Goal: Communication & Community: Answer question/provide support

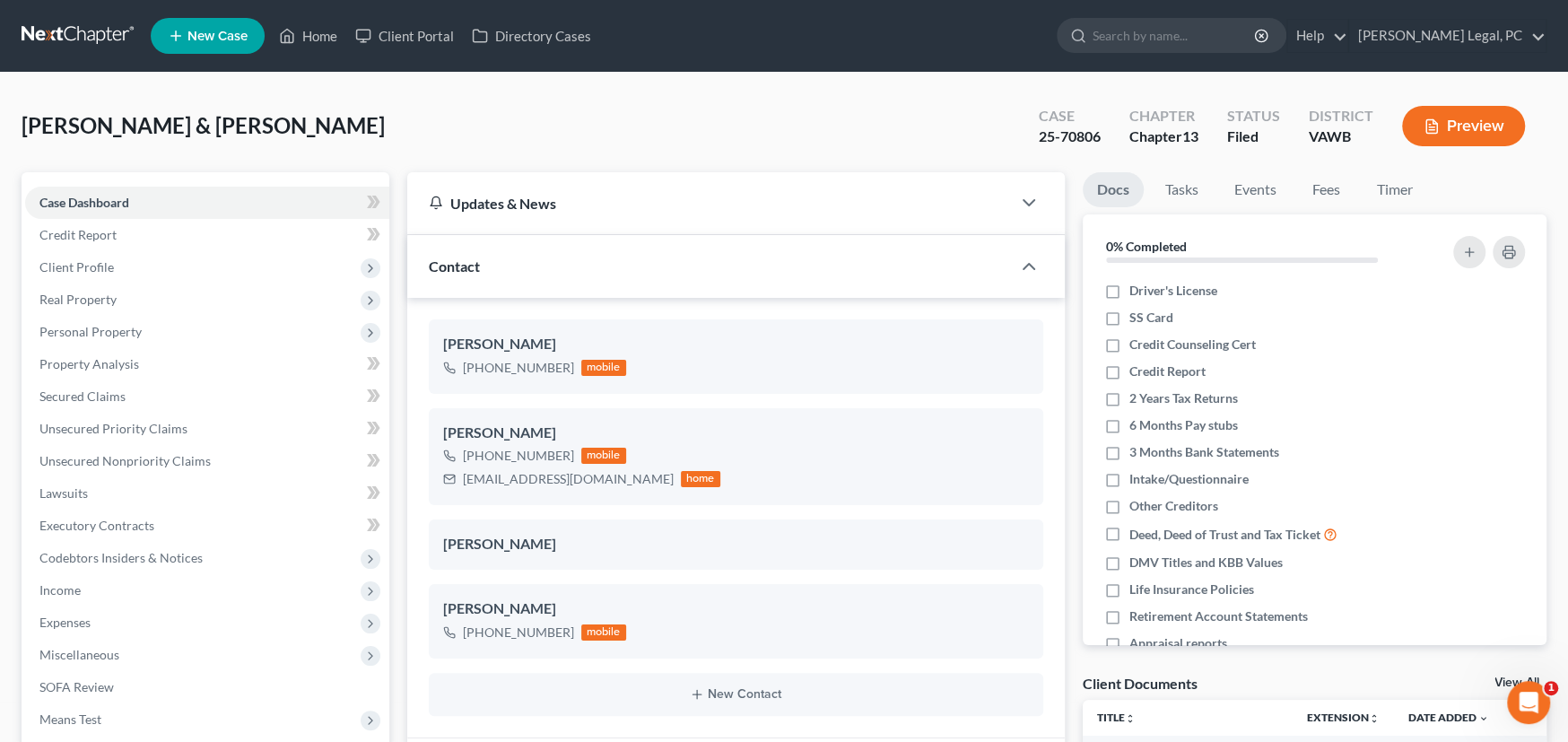
scroll to position [936, 0]
click at [79, 33] on link at bounding box center [79, 36] width 115 height 33
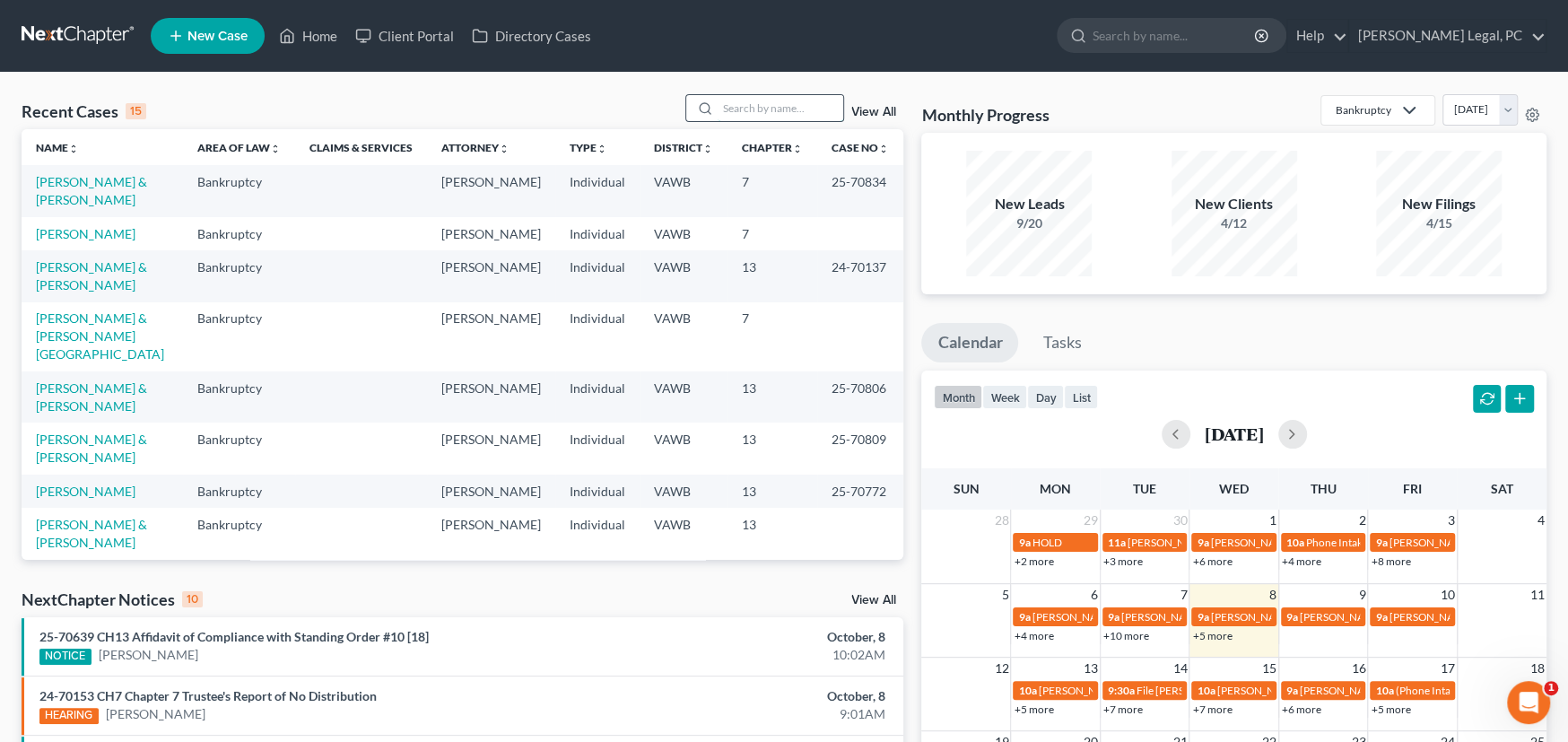
click at [738, 102] on input "search" at bounding box center [780, 107] width 126 height 26
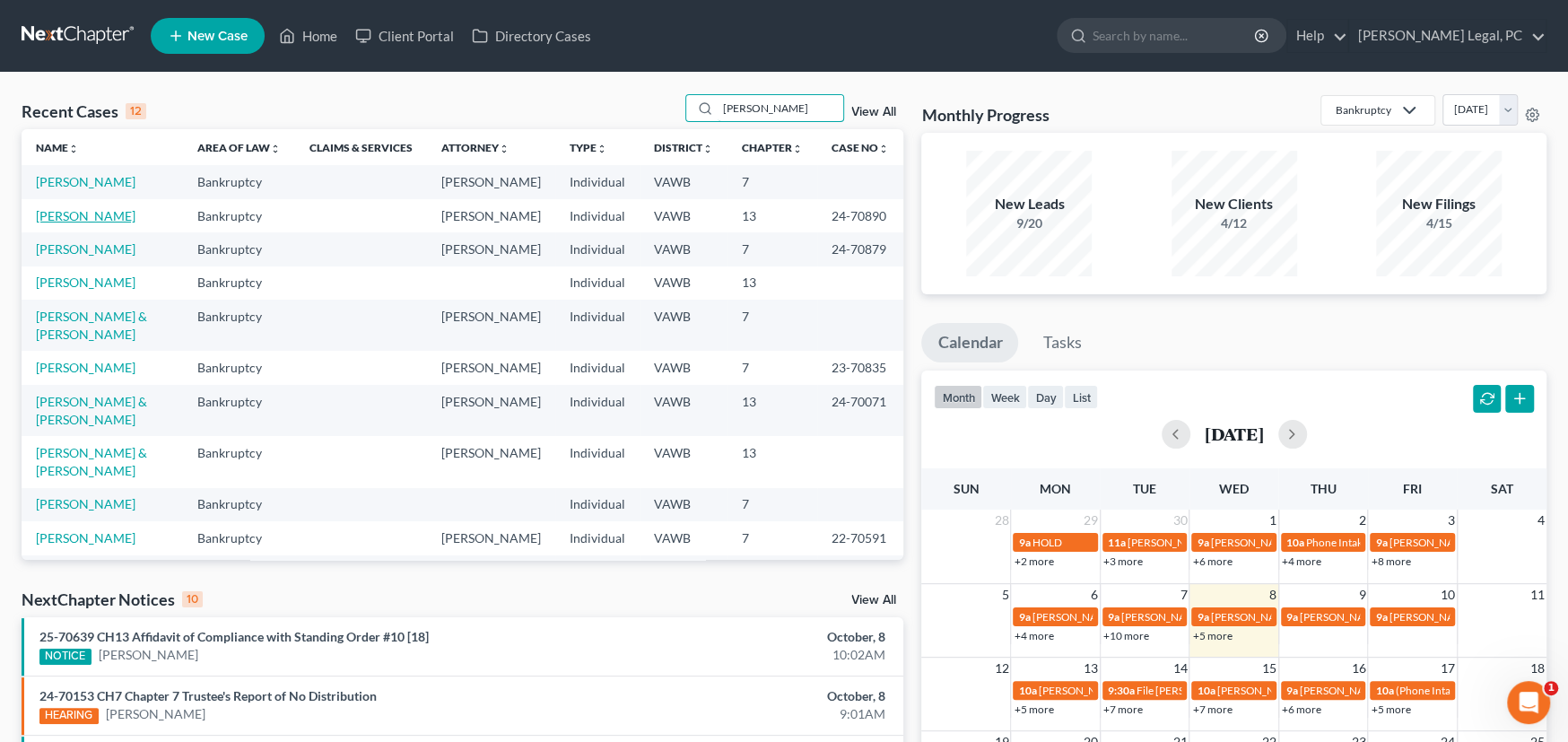
type input "Miller"
click at [93, 211] on link "[PERSON_NAME]" at bounding box center [85, 216] width 100 height 15
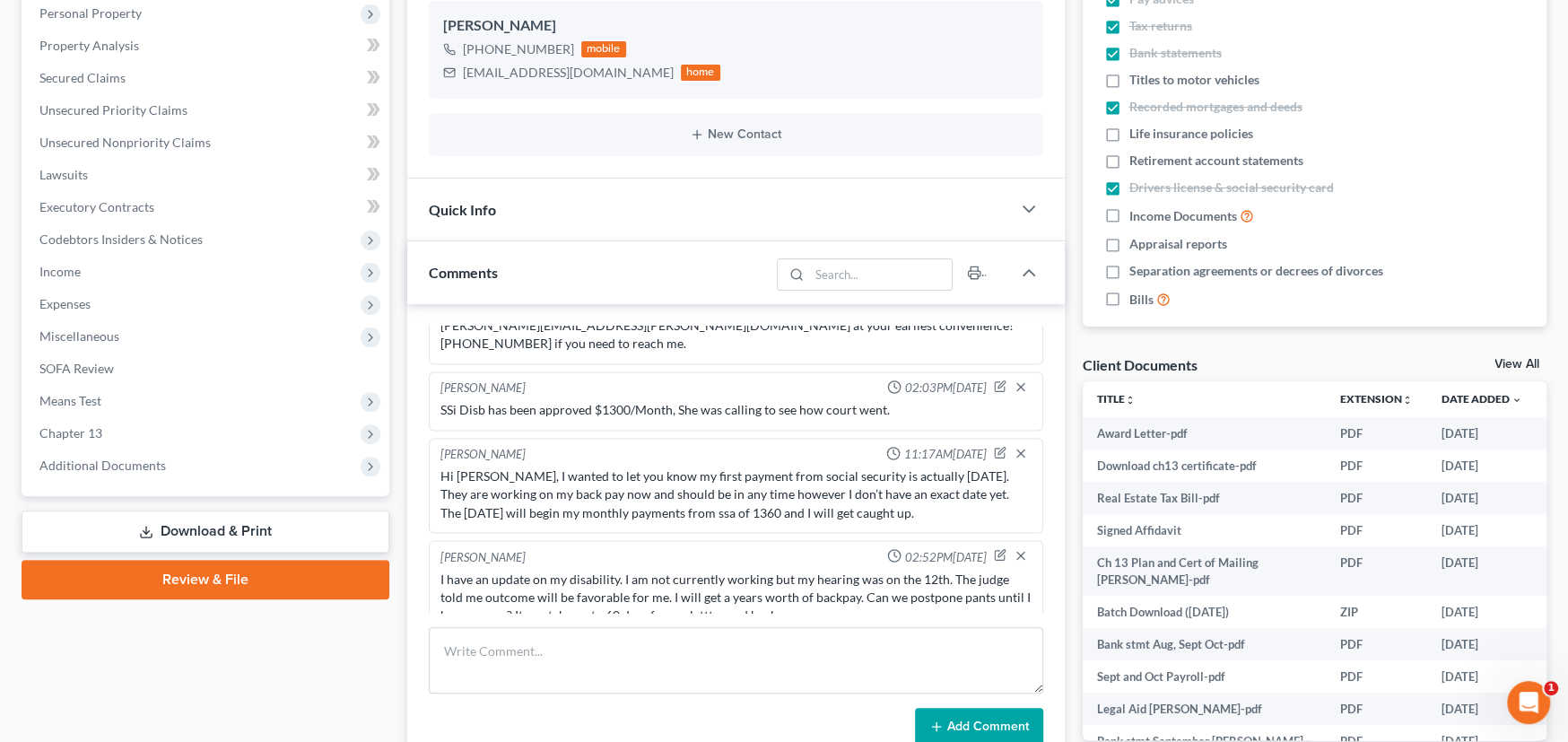
scroll to position [359, 0]
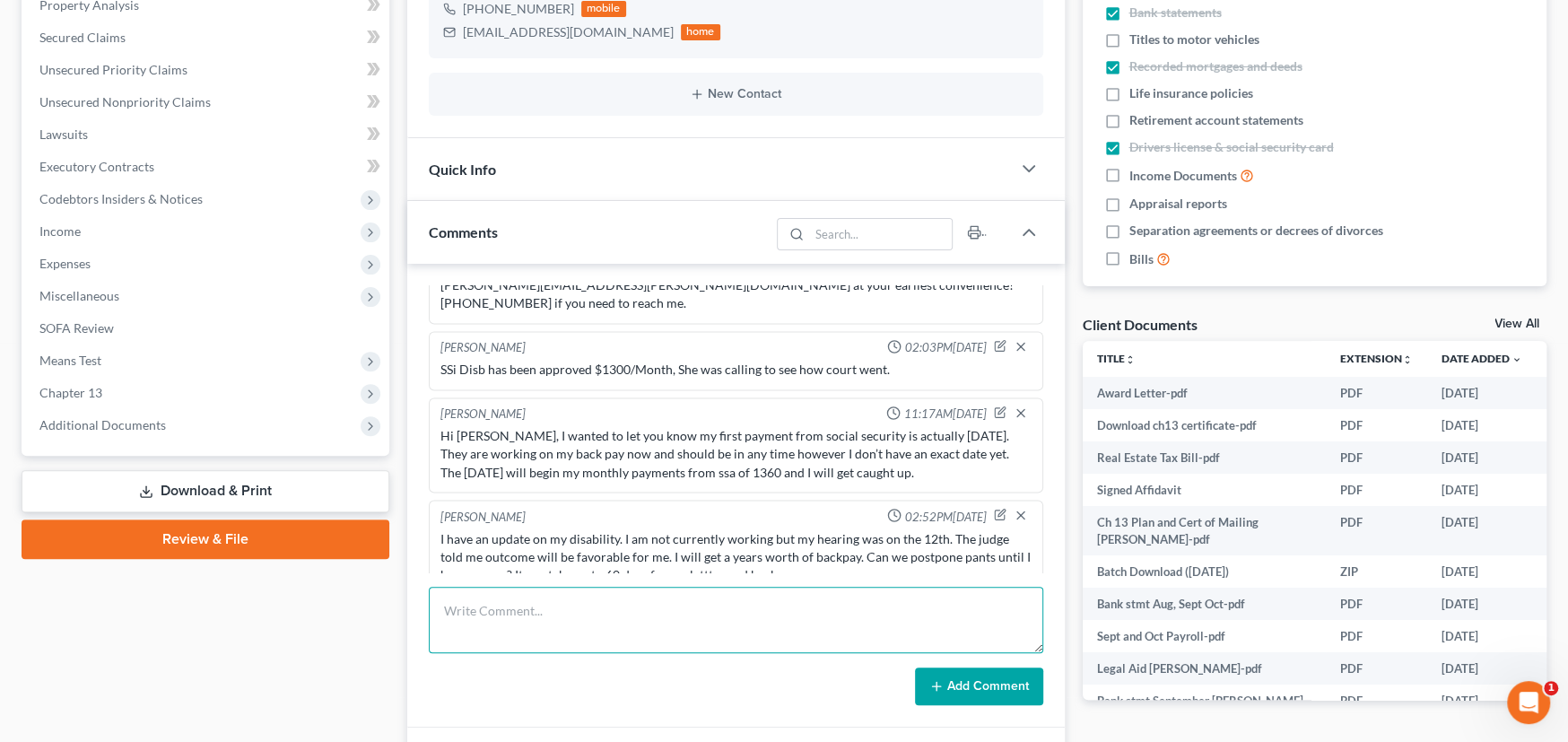
click at [557, 598] on textarea at bounding box center [735, 619] width 614 height 66
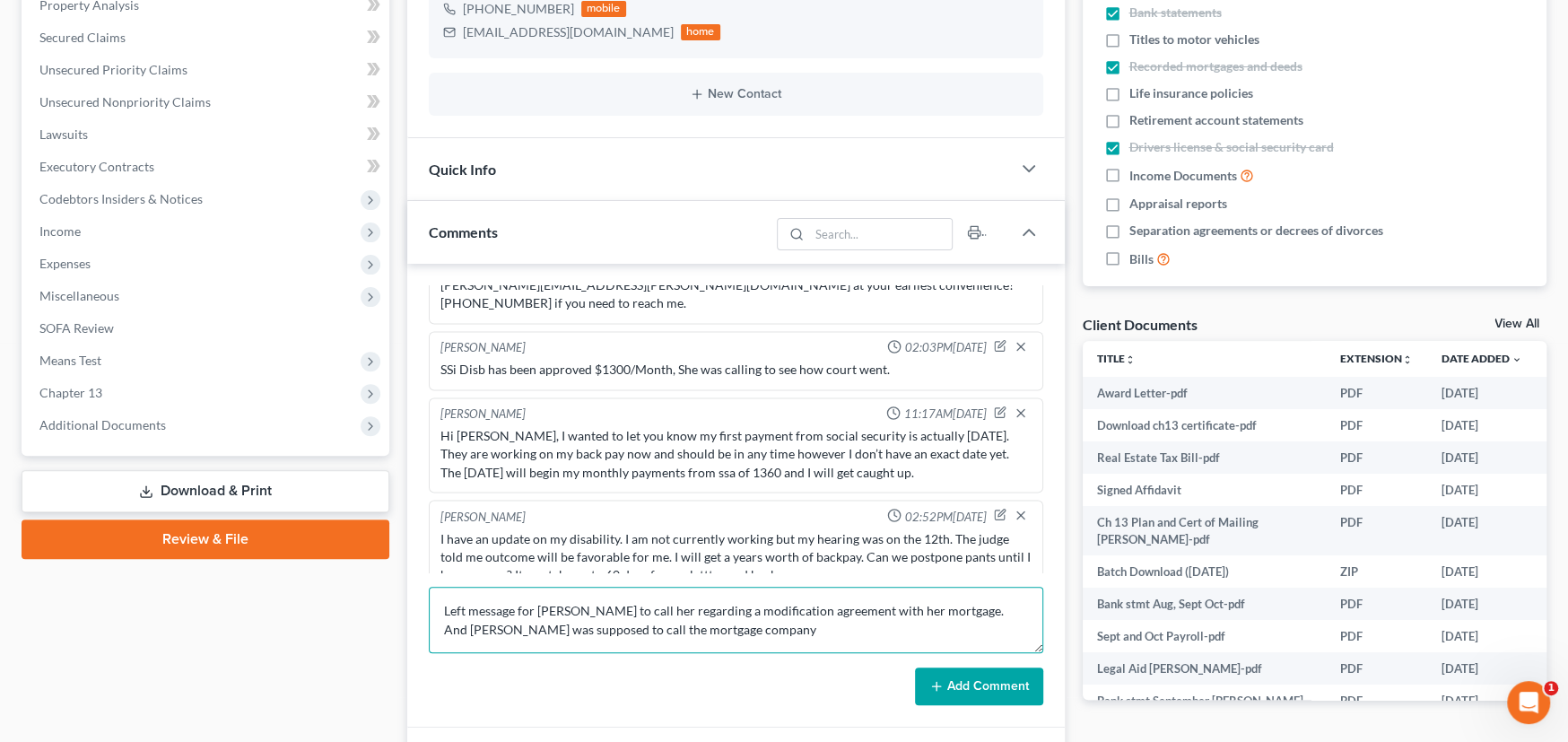
type textarea "Left message for Shane to call her regarding a modification agreement with her …"
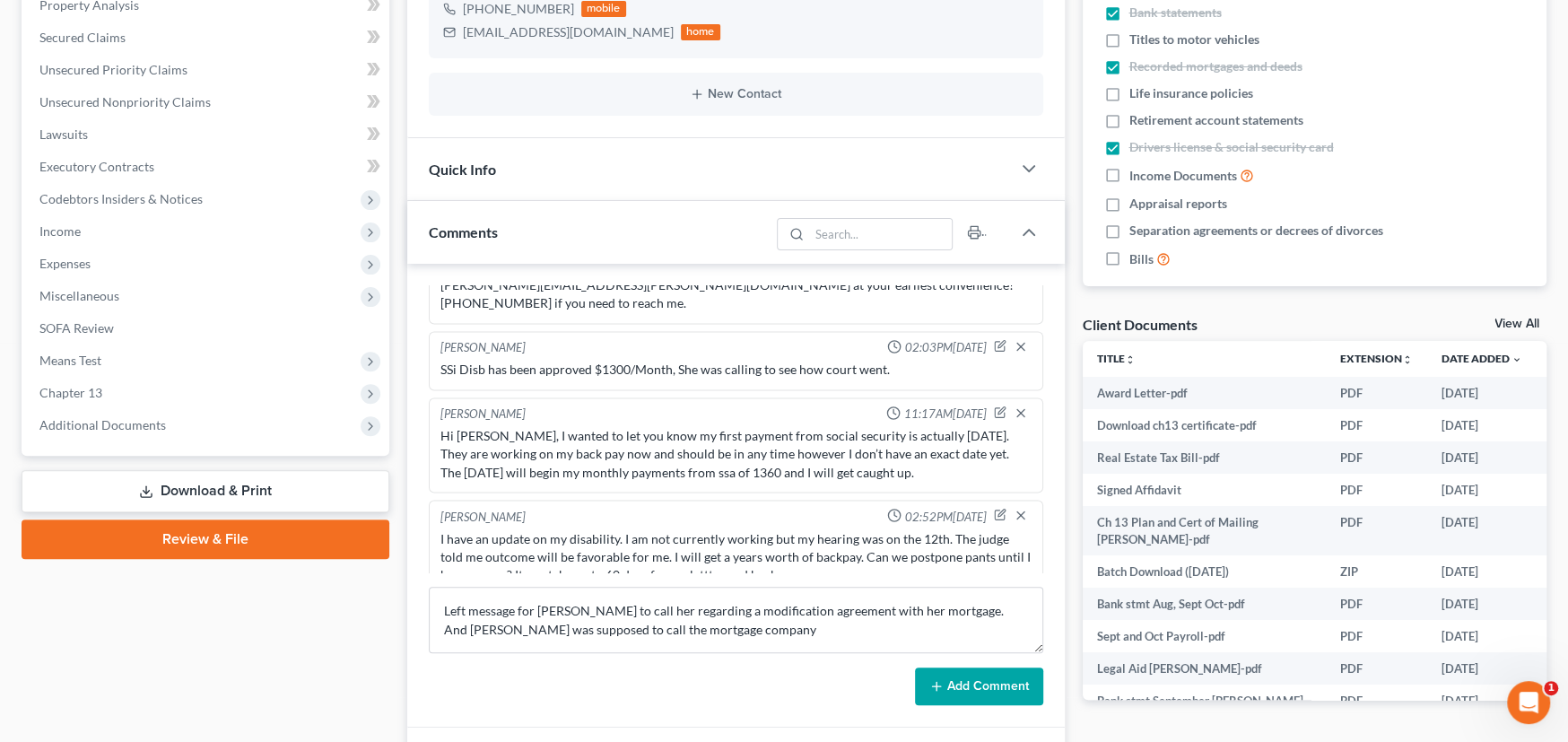
click at [953, 687] on button "Add Comment" at bounding box center [980, 685] width 128 height 37
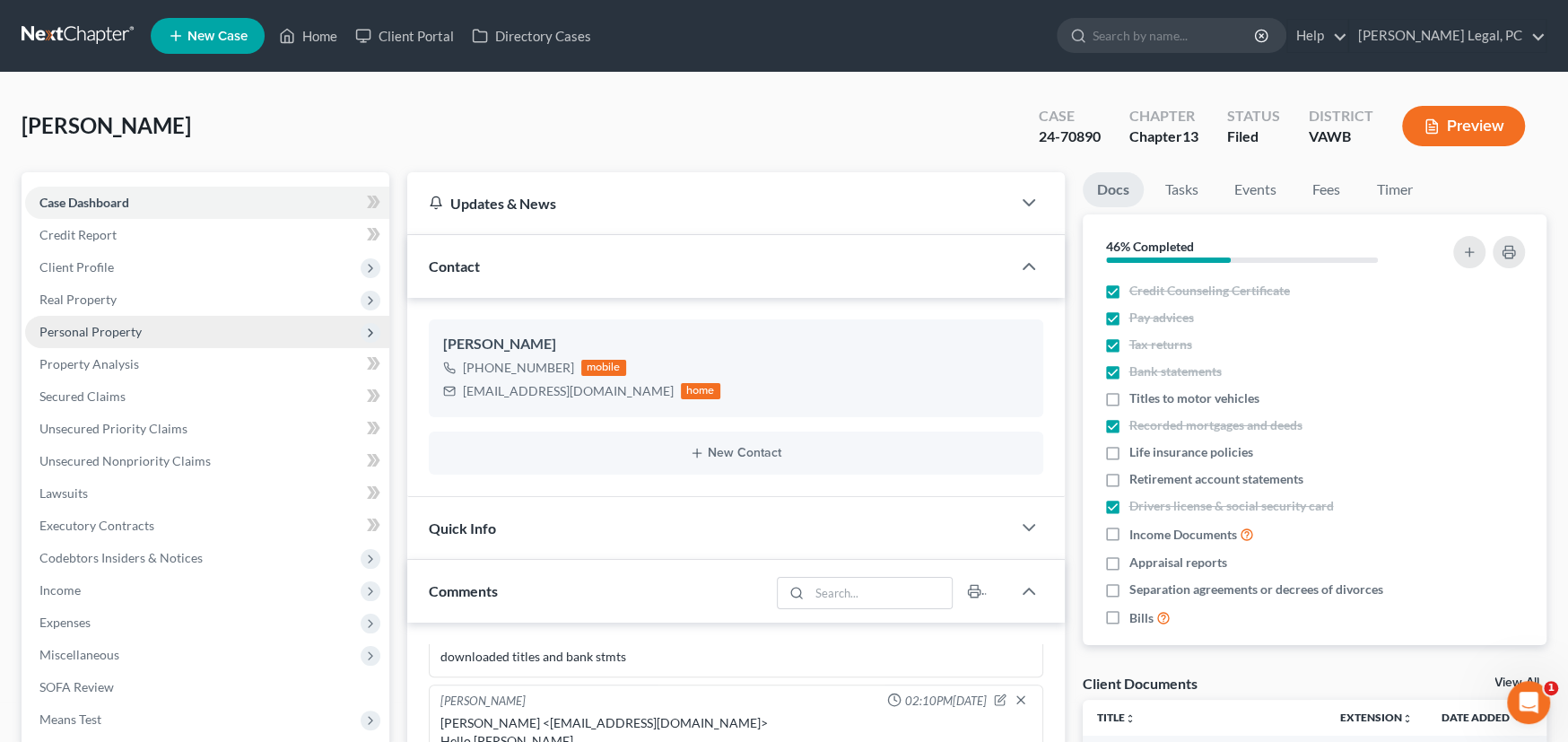
scroll to position [0, 0]
click at [78, 27] on link at bounding box center [79, 36] width 115 height 33
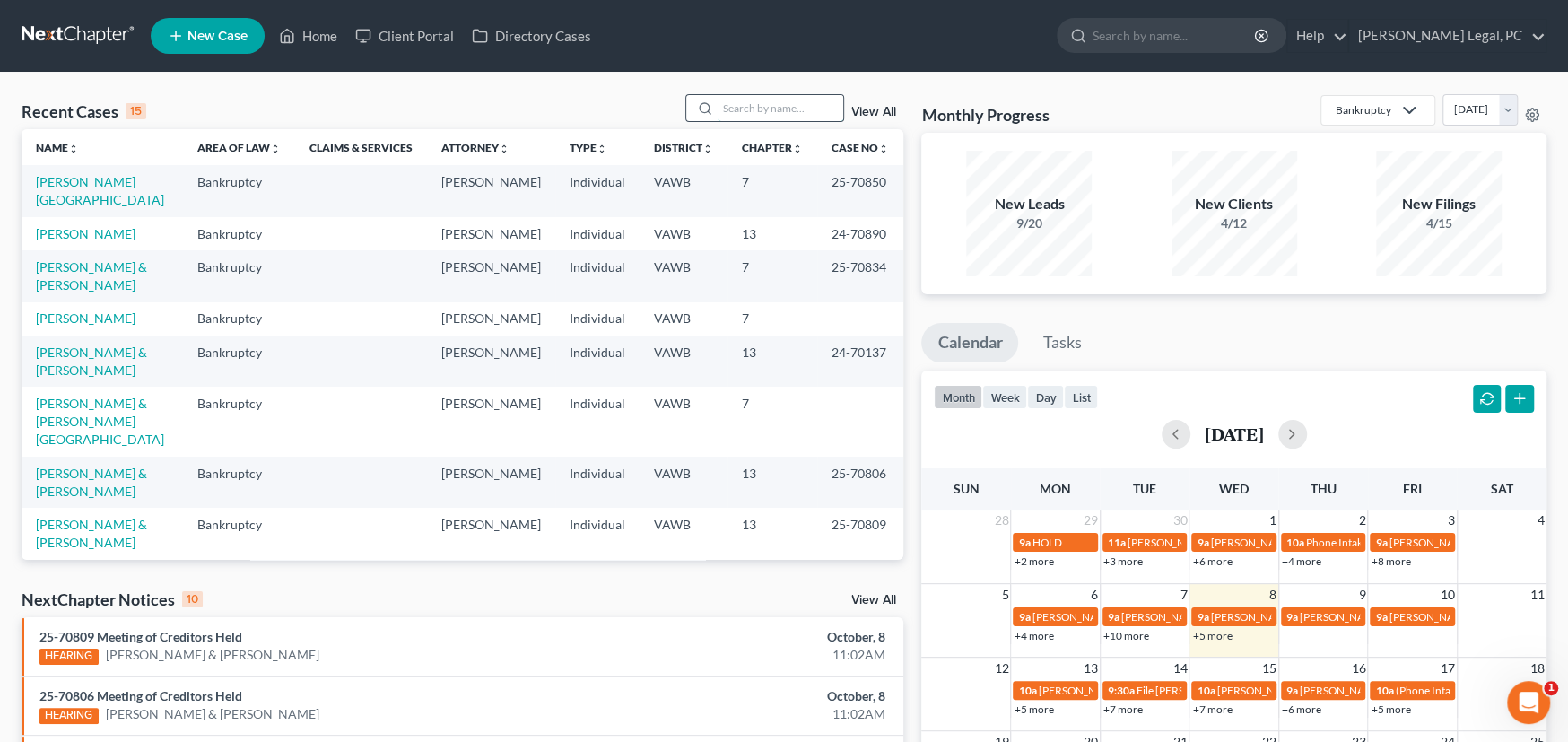
click at [745, 110] on input "search" at bounding box center [780, 107] width 126 height 26
type input "Sink"
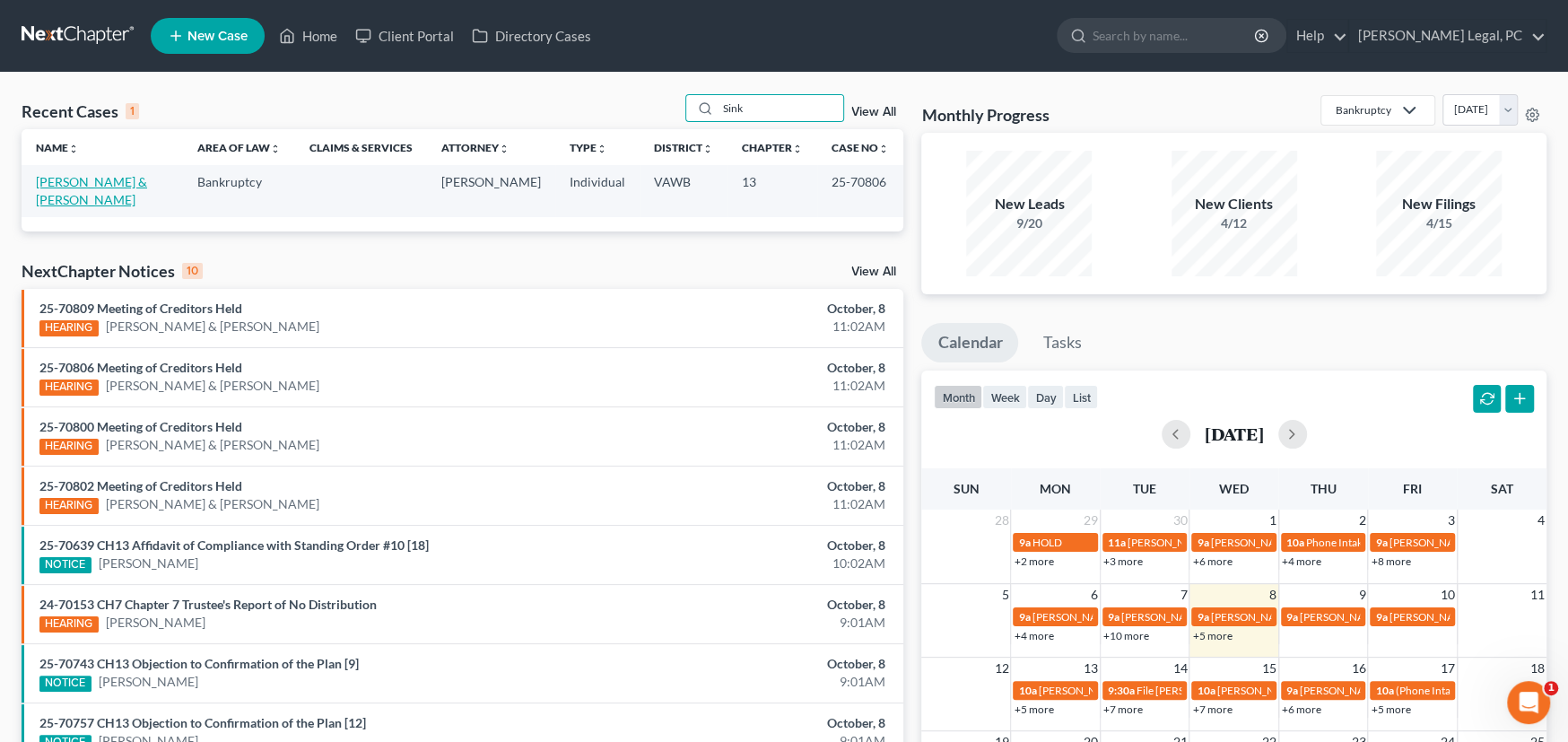
click at [105, 188] on link "[PERSON_NAME] & [PERSON_NAME]" at bounding box center [91, 191] width 111 height 34
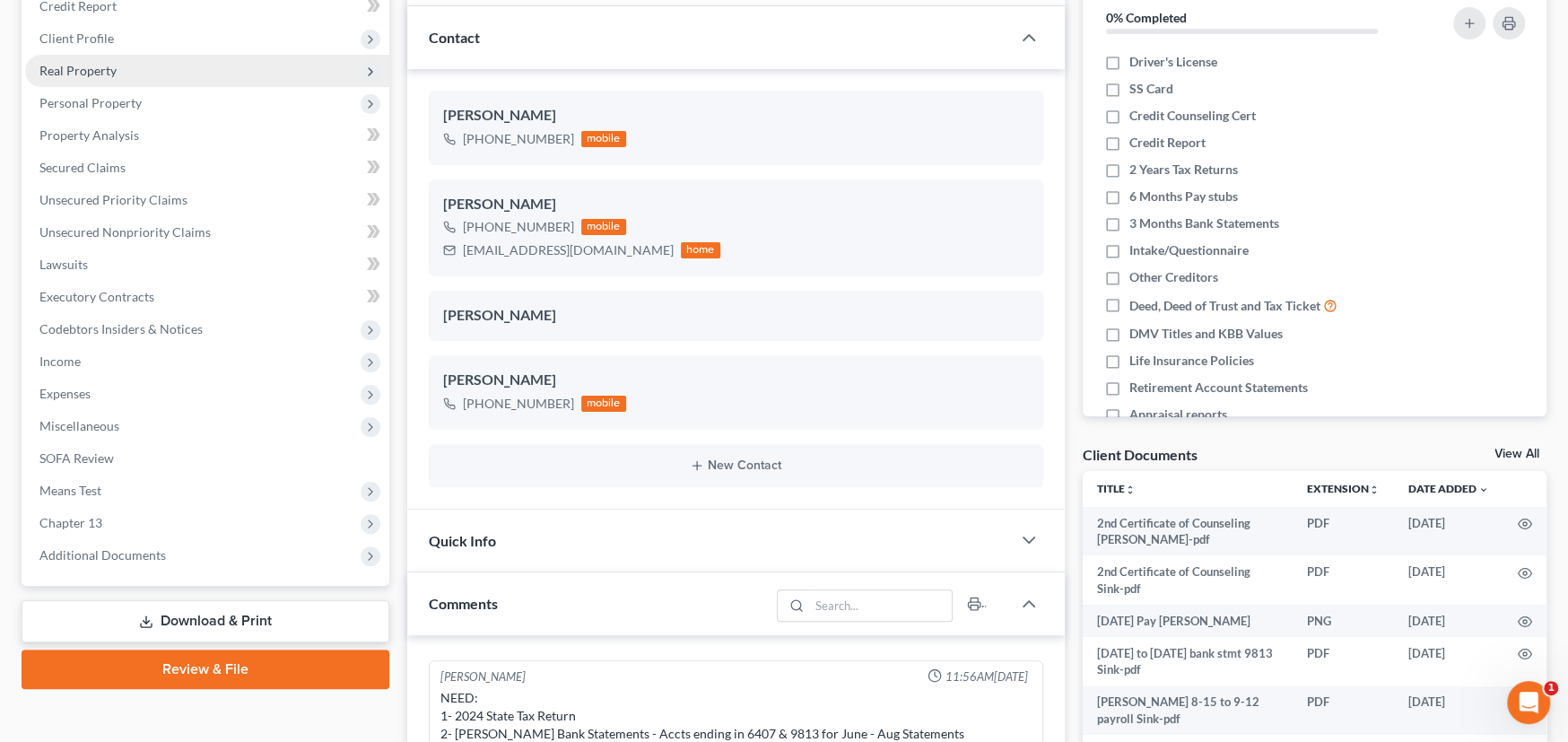
scroll to position [269, 0]
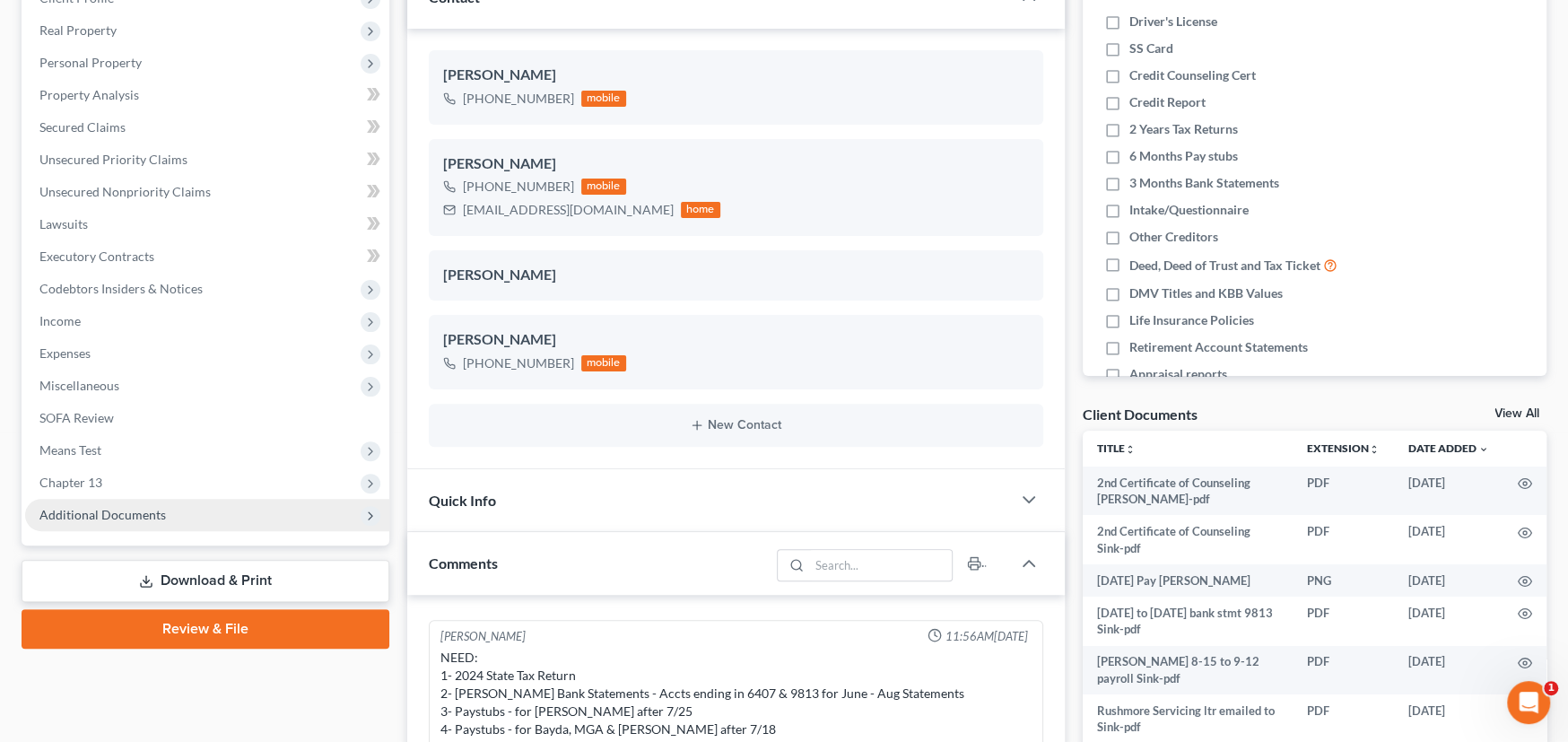
click at [124, 508] on span "Additional Documents" at bounding box center [103, 515] width 127 height 15
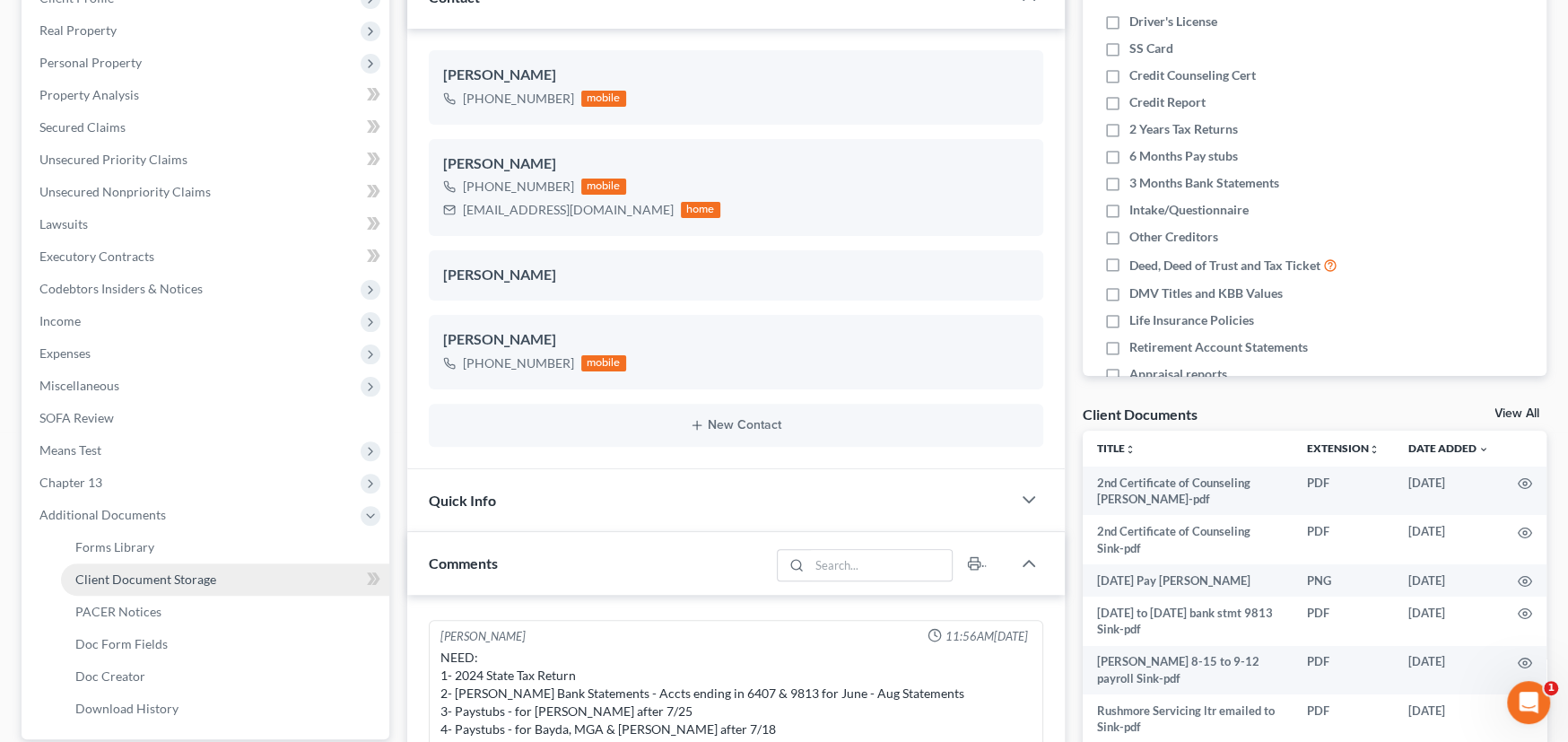
click at [219, 569] on link "Client Document Storage" at bounding box center [225, 580] width 329 height 33
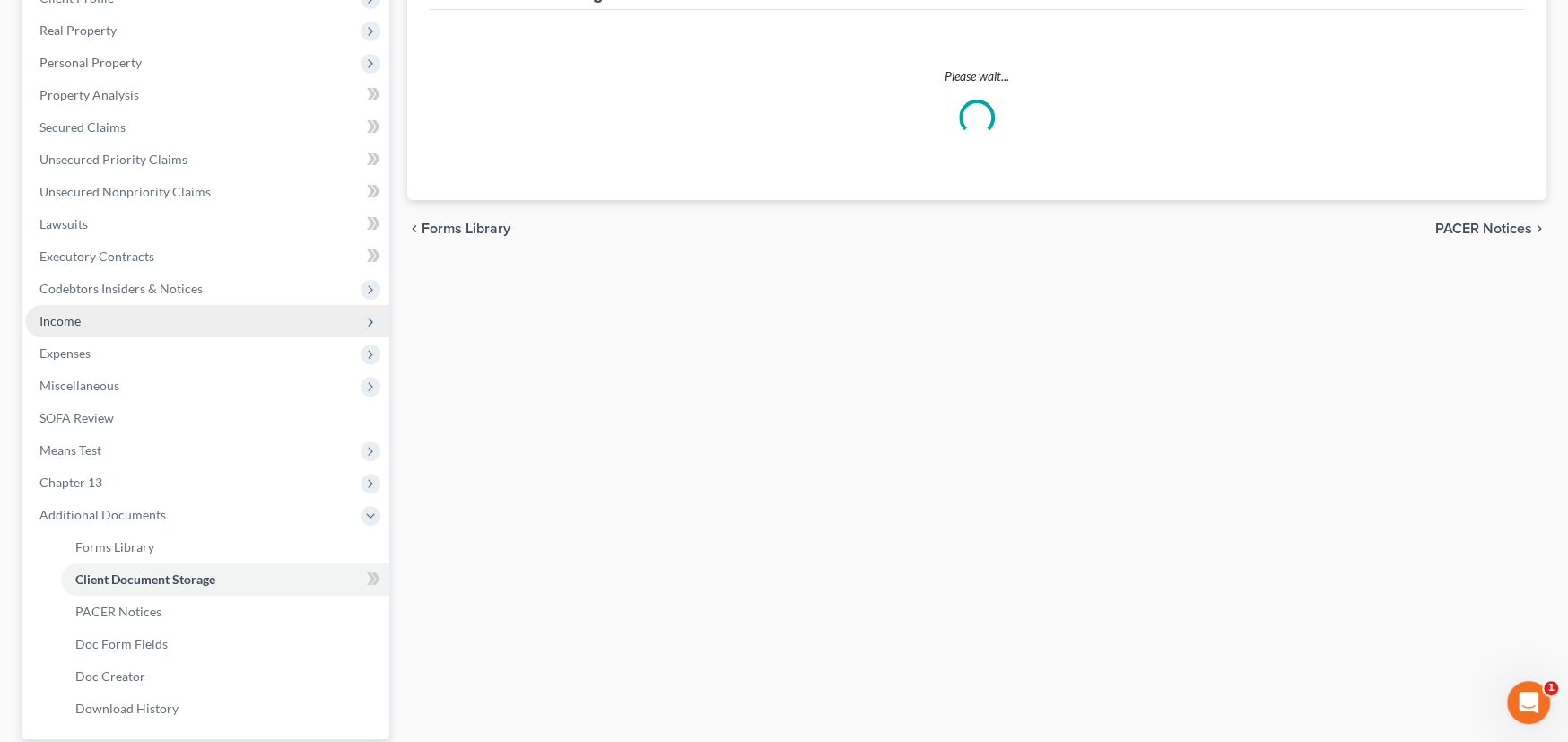
scroll to position [69, 0]
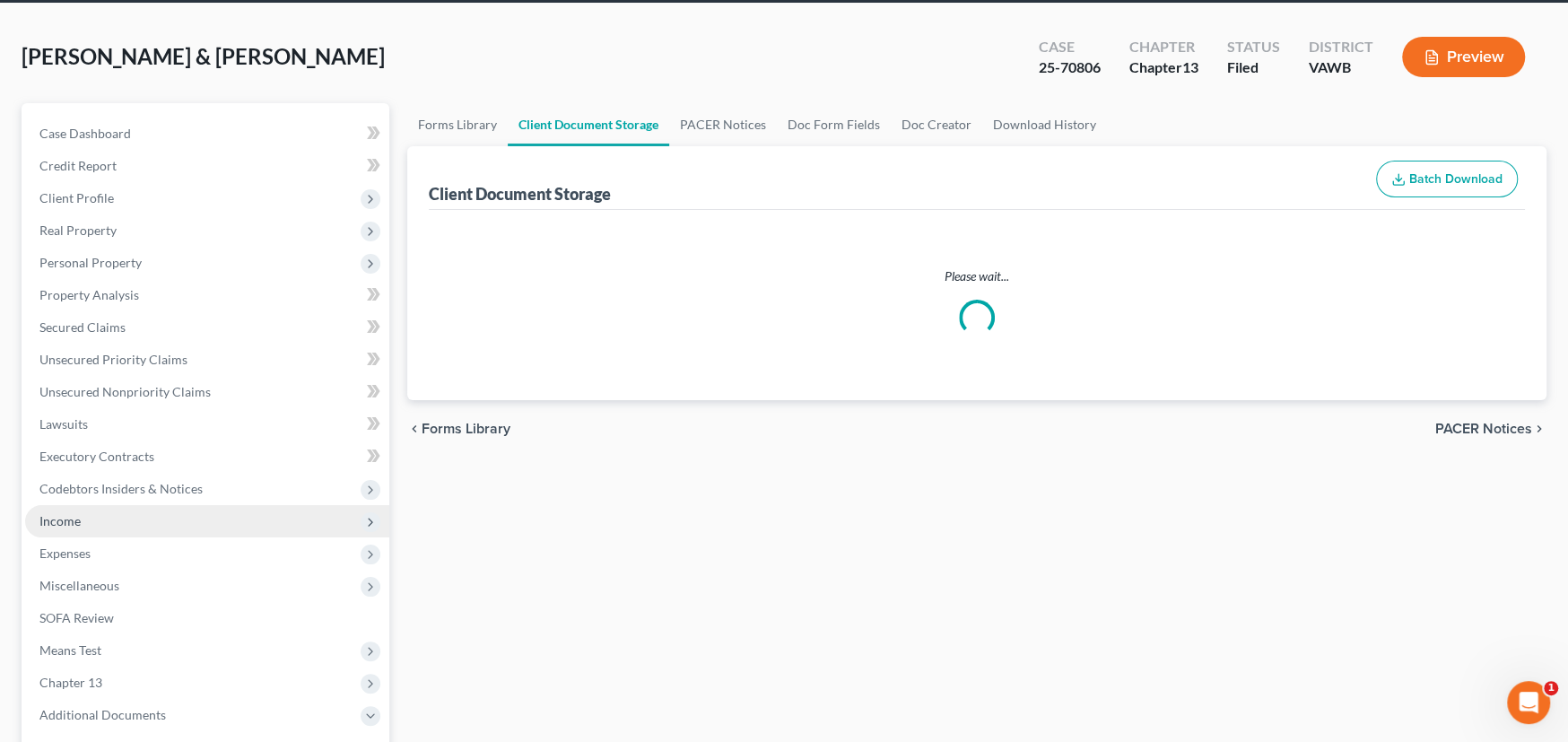
select select "0"
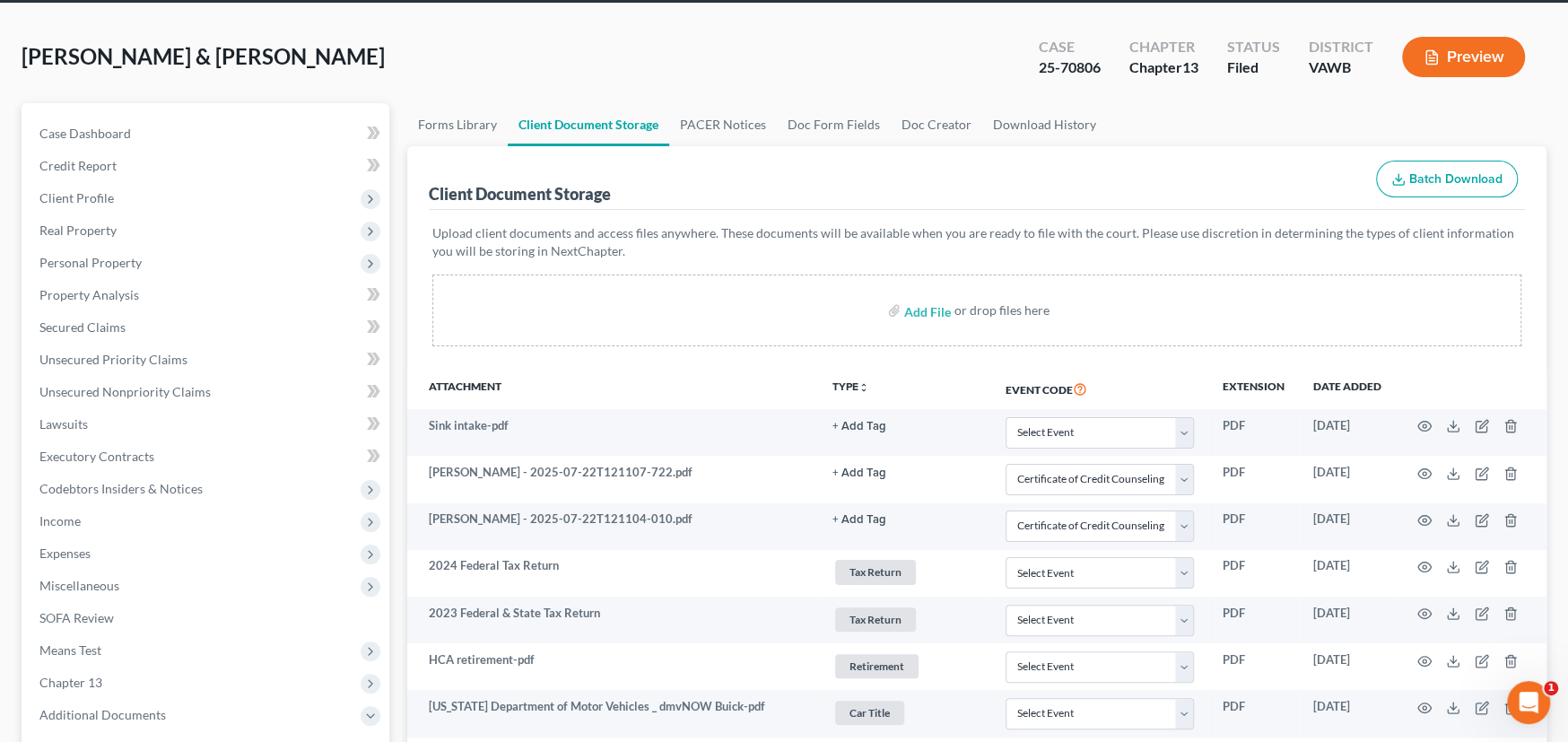
scroll to position [0, 0]
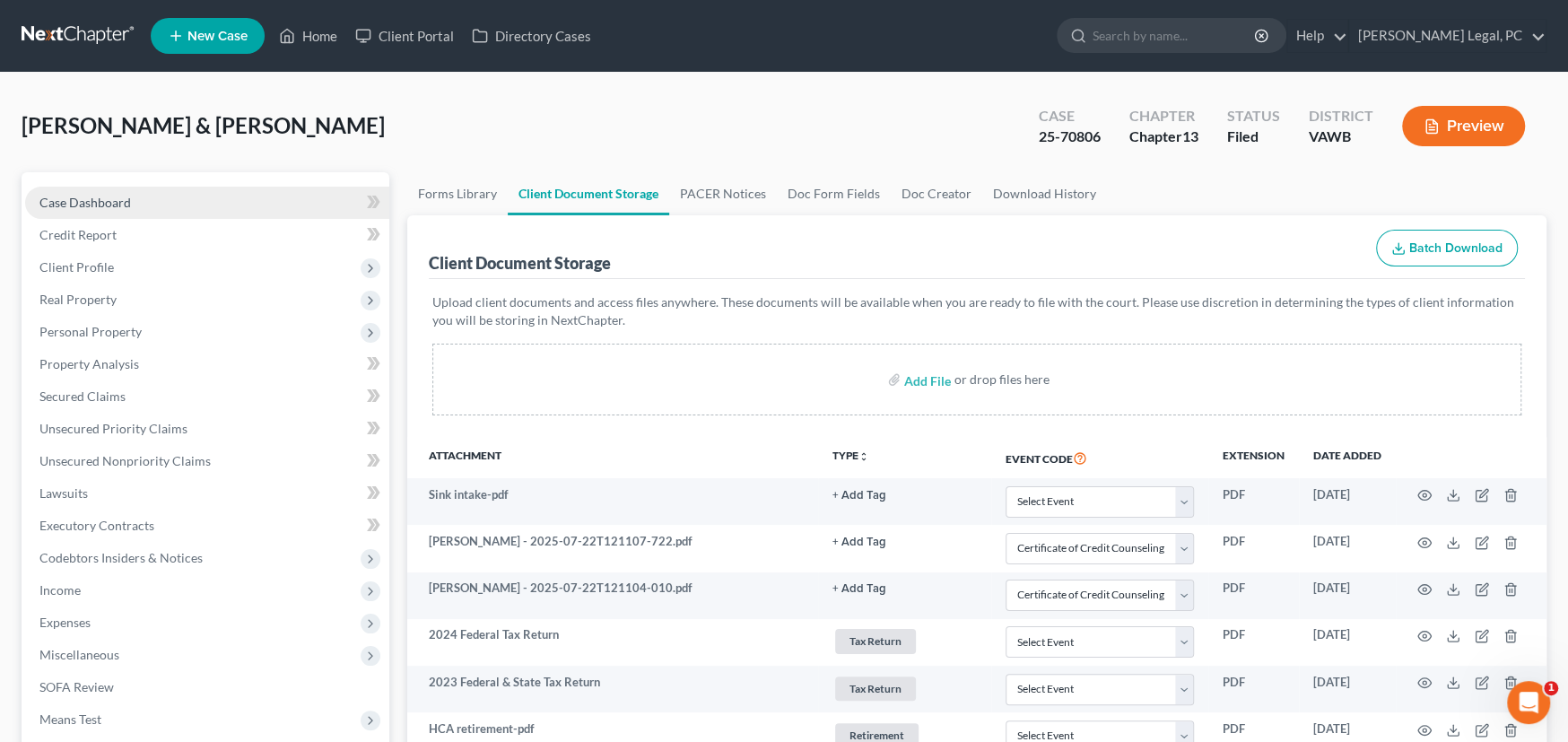
click at [80, 201] on span "Case Dashboard" at bounding box center [84, 202] width 91 height 15
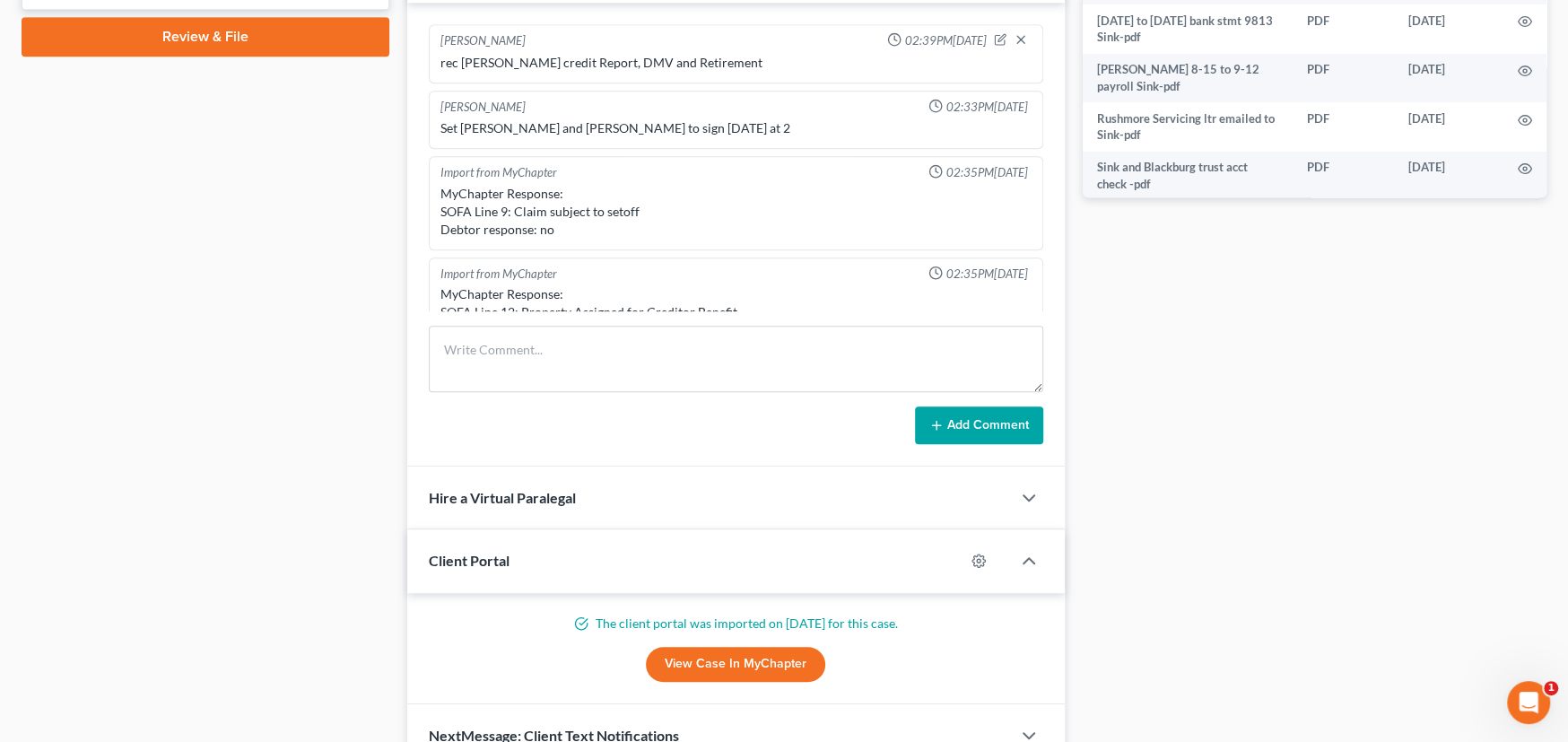
scroll to position [953, 0]
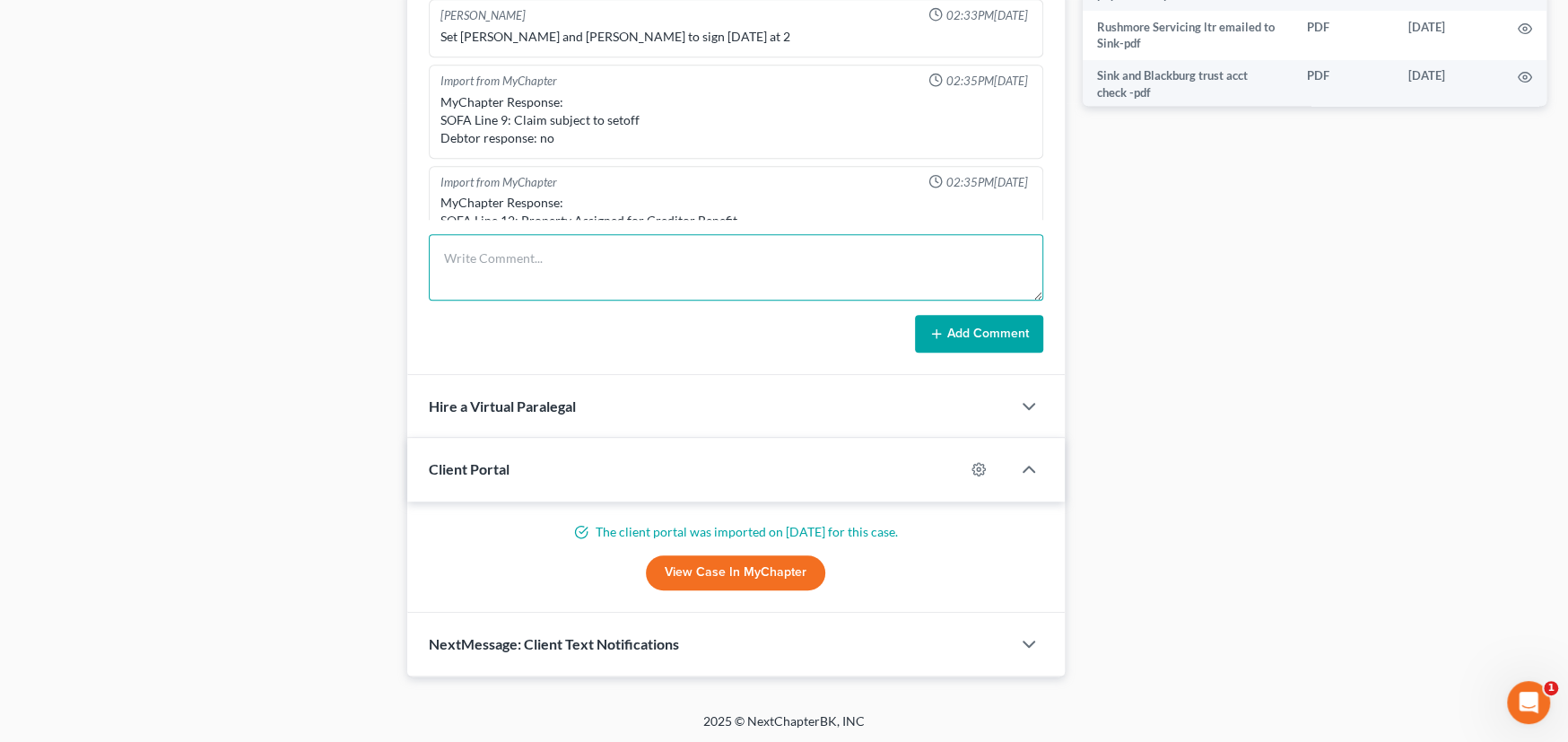
click at [524, 265] on textarea at bounding box center [735, 267] width 614 height 66
paste textarea "Michael and Amy Sink (25-70806): Meeting with Trustee went fine. Debtors said t…"
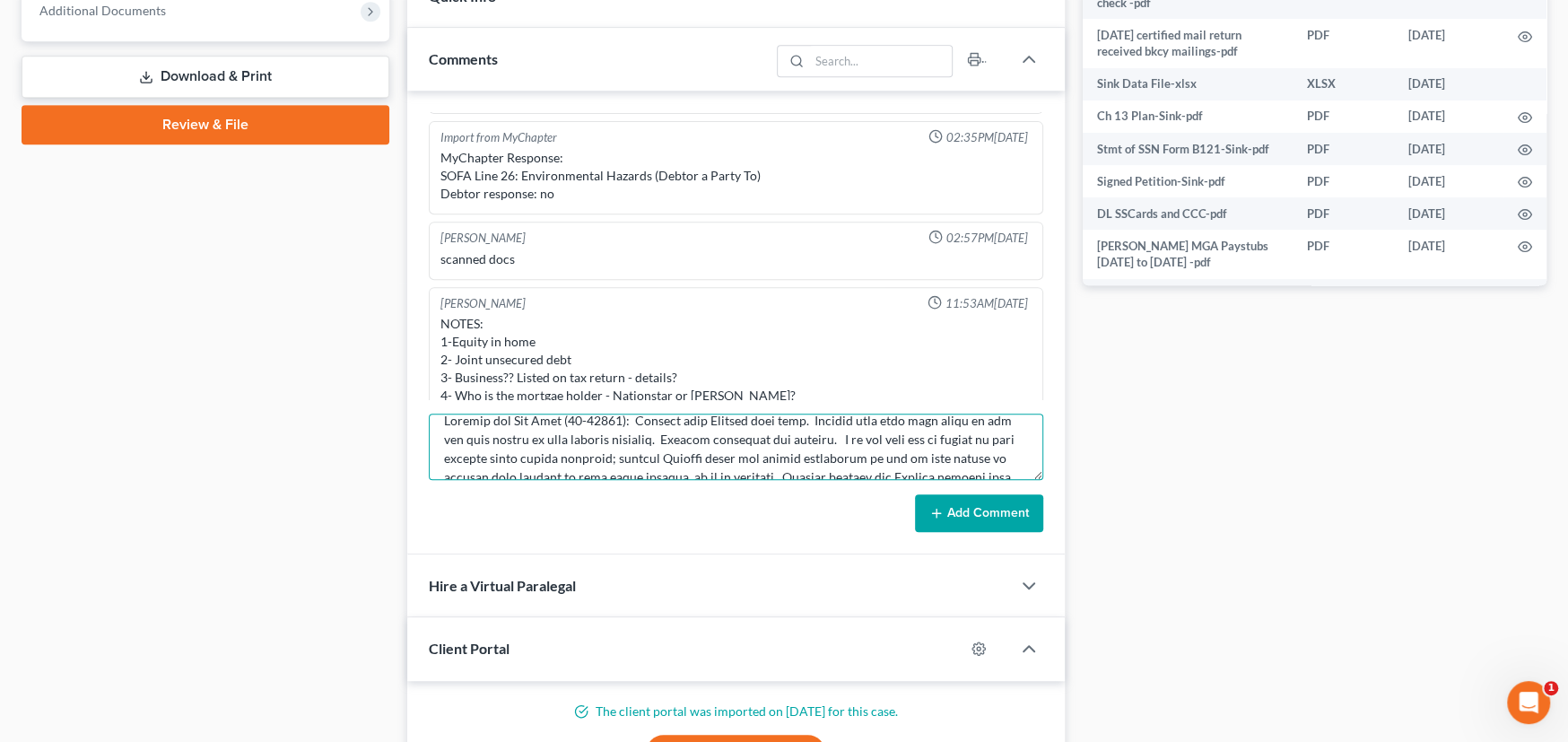
scroll to position [0, 0]
click at [440, 421] on textarea at bounding box center [735, 446] width 614 height 66
type textarea "SCOTS NOTES: Michael and Amy Sink (25-70806): Meeting with Trustee went fine. D…"
click at [964, 511] on button "Add Comment" at bounding box center [980, 513] width 128 height 37
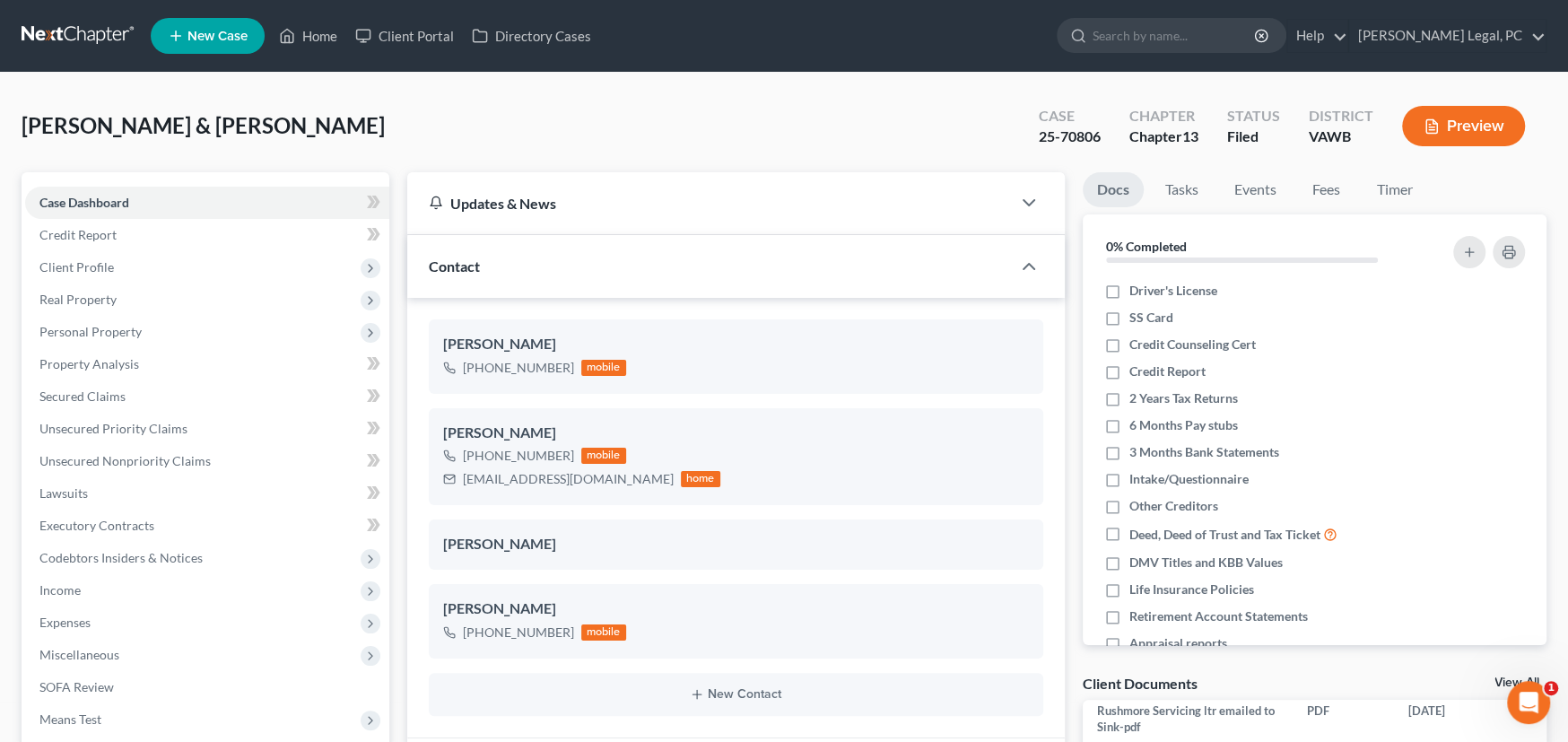
click at [102, 27] on link at bounding box center [79, 36] width 115 height 33
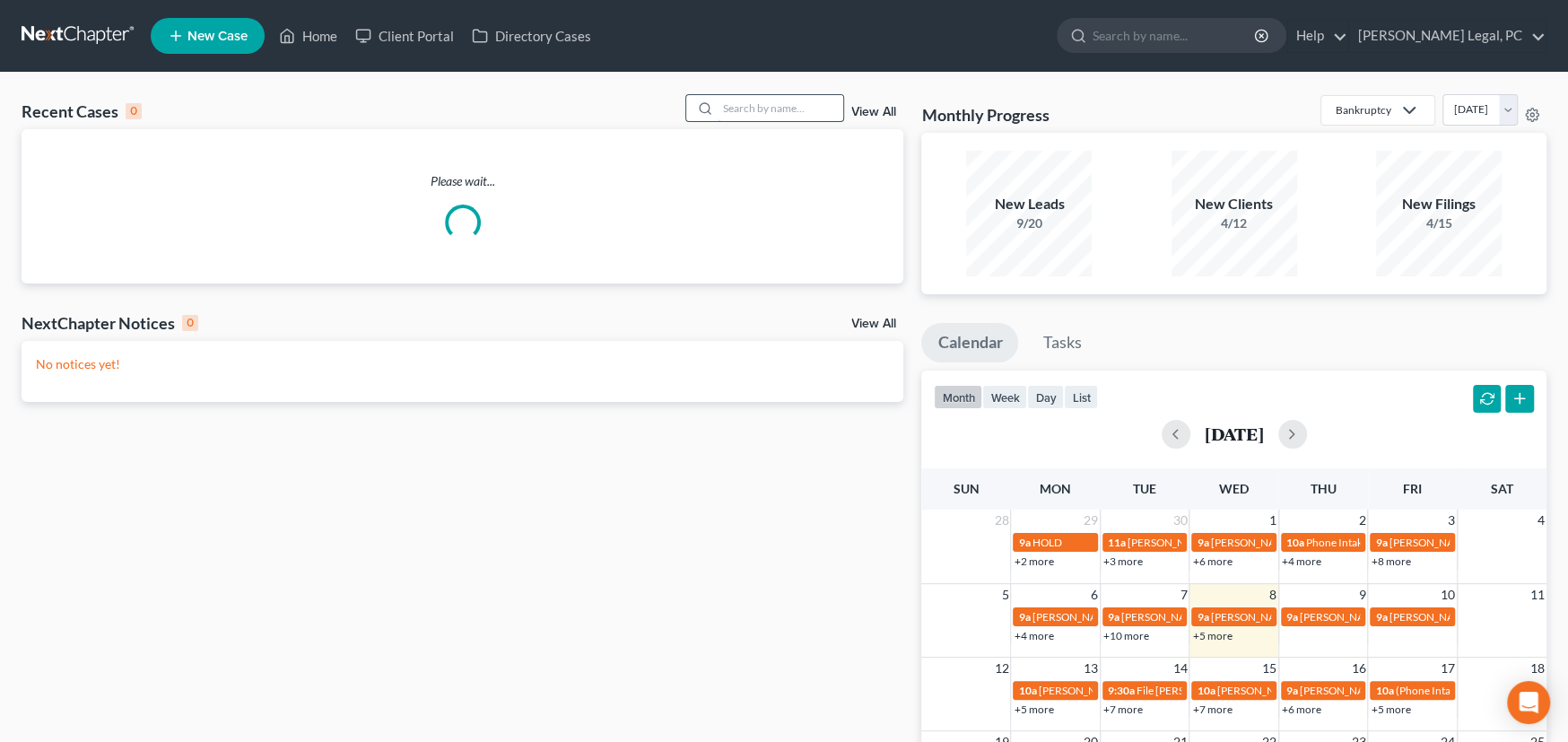
click at [761, 104] on input "search" at bounding box center [780, 107] width 126 height 26
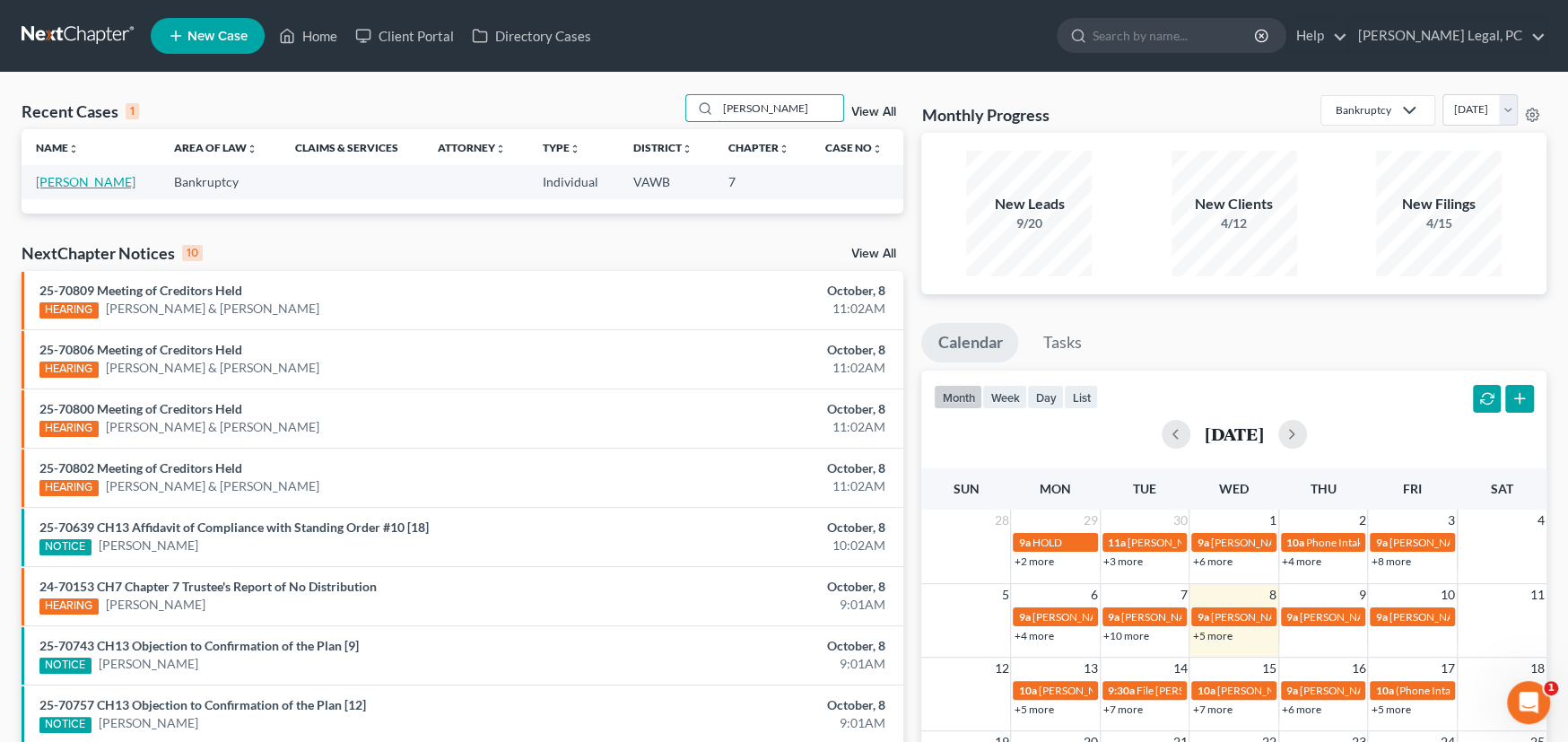
type input "kiser"
click at [67, 180] on link "Kiser, Charlene" at bounding box center [85, 182] width 100 height 15
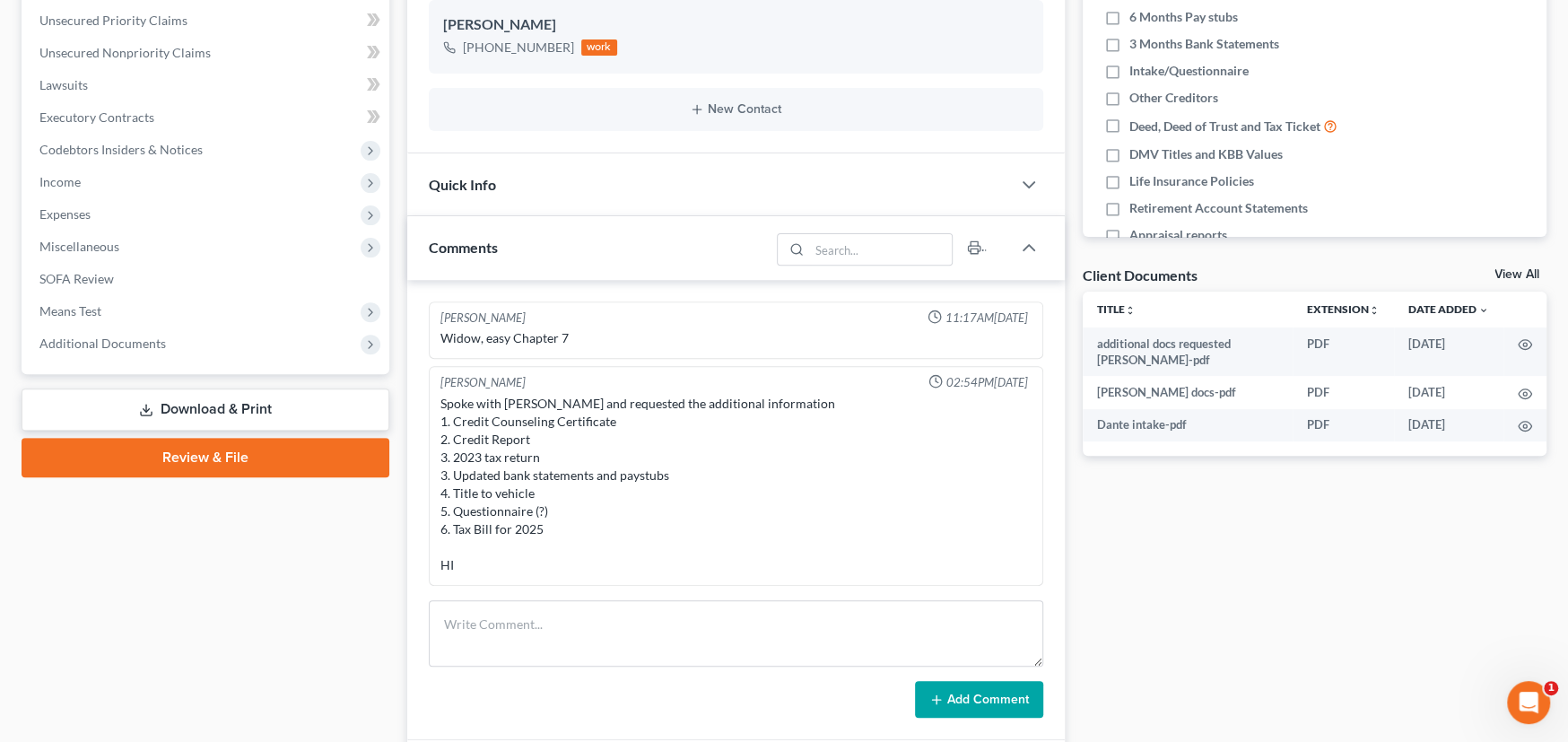
scroll to position [448, 0]
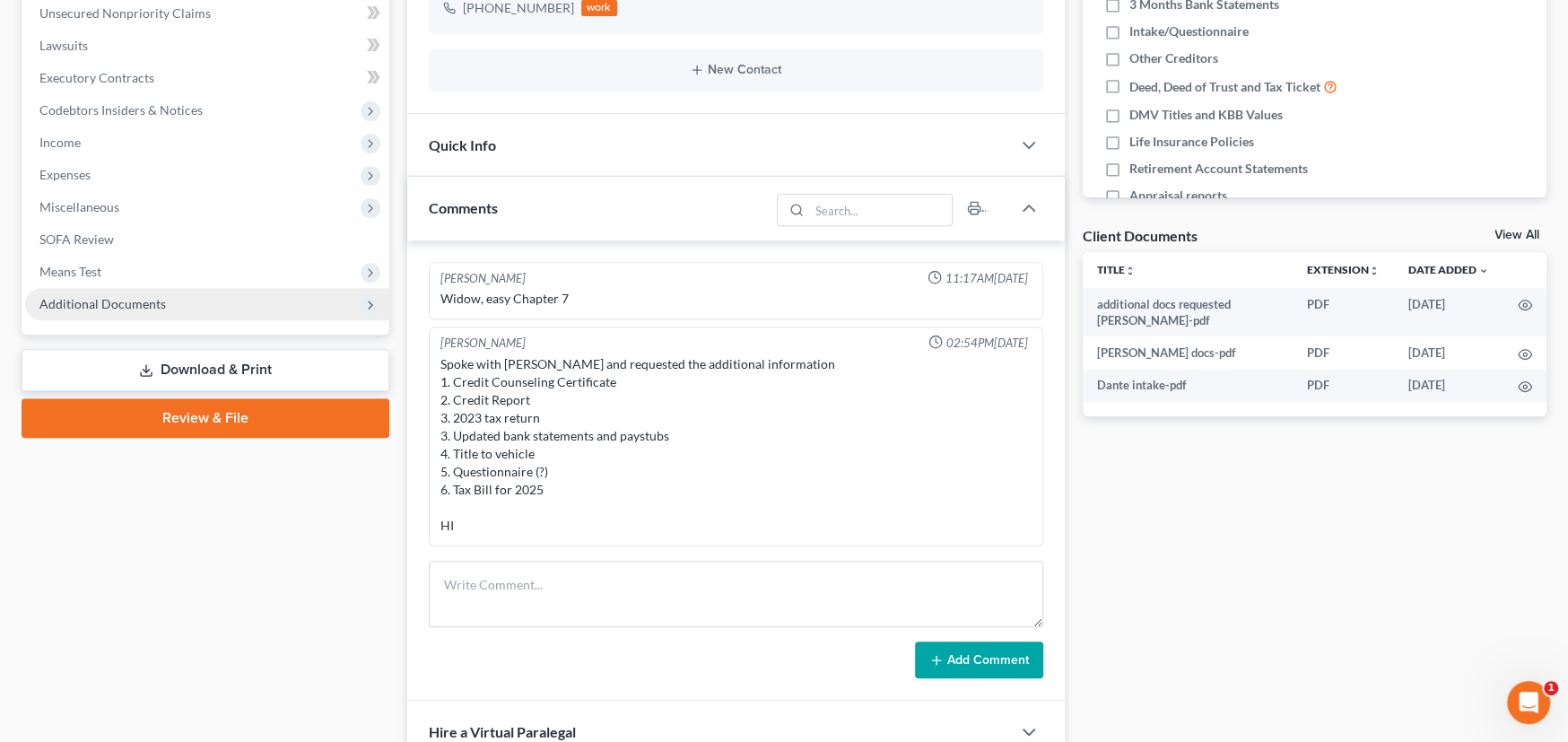
click at [99, 302] on span "Additional Documents" at bounding box center [103, 304] width 127 height 15
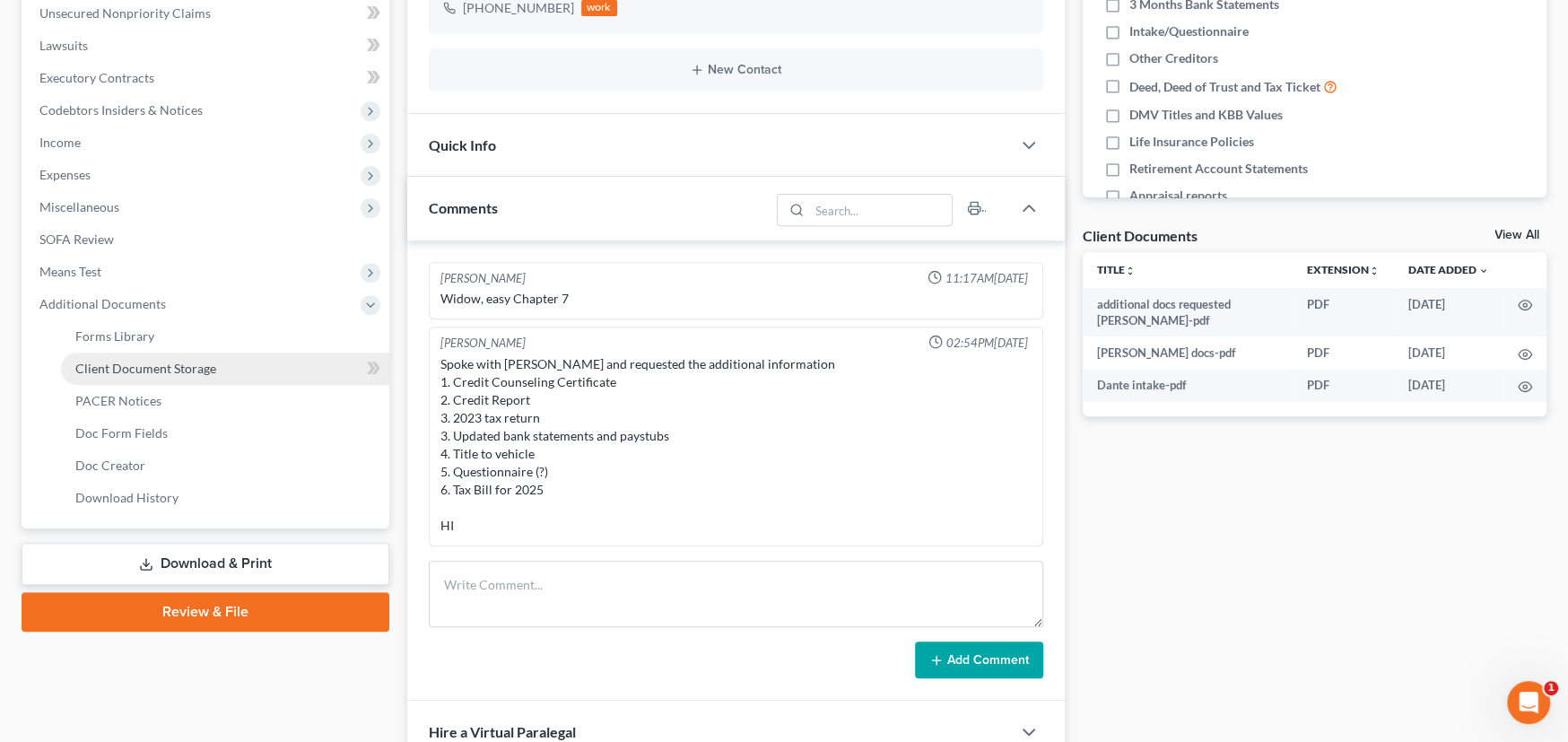
click at [166, 371] on span "Client Document Storage" at bounding box center [146, 368] width 141 height 15
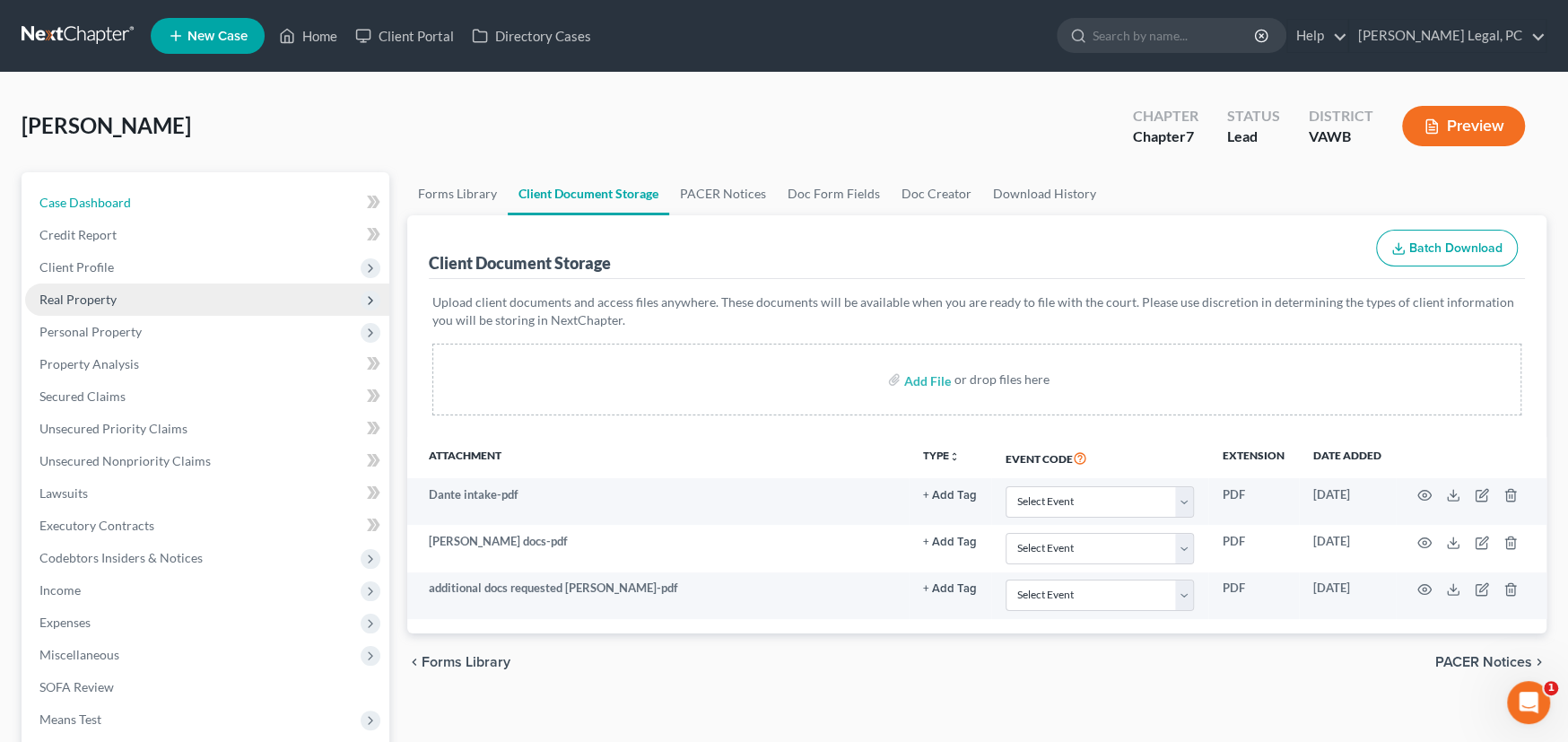
drag, startPoint x: 107, startPoint y: 203, endPoint x: 326, endPoint y: 300, distance: 239.5
click at [107, 203] on span "Case Dashboard" at bounding box center [84, 202] width 91 height 15
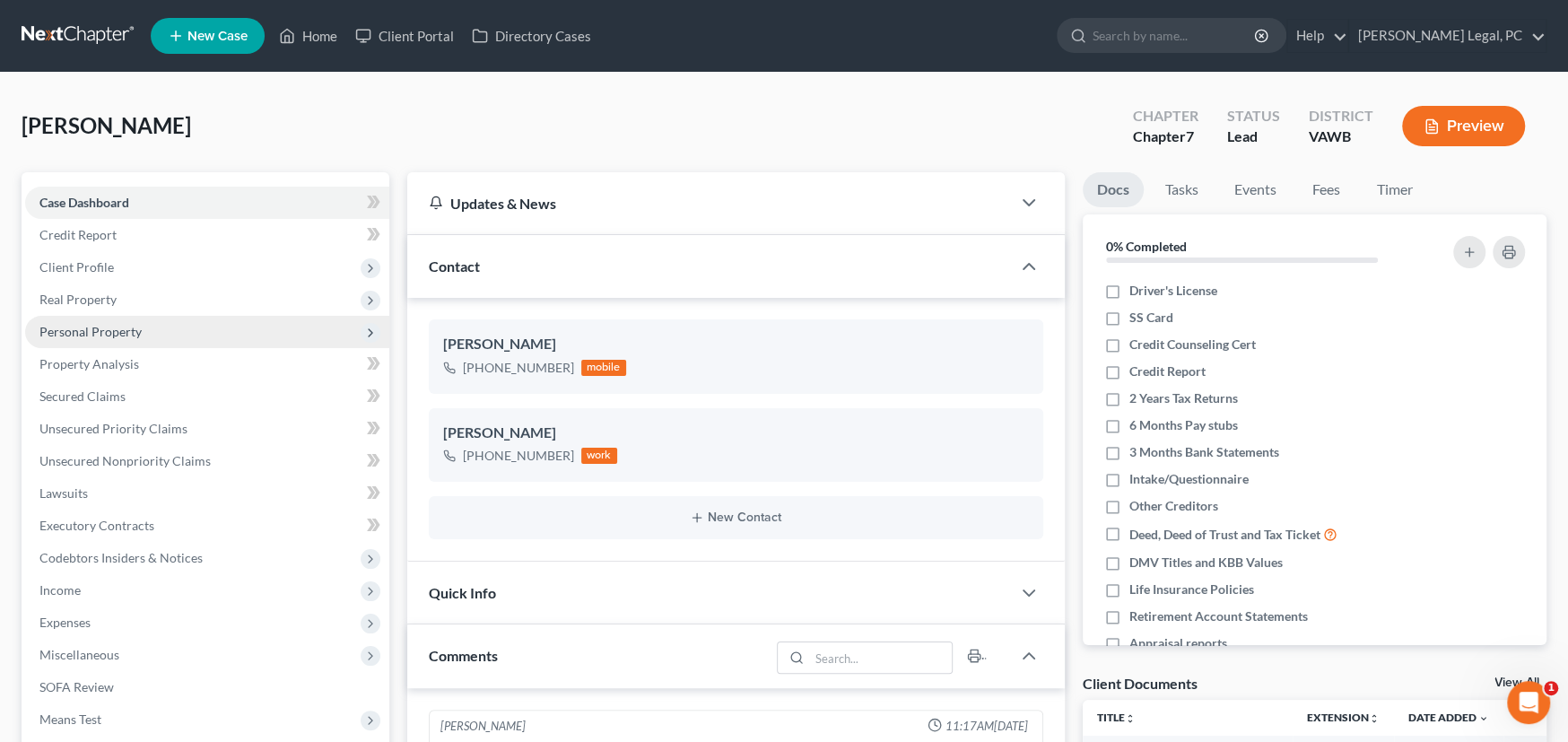
click at [103, 329] on span "Personal Property" at bounding box center [90, 332] width 103 height 15
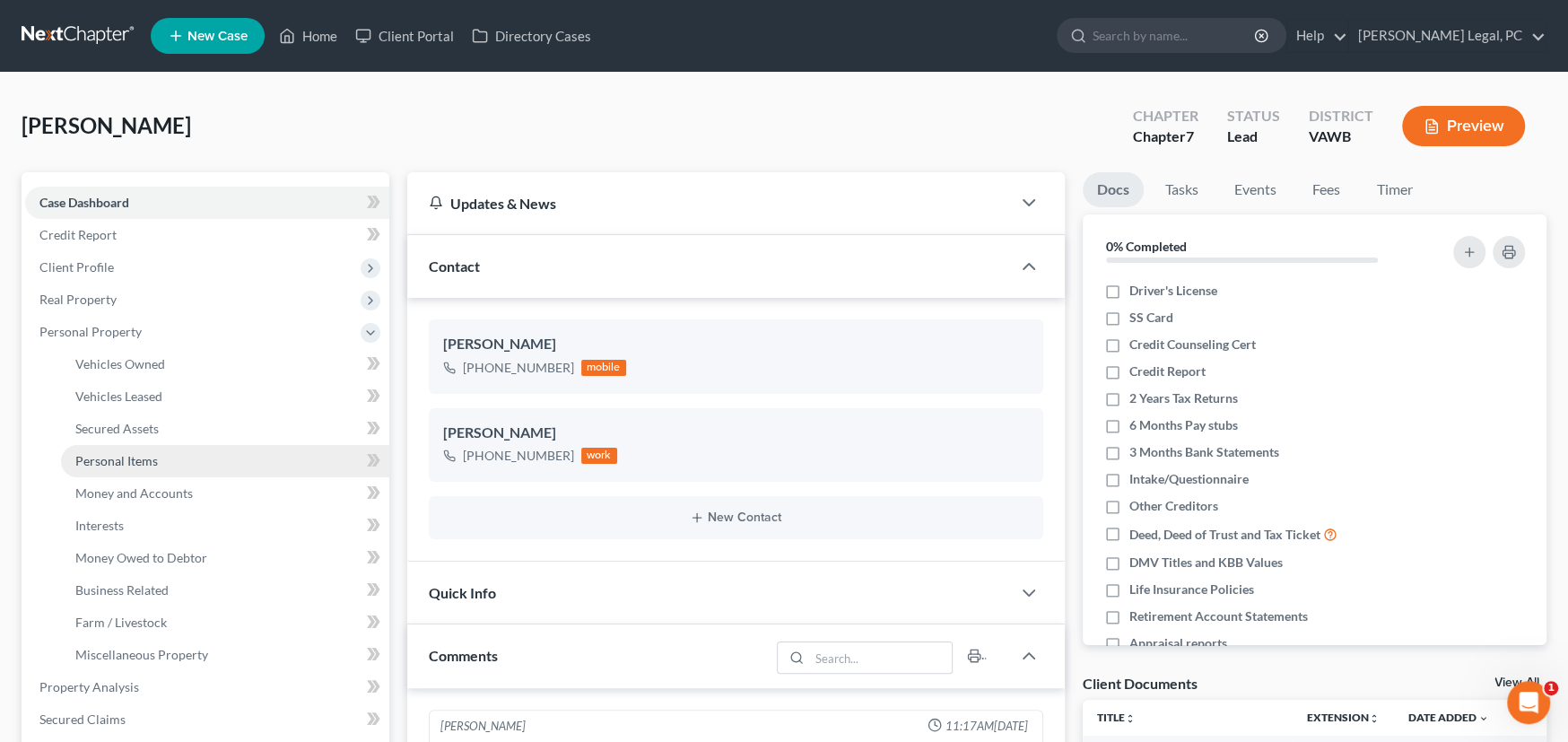
click at [122, 465] on span "Personal Items" at bounding box center [117, 461] width 82 height 15
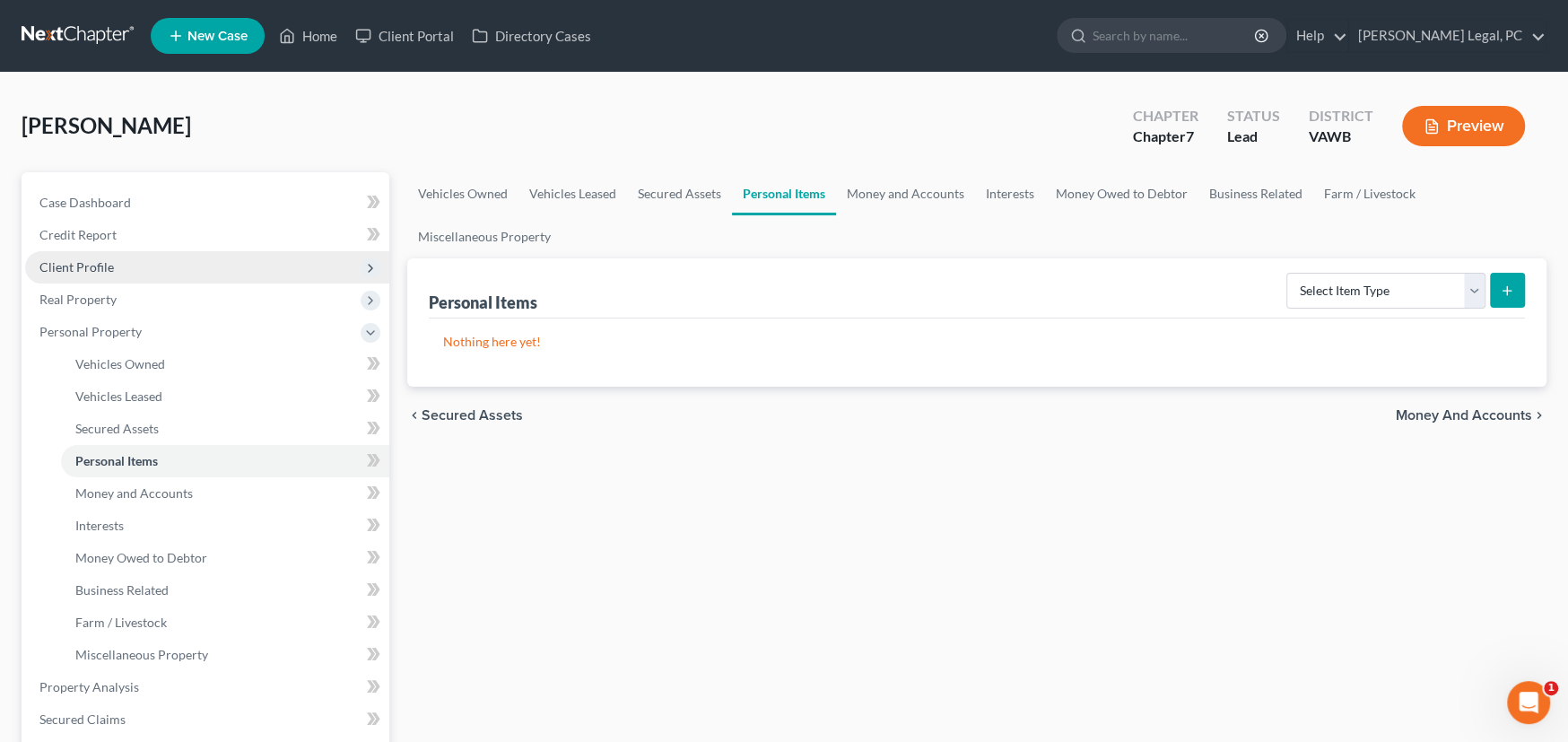
click at [88, 263] on span "Client Profile" at bounding box center [77, 267] width 75 height 15
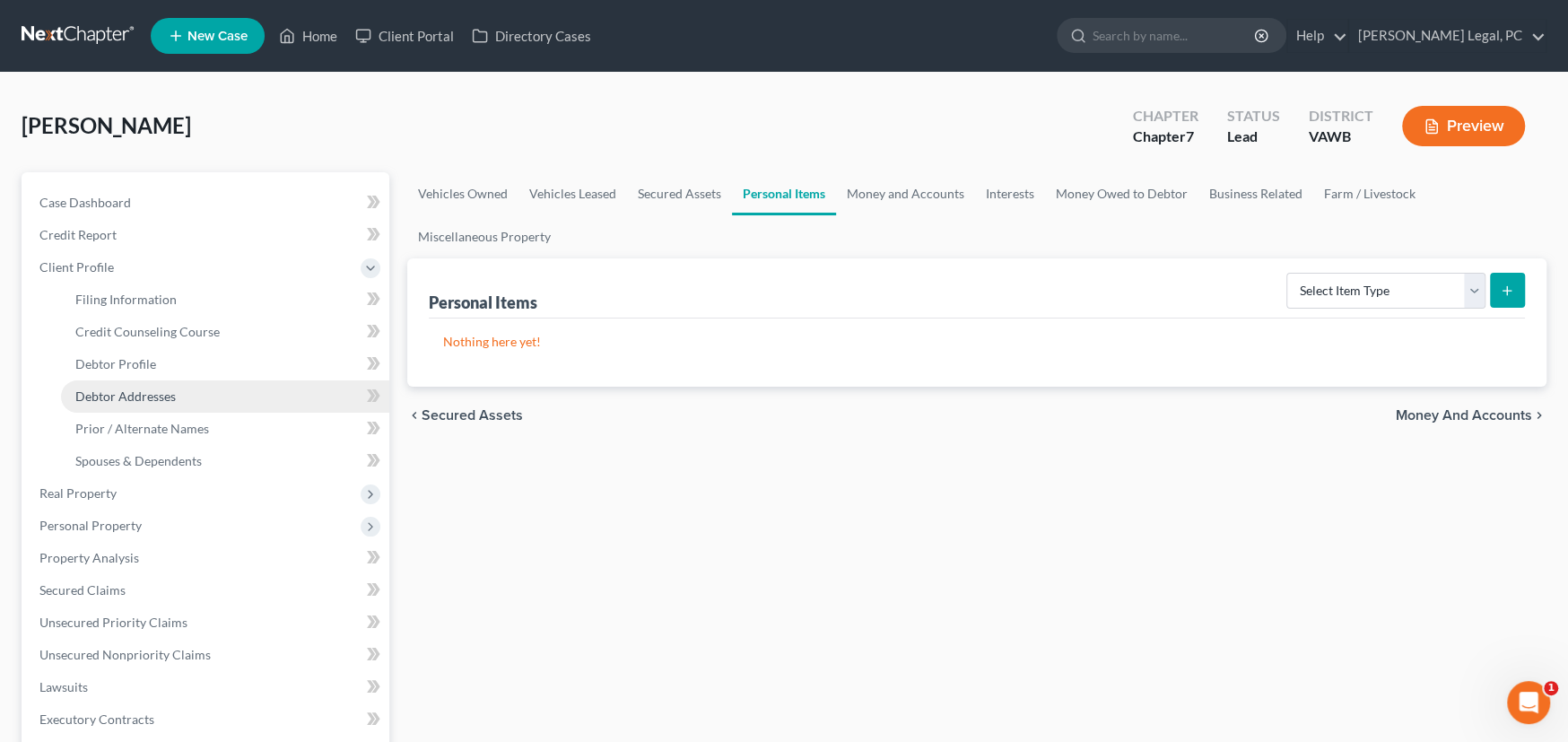
click at [128, 384] on link "Debtor Addresses" at bounding box center [225, 397] width 329 height 33
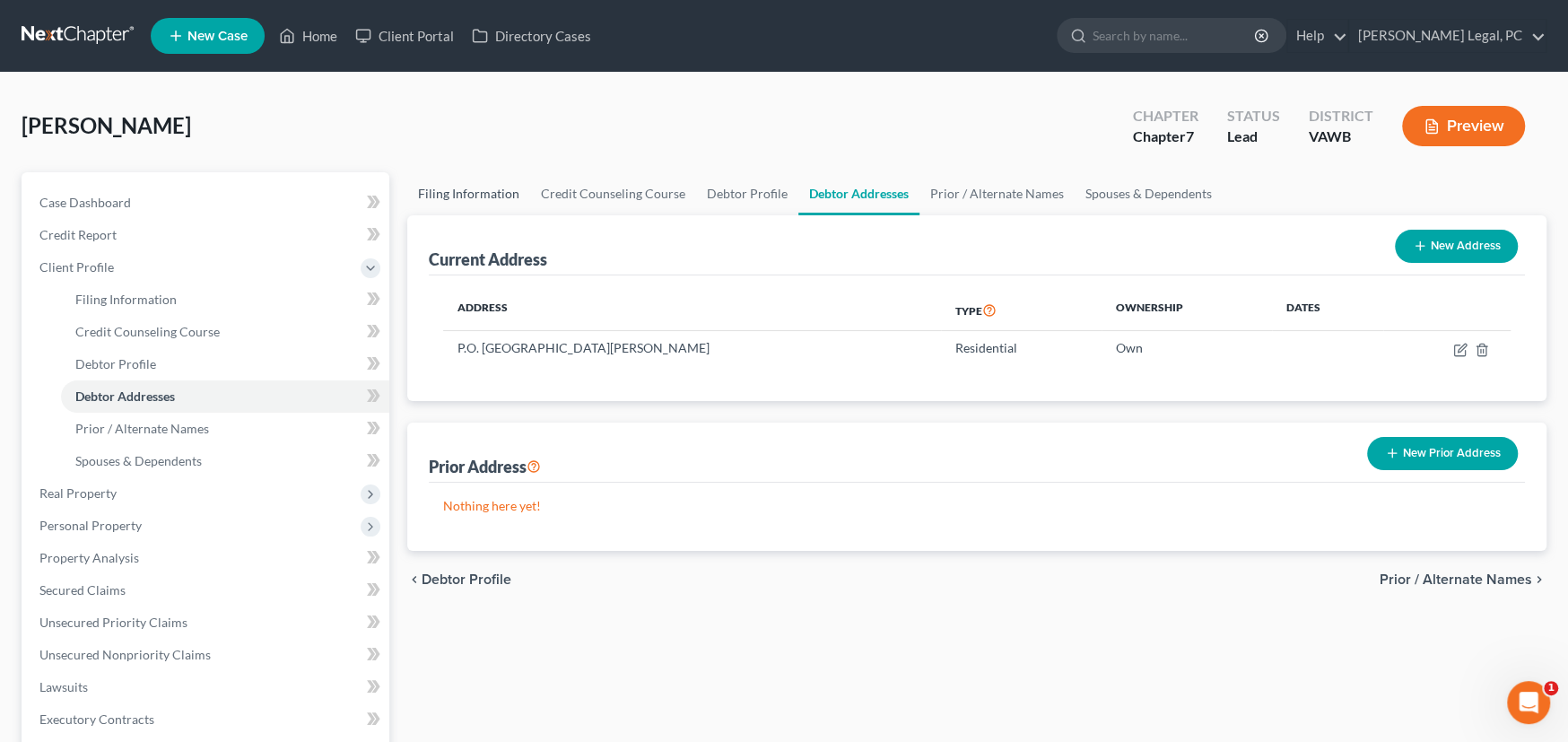
click at [478, 191] on link "Filing Information" at bounding box center [469, 194] width 123 height 43
select select "1"
select select "0"
select select "48"
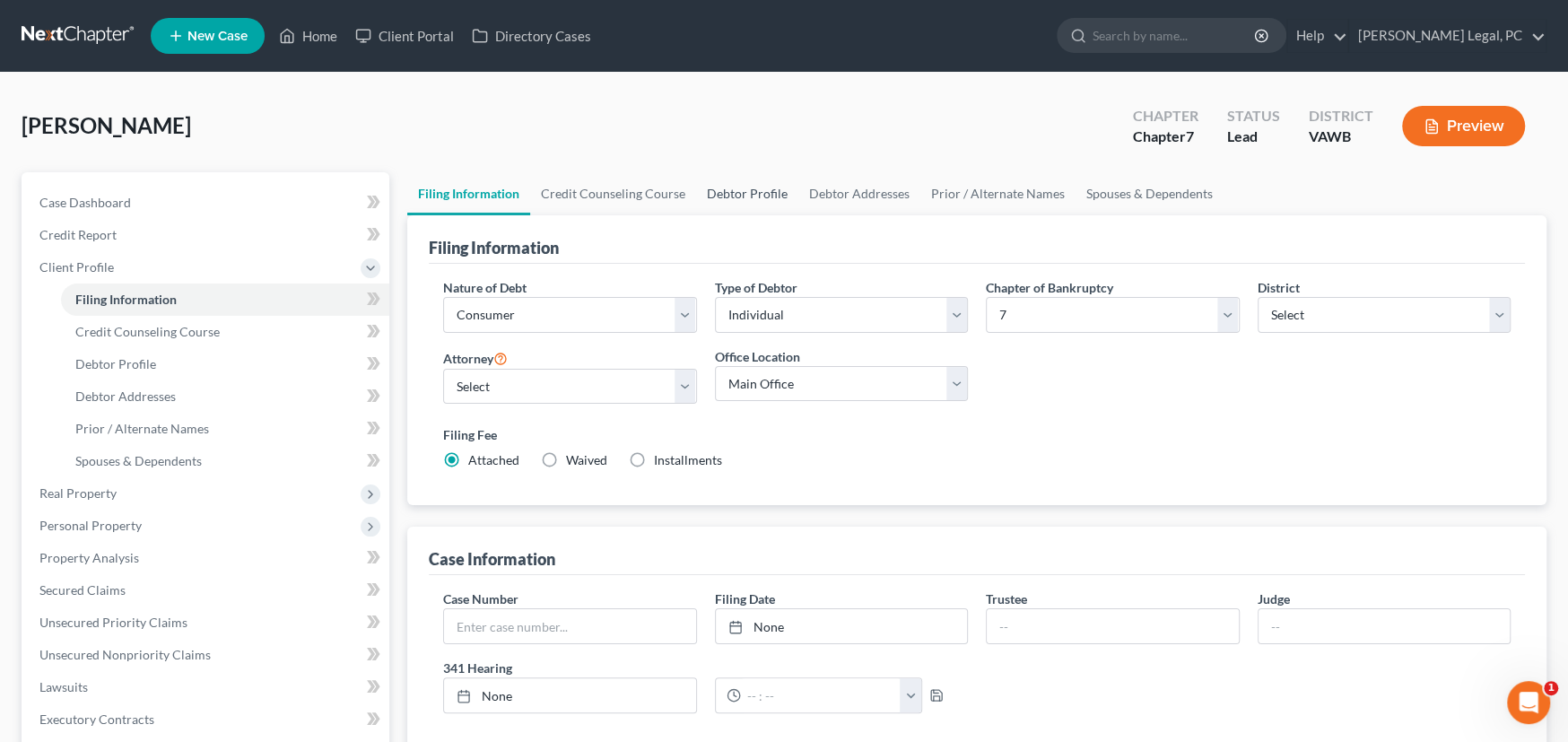
click at [749, 193] on link "Debtor Profile" at bounding box center [747, 194] width 103 height 43
select select "0"
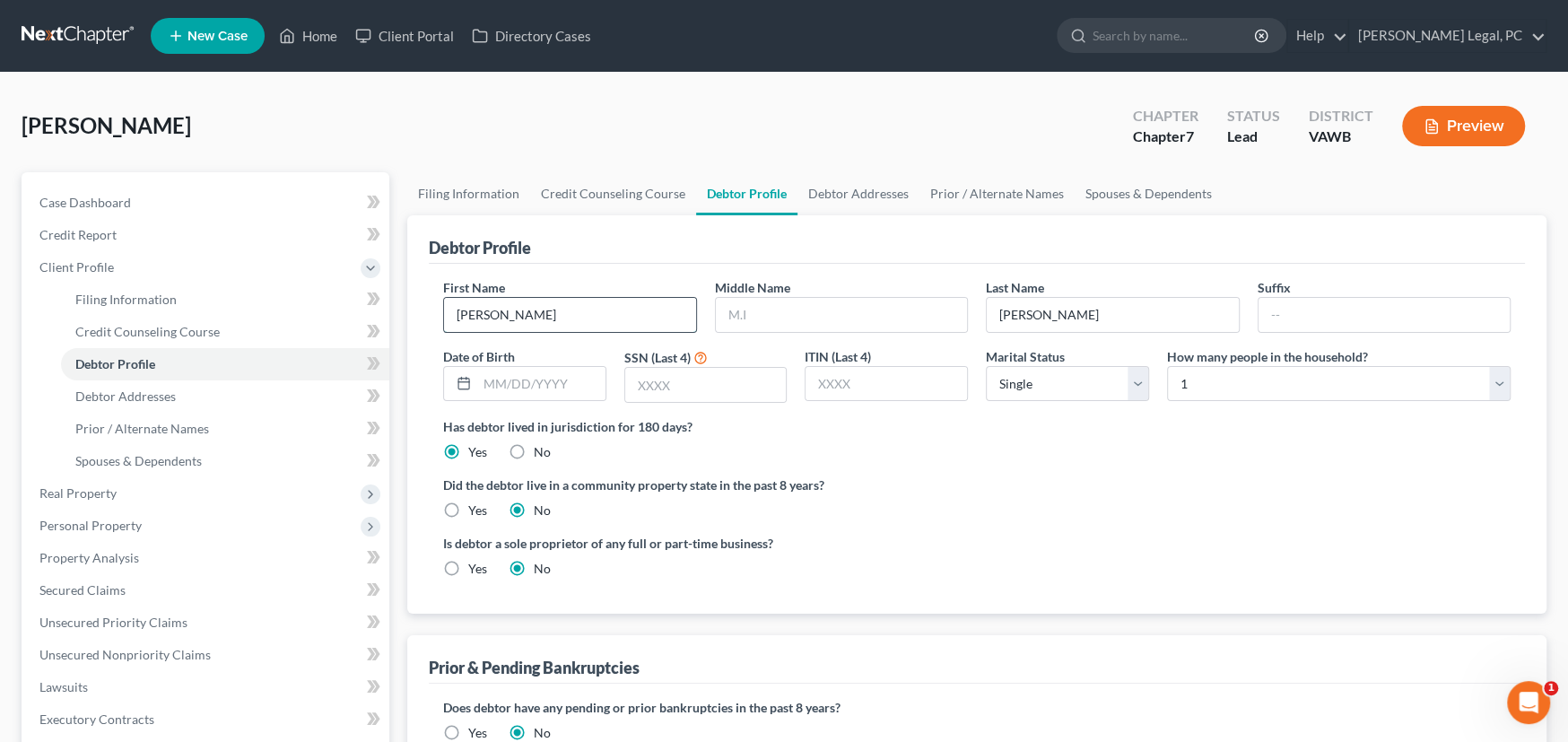
drag, startPoint x: 490, startPoint y: 311, endPoint x: 555, endPoint y: 302, distance: 65.6
click at [552, 302] on input "Charlene" at bounding box center [569, 315] width 252 height 35
type input "Charleen"
click at [524, 383] on input "text" at bounding box center [542, 384] width 128 height 35
type input "5/23/1963"
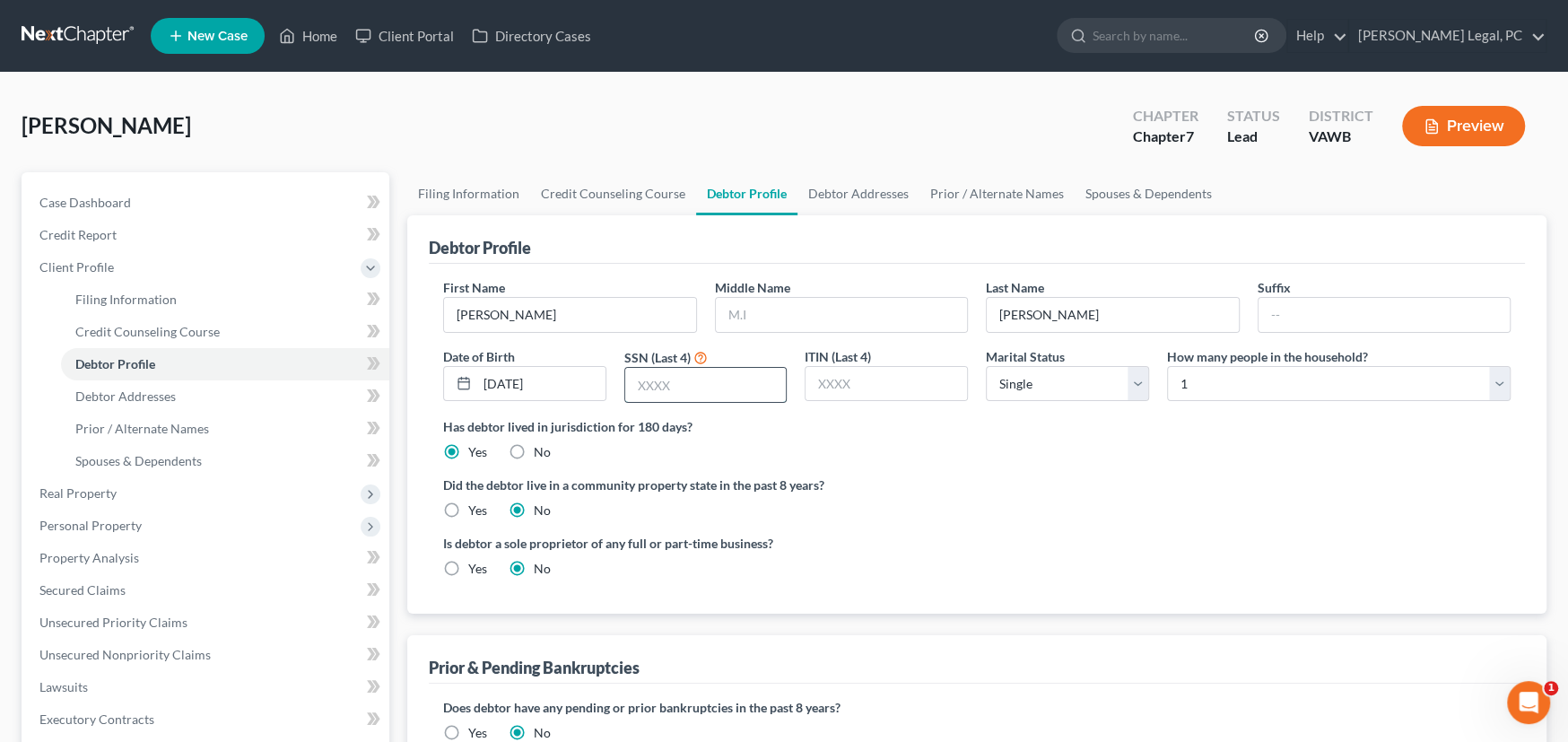
click at [663, 389] on input "text" at bounding box center [705, 385] width 161 height 35
type input "0430"
drag, startPoint x: 865, startPoint y: 197, endPoint x: 879, endPoint y: 200, distance: 14.3
click at [865, 197] on link "Debtor Addresses" at bounding box center [858, 194] width 122 height 43
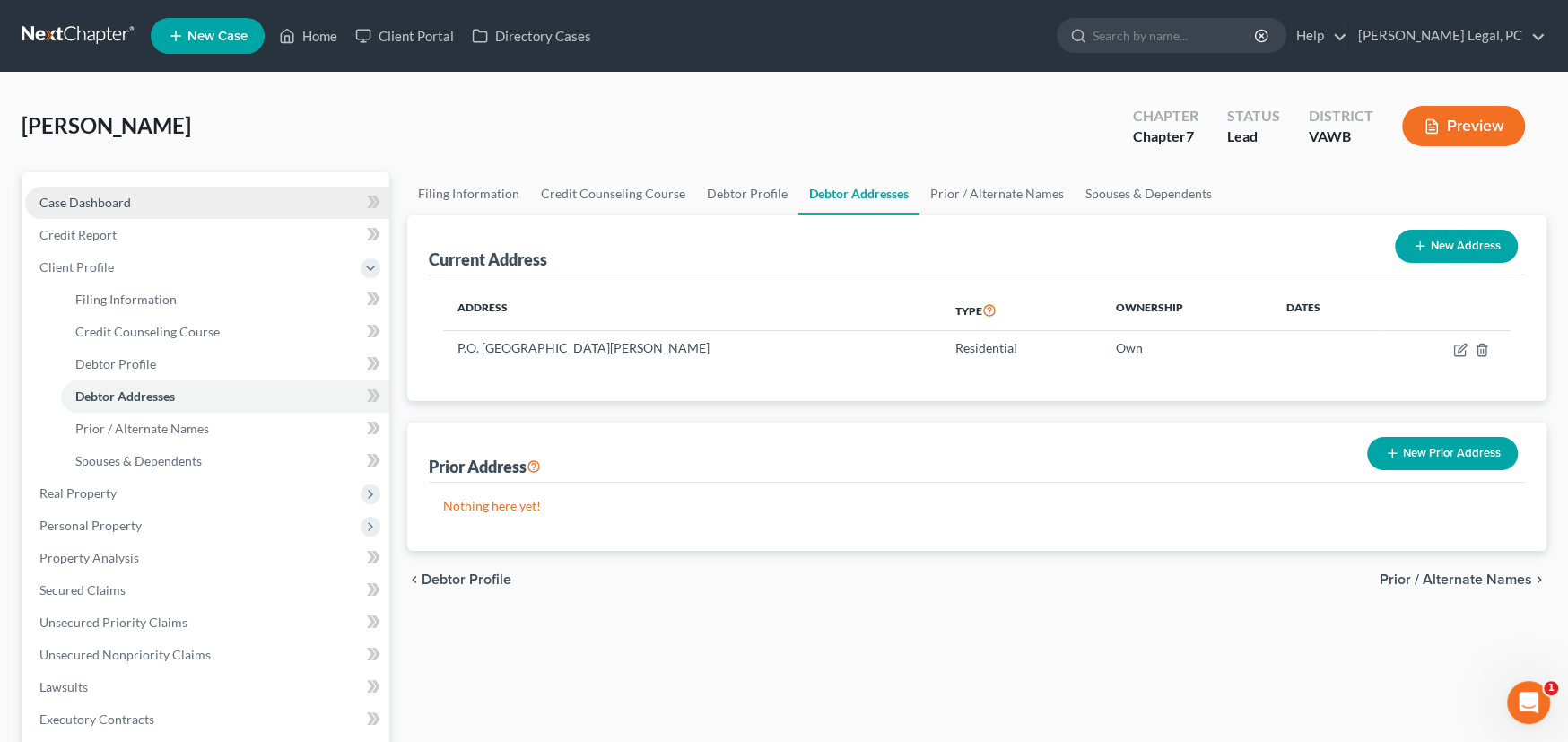
click at [58, 203] on span "Case Dashboard" at bounding box center [84, 202] width 91 height 15
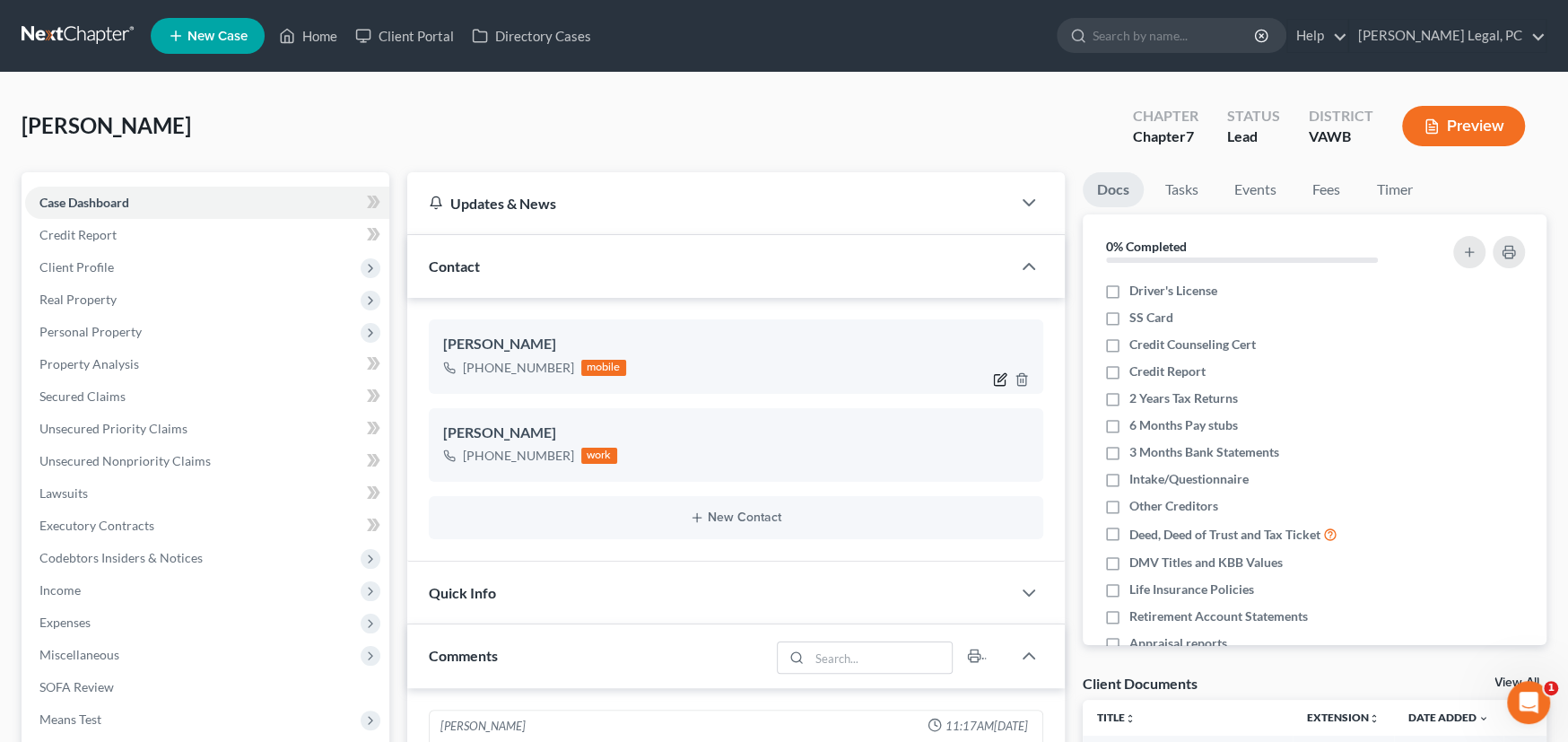
click at [998, 372] on icon "button" at bounding box center [1000, 379] width 14 height 14
select select "0"
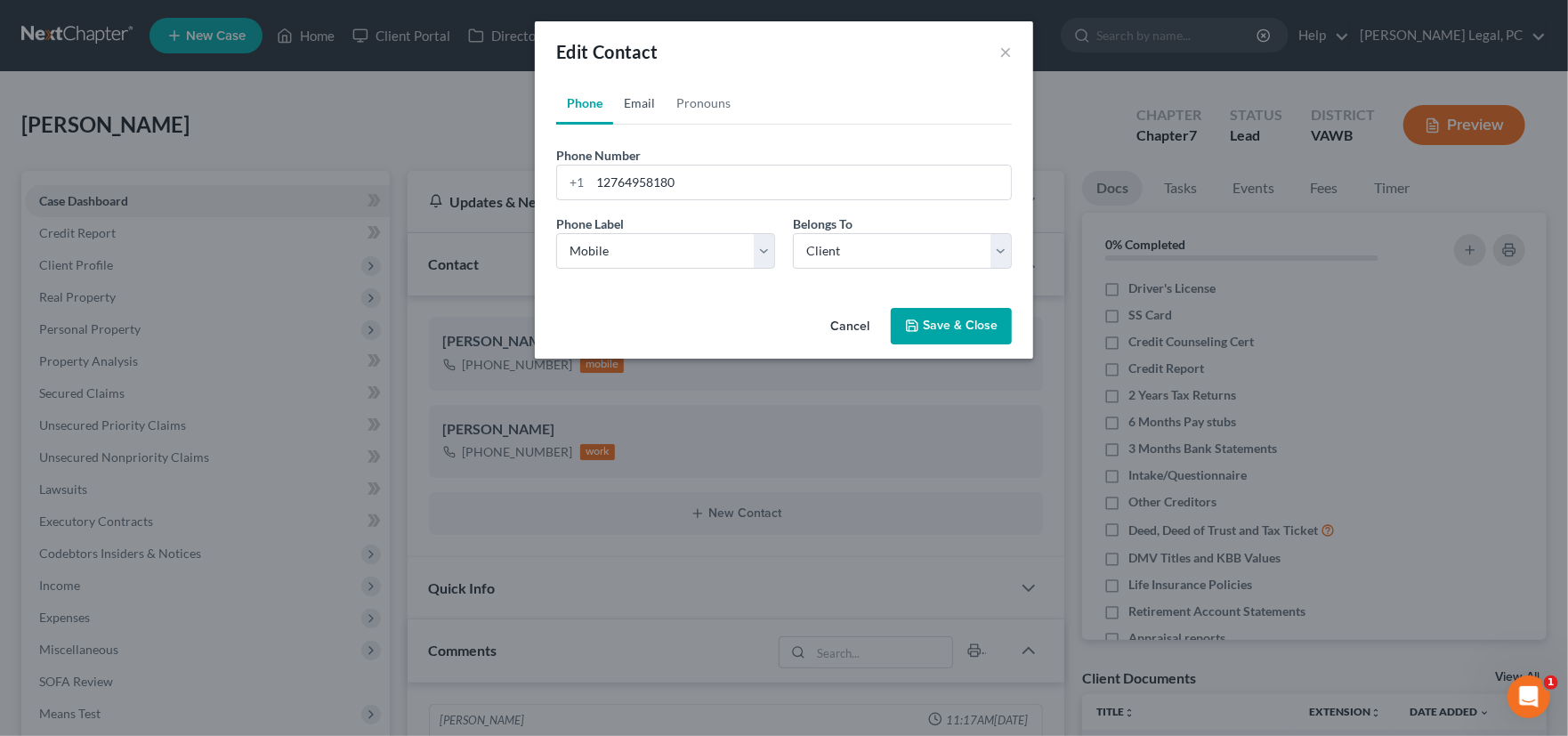
click at [629, 101] on link "Email" at bounding box center [639, 103] width 52 height 43
click at [585, 107] on link "Phone" at bounding box center [585, 103] width 57 height 43
click at [918, 317] on button "Save & Close" at bounding box center [951, 326] width 121 height 37
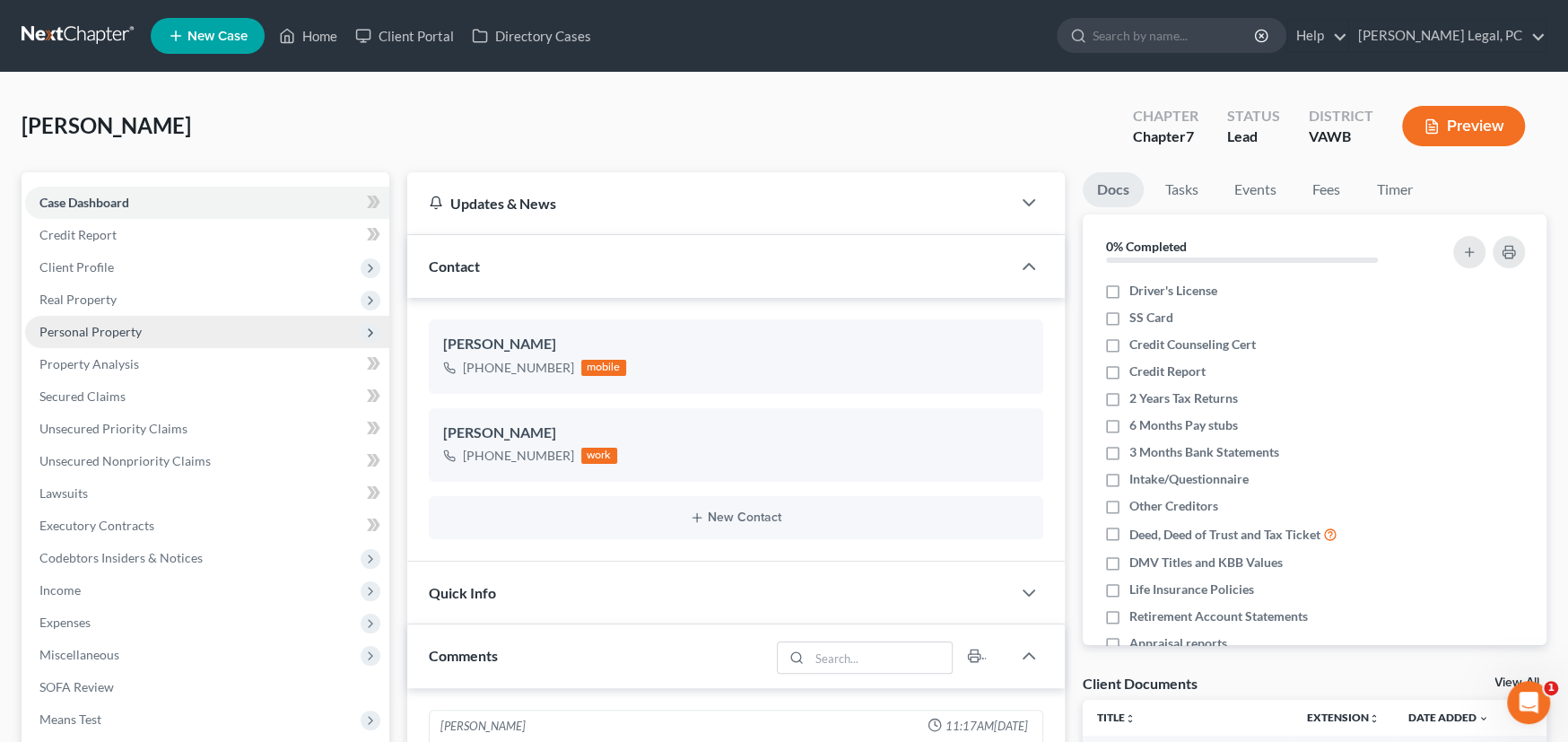
click at [114, 329] on span "Personal Property" at bounding box center [90, 332] width 103 height 15
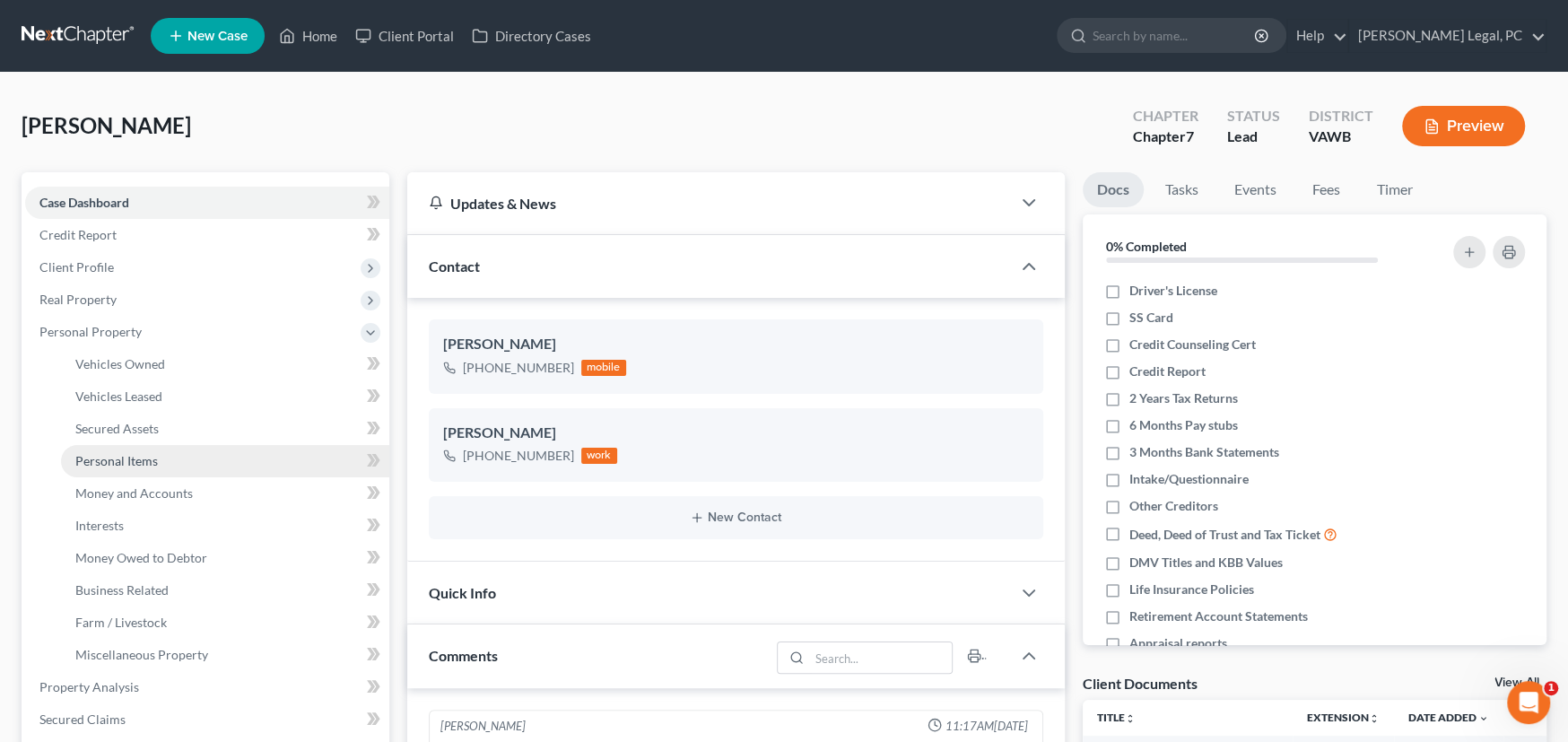
click at [118, 463] on span "Personal Items" at bounding box center [117, 461] width 82 height 15
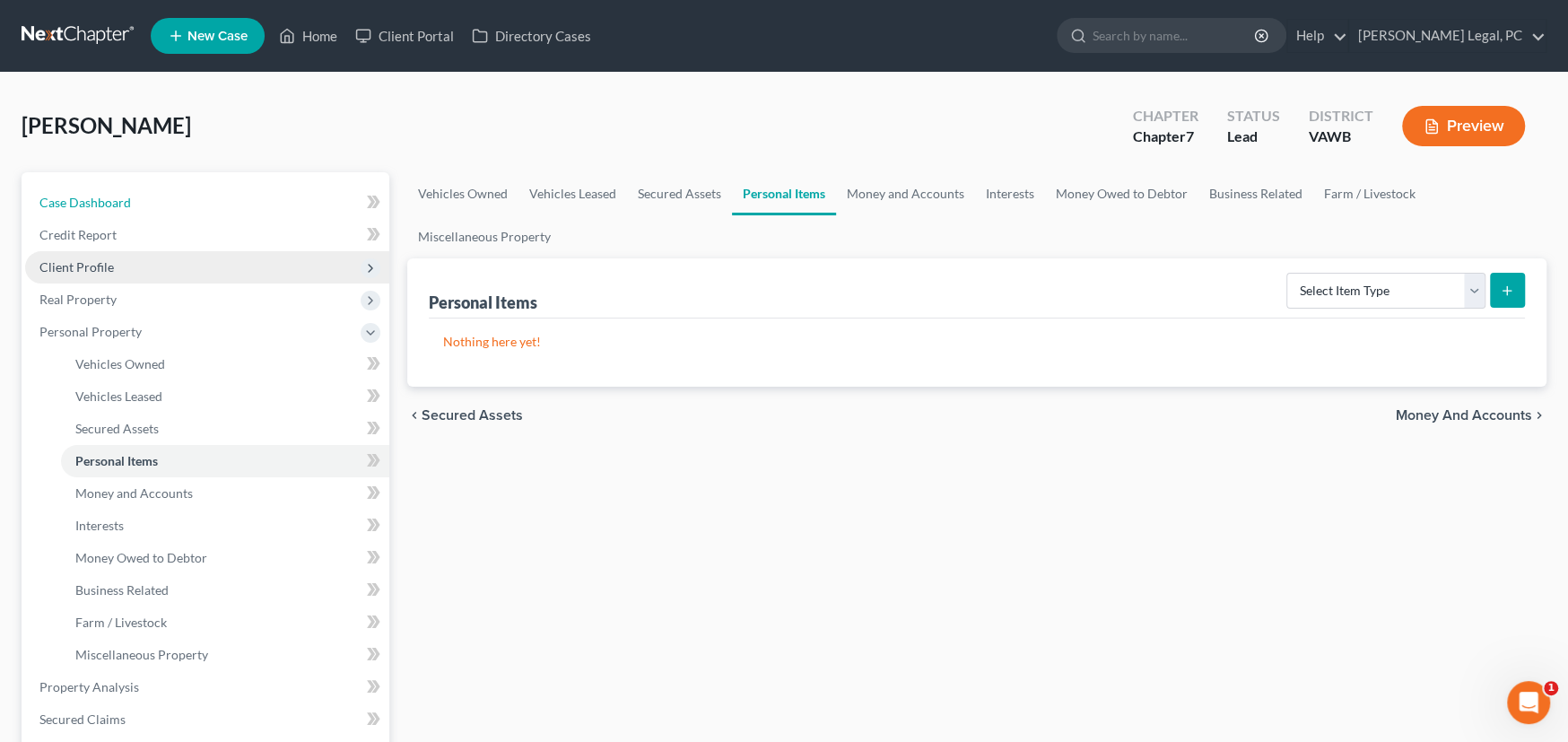
drag, startPoint x: 64, startPoint y: 198, endPoint x: 311, endPoint y: 272, distance: 257.8
click at [64, 198] on span "Case Dashboard" at bounding box center [84, 202] width 91 height 15
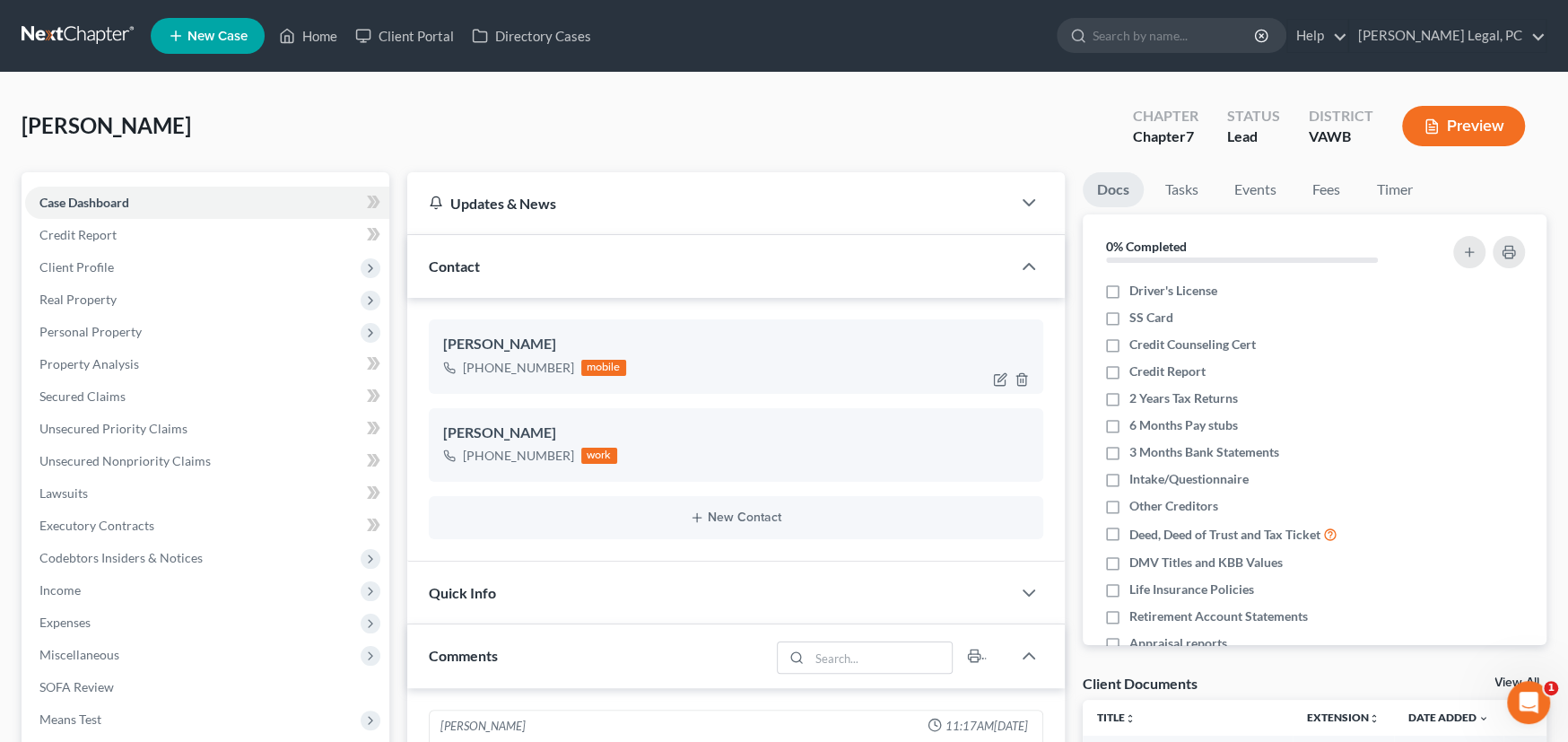
click at [712, 370] on div "+1 (276) 495-8180 mobile" at bounding box center [735, 368] width 586 height 23
click at [756, 447] on div "+1 (276) 870-0412 work" at bounding box center [735, 455] width 586 height 23
click at [723, 357] on div "+1 (276) 495-8180 mobile" at bounding box center [735, 368] width 586 height 23
click at [999, 374] on icon "button" at bounding box center [999, 379] width 11 height 11
select select "0"
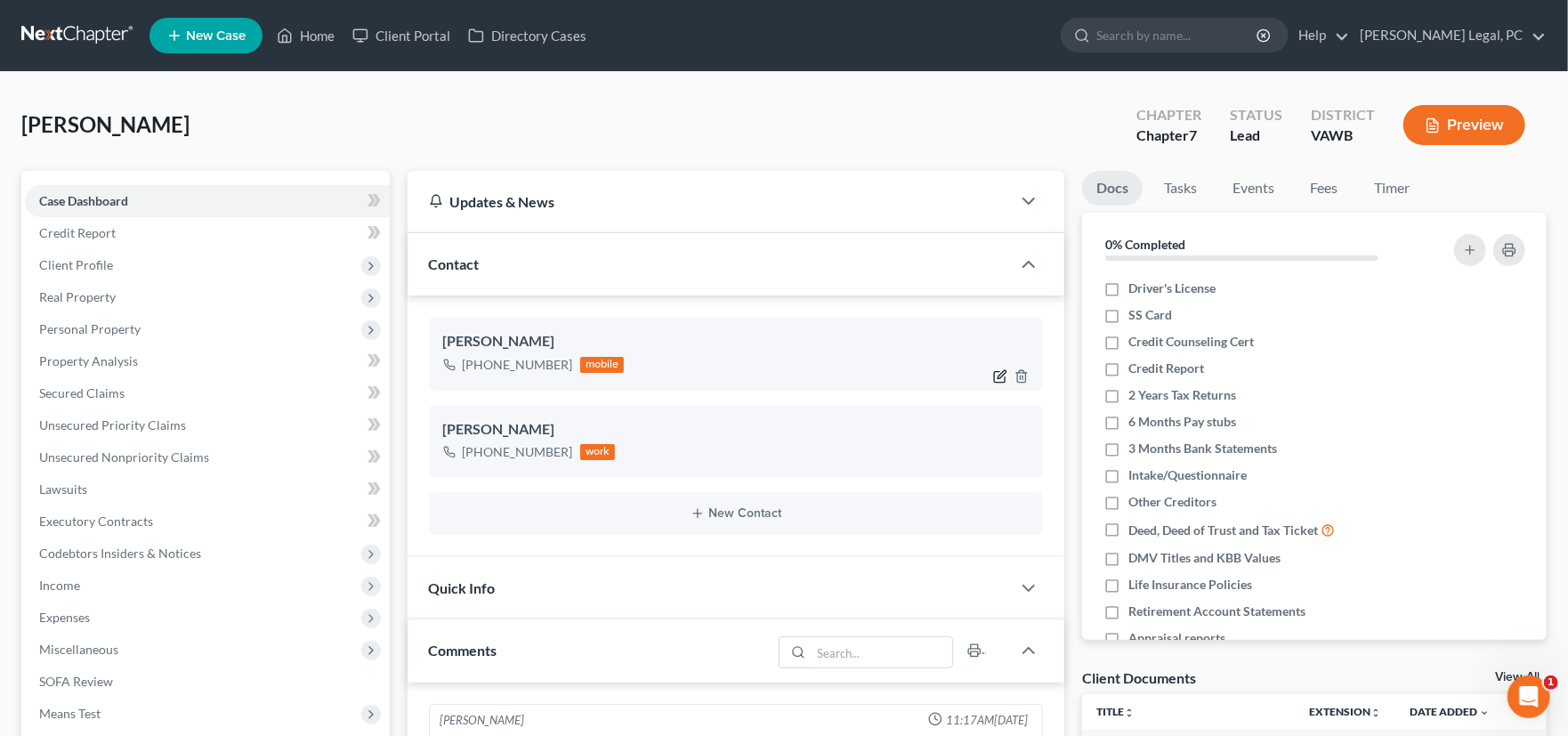
select select "0"
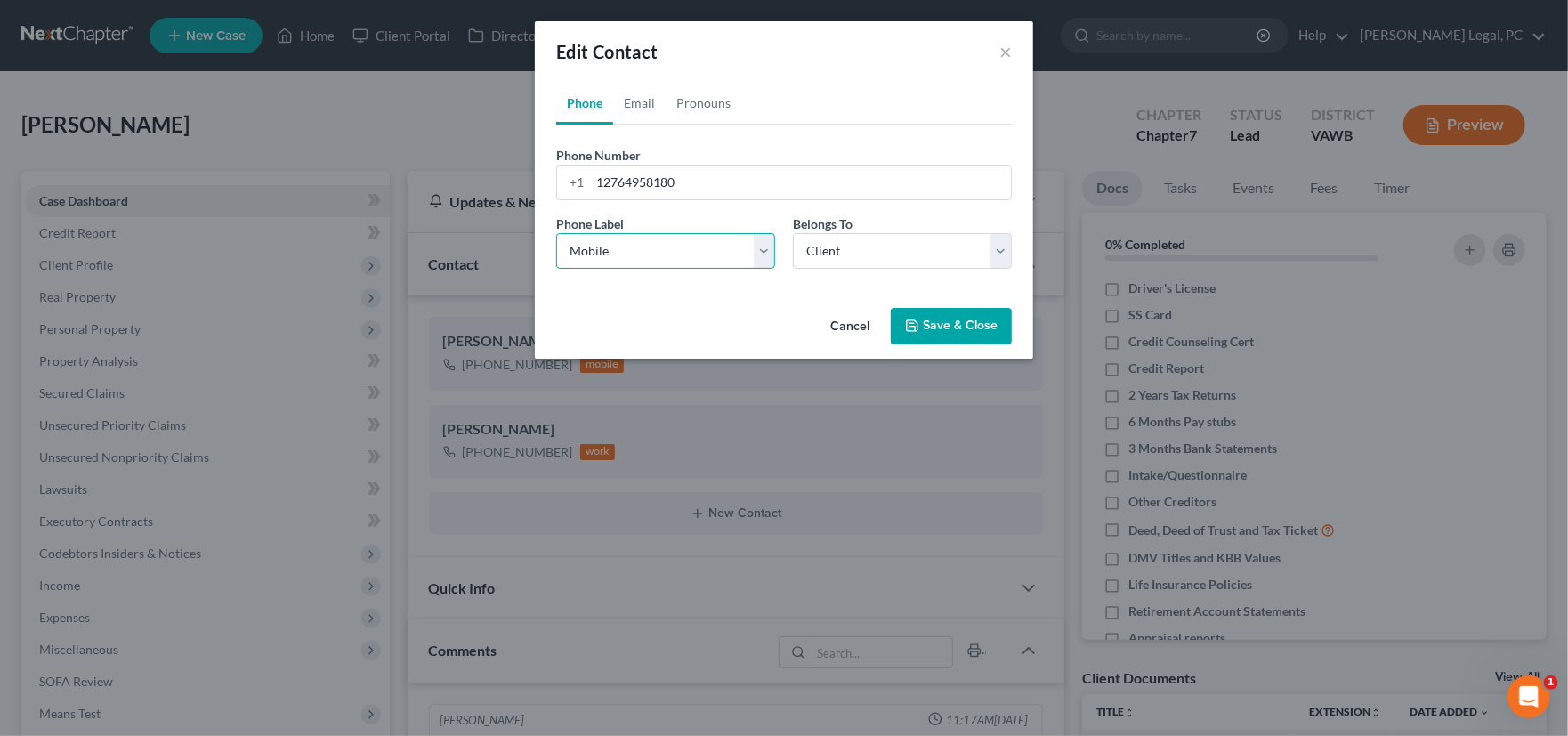
click at [666, 248] on select "Select Mobile Home Work Other" at bounding box center [666, 250] width 219 height 35
select select "1"
click at [556, 233] on select "Select Mobile Home Work Other" at bounding box center [666, 250] width 219 height 35
click at [952, 321] on button "Save & Close" at bounding box center [951, 326] width 121 height 37
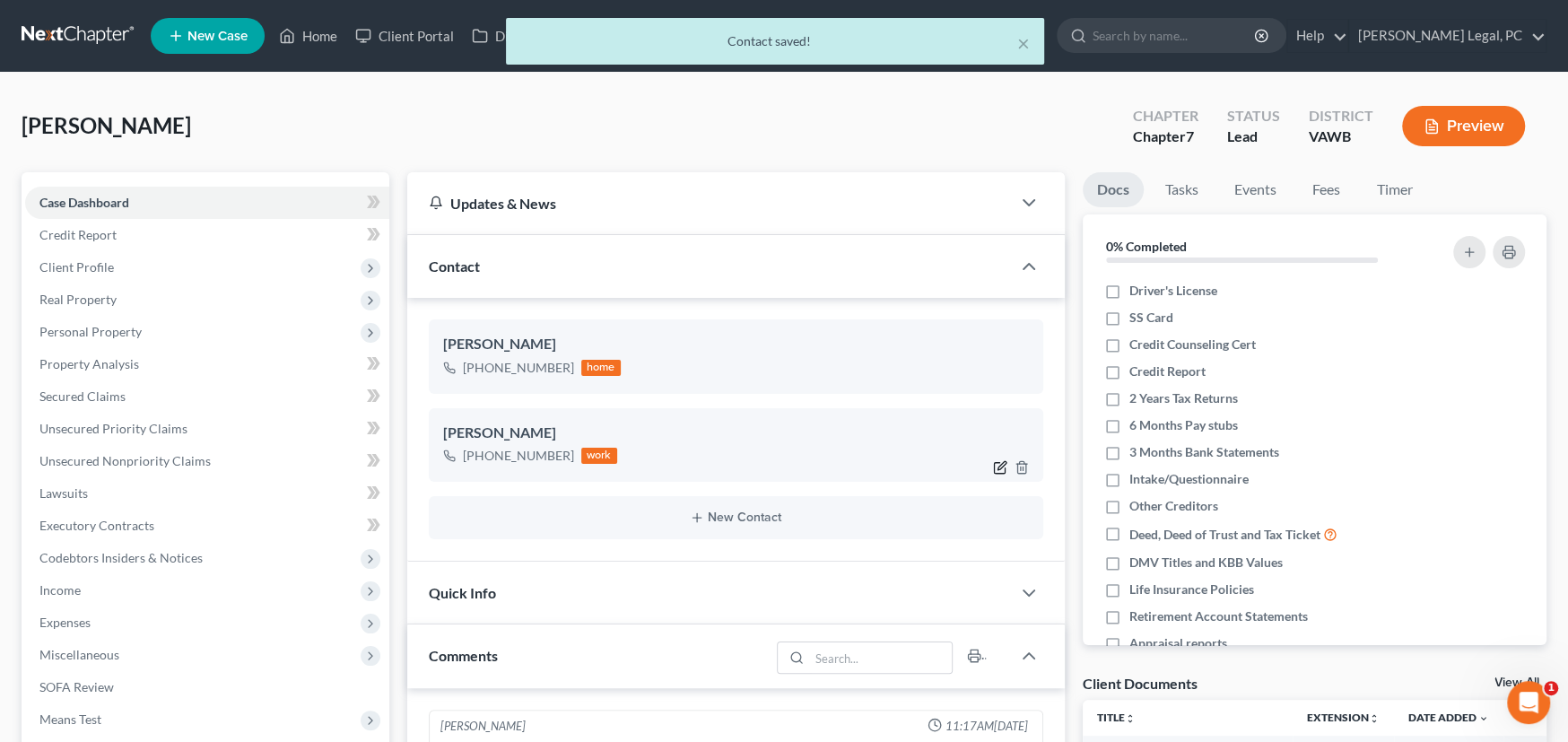
click at [998, 467] on icon "button" at bounding box center [1000, 467] width 14 height 14
select select "2"
select select "0"
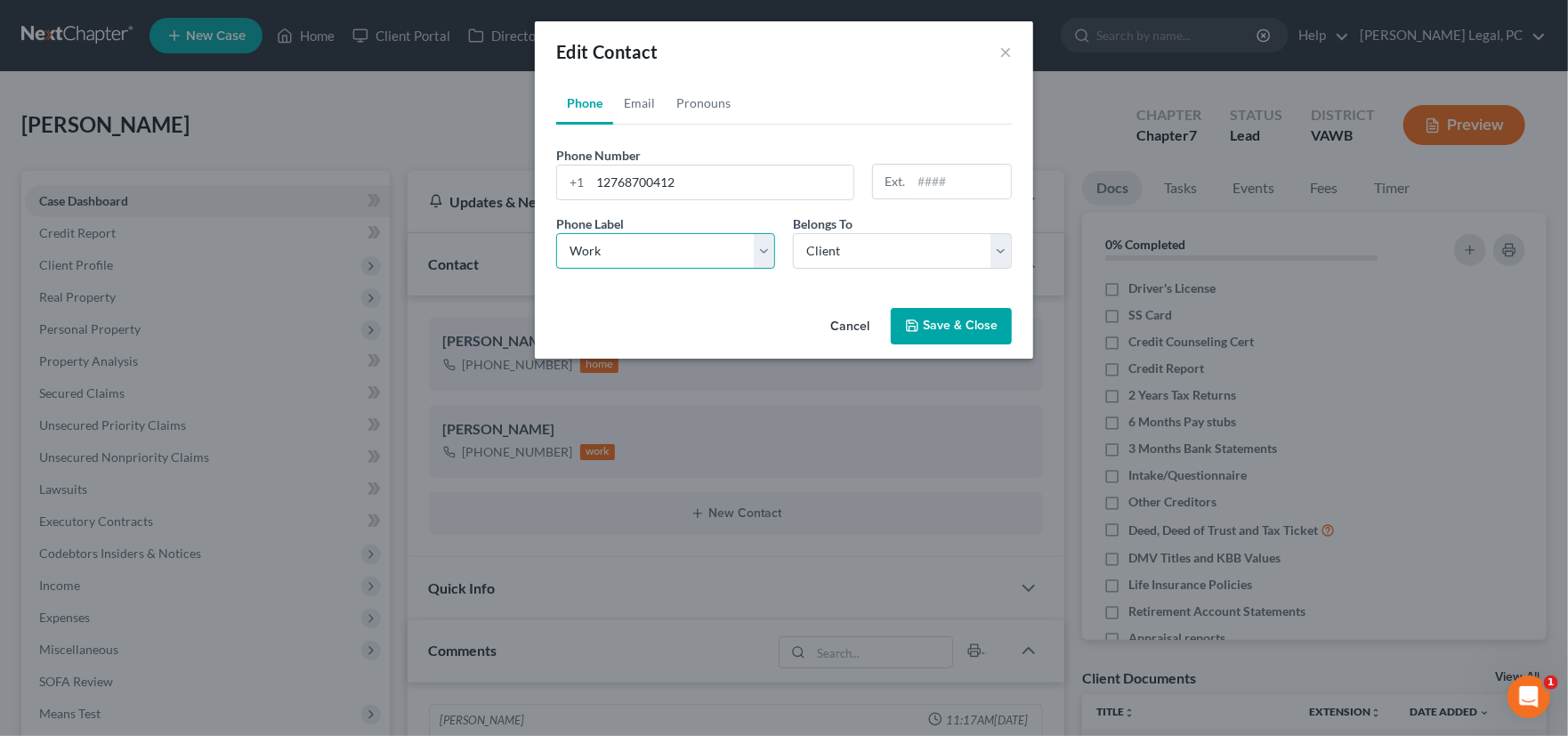
click at [663, 252] on select "Select Mobile Home Work Other" at bounding box center [666, 250] width 219 height 35
select select "0"
click at [556, 233] on select "Select Mobile Home Work Other" at bounding box center [666, 250] width 219 height 35
click at [967, 326] on button "Save & Close" at bounding box center [951, 326] width 121 height 37
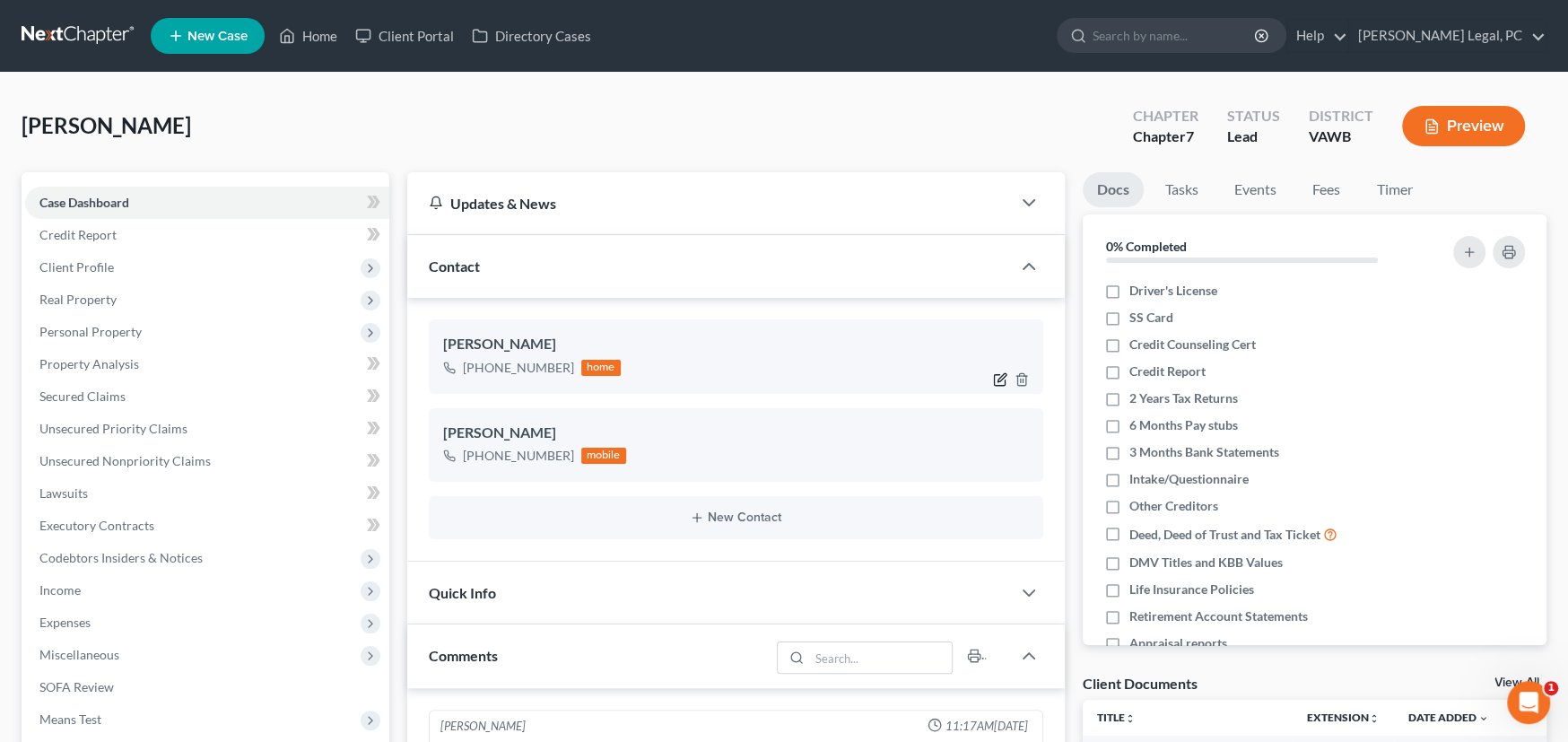
click at [996, 378] on icon "button" at bounding box center [1000, 379] width 14 height 14
select select "1"
select select "0"
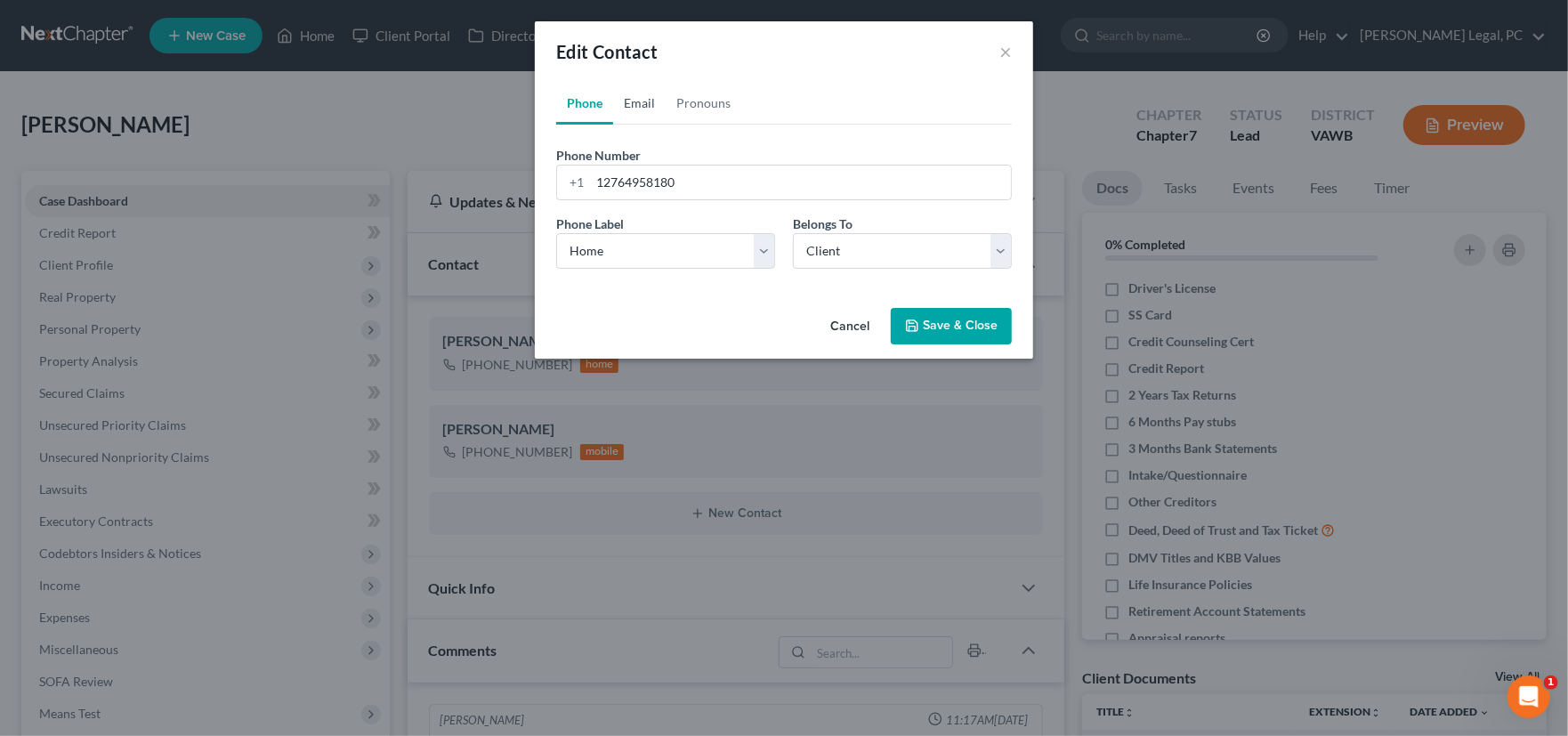
click at [637, 107] on link "Email" at bounding box center [639, 103] width 52 height 43
click at [644, 178] on input "email" at bounding box center [800, 183] width 421 height 34
paste input "charleenkiser6@gmail.com"
type input "charleenkiser6@gmail.com"
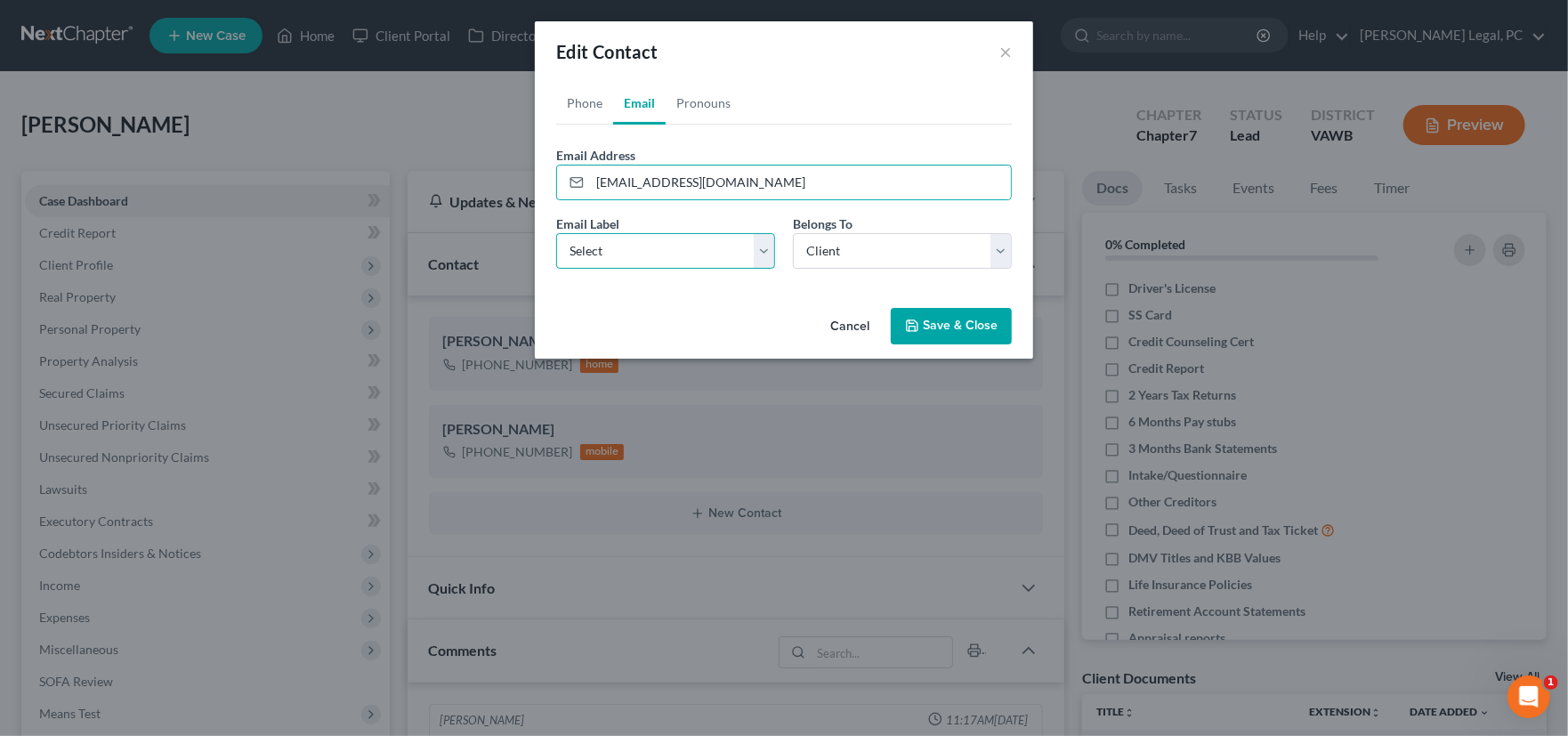
click at [639, 252] on select "Select Home Work Other" at bounding box center [666, 250] width 219 height 35
select select "0"
click at [556, 233] on select "Select Home Work Other" at bounding box center [666, 250] width 219 height 35
click at [936, 326] on button "Save & Close" at bounding box center [951, 326] width 121 height 37
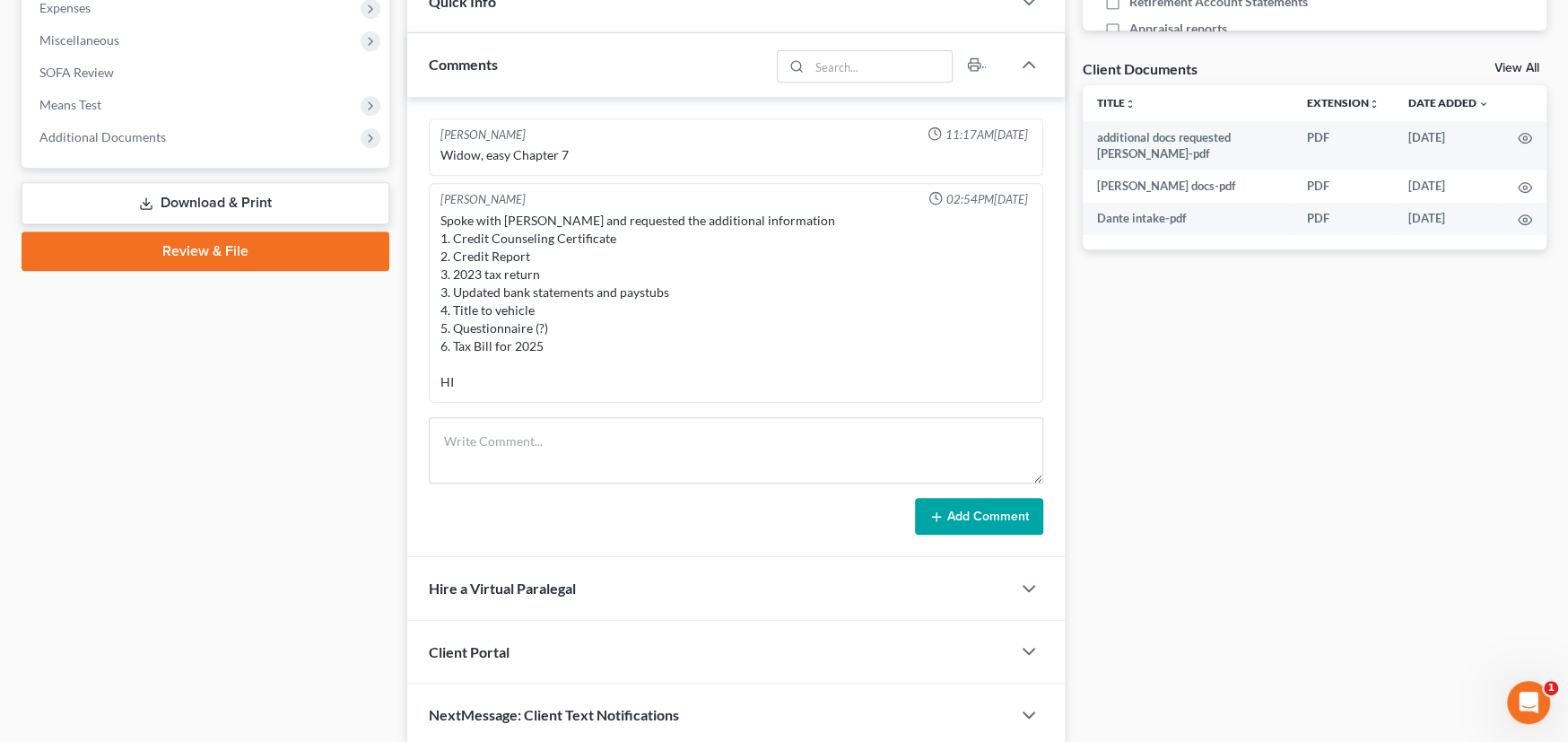
scroll to position [628, 0]
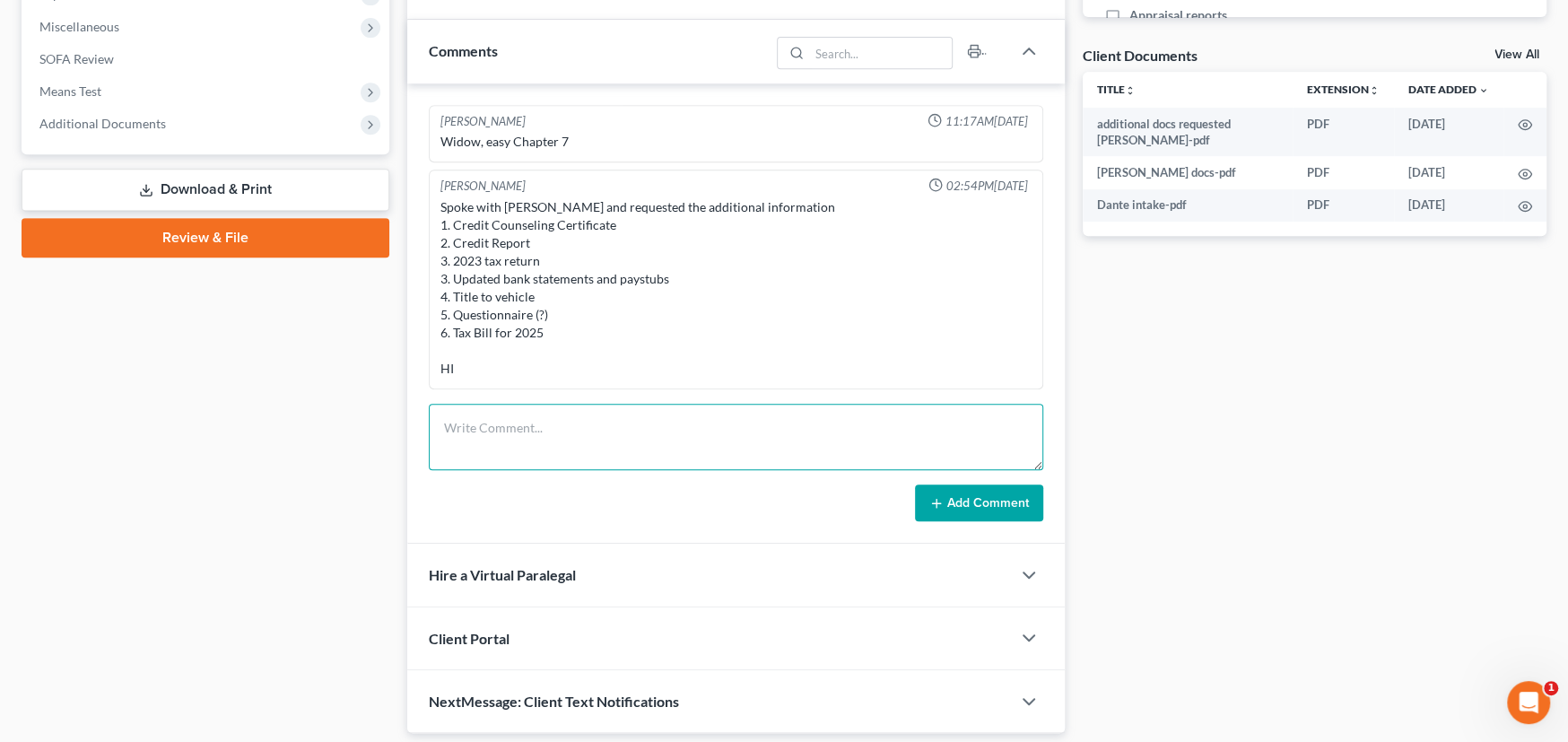
click at [557, 424] on textarea at bounding box center [735, 436] width 614 height 66
type textarea "Rec Credit Report"
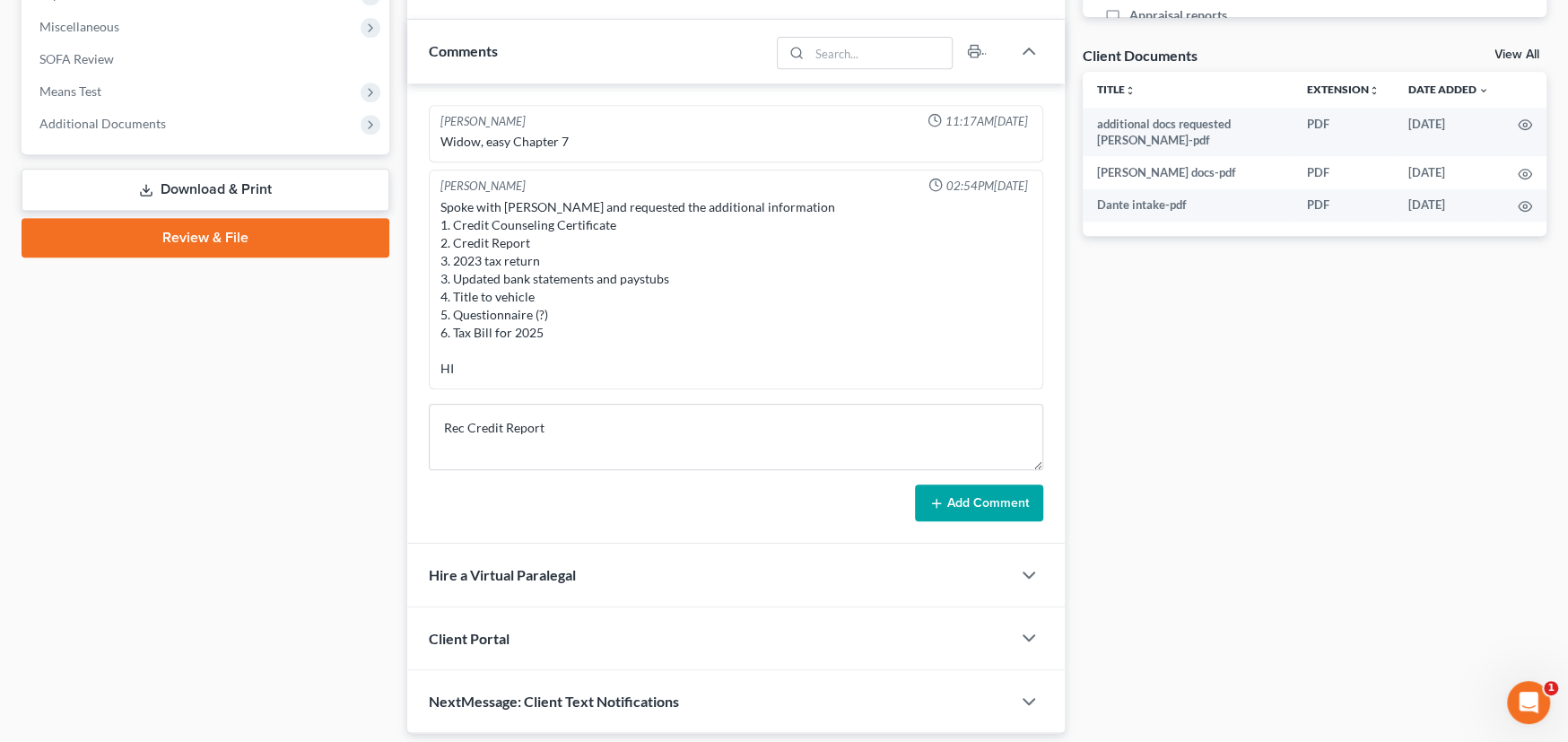
click at [975, 510] on button "Add Comment" at bounding box center [980, 502] width 128 height 37
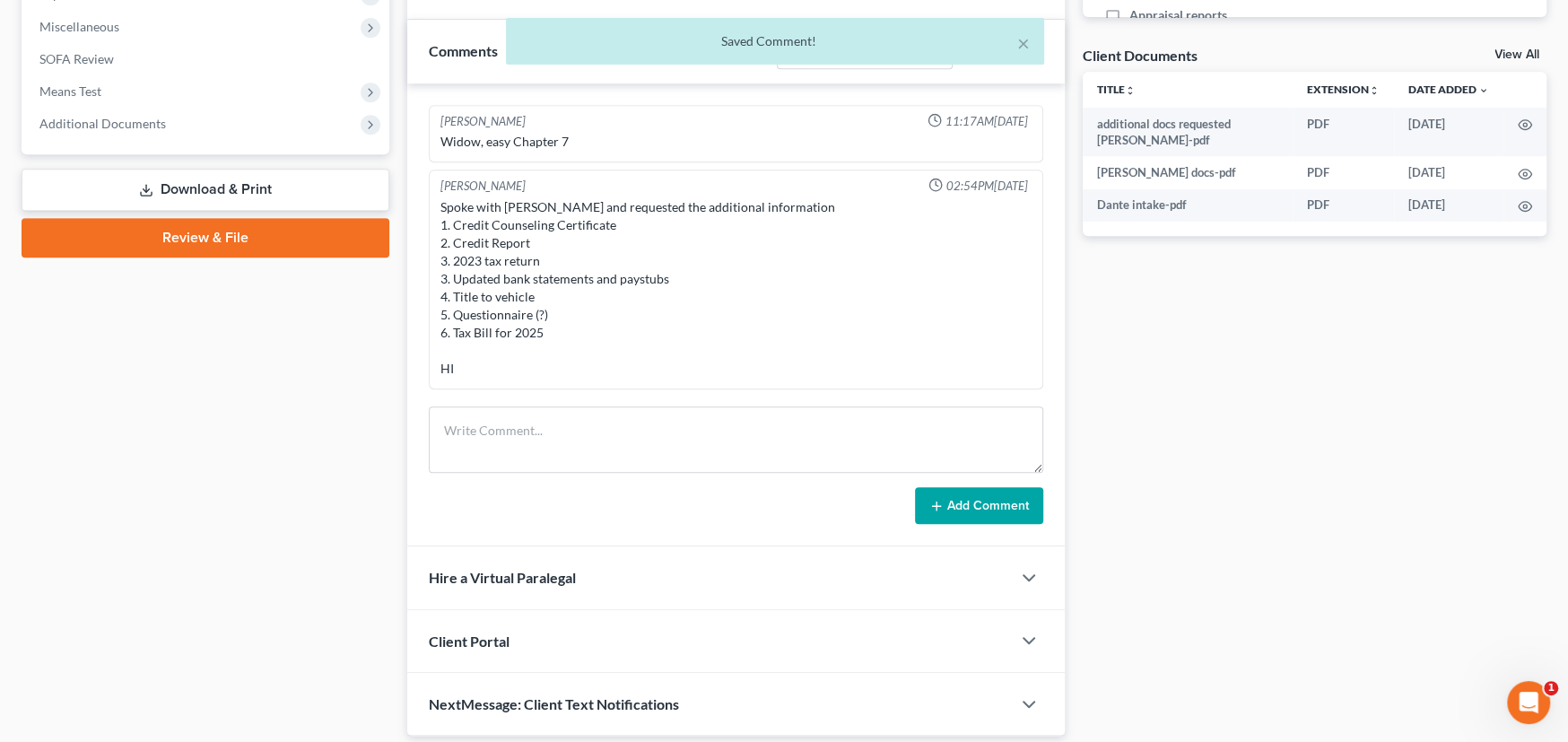
scroll to position [63, 0]
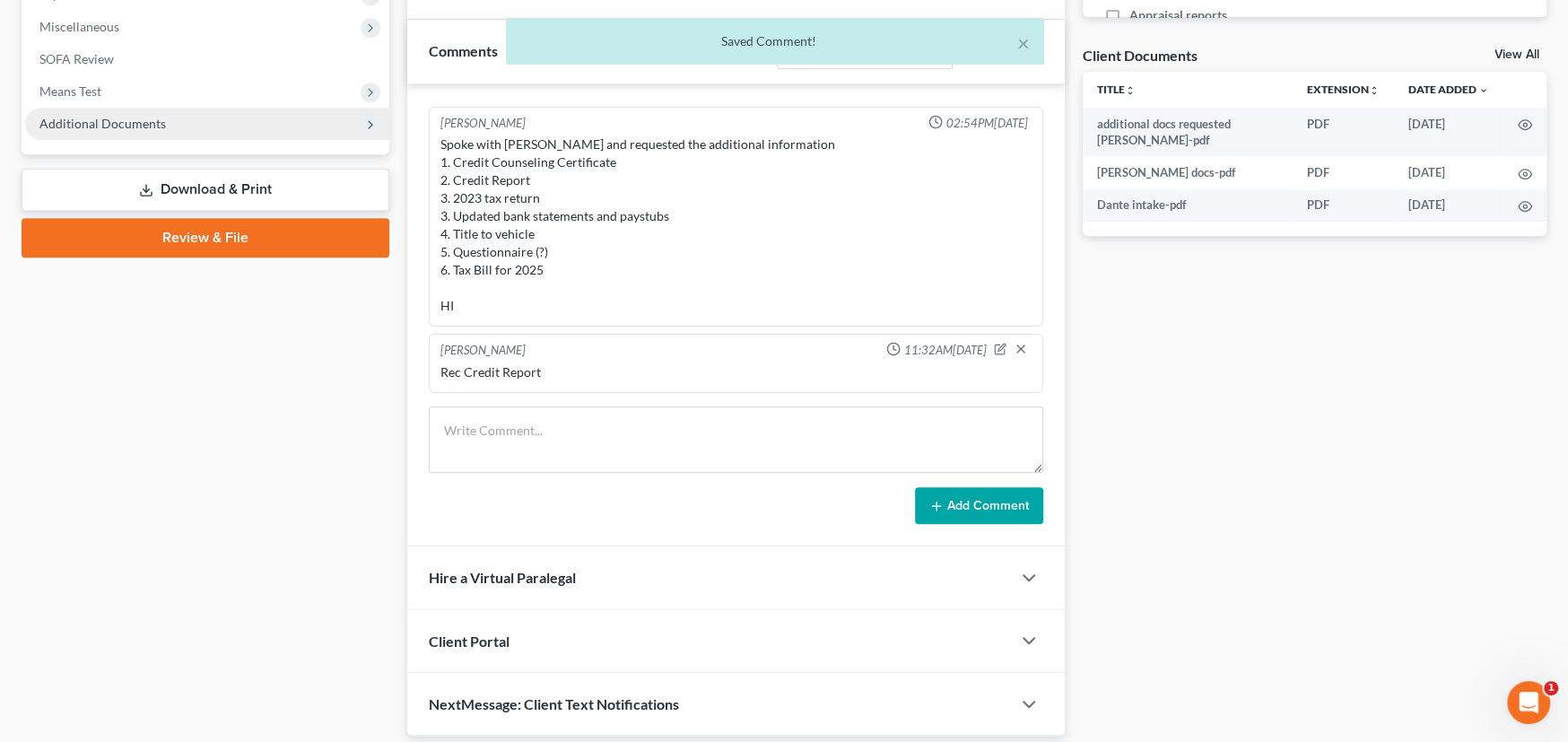
click at [118, 123] on span "Additional Documents" at bounding box center [103, 124] width 127 height 15
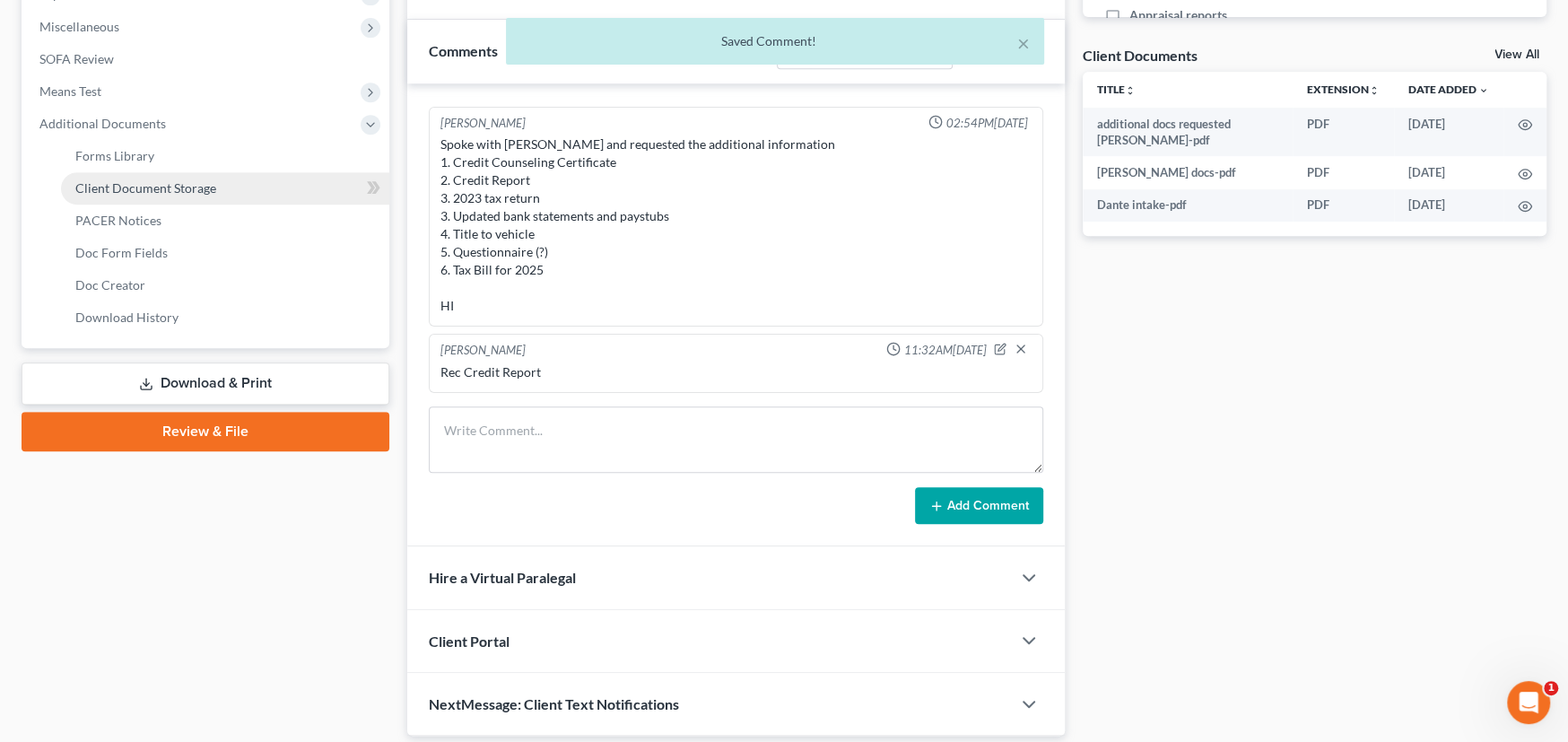
click at [142, 200] on link "Client Document Storage" at bounding box center [225, 189] width 329 height 33
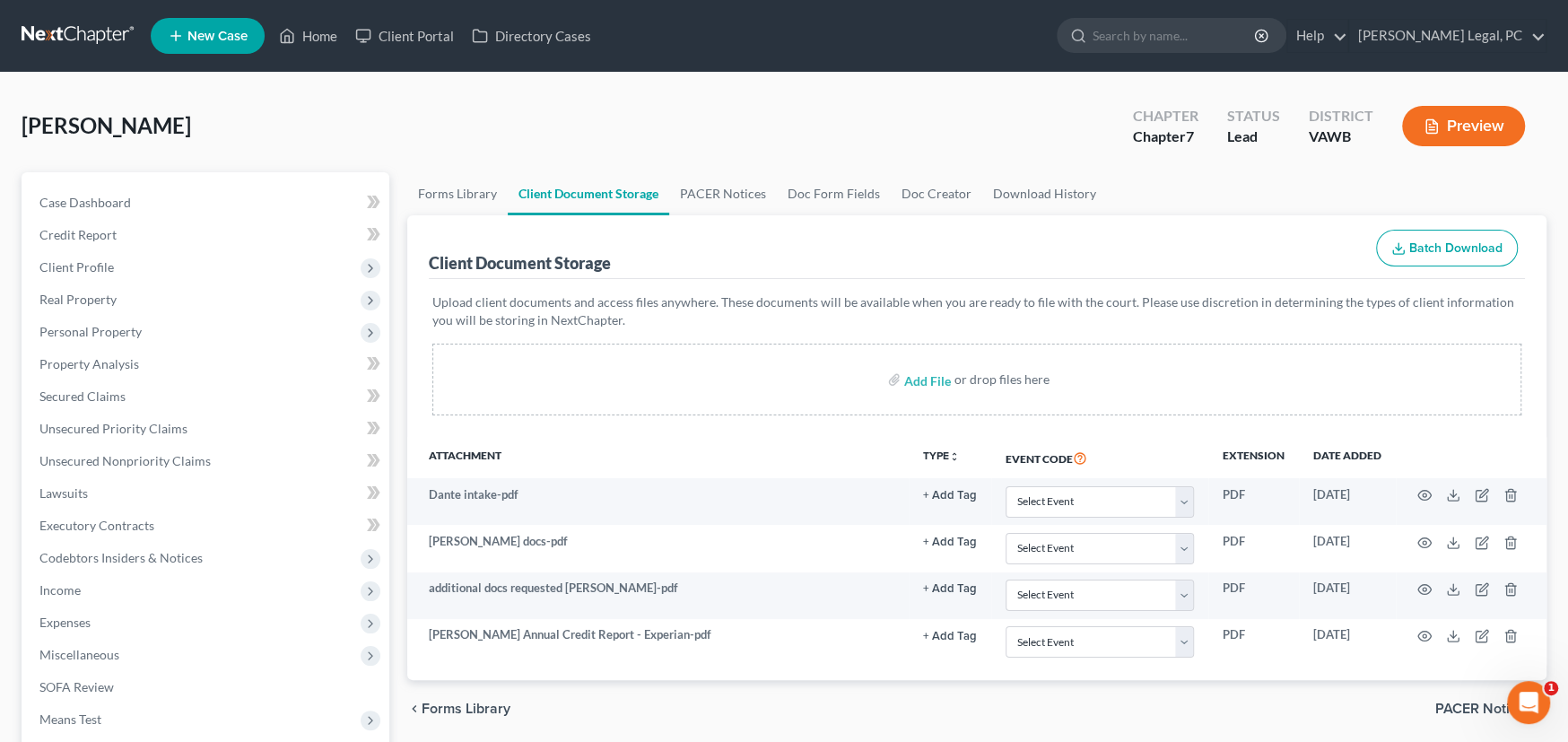
click at [78, 40] on link at bounding box center [79, 36] width 115 height 33
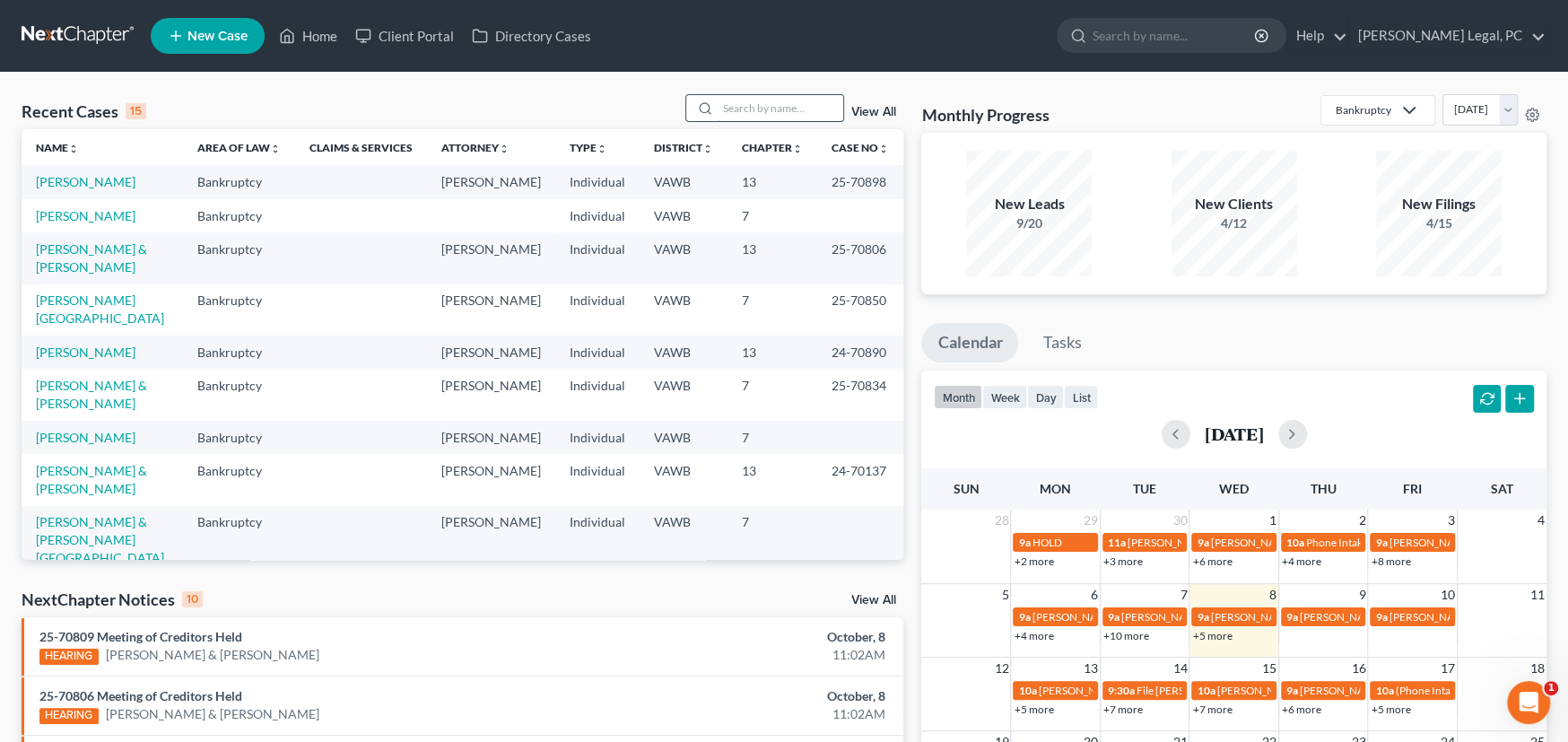
click at [750, 95] on input "search" at bounding box center [780, 107] width 126 height 26
type input "[PERSON_NAME]"
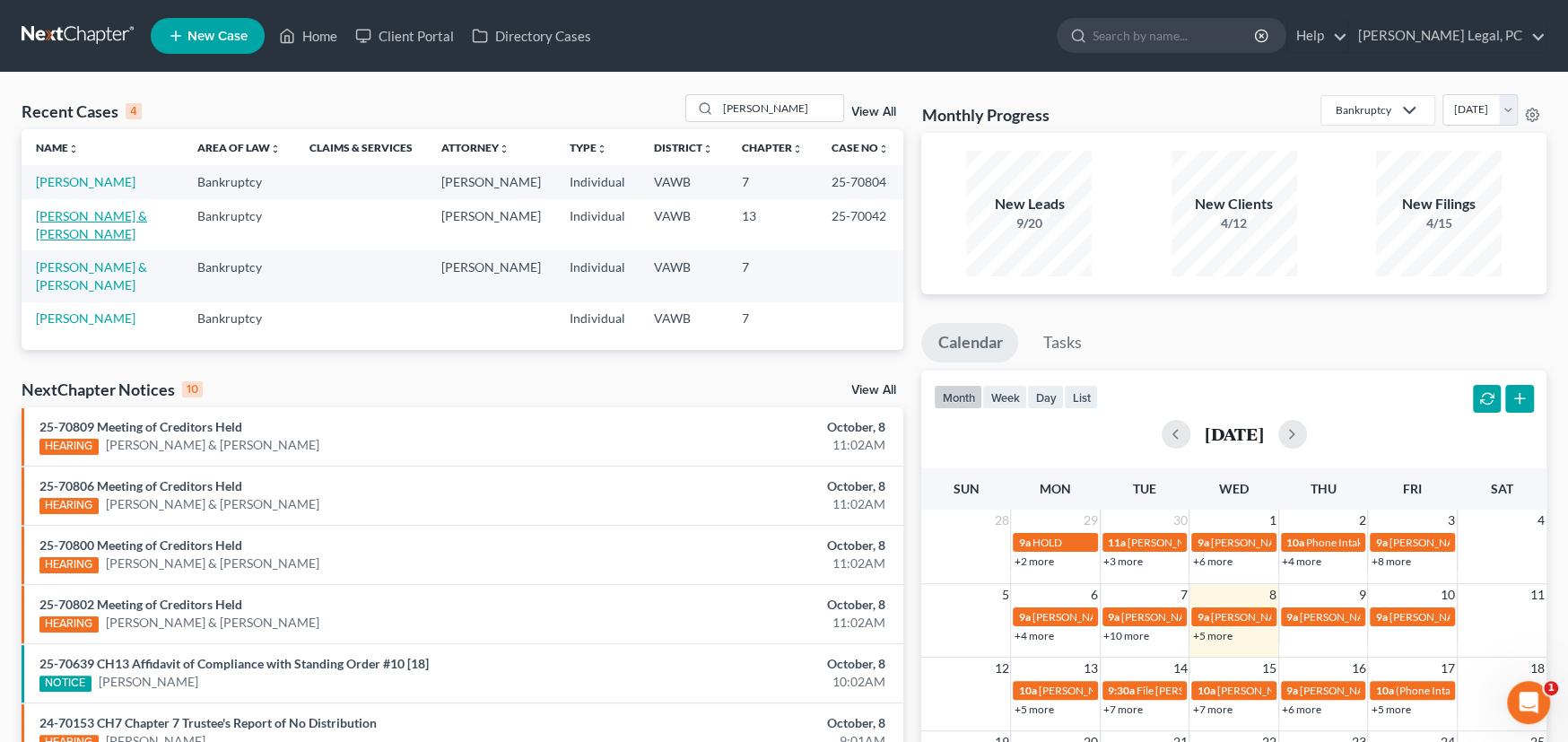
click at [131, 213] on link "[PERSON_NAME] & [PERSON_NAME]" at bounding box center [91, 224] width 111 height 34
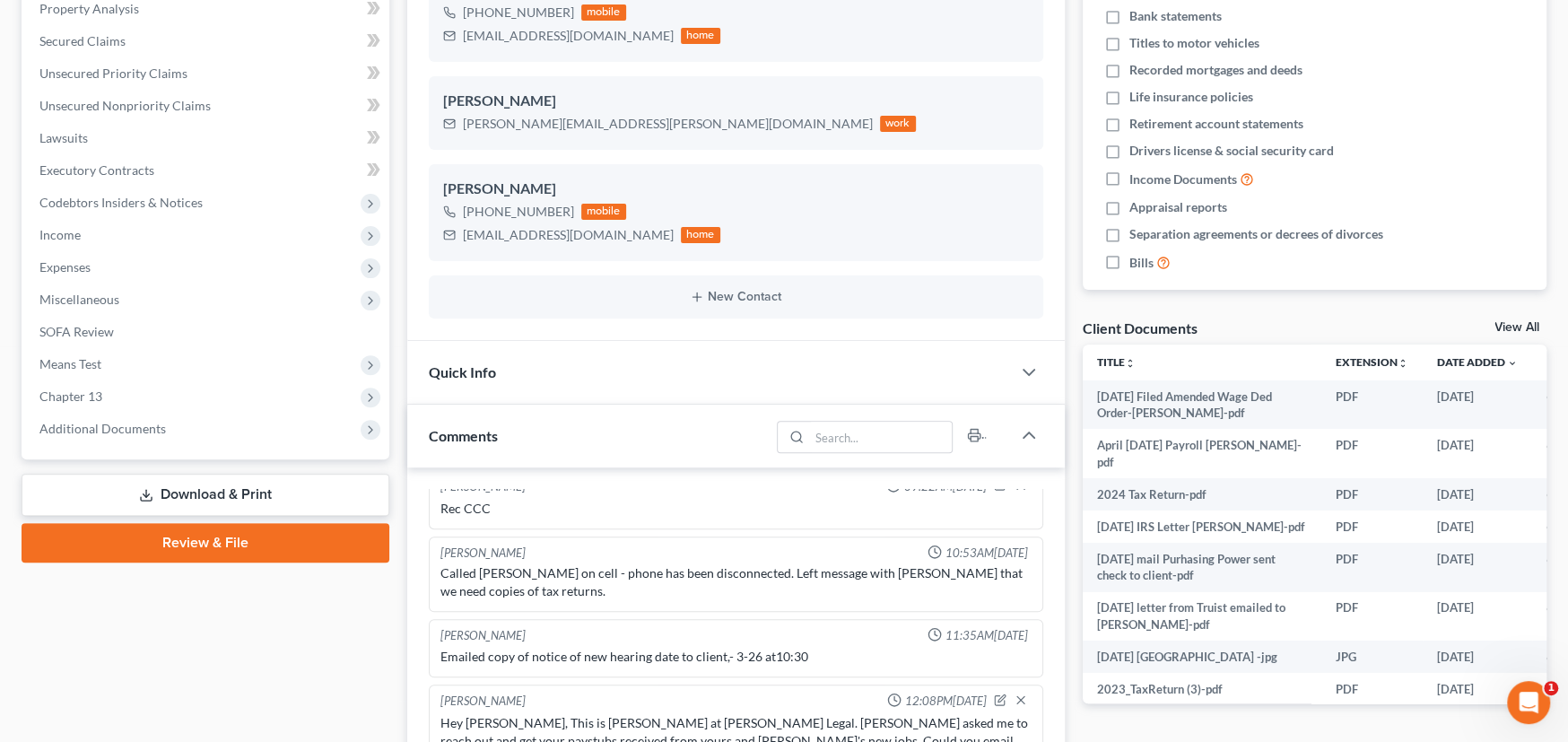
scroll to position [359, 0]
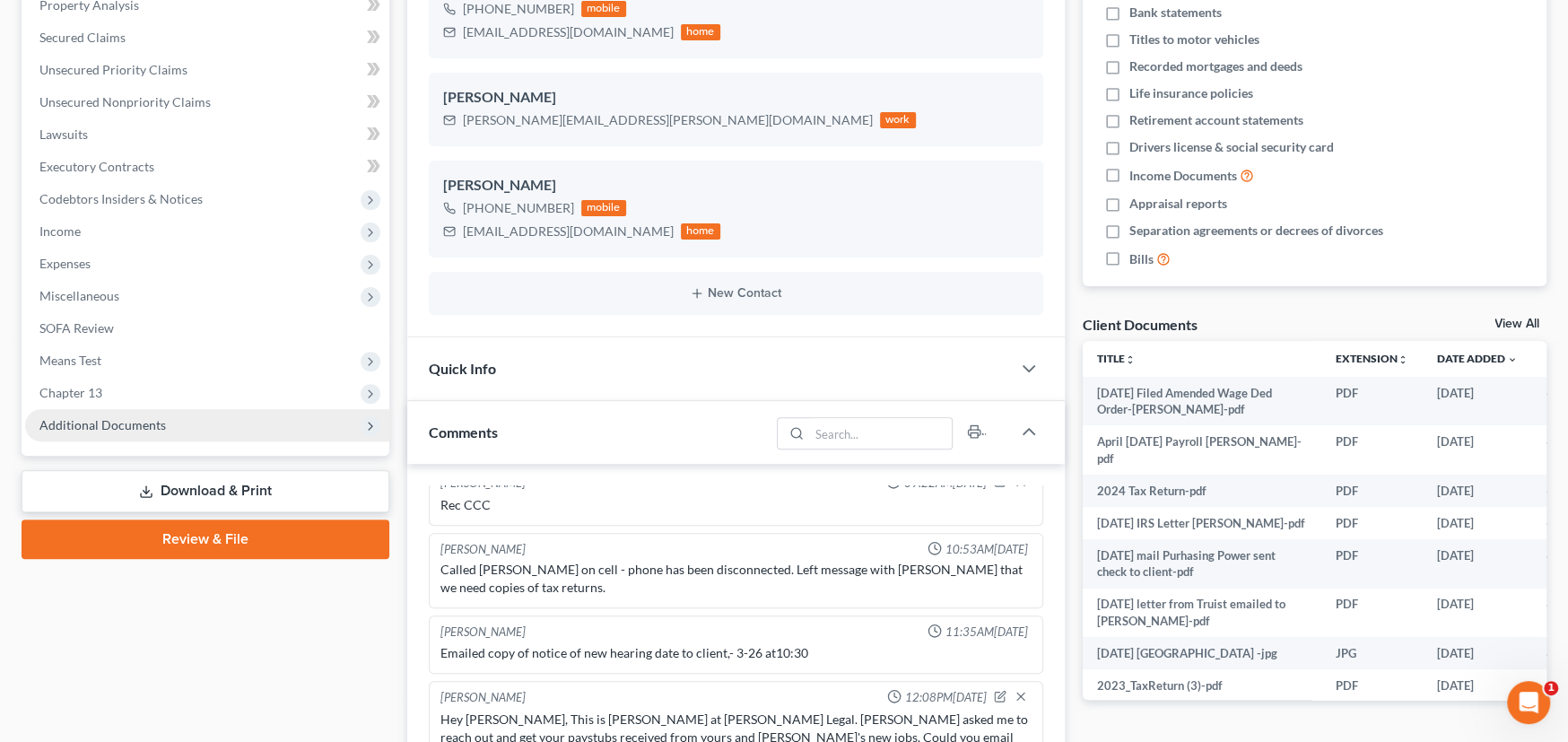
click at [109, 427] on span "Additional Documents" at bounding box center [103, 425] width 127 height 15
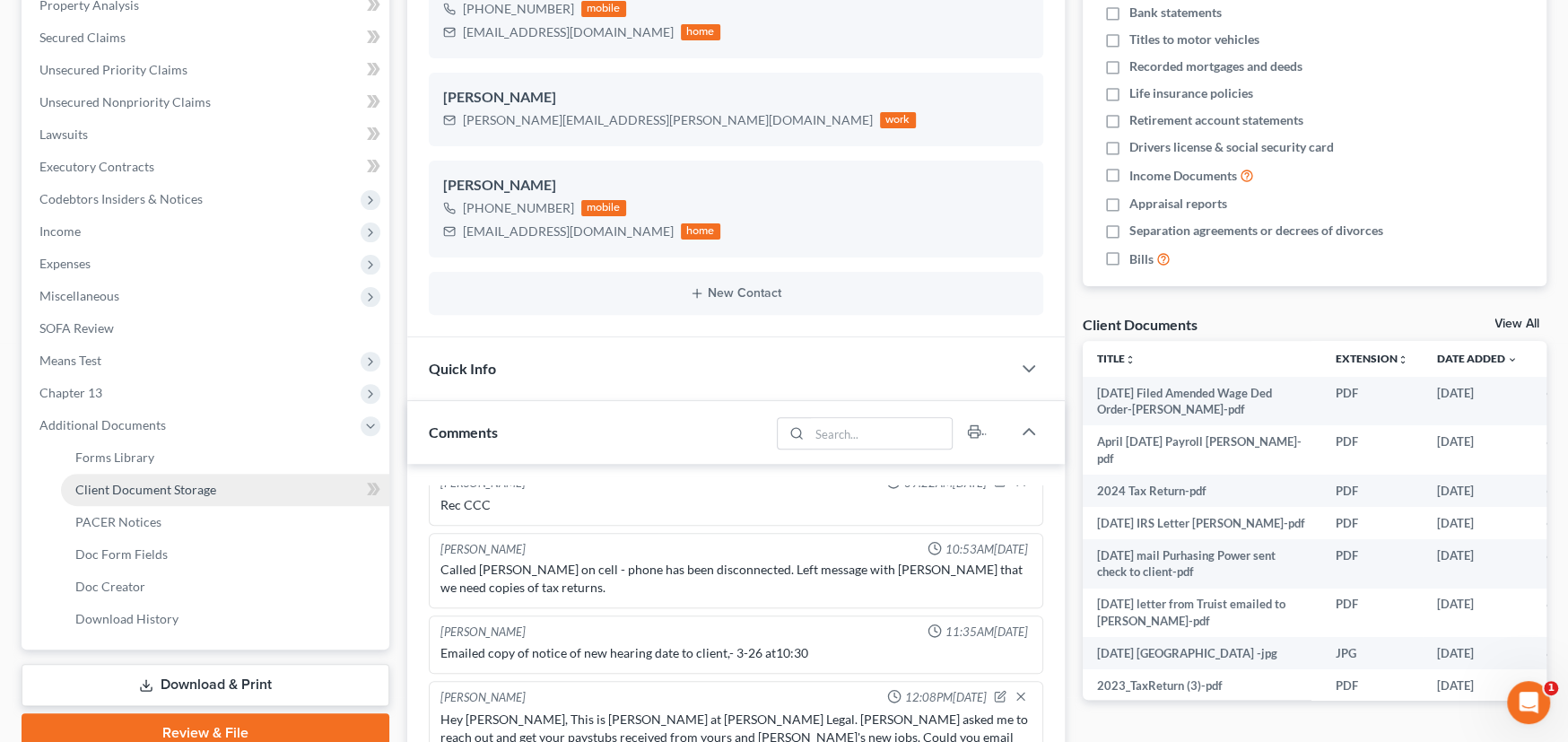
click at [178, 492] on span "Client Document Storage" at bounding box center [146, 490] width 141 height 15
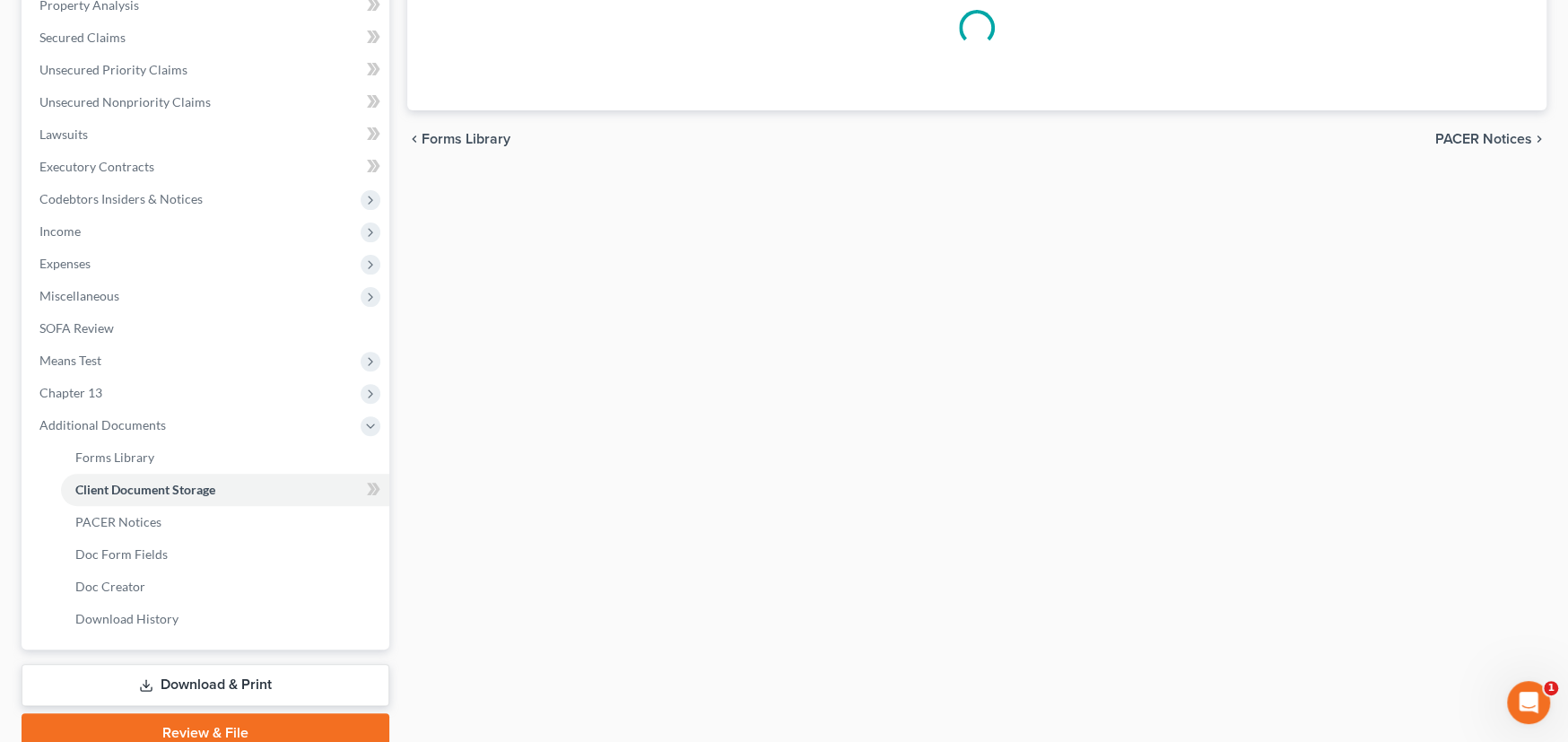
scroll to position [123, 0]
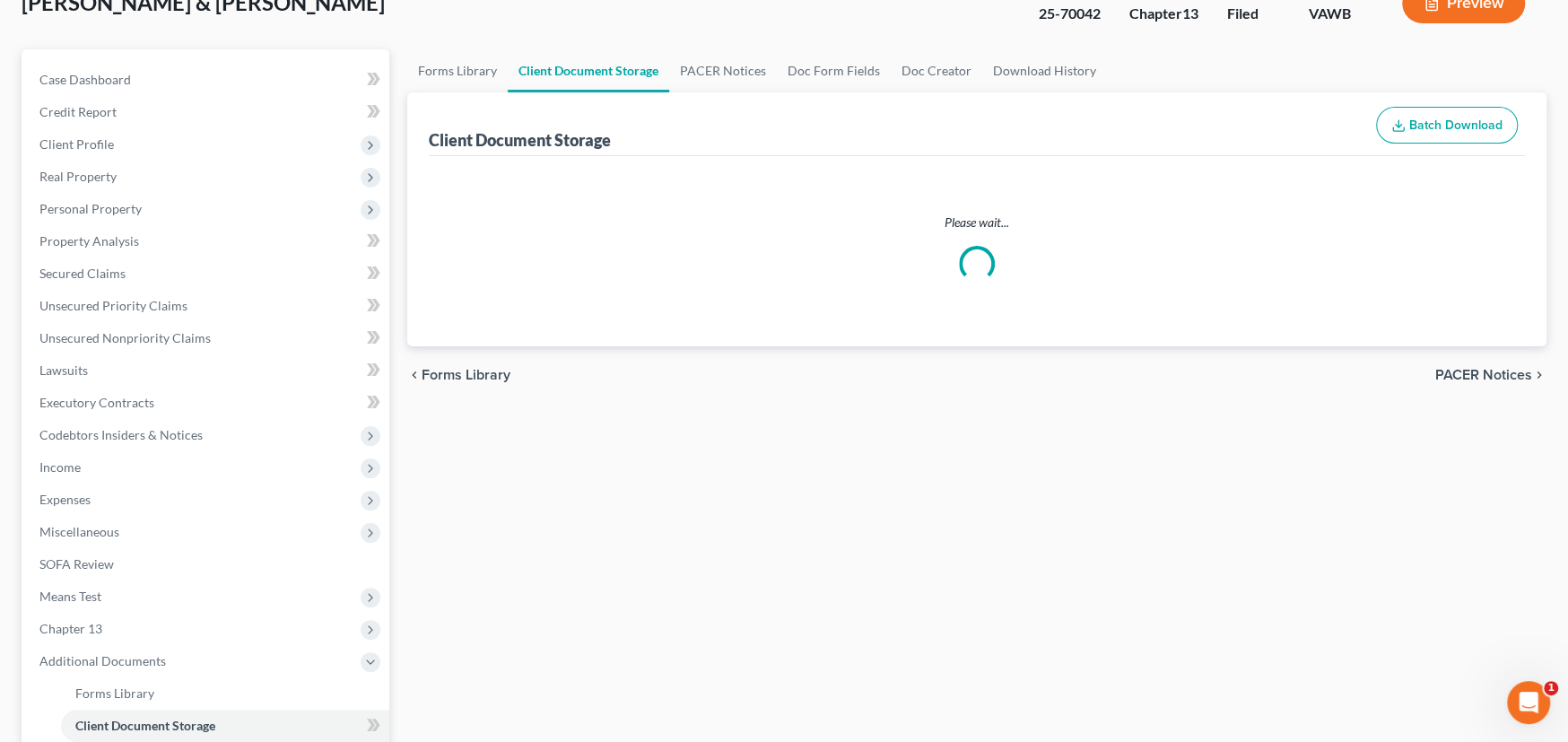
select select "0"
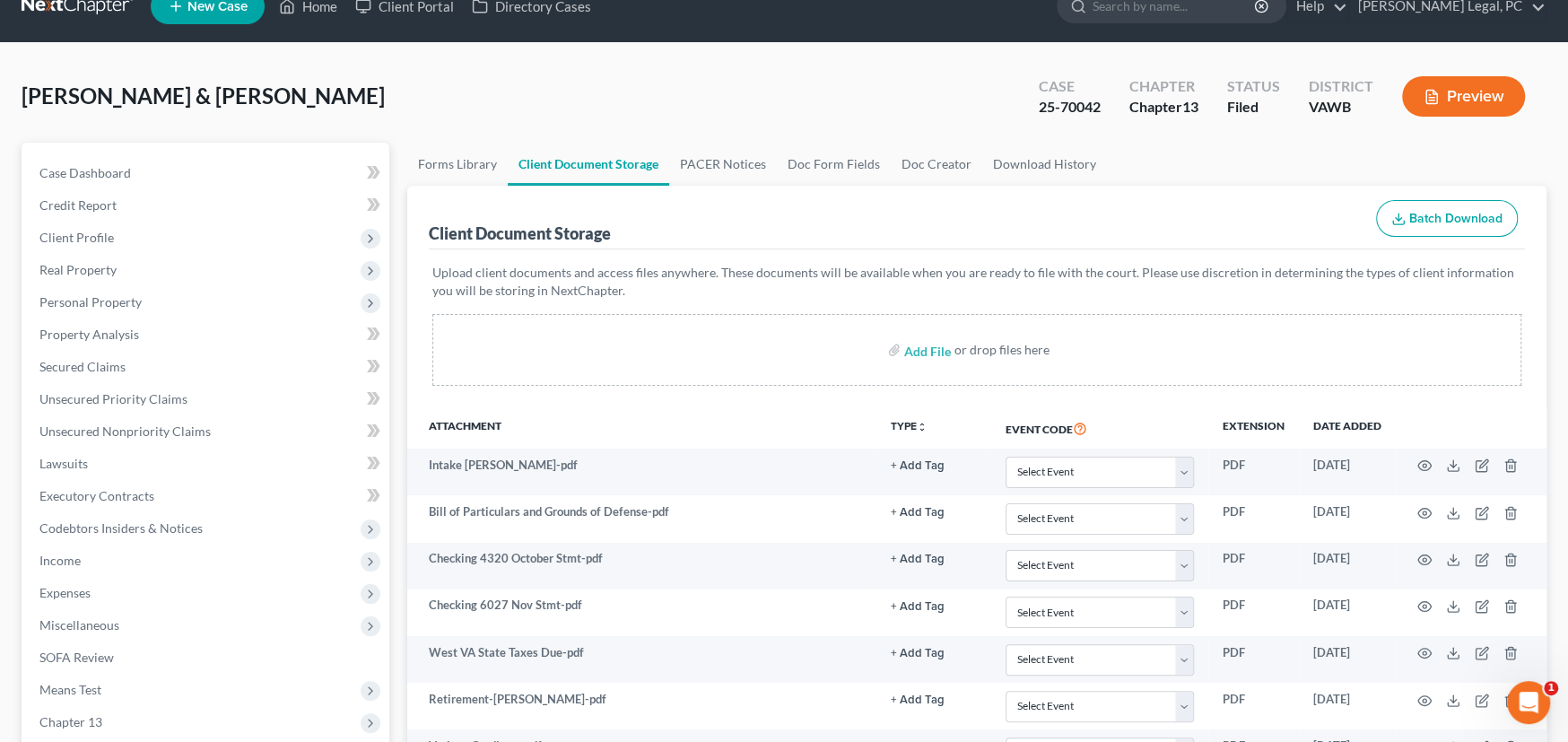
scroll to position [0, 0]
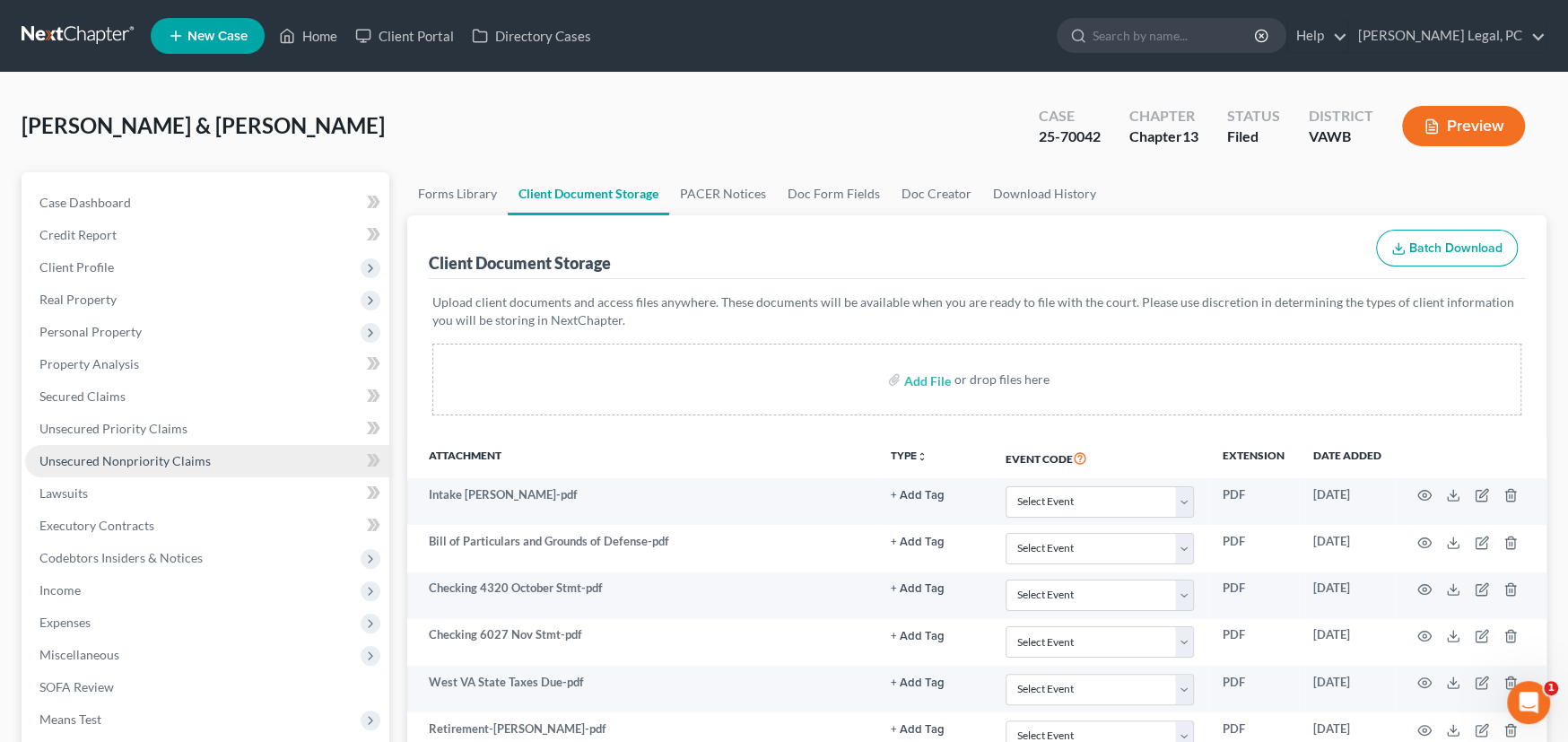
click at [139, 461] on span "Unsecured Nonpriority Claims" at bounding box center [125, 461] width 172 height 15
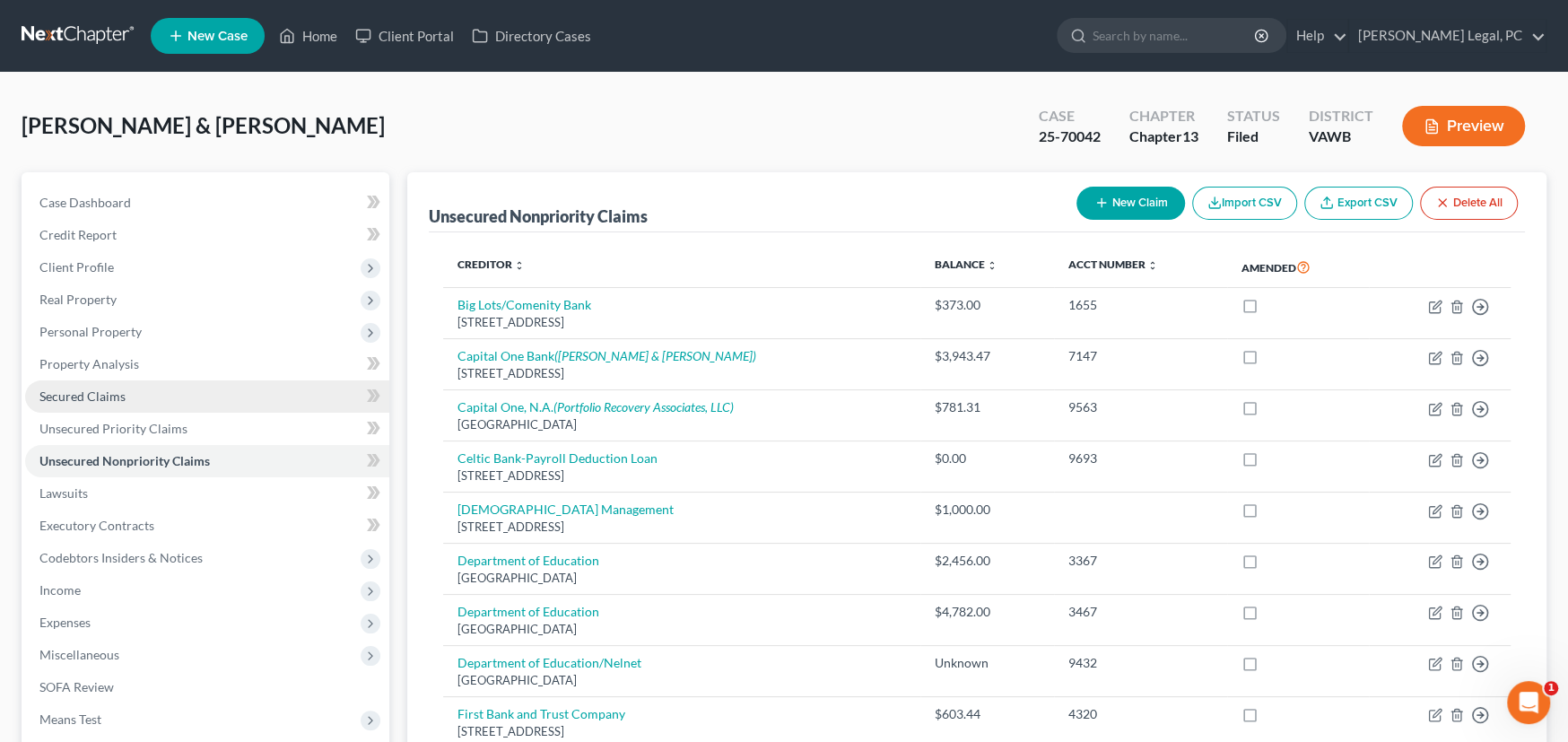
click at [94, 399] on span "Secured Claims" at bounding box center [82, 396] width 86 height 15
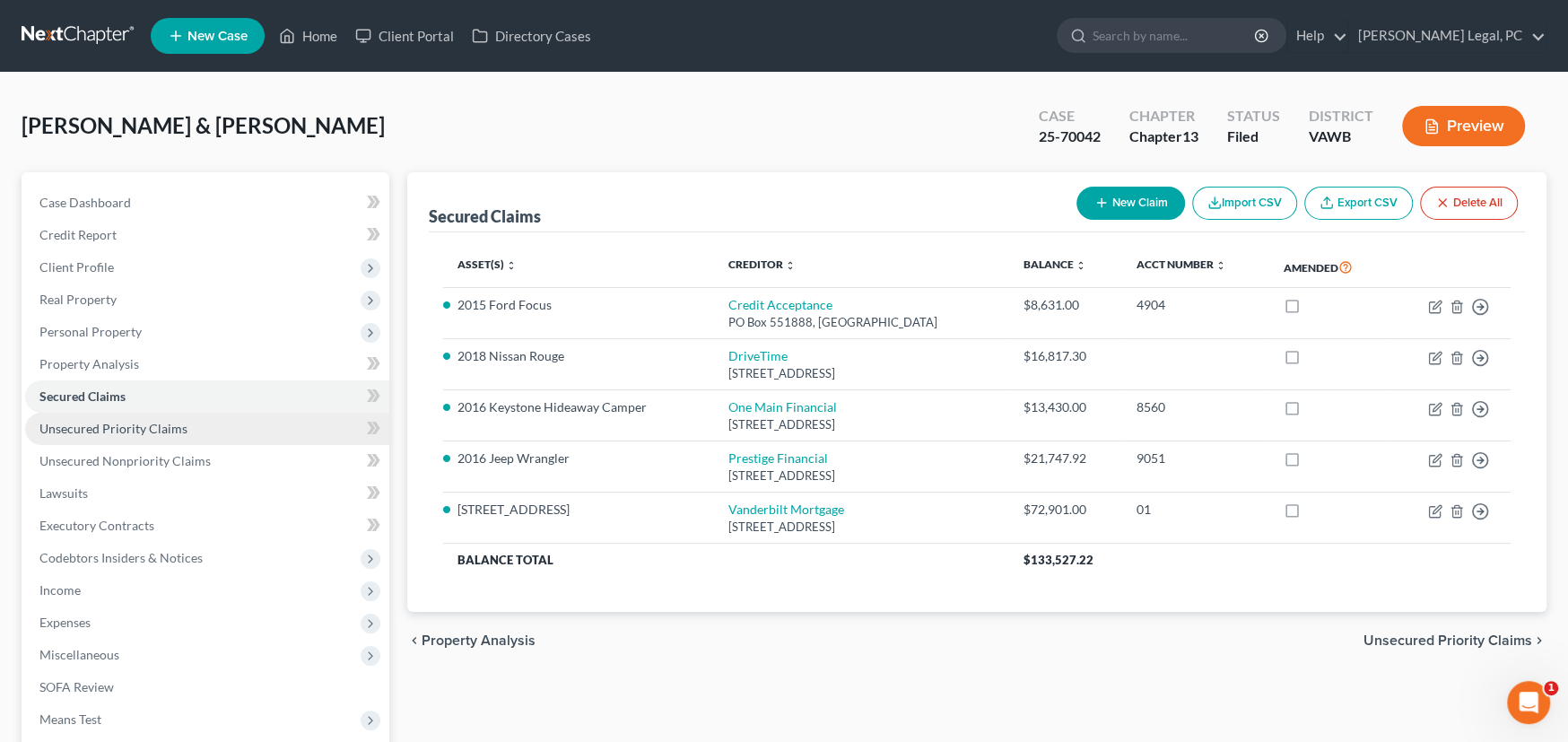
click at [84, 430] on span "Unsecured Priority Claims" at bounding box center [113, 429] width 148 height 15
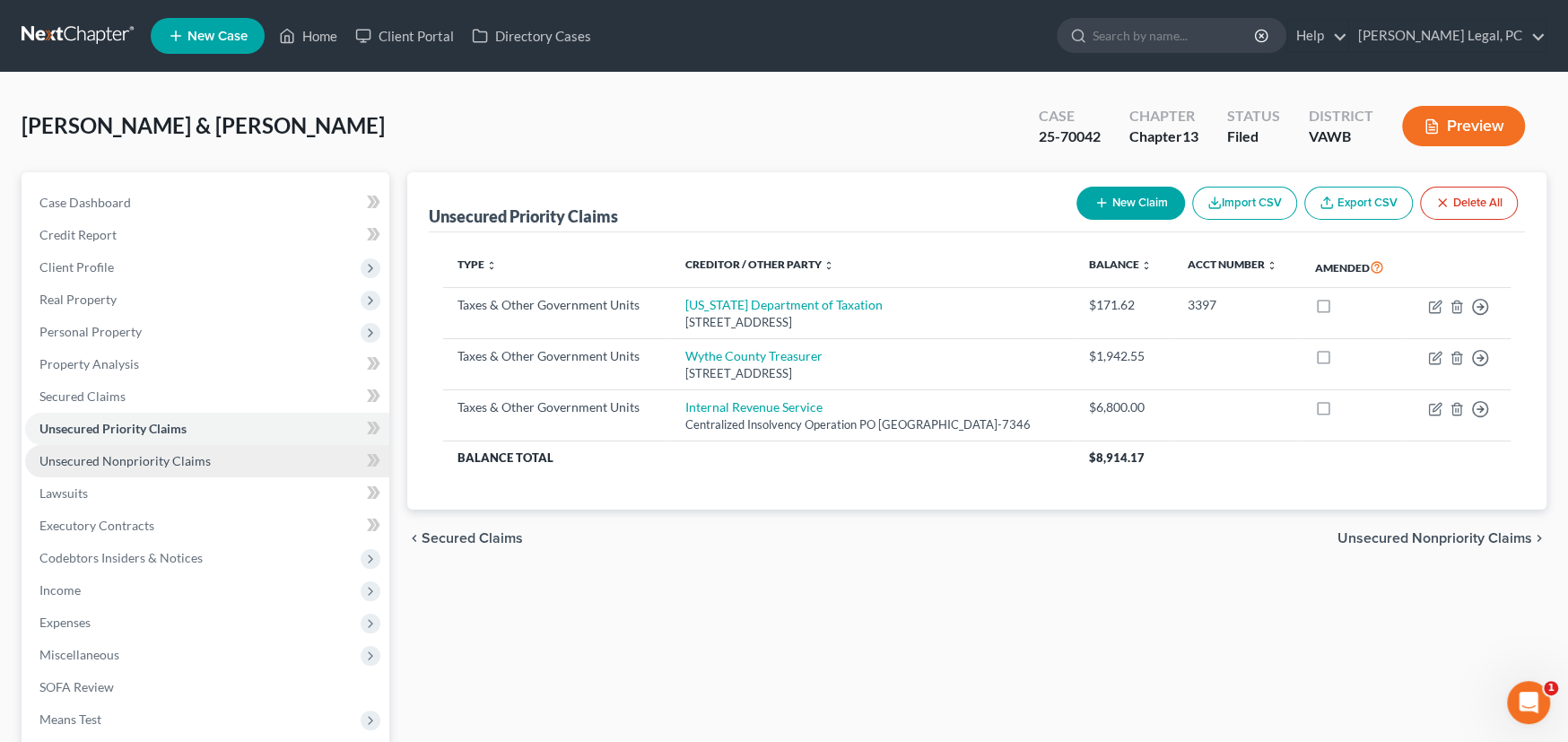
drag, startPoint x: 137, startPoint y: 459, endPoint x: 368, endPoint y: 459, distance: 231.0
click at [137, 459] on span "Unsecured Nonpriority Claims" at bounding box center [125, 461] width 172 height 15
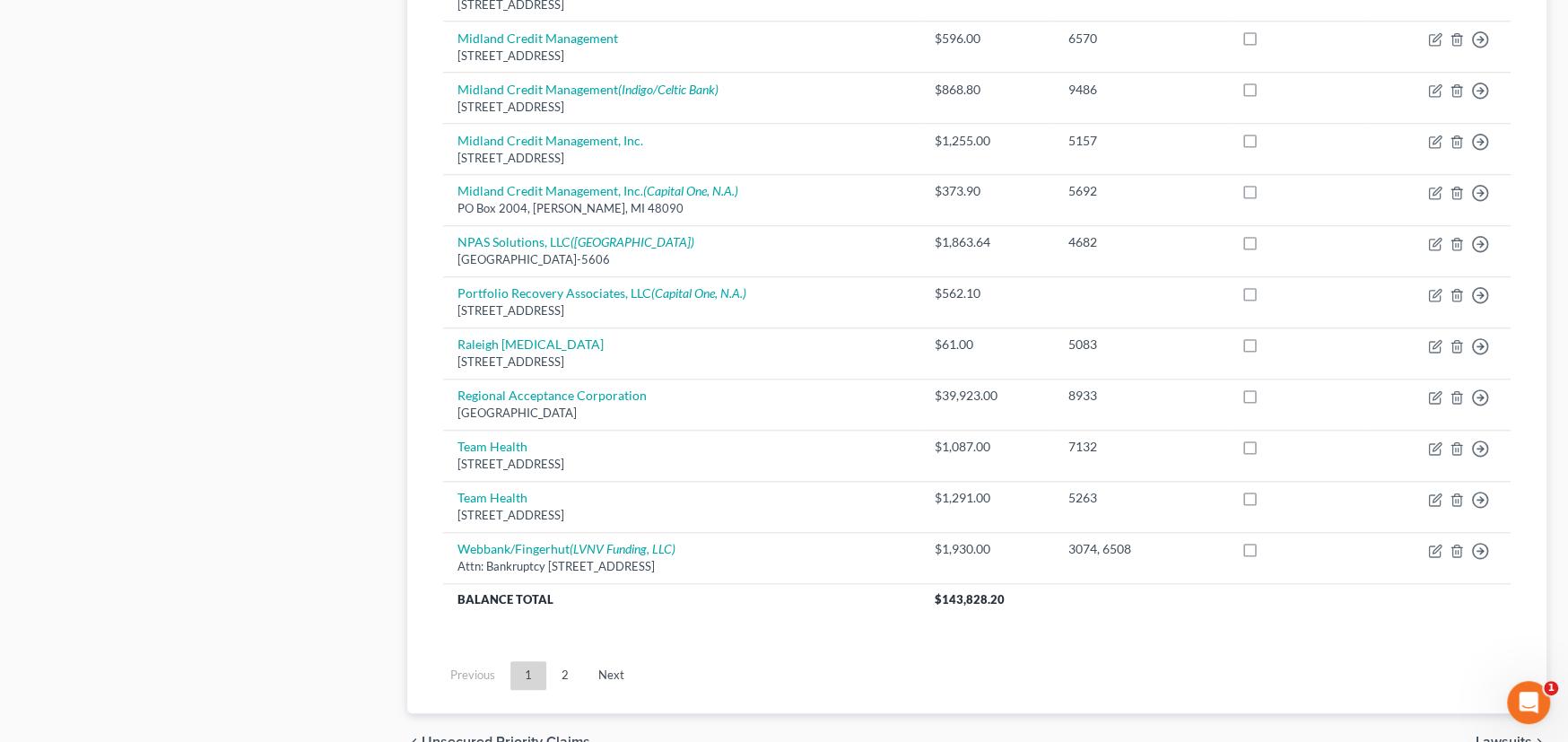
scroll to position [1256, 0]
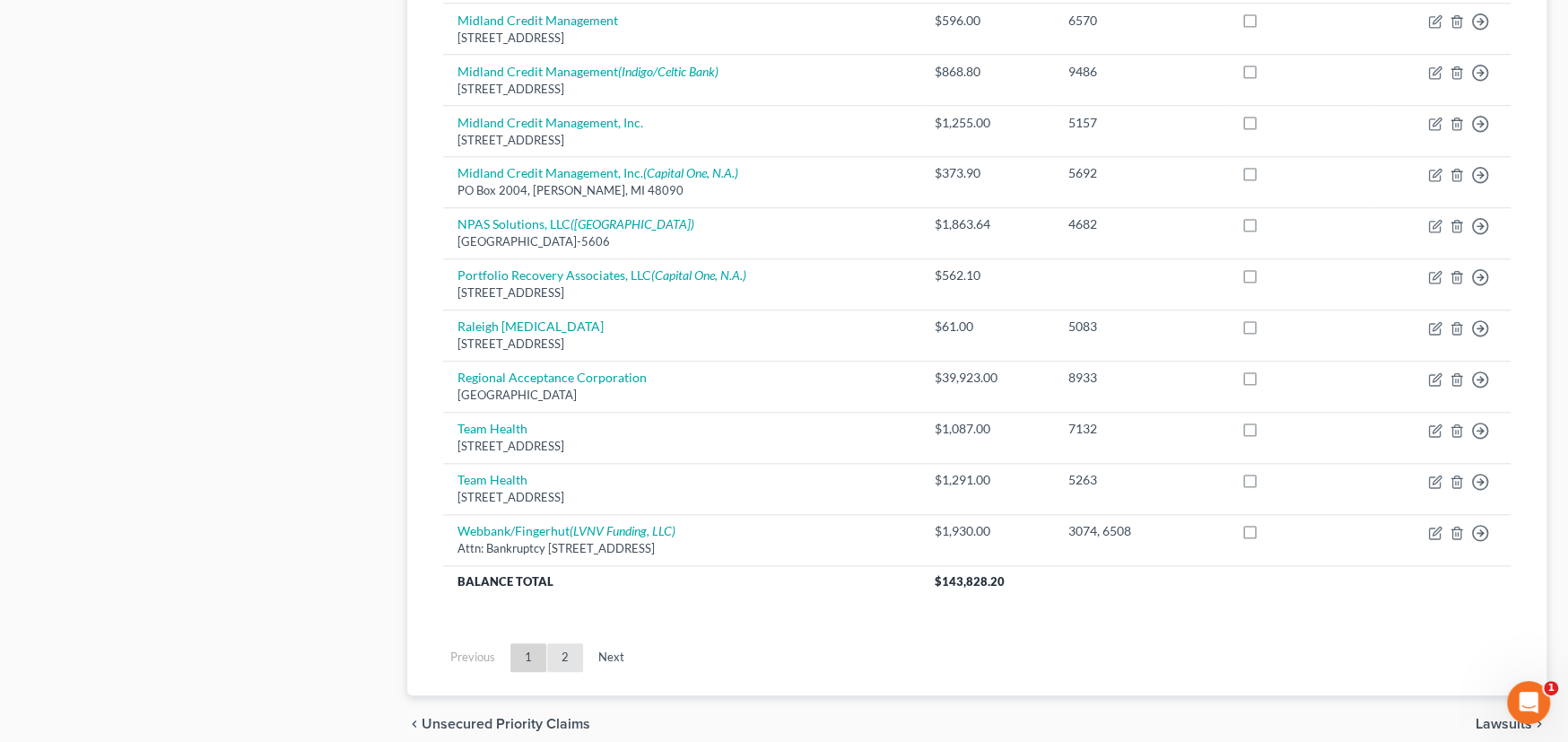
click at [555, 648] on link "2" at bounding box center [565, 658] width 35 height 29
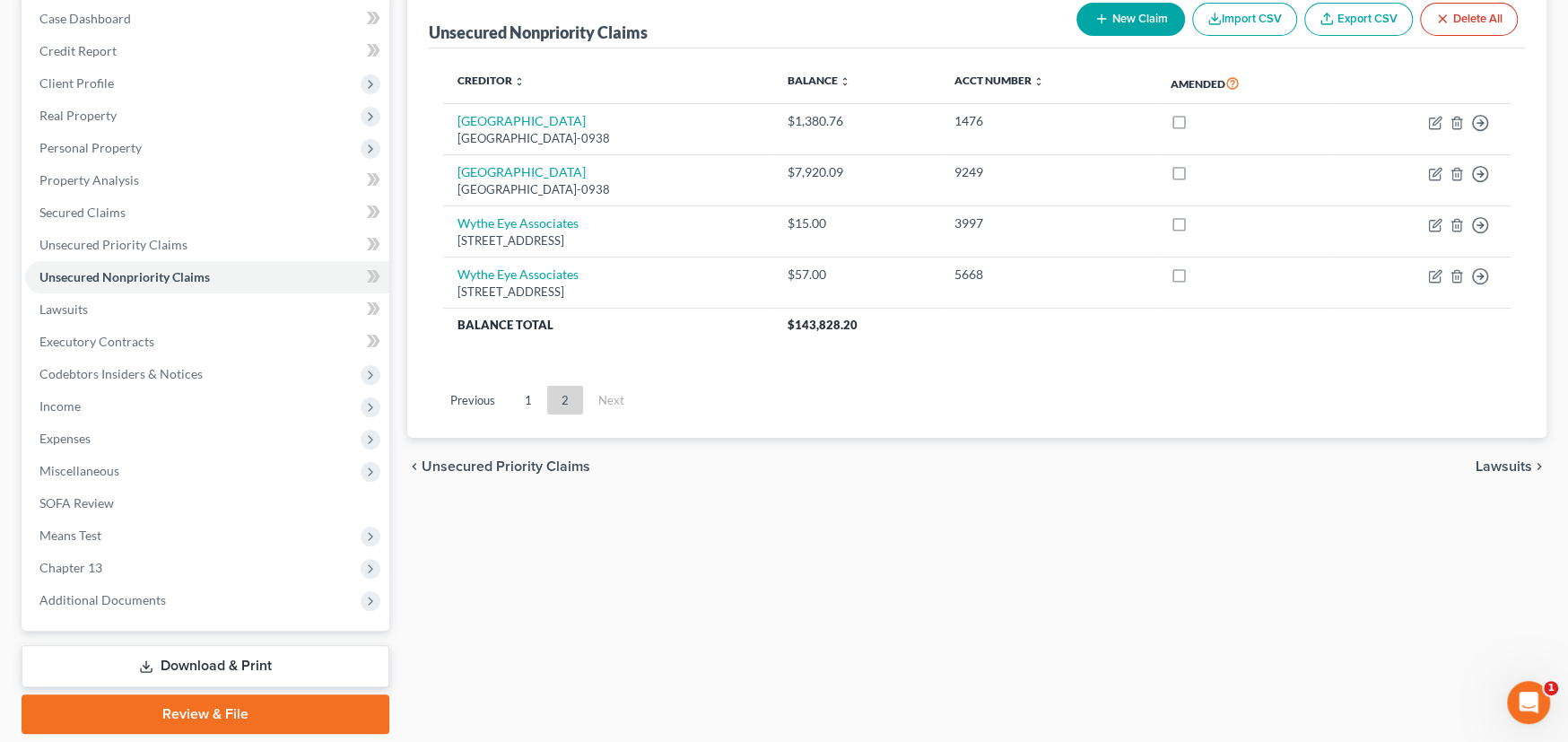
scroll to position [152, 0]
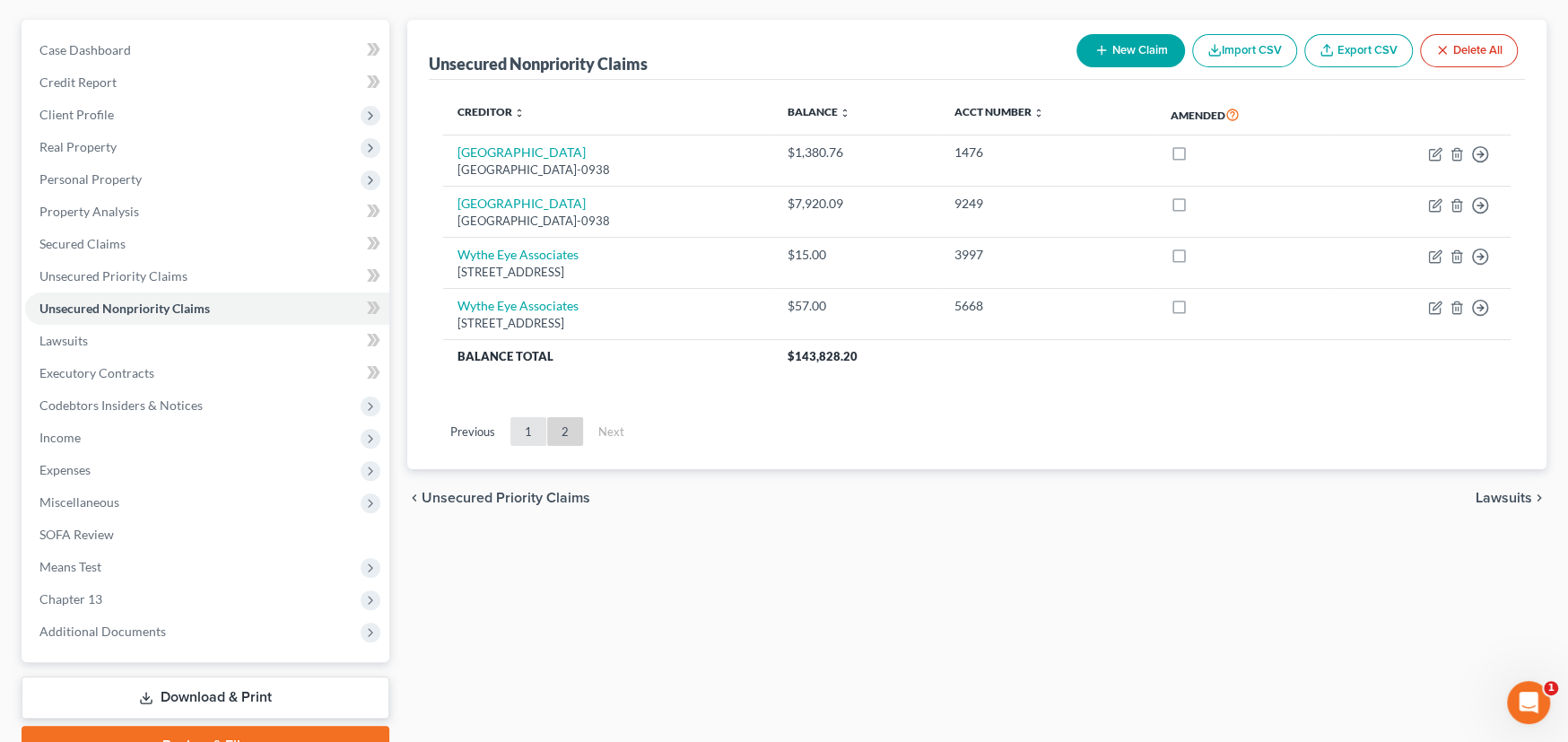
click at [529, 431] on link "1" at bounding box center [527, 431] width 35 height 29
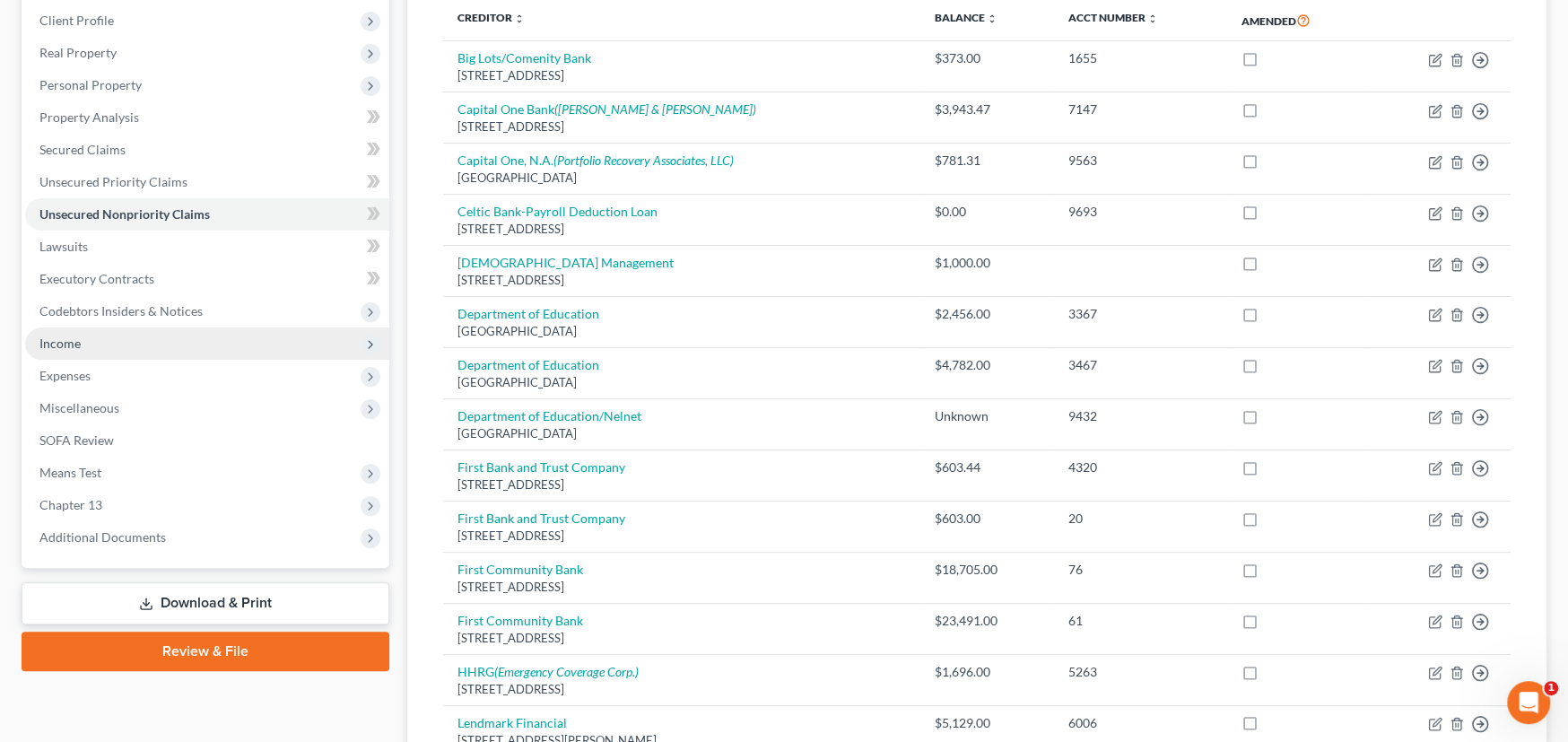
scroll to position [0, 0]
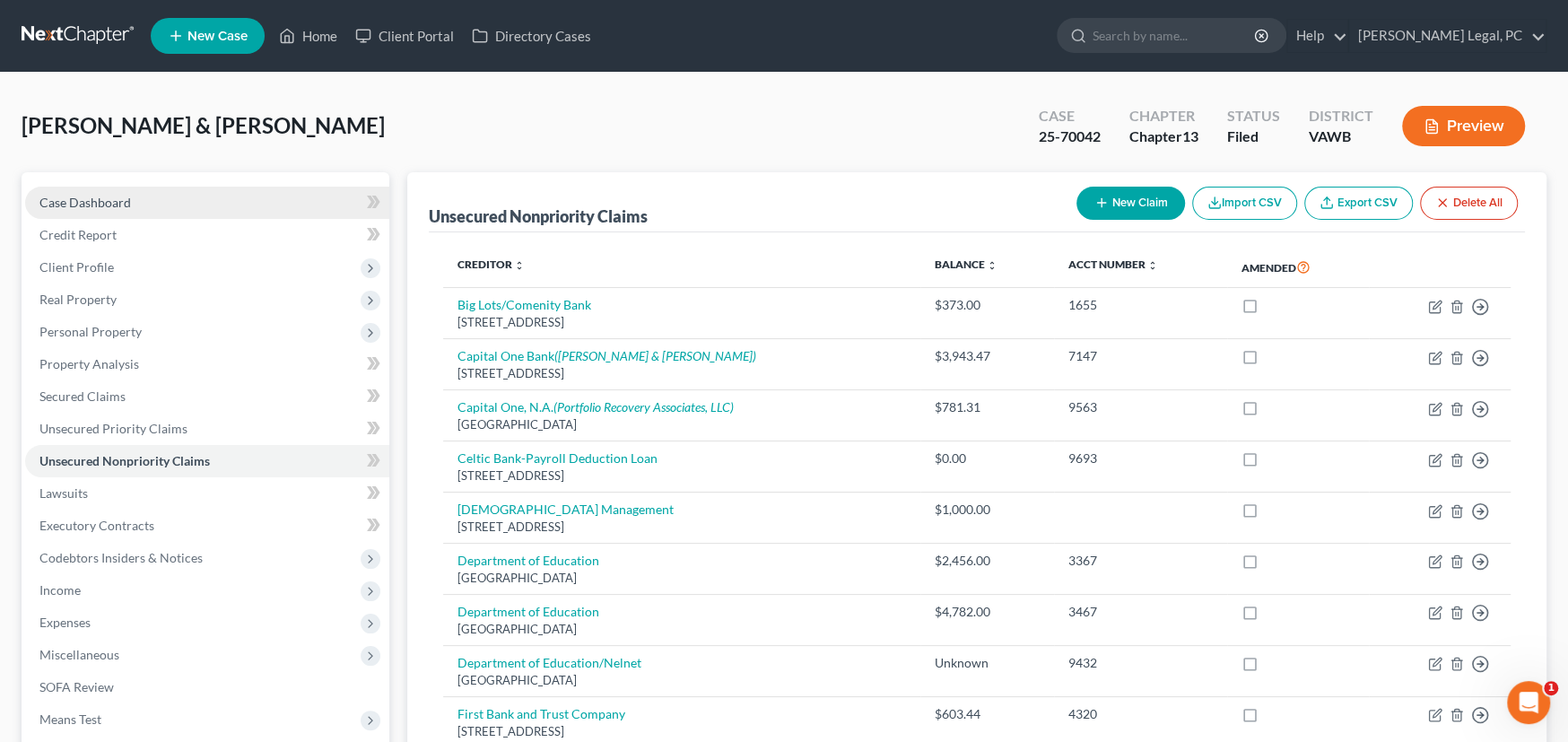
drag, startPoint x: 109, startPoint y: 200, endPoint x: 299, endPoint y: 207, distance: 190.1
click at [109, 200] on span "Case Dashboard" at bounding box center [84, 202] width 91 height 15
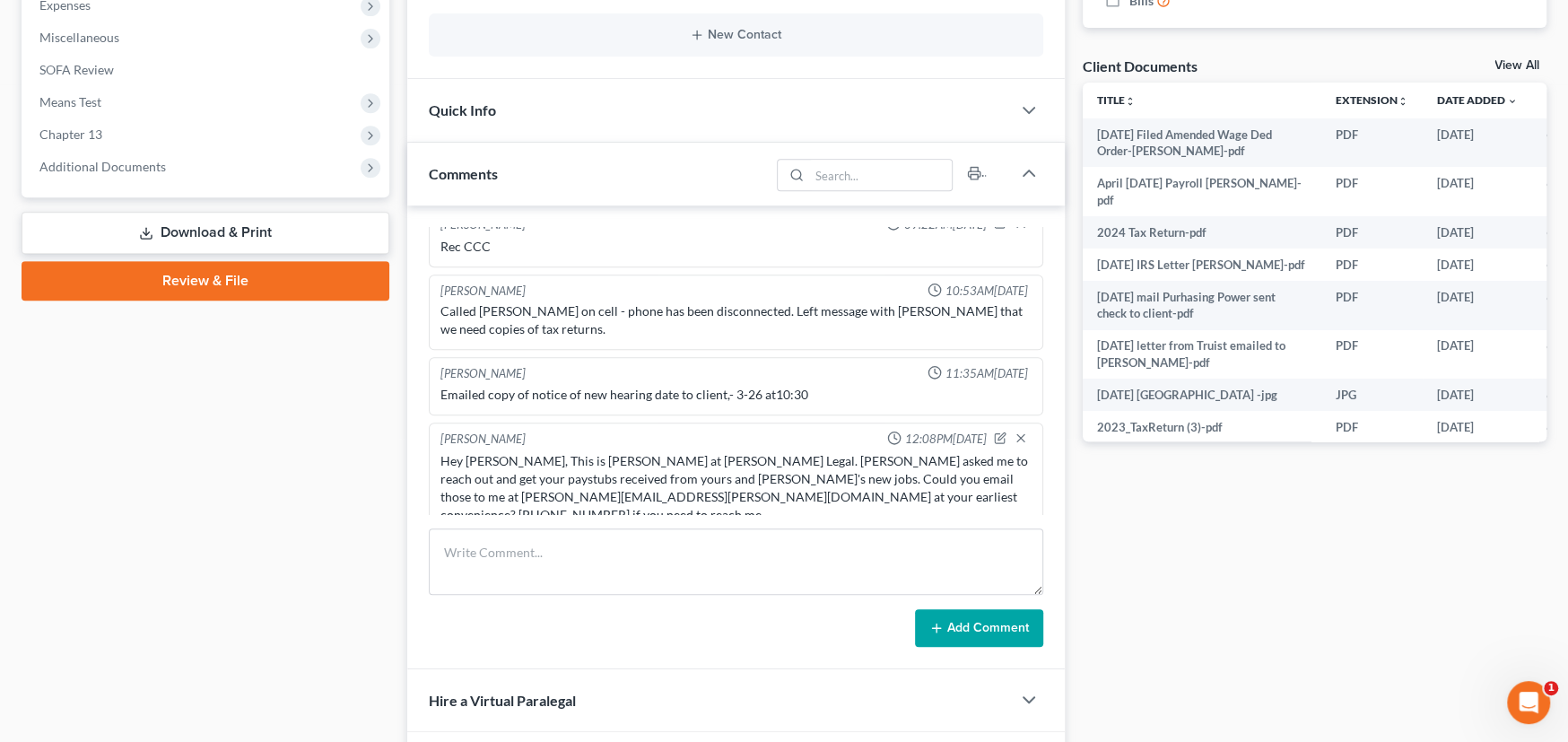
scroll to position [628, 0]
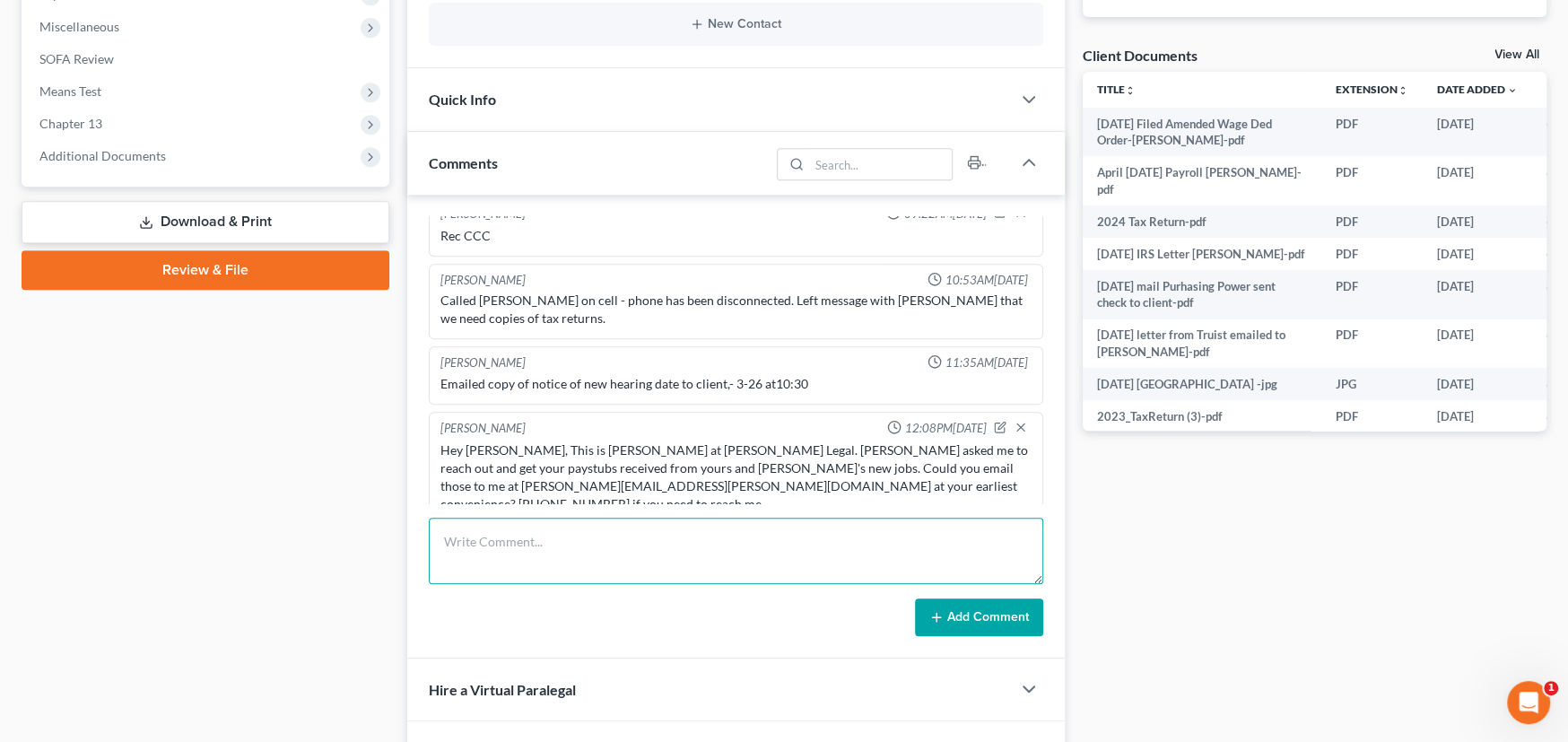
click at [579, 537] on textarea at bounding box center [735, 550] width 614 height 66
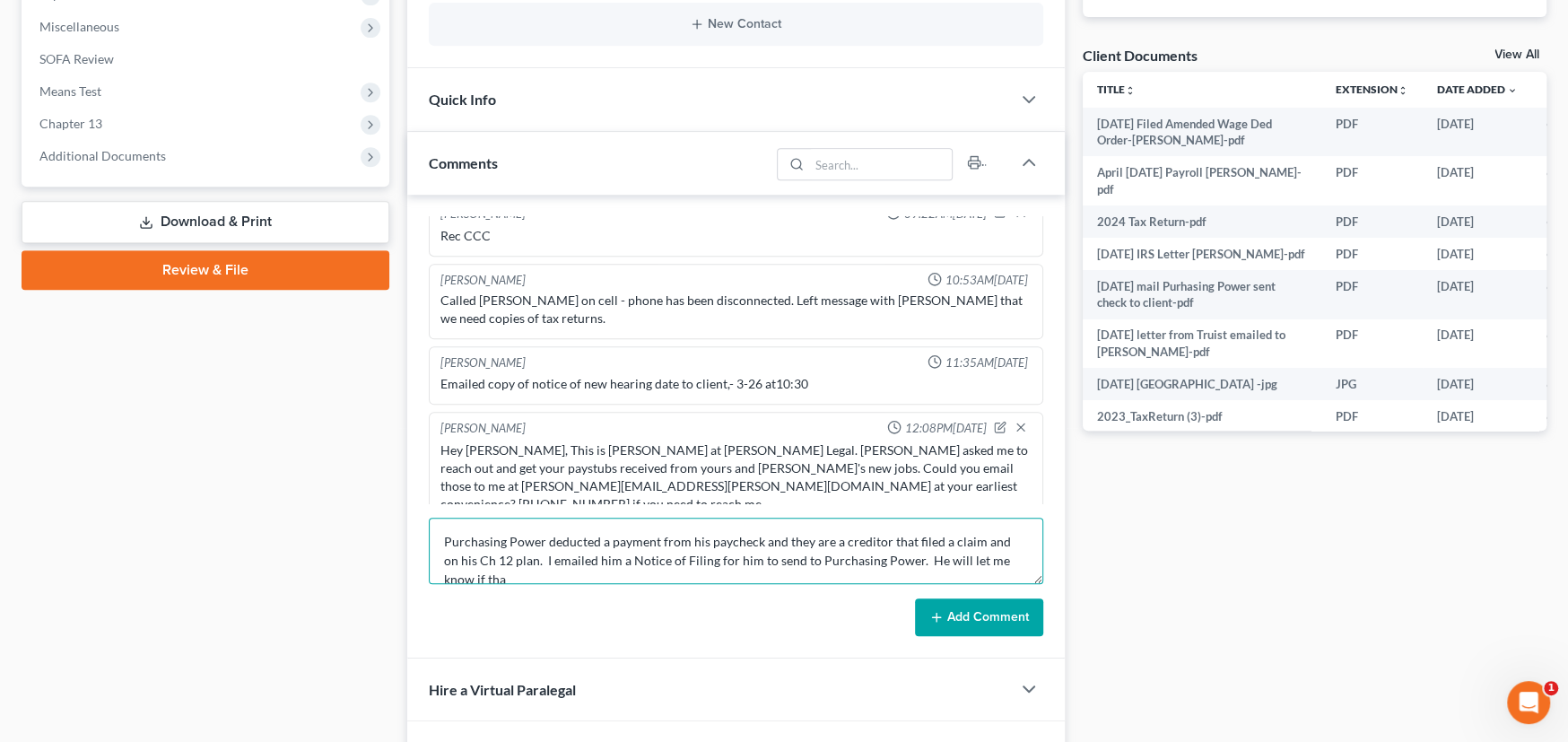
scroll to position [4, 0]
type textarea "Purchasing Power deducted a payment from his paycheck and they are a creditor t…"
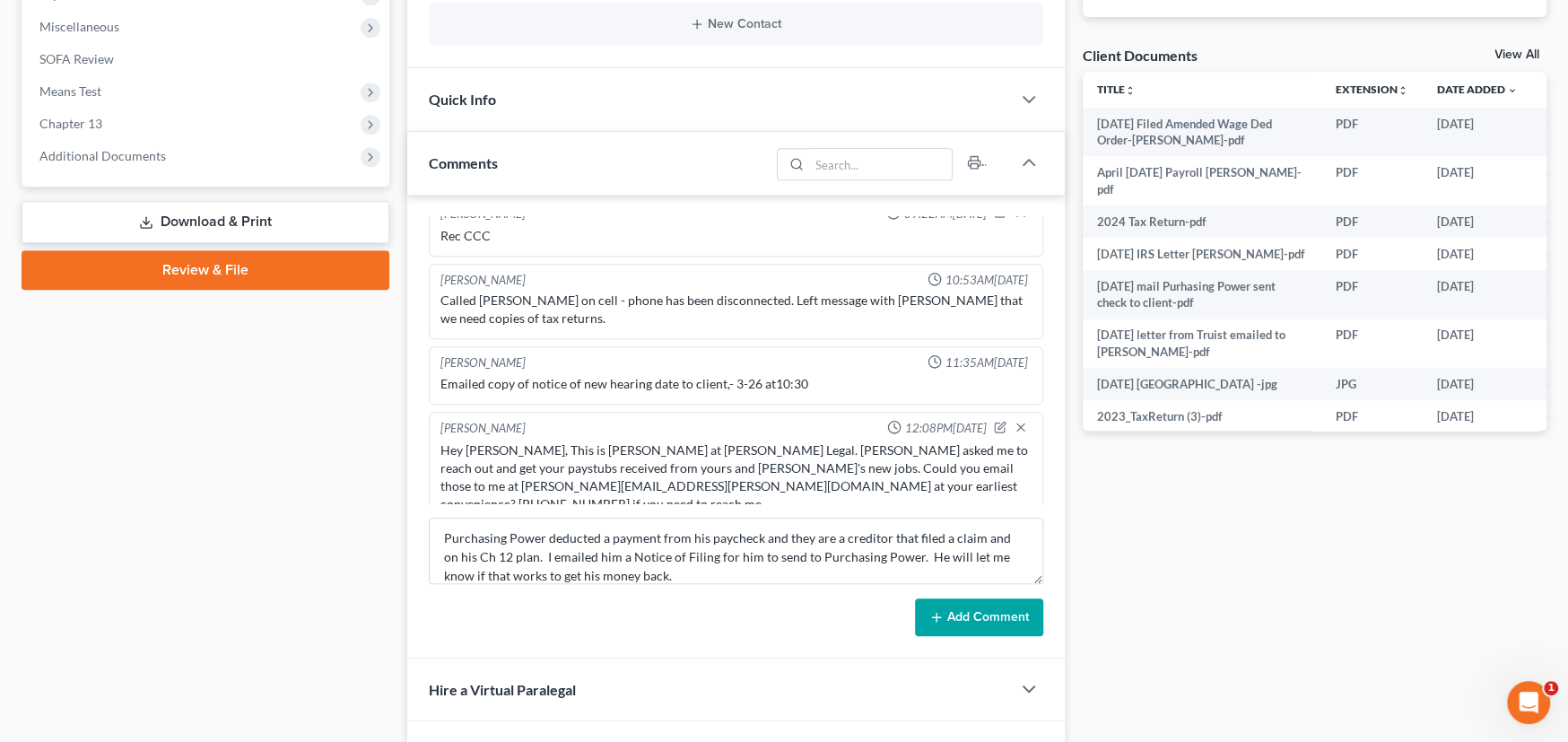
click at [951, 604] on button "Add Comment" at bounding box center [980, 616] width 128 height 37
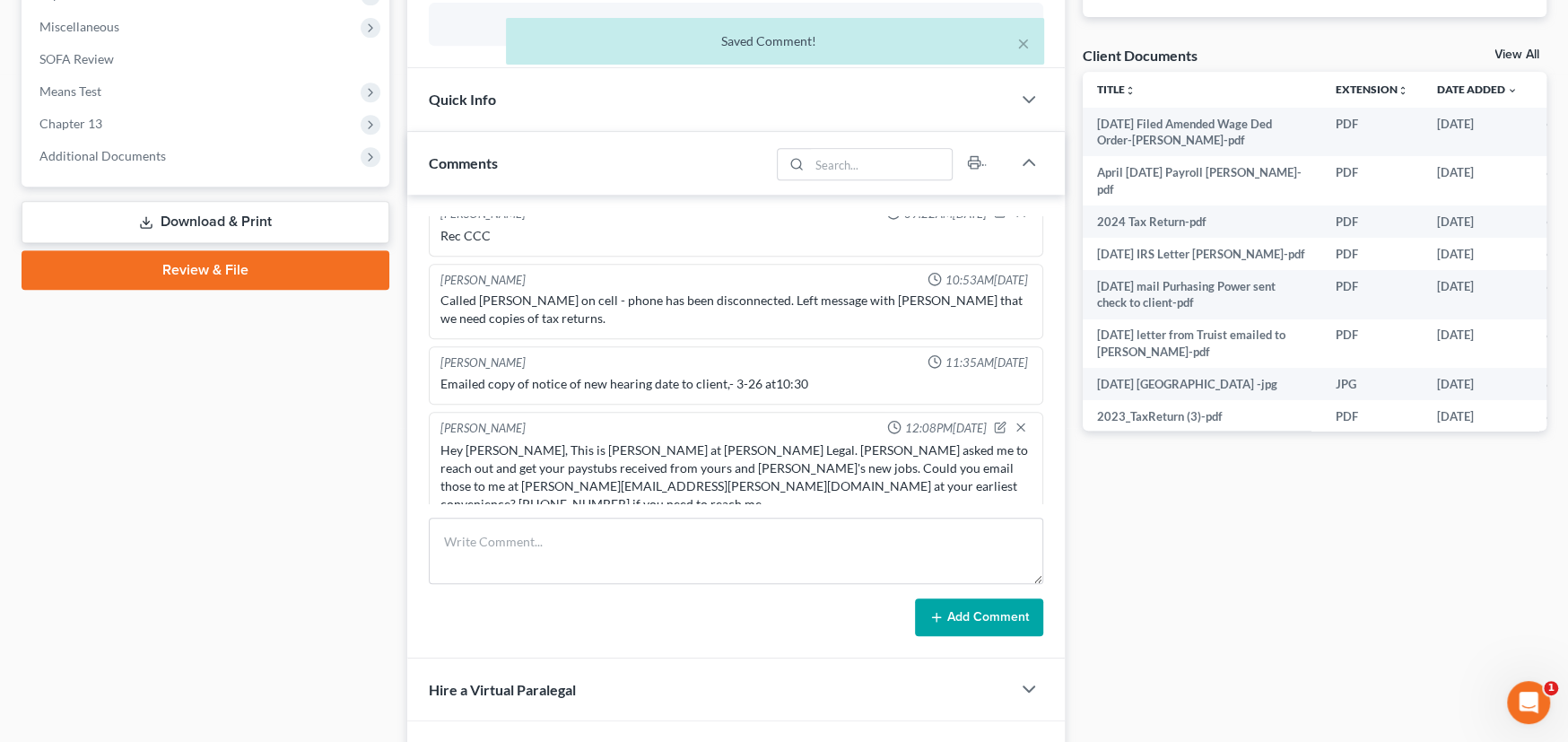
scroll to position [1807, 0]
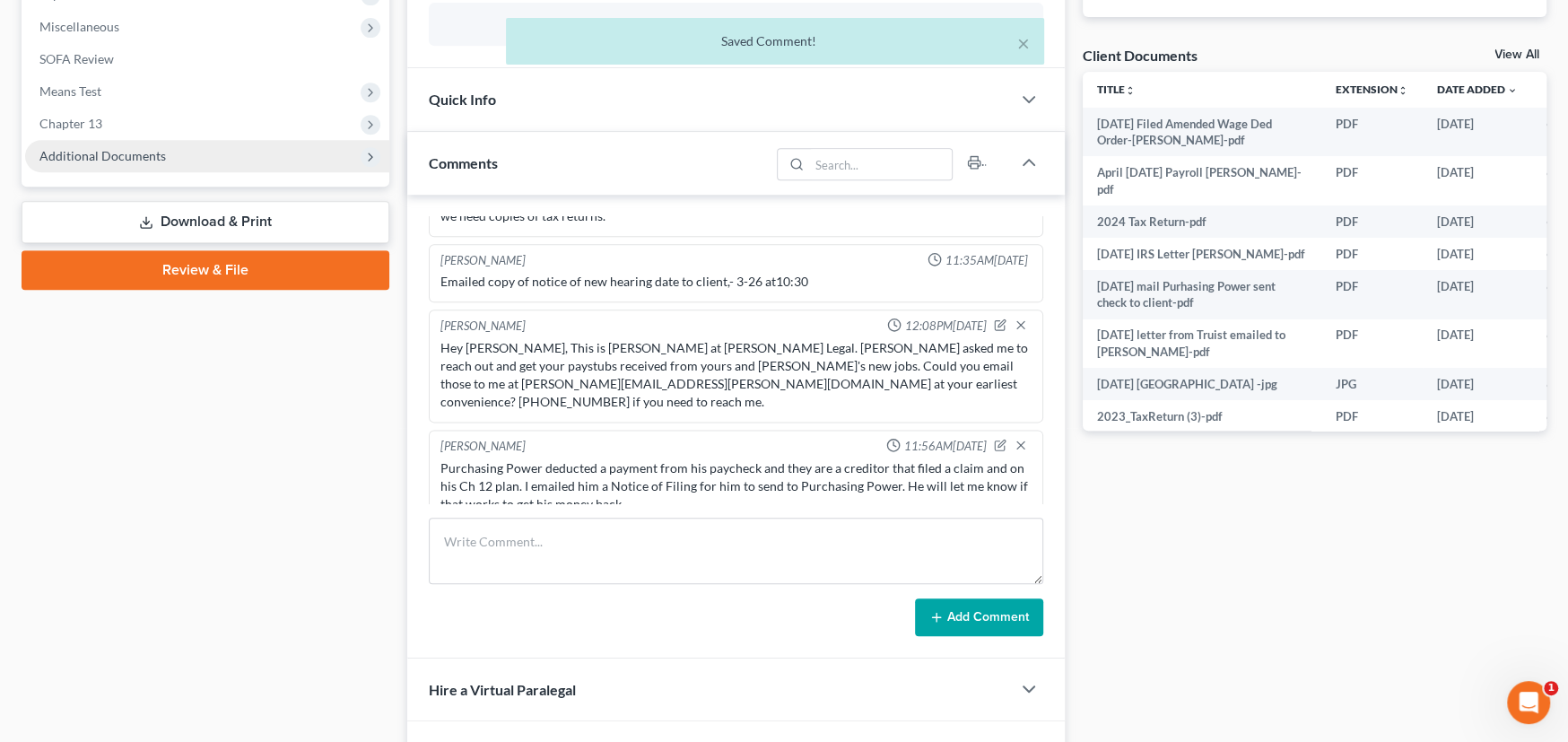
click at [136, 164] on span "Additional Documents" at bounding box center [207, 156] width 364 height 33
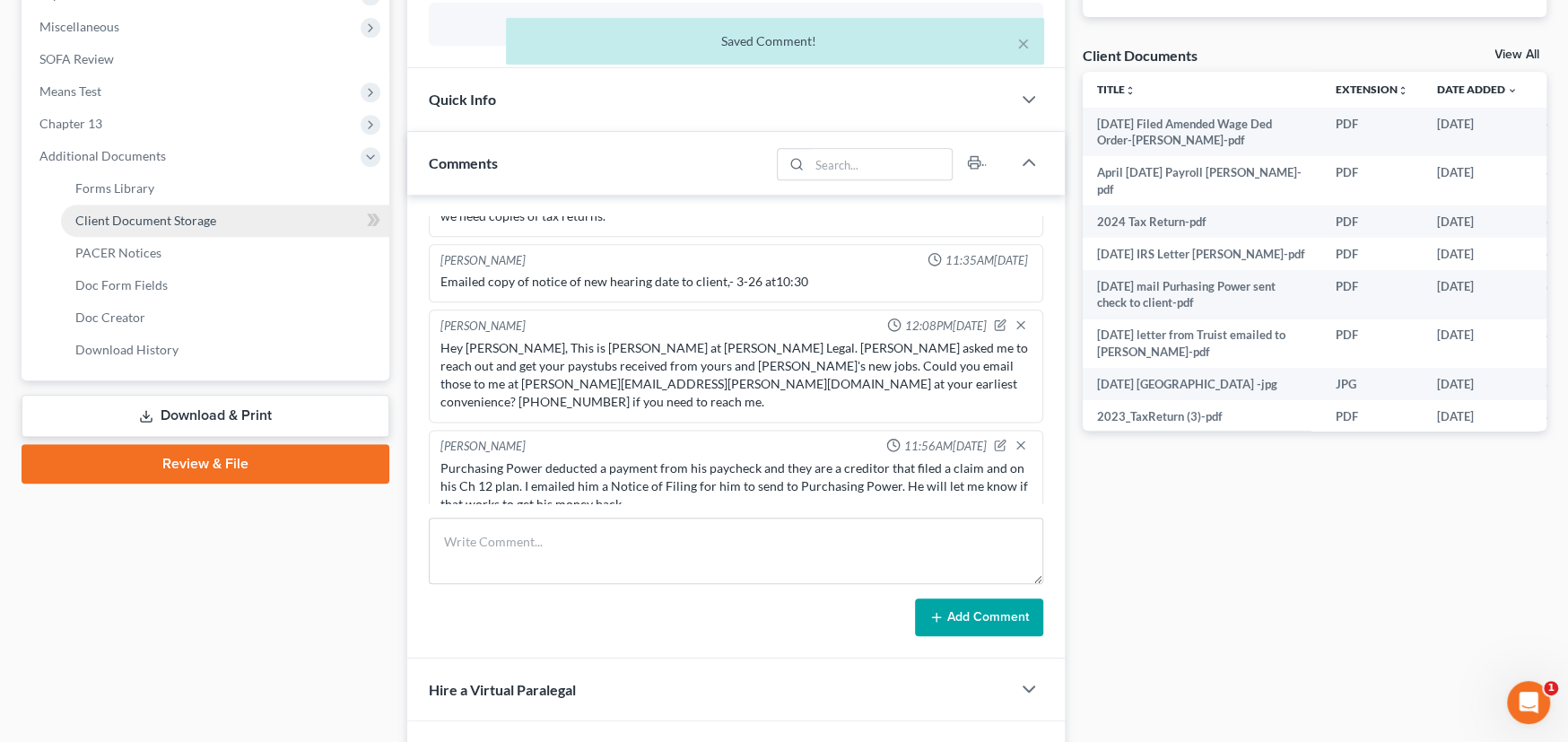
click at [158, 214] on span "Client Document Storage" at bounding box center [146, 220] width 141 height 15
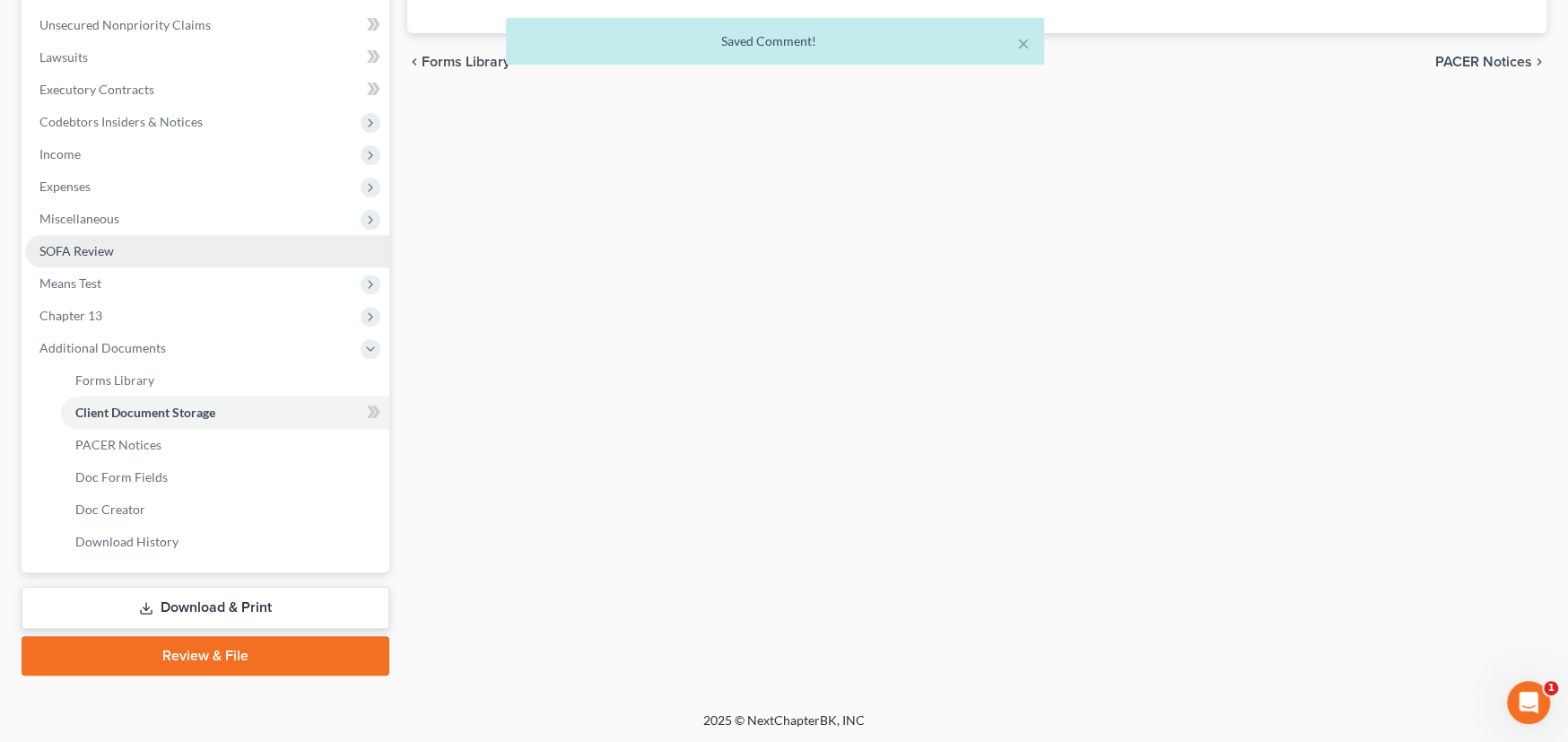
scroll to position [41, 0]
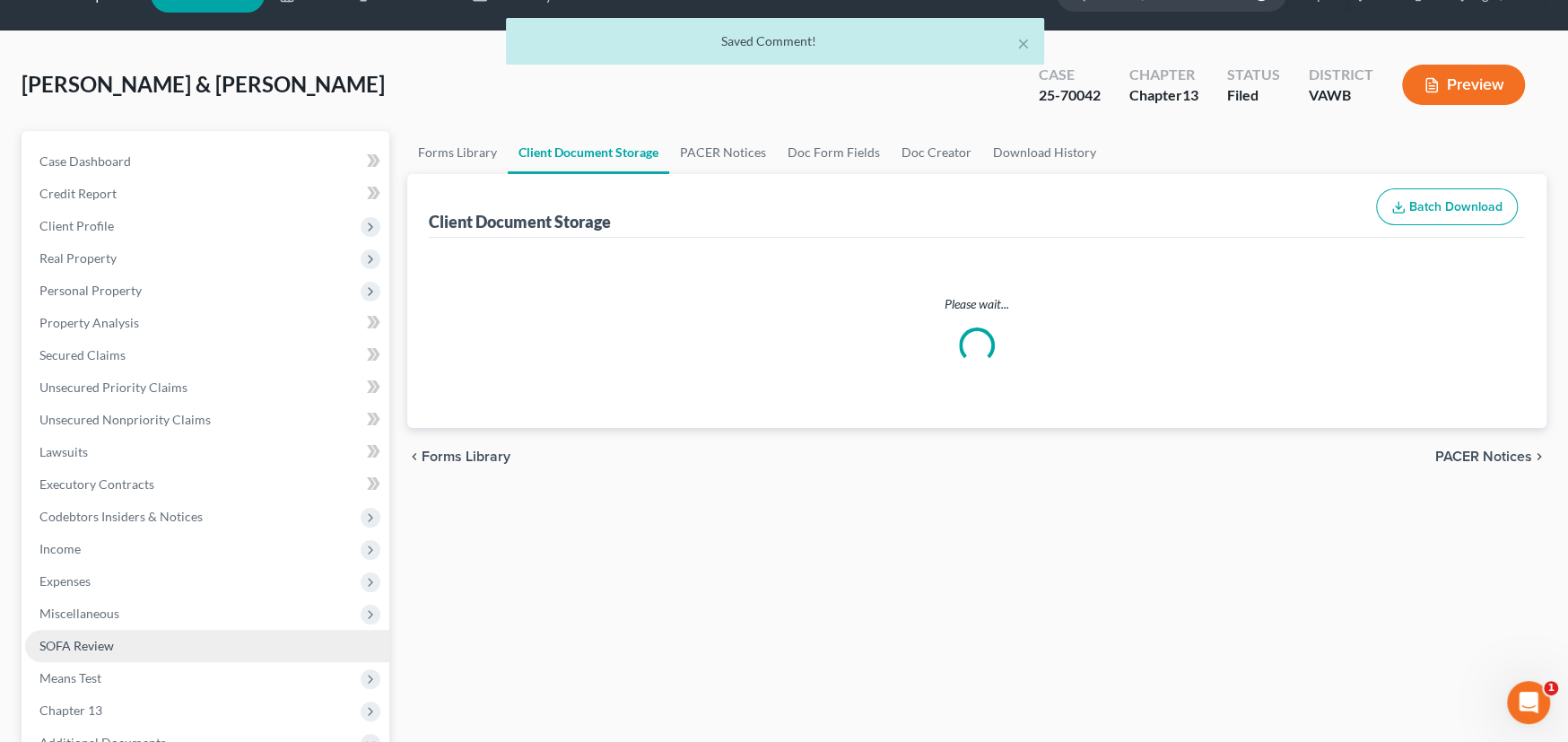
select select "0"
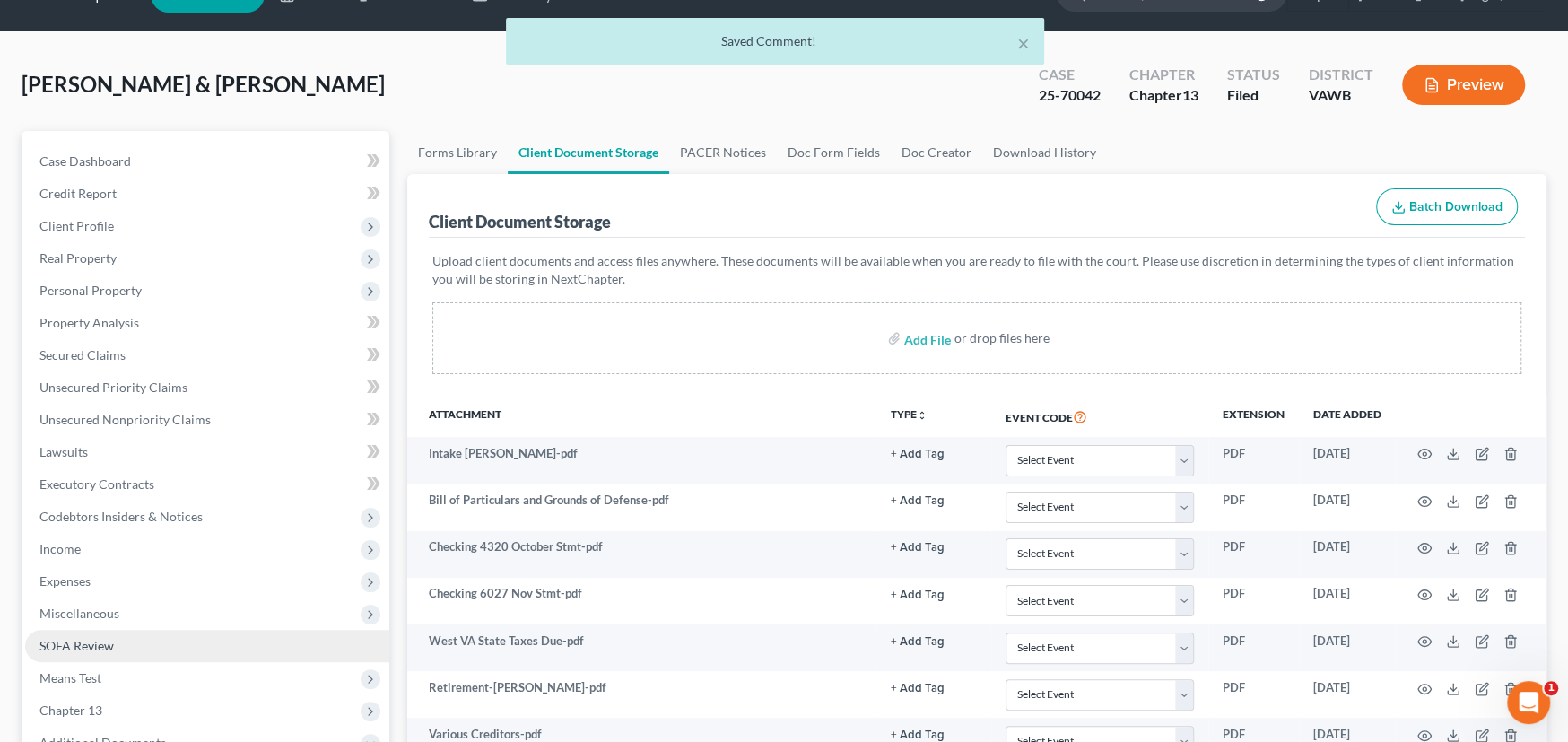
scroll to position [0, 0]
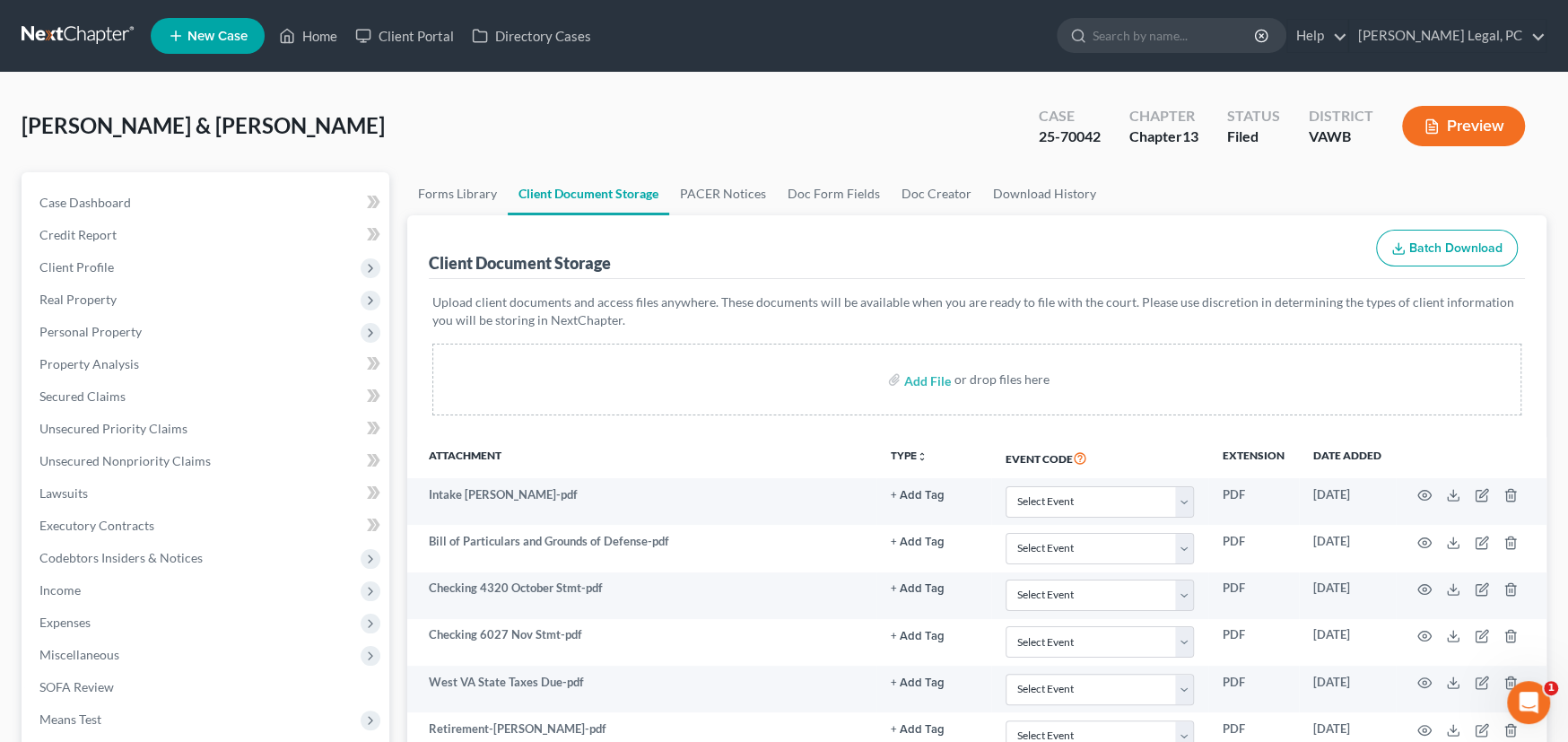
select select "0"
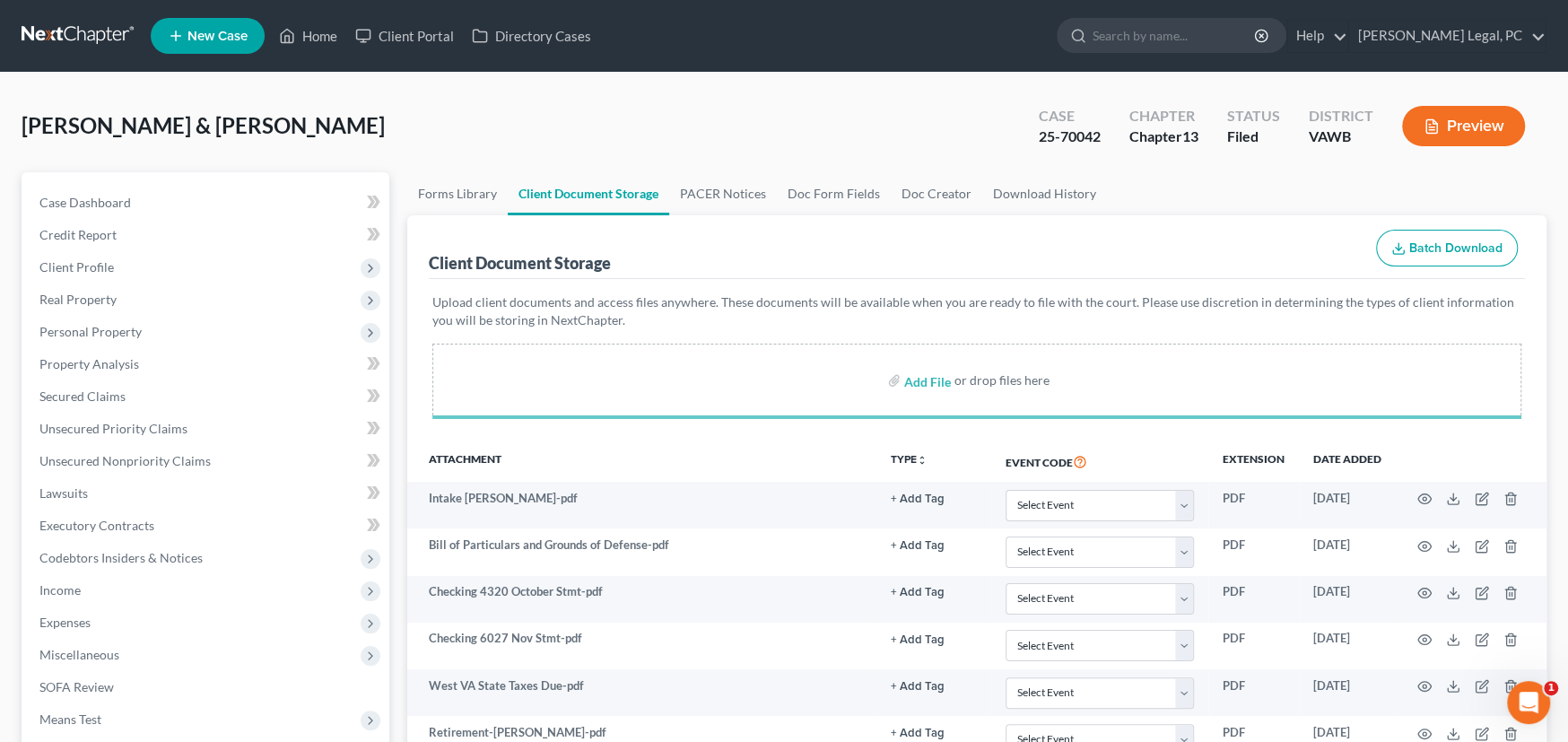
select select "0"
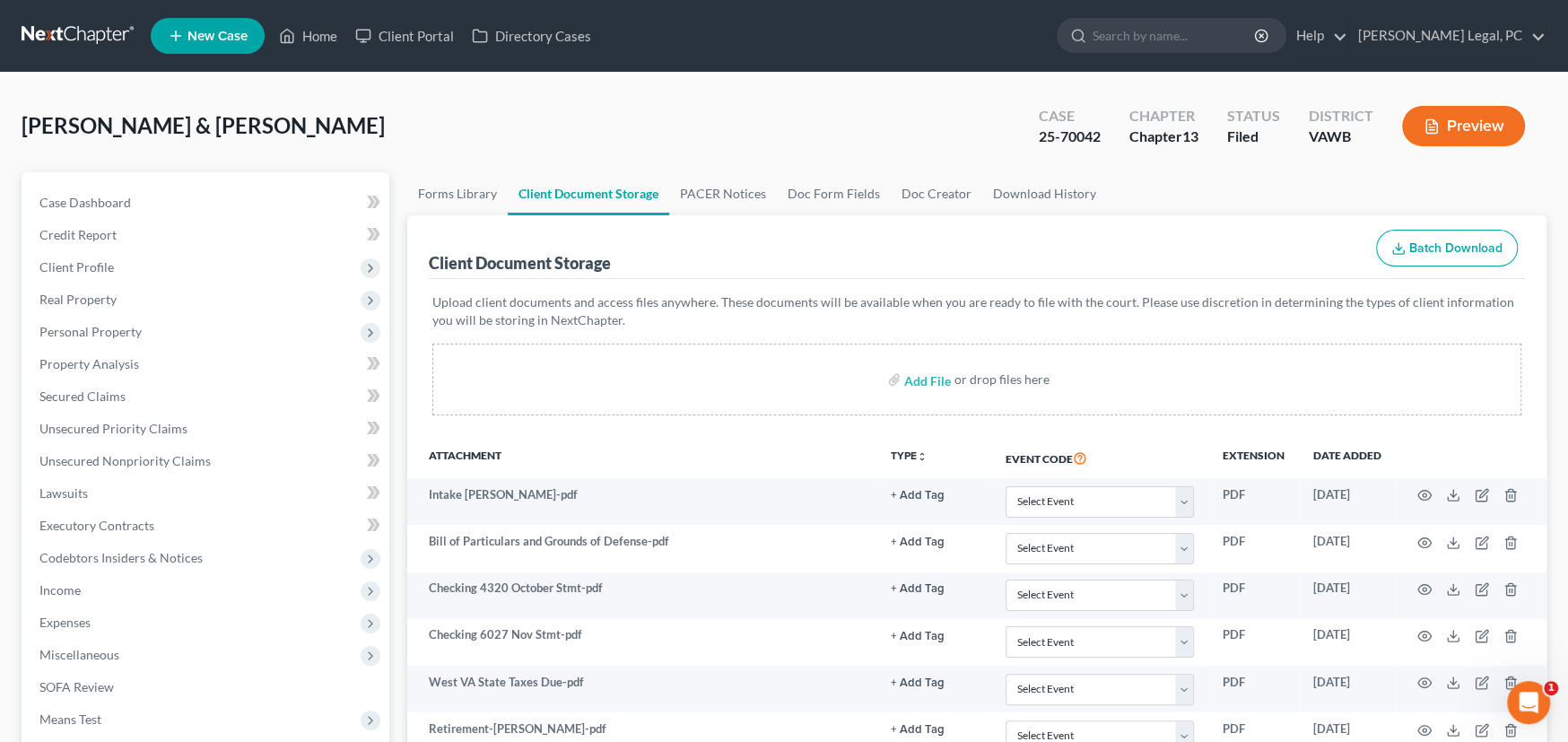
click at [43, 29] on link at bounding box center [79, 36] width 115 height 33
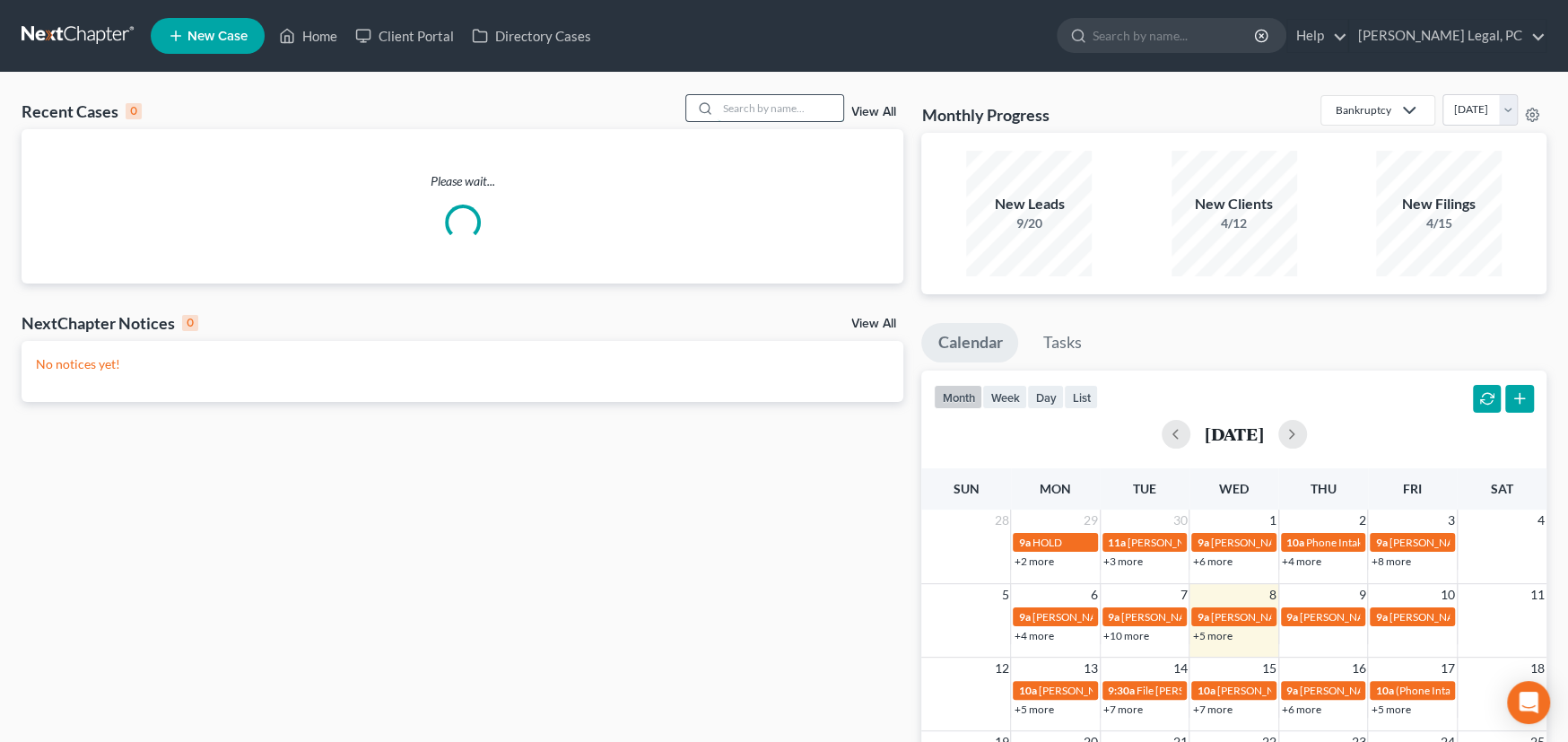
click at [750, 106] on input "search" at bounding box center [780, 107] width 126 height 26
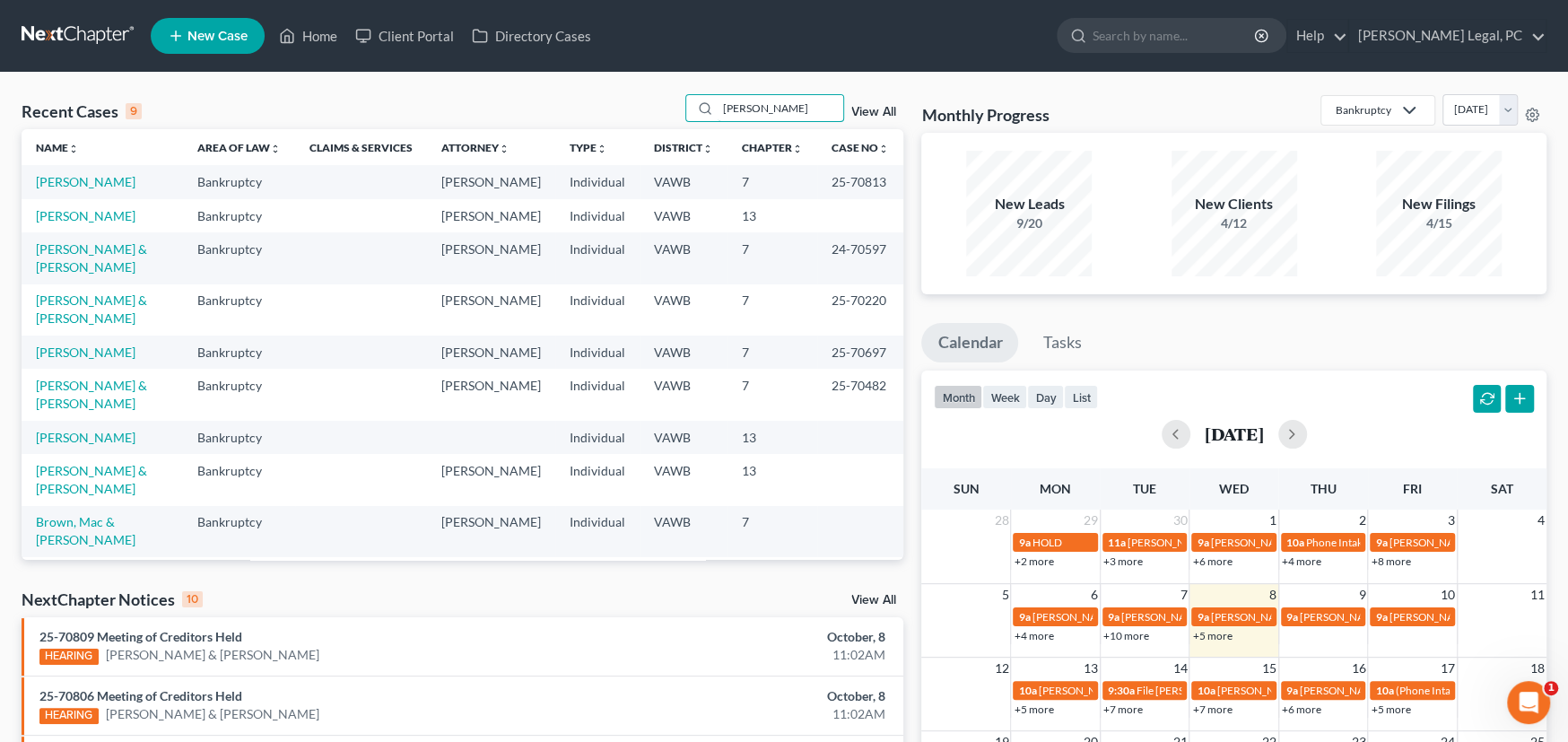
type input "[PERSON_NAME]"
click at [49, 201] on td "[PERSON_NAME]" at bounding box center [102, 216] width 161 height 34
click at [55, 216] on link "[PERSON_NAME]" at bounding box center [85, 216] width 100 height 15
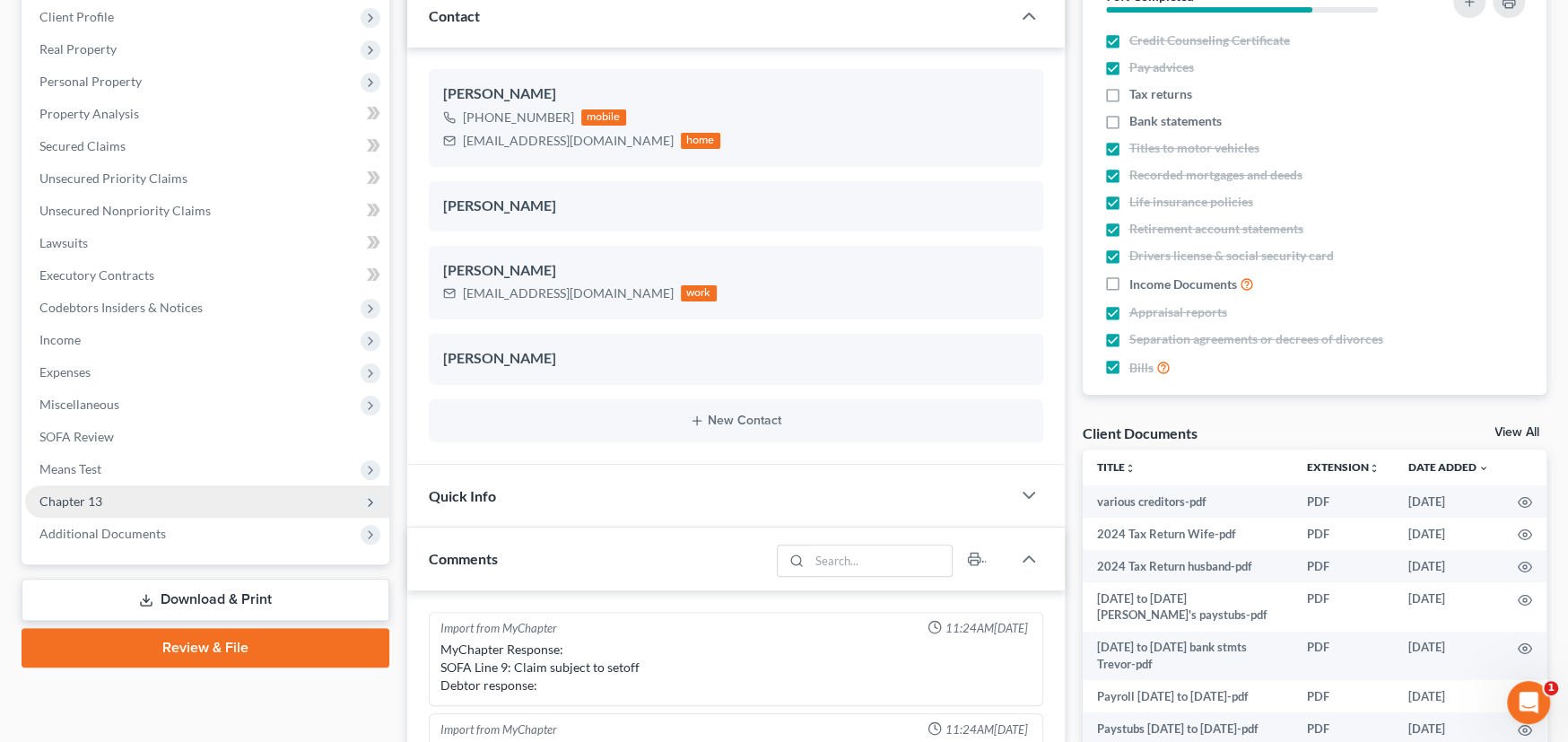
scroll to position [4048, 0]
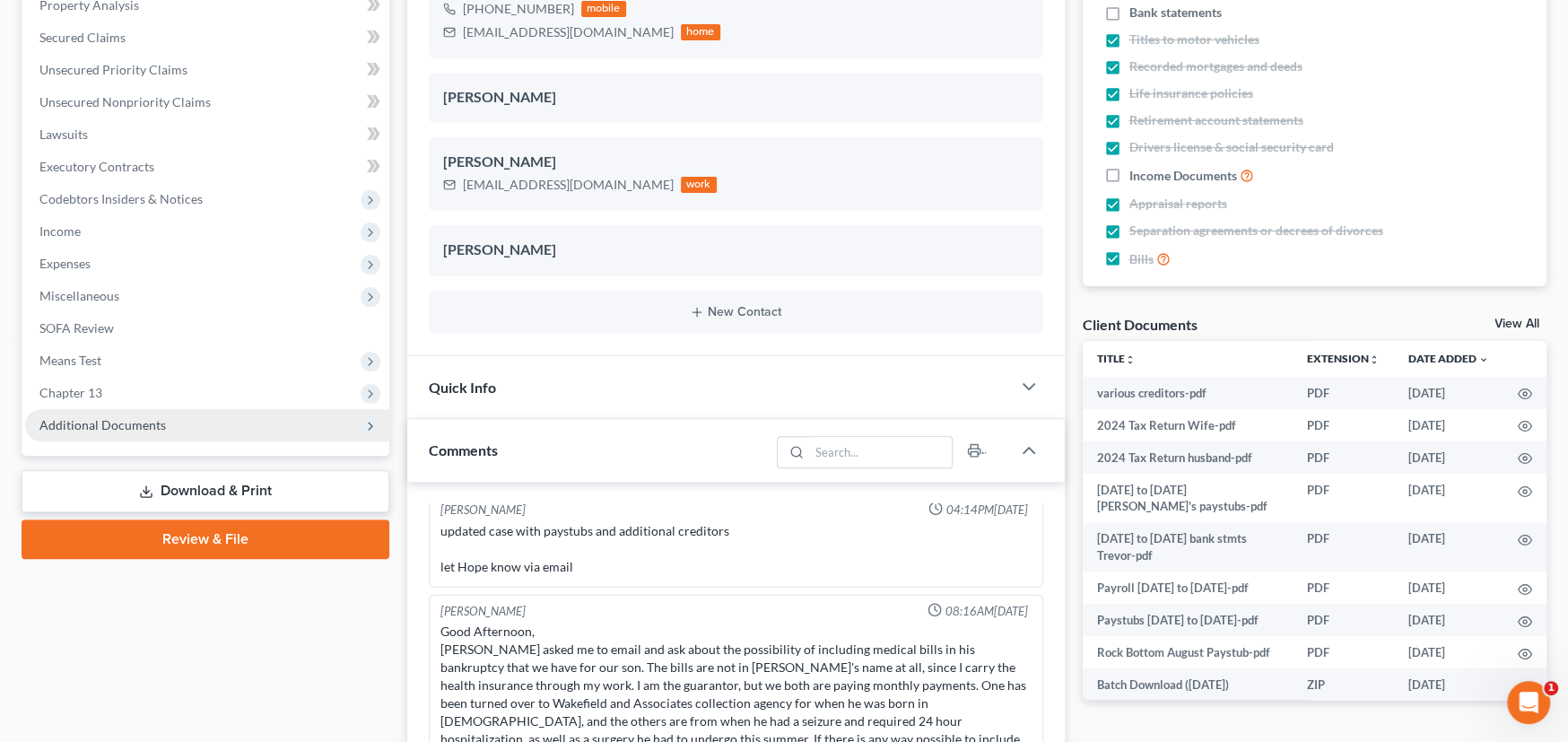
click at [143, 427] on span "Additional Documents" at bounding box center [103, 425] width 127 height 15
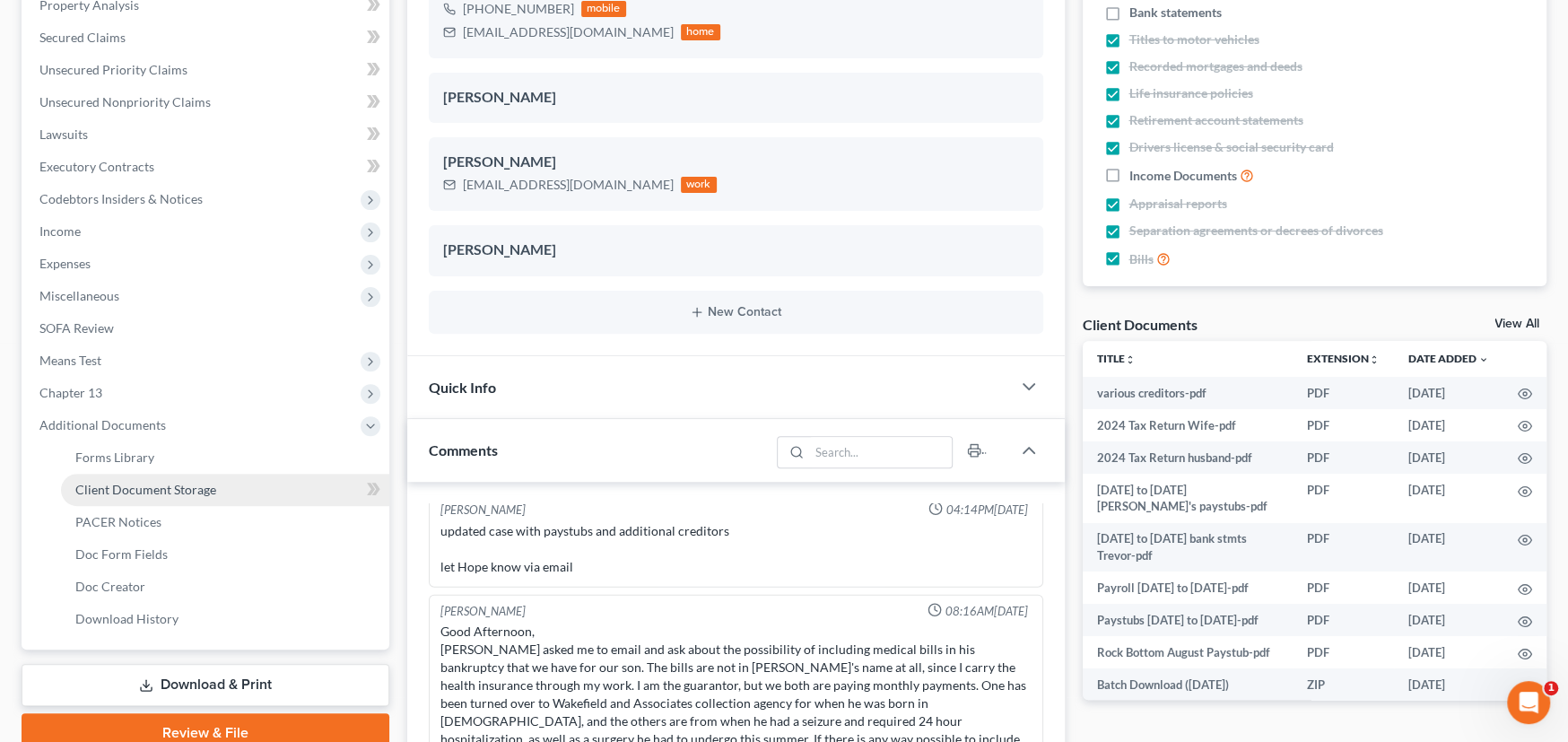
click at [149, 484] on span "Client Document Storage" at bounding box center [146, 490] width 141 height 15
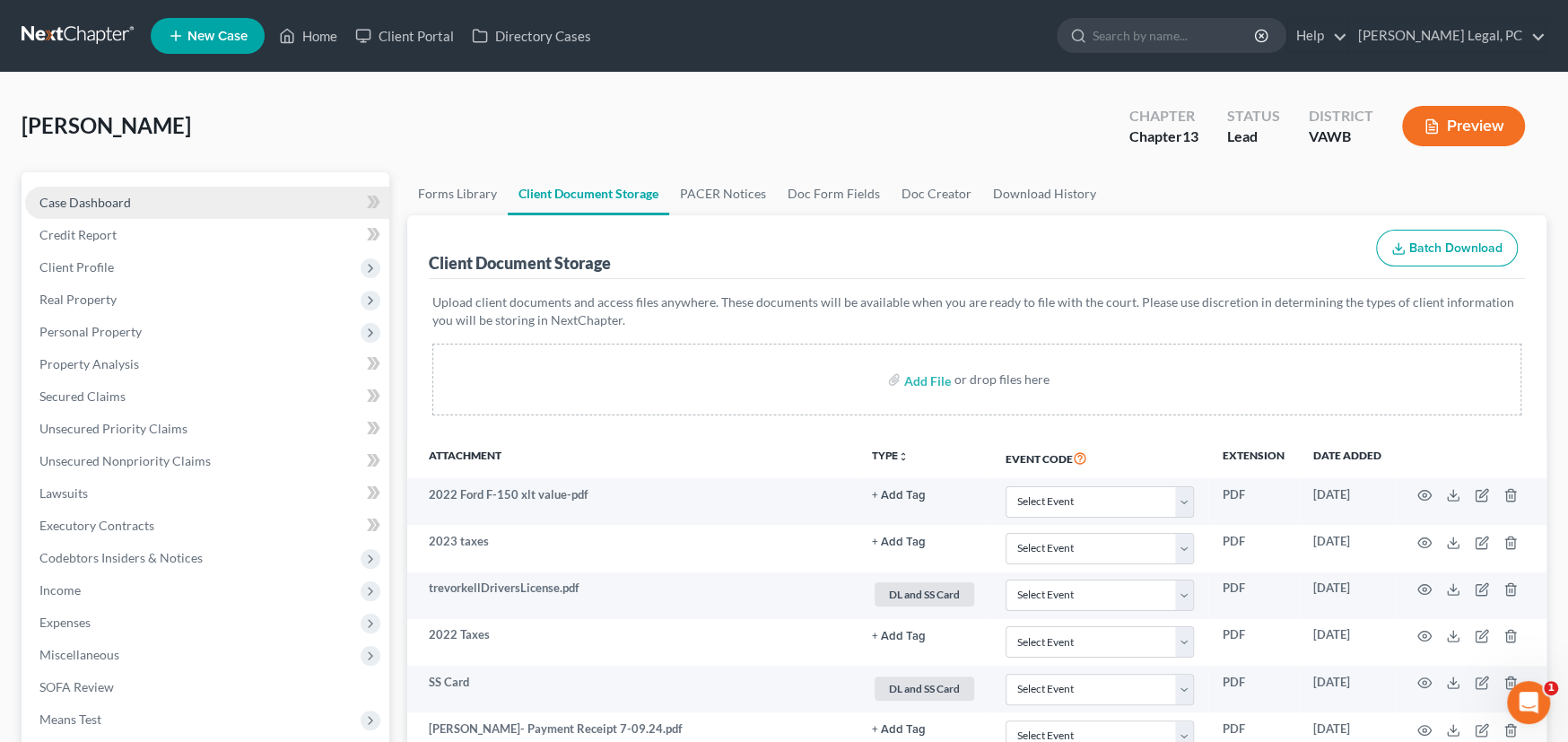
click at [110, 204] on span "Case Dashboard" at bounding box center [84, 202] width 91 height 15
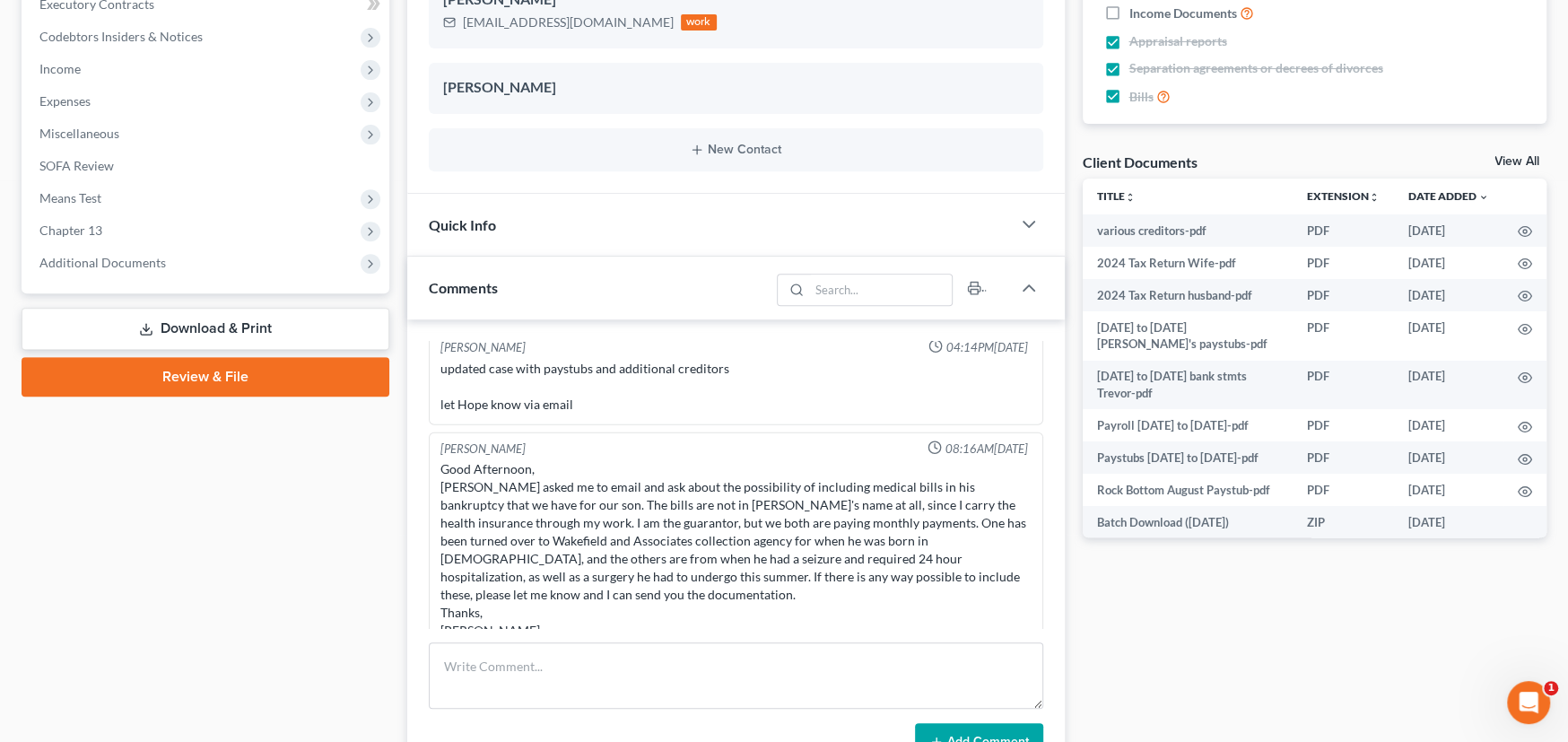
scroll to position [718, 0]
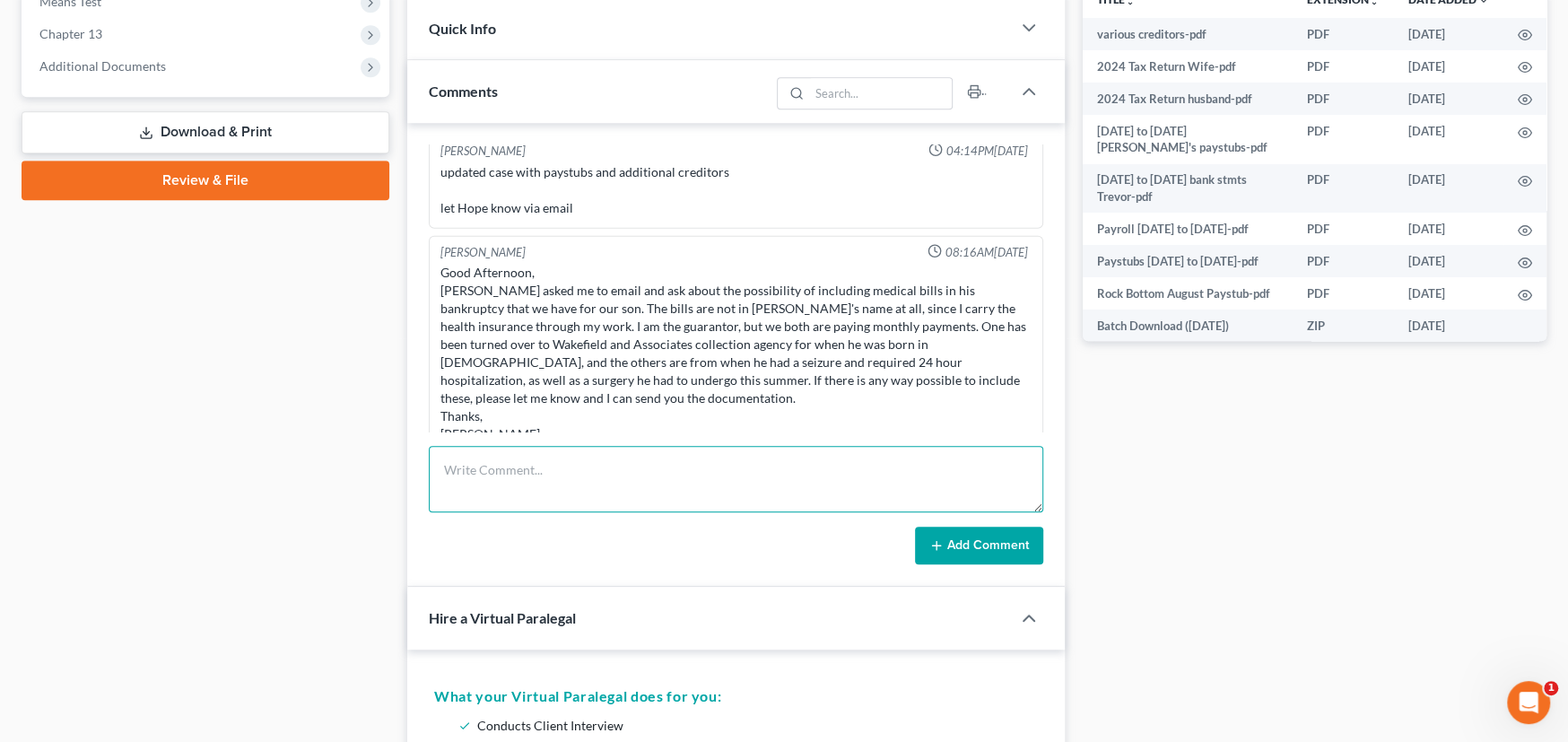
click at [519, 453] on textarea at bounding box center [735, 478] width 614 height 66
paste textarea "Hey Trevor, This is Rachel from Farthing Legal. Did you get my message from las…"
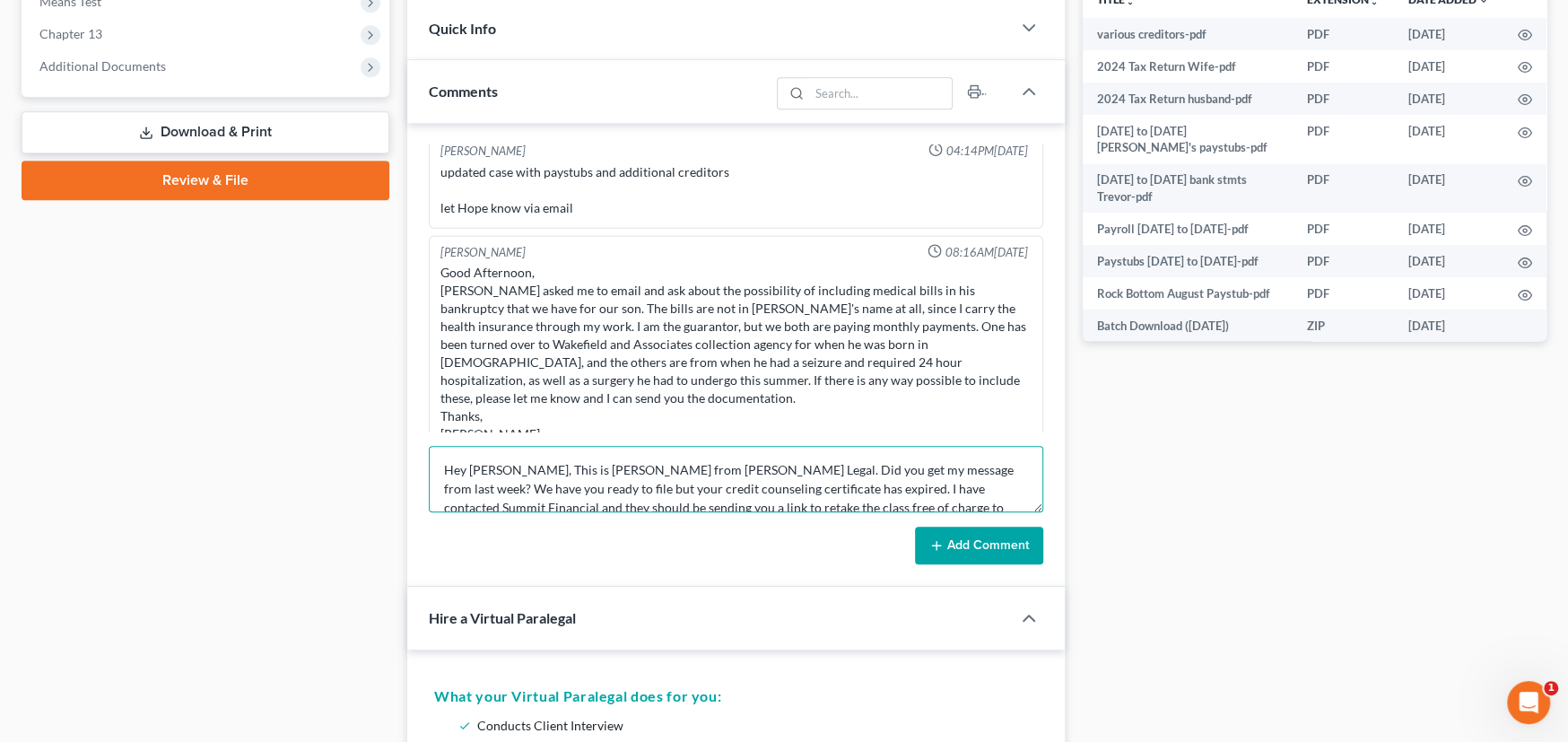
scroll to position [3, 0]
type textarea "Hey Trevor, This is Rachel from Farthing Legal. Did you get my message from las…"
click at [952, 543] on button "Add Comment" at bounding box center [980, 545] width 128 height 37
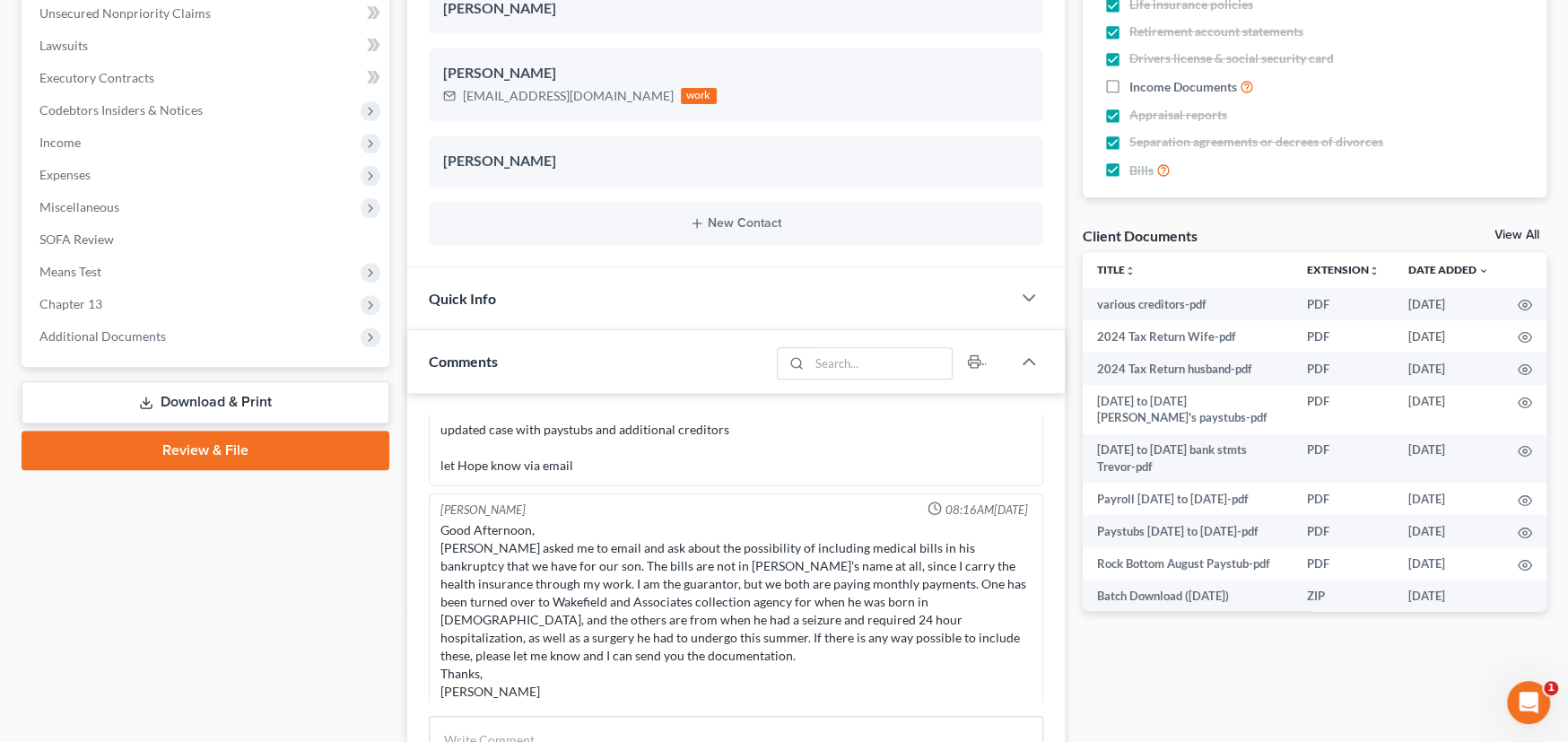
scroll to position [4151, 0]
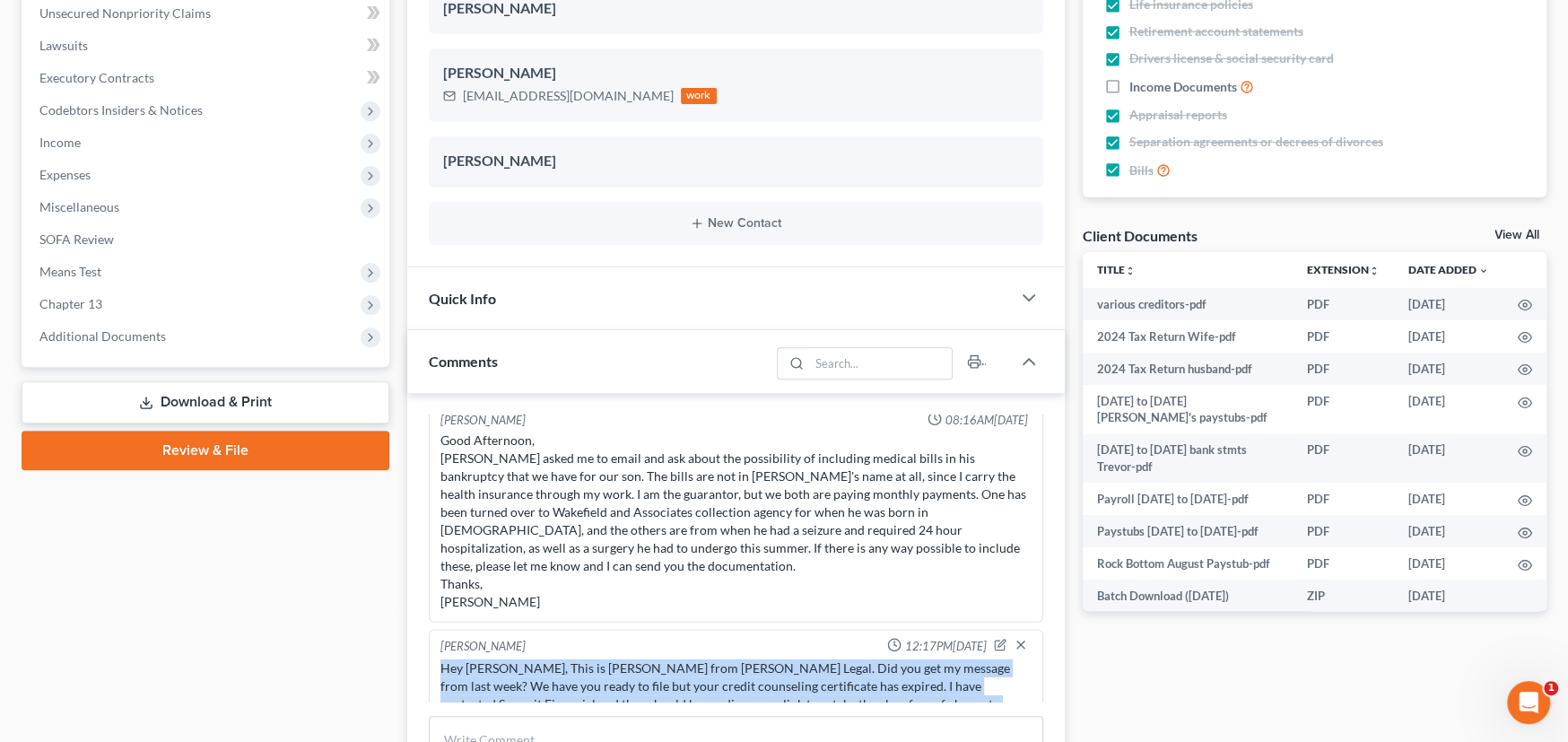
drag, startPoint x: 934, startPoint y: 684, endPoint x: 420, endPoint y: 632, distance: 516.6
click at [420, 632] on div "Import from MyChapter 11:24AM, 05/10/2024 MyChapter Response: SOFA Line 9: Clai…" at bounding box center [736, 625] width 657 height 464
copy div "Hey Trevor, This is Rachel from Farthing Legal. Did you get my message from las…"
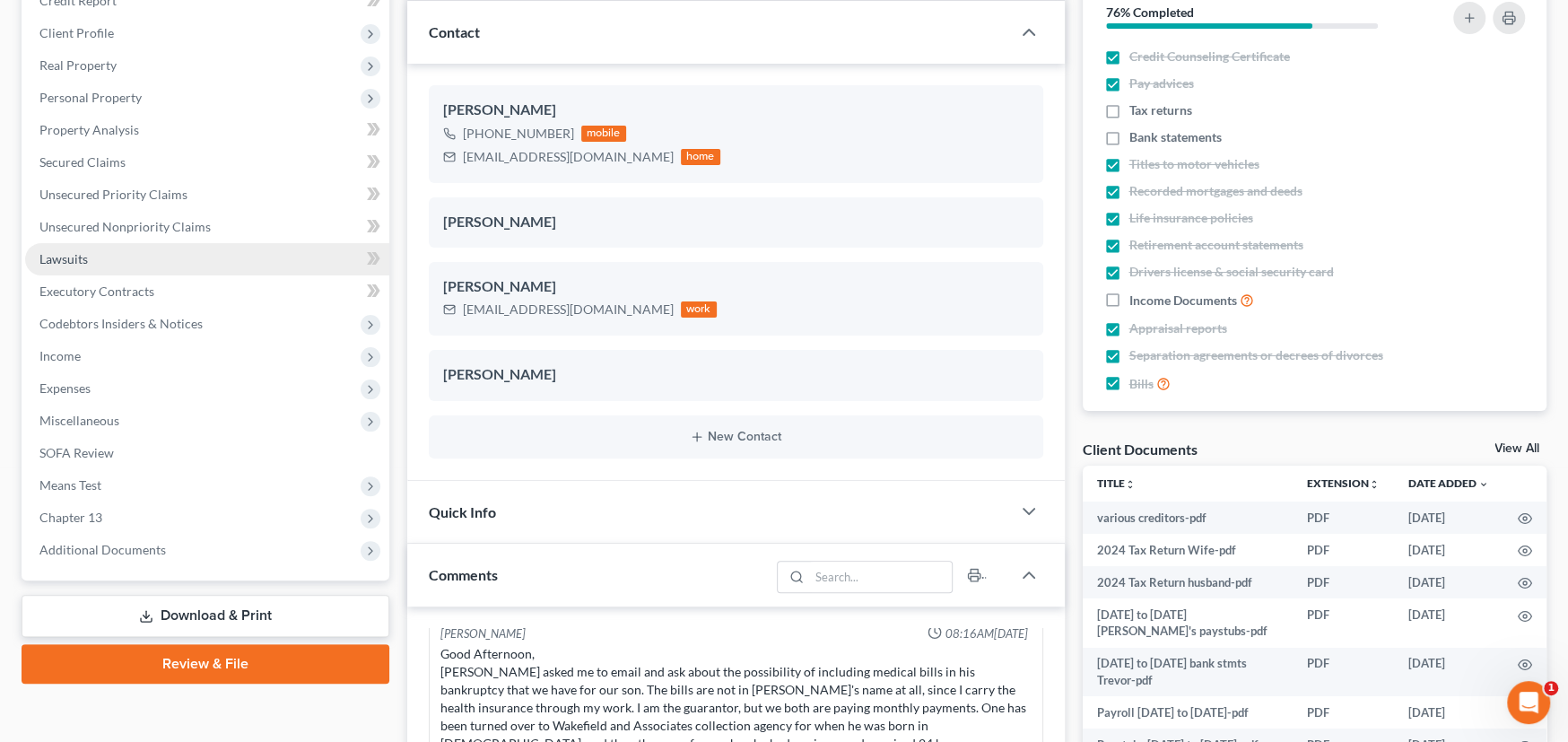
scroll to position [0, 0]
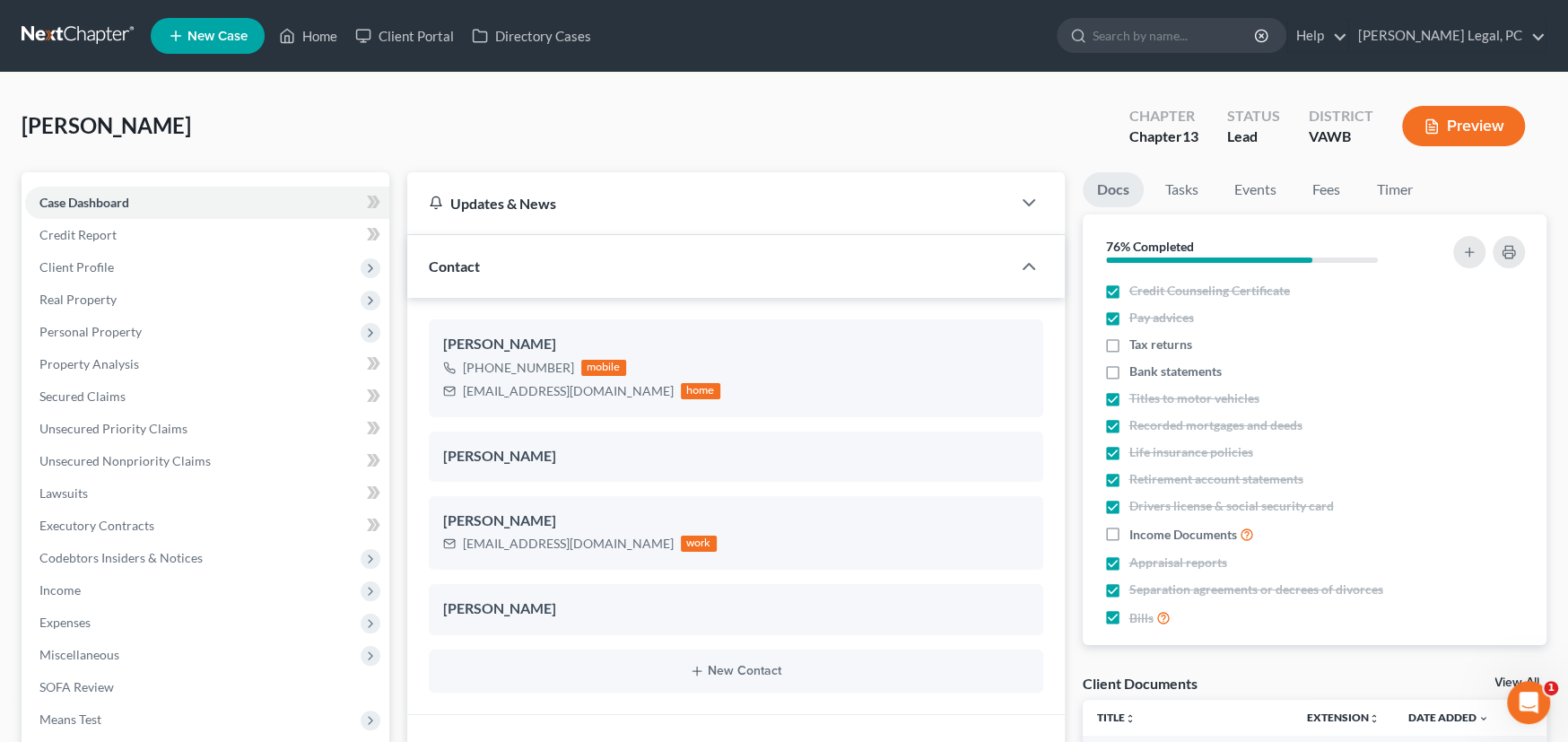
click at [38, 21] on link at bounding box center [79, 36] width 115 height 33
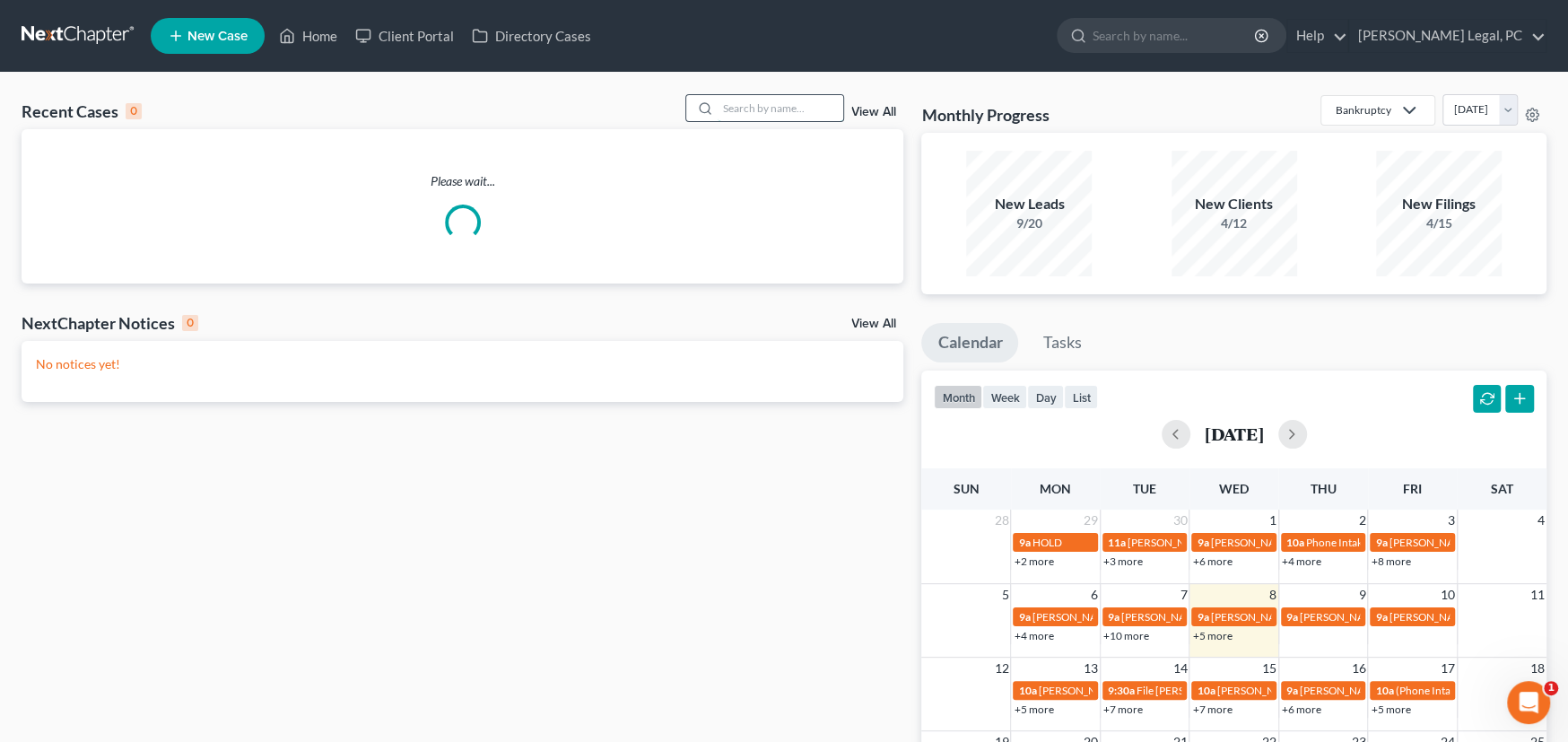
click at [747, 104] on input "search" at bounding box center [780, 107] width 126 height 26
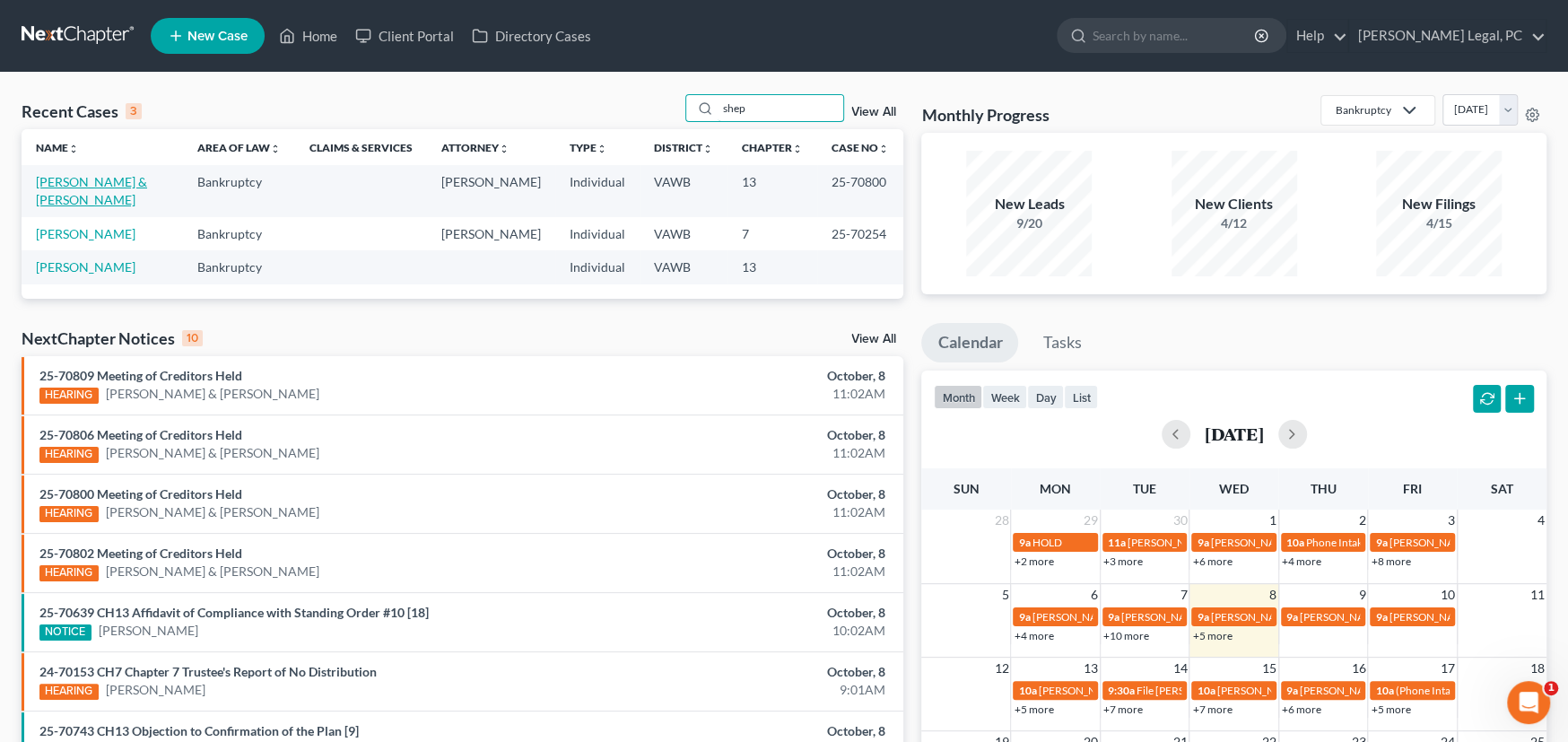
type input "shep"
click at [110, 185] on link "[PERSON_NAME] & [PERSON_NAME]" at bounding box center [91, 191] width 111 height 34
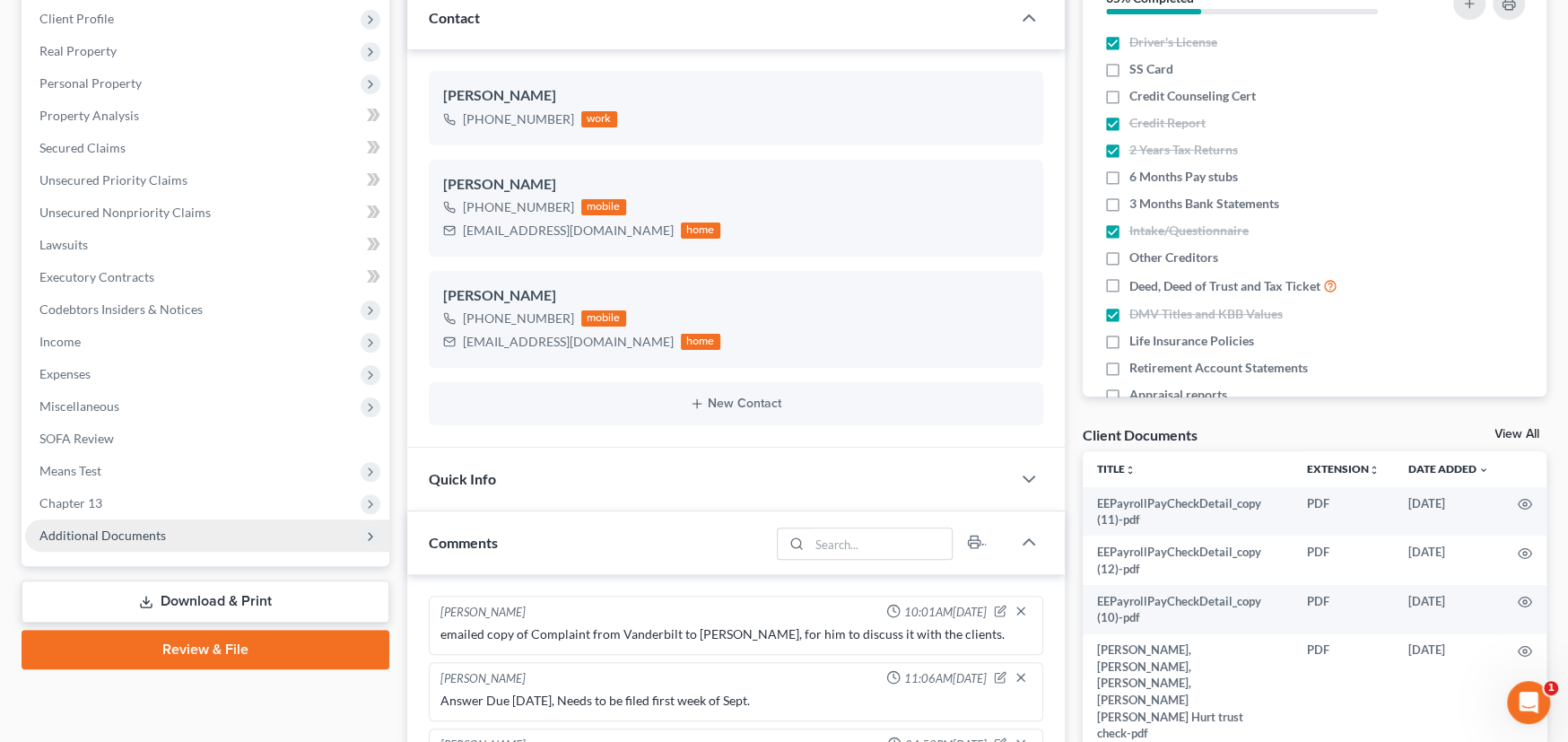
scroll to position [765, 0]
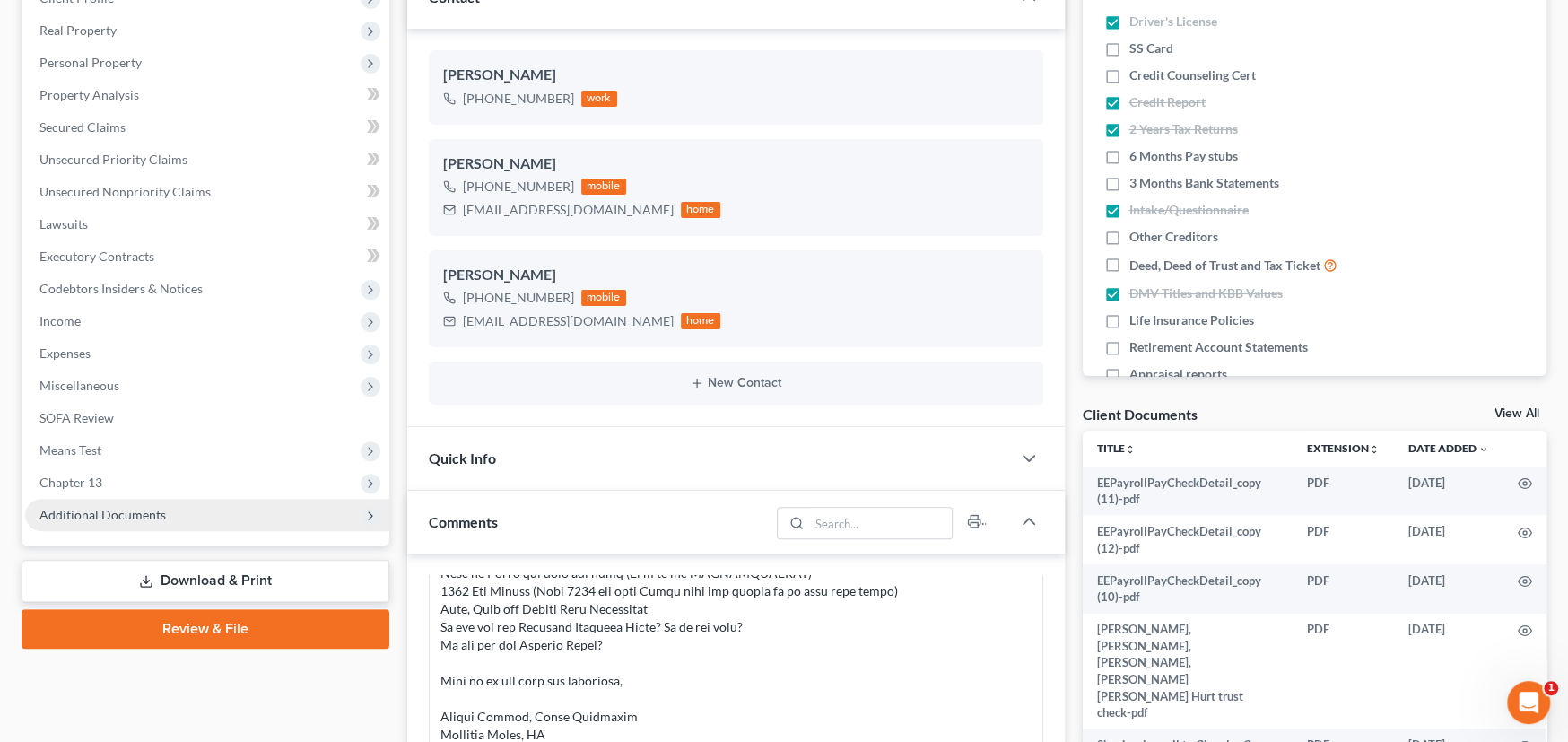
click at [105, 511] on span "Additional Documents" at bounding box center [103, 515] width 127 height 15
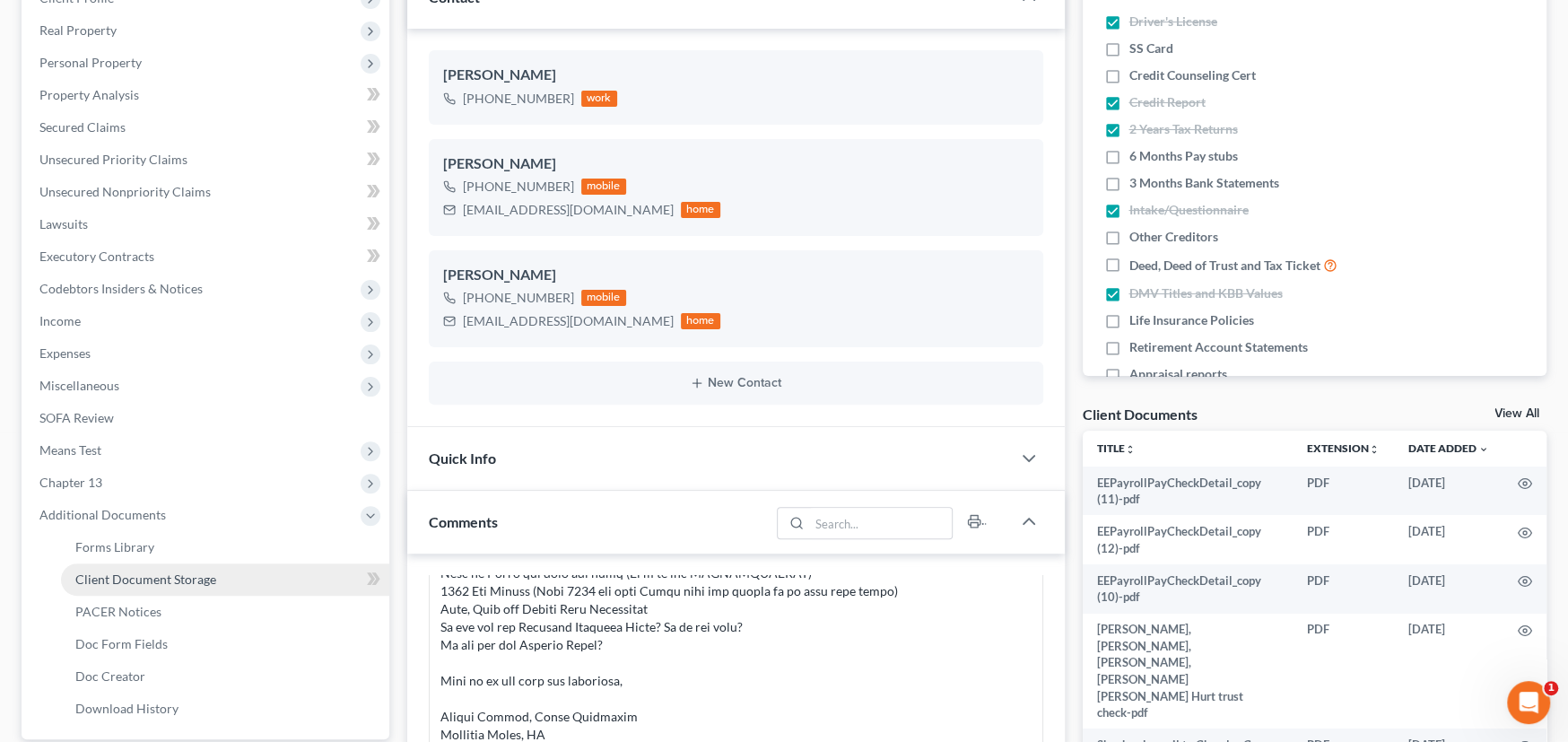
drag, startPoint x: 152, startPoint y: 573, endPoint x: 174, endPoint y: 573, distance: 22.0
click at [152, 574] on span "Client Document Storage" at bounding box center [146, 579] width 141 height 15
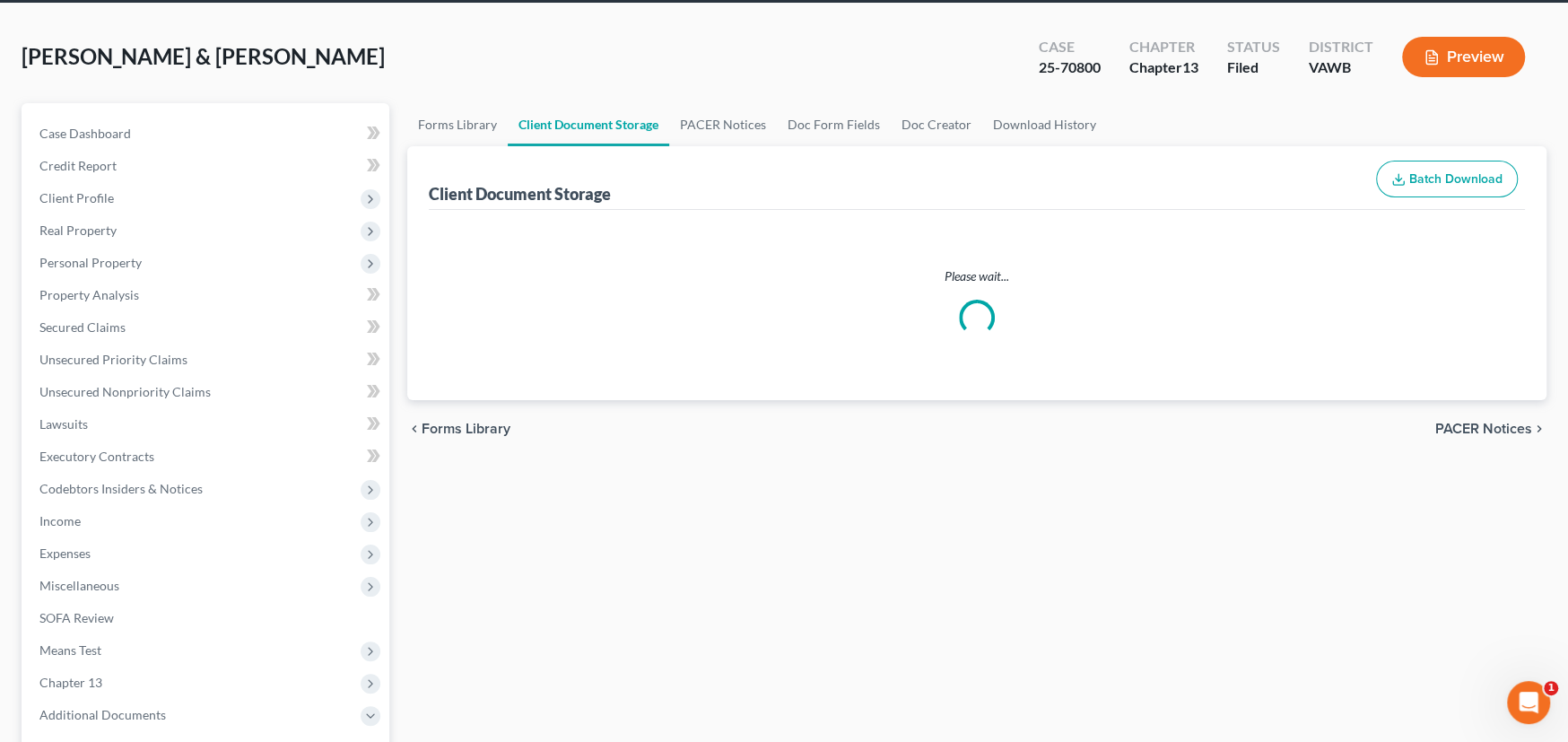
scroll to position [6, 0]
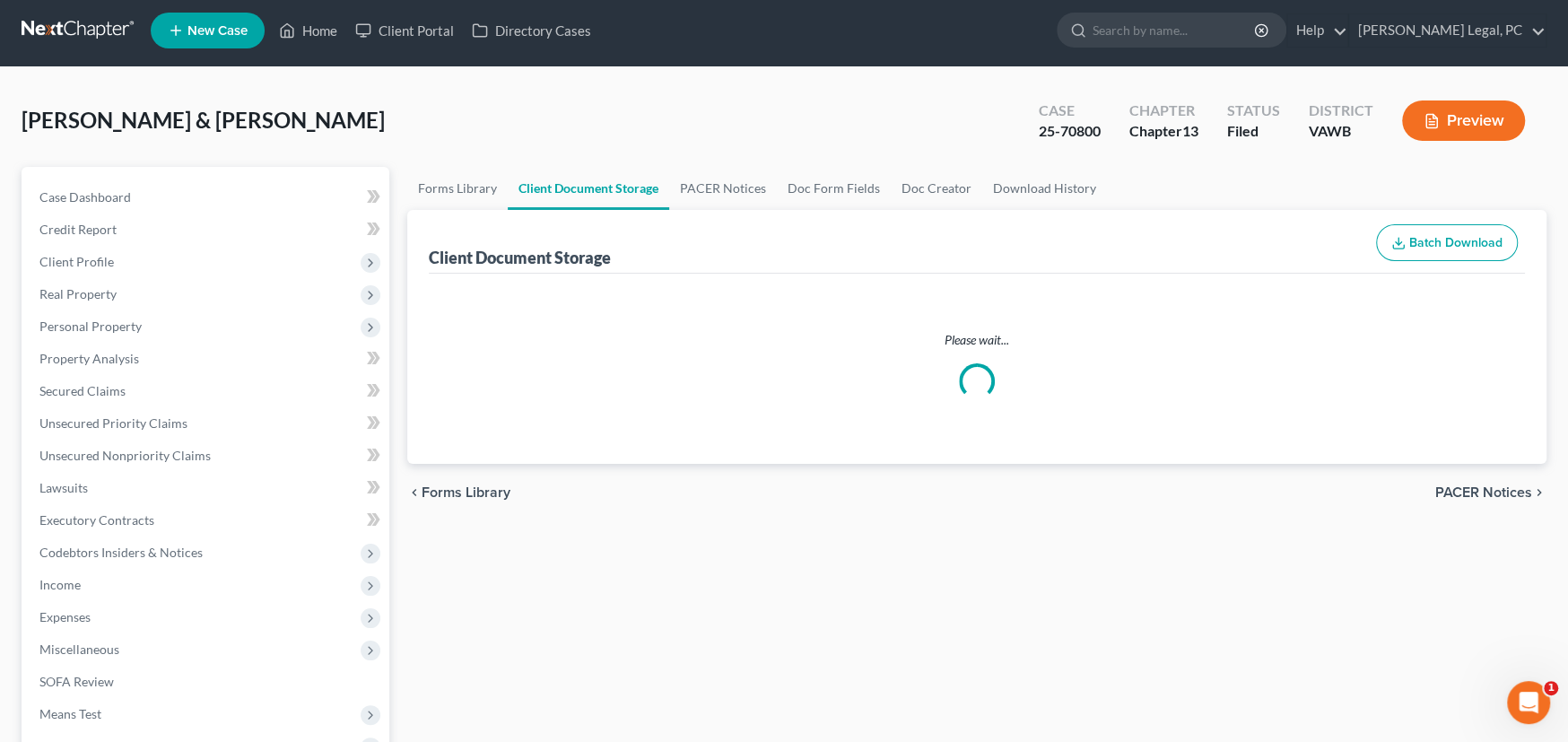
select select "0"
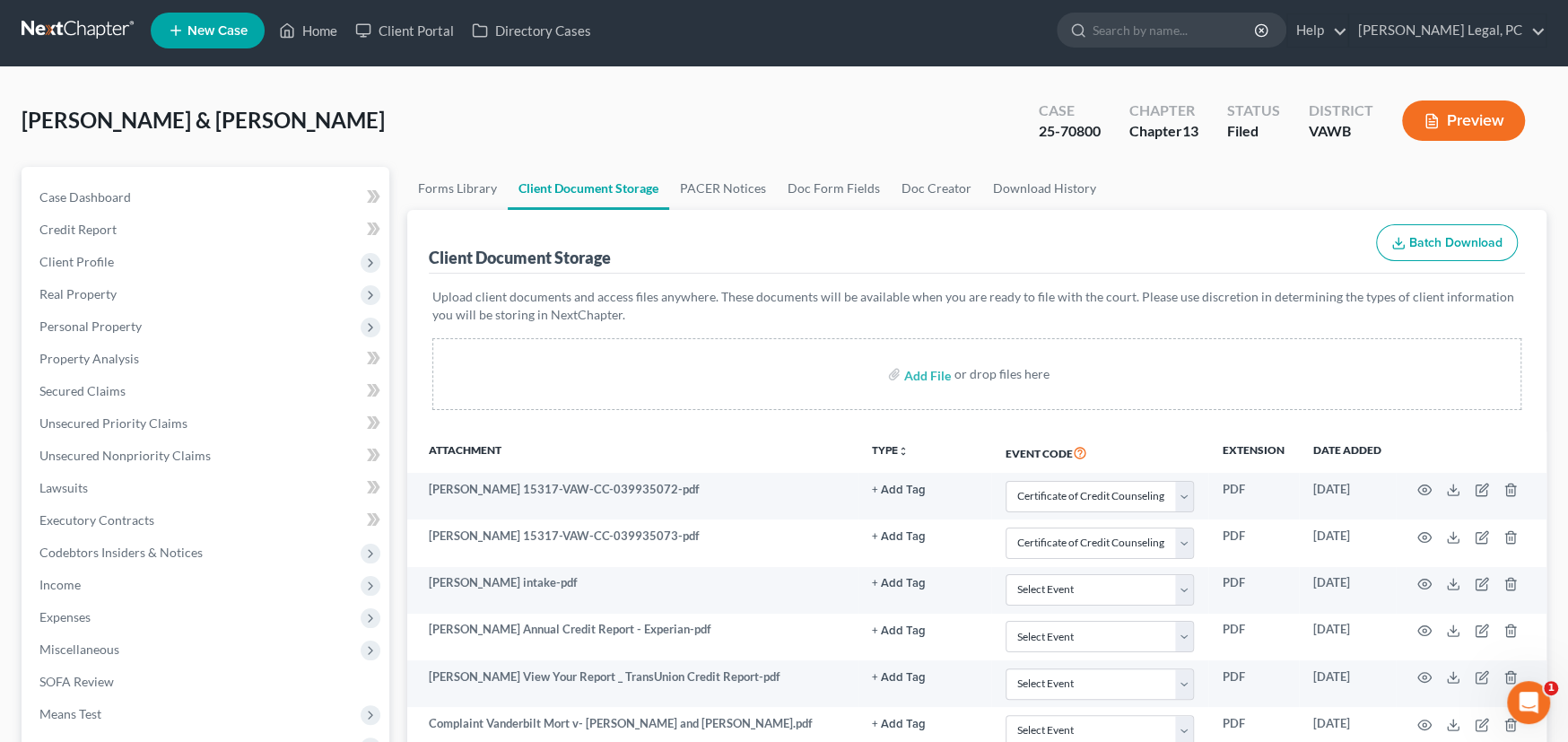
scroll to position [0, 0]
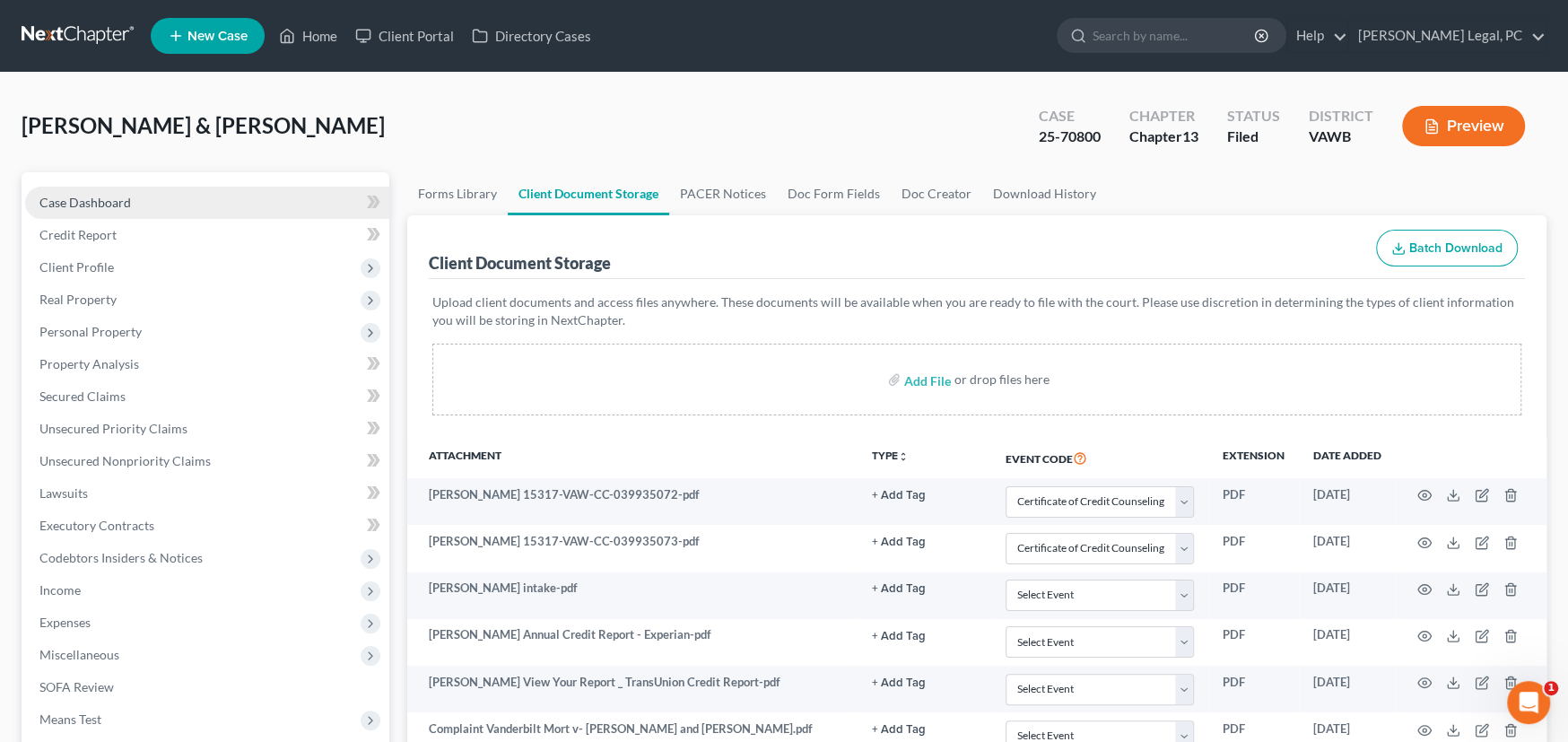
click at [108, 211] on link "Case Dashboard" at bounding box center [207, 203] width 364 height 33
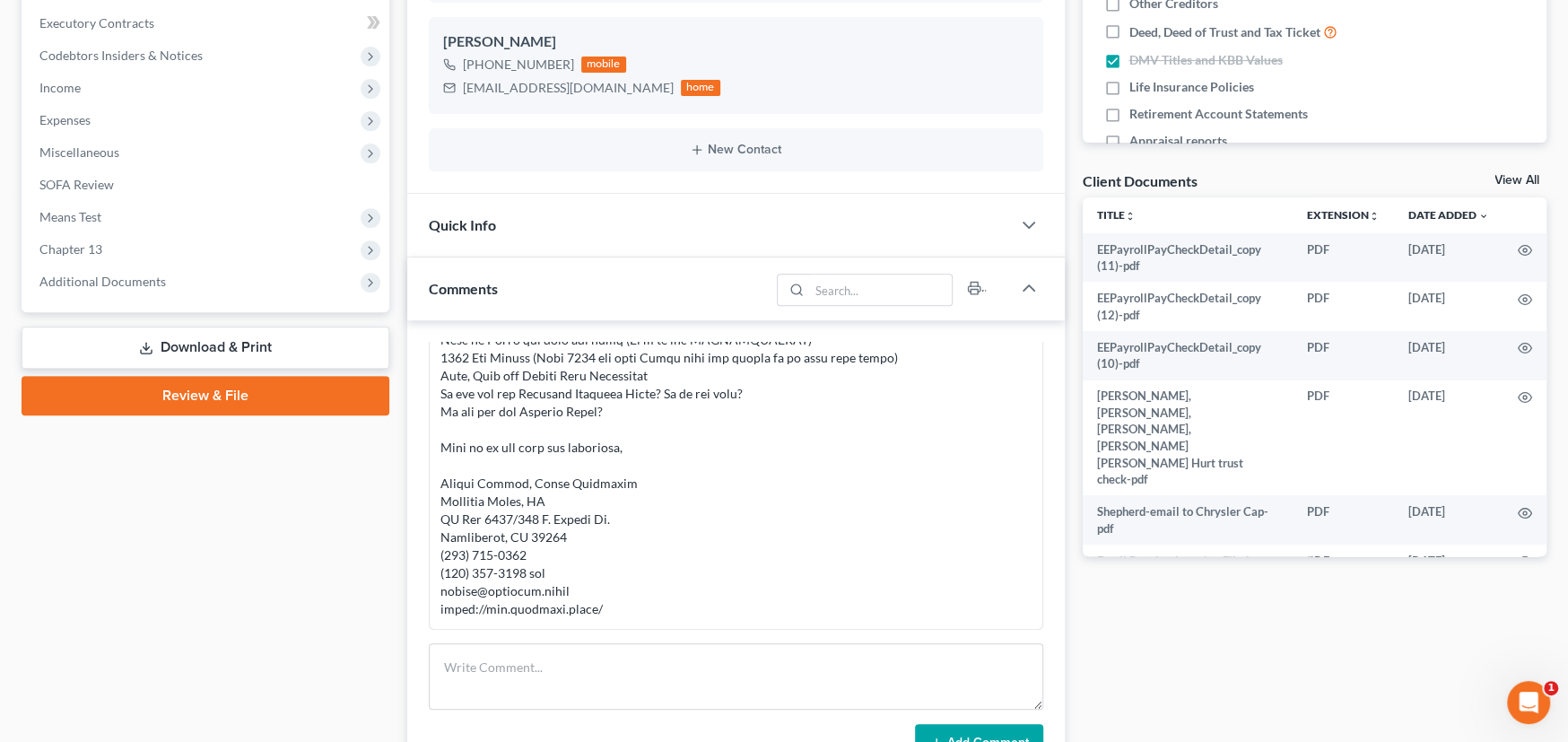
scroll to position [628, 0]
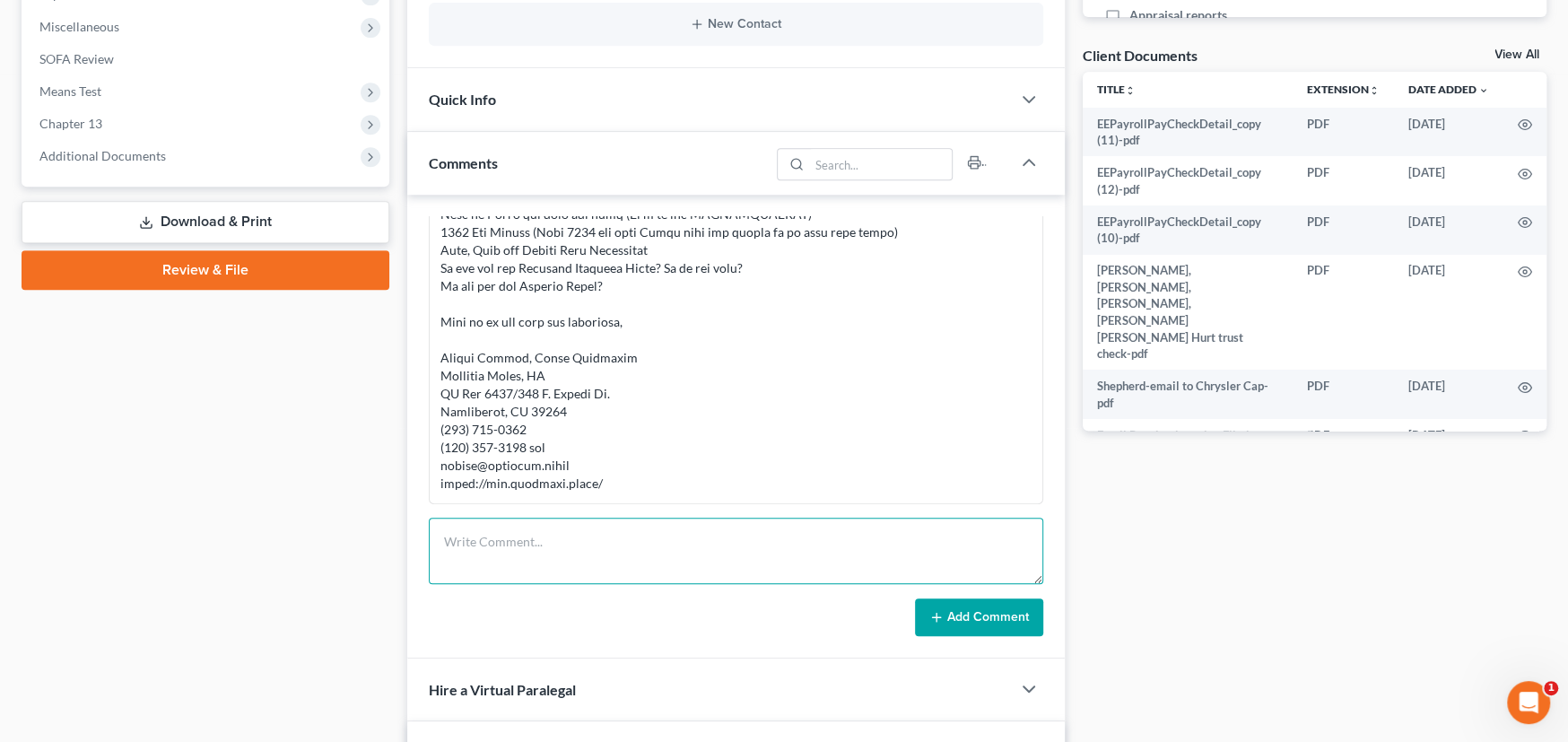
click at [512, 549] on textarea at bounding box center [735, 550] width 614 height 66
paste textarea "James and Jackie Shepherd (25-70800): meeting with Trustee went fine. Debtors s…"
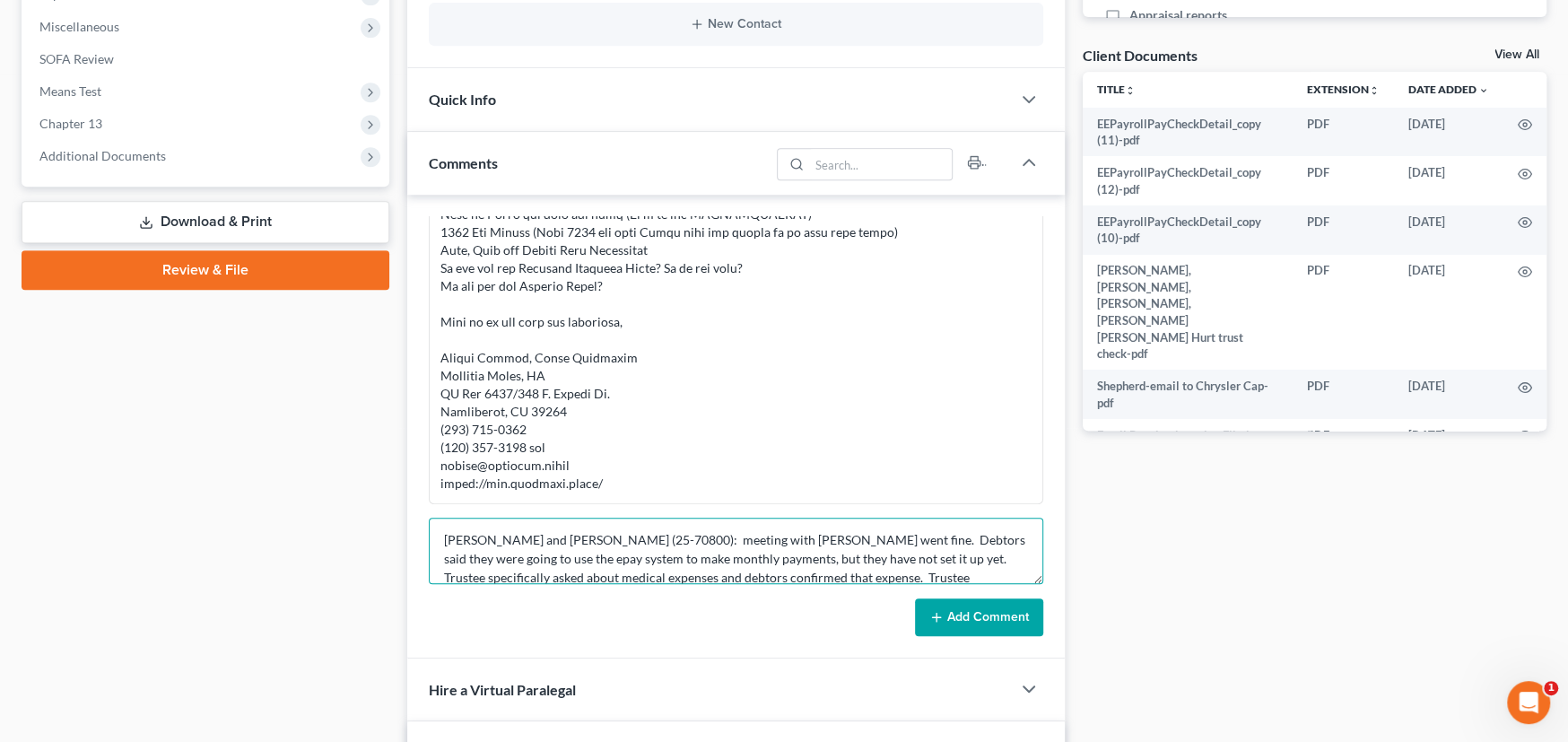
scroll to position [0, 0]
click at [444, 540] on textarea "James and Jackie Shepherd (25-70800): meeting with Trustee went fine. Debtors s…" at bounding box center [735, 550] width 614 height 66
type textarea "SCOT'S NOTES: James and Jackie Shepherd (25-70800): meeting with Trustee went f…"
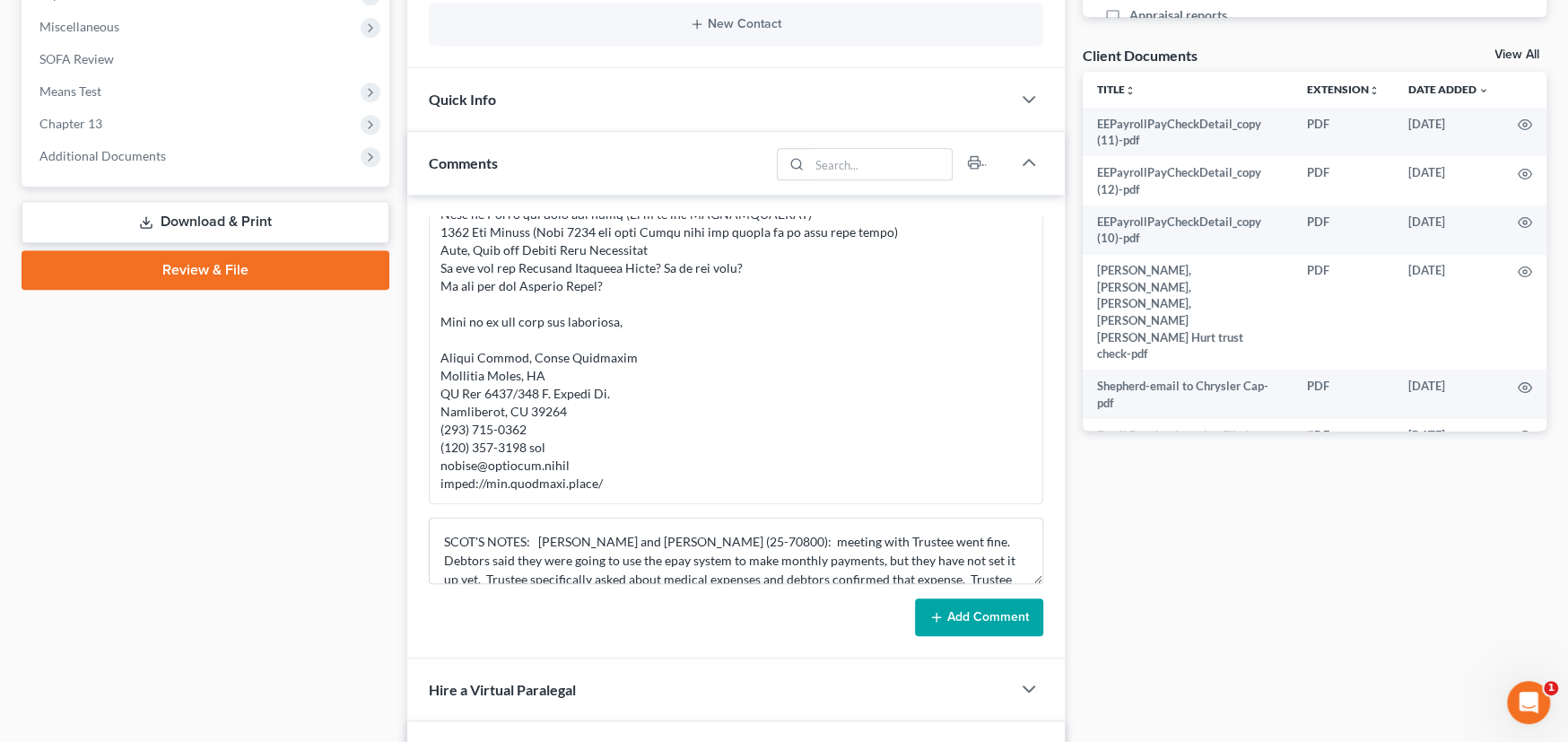
click at [972, 604] on button "Add Comment" at bounding box center [980, 616] width 128 height 37
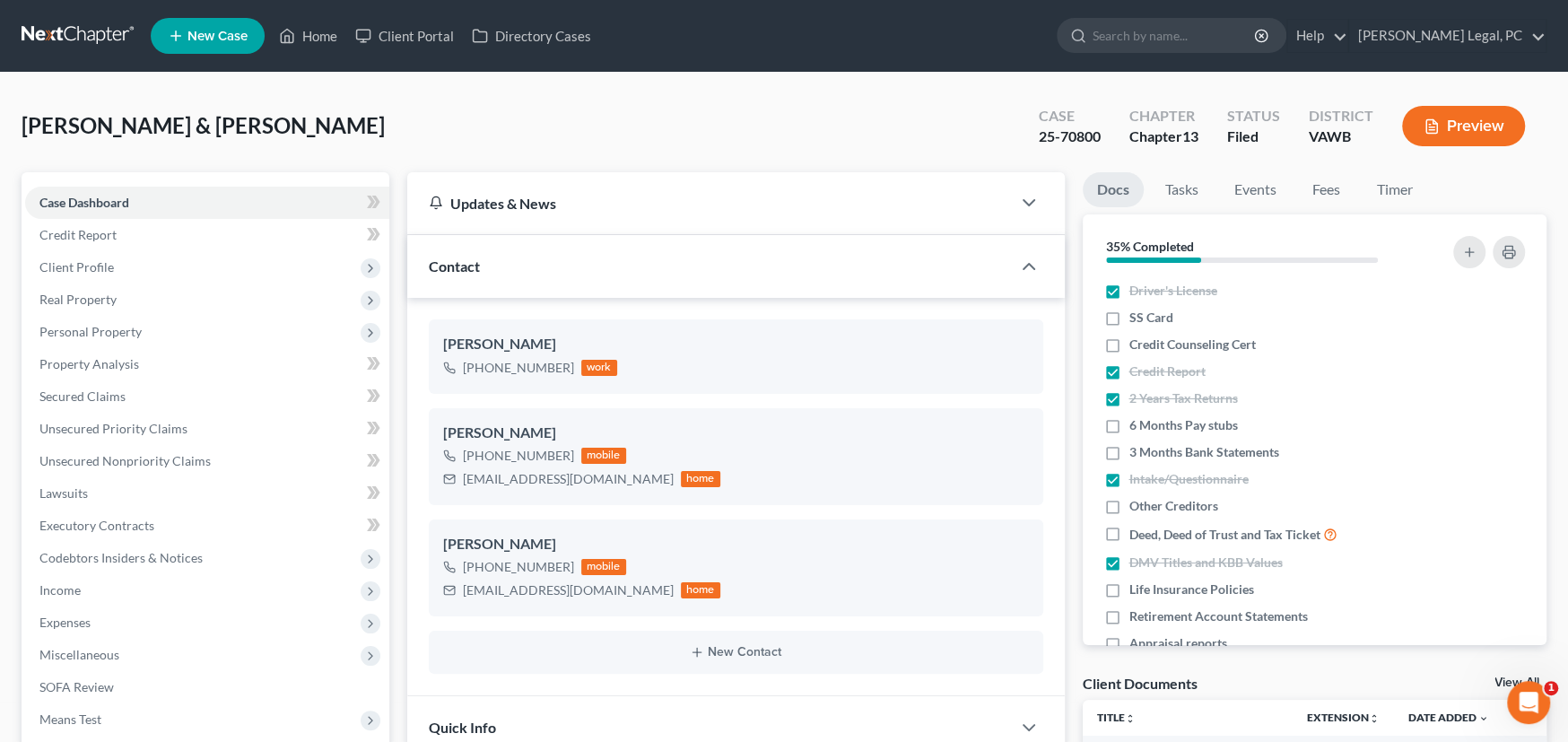
click at [44, 35] on link at bounding box center [79, 36] width 115 height 33
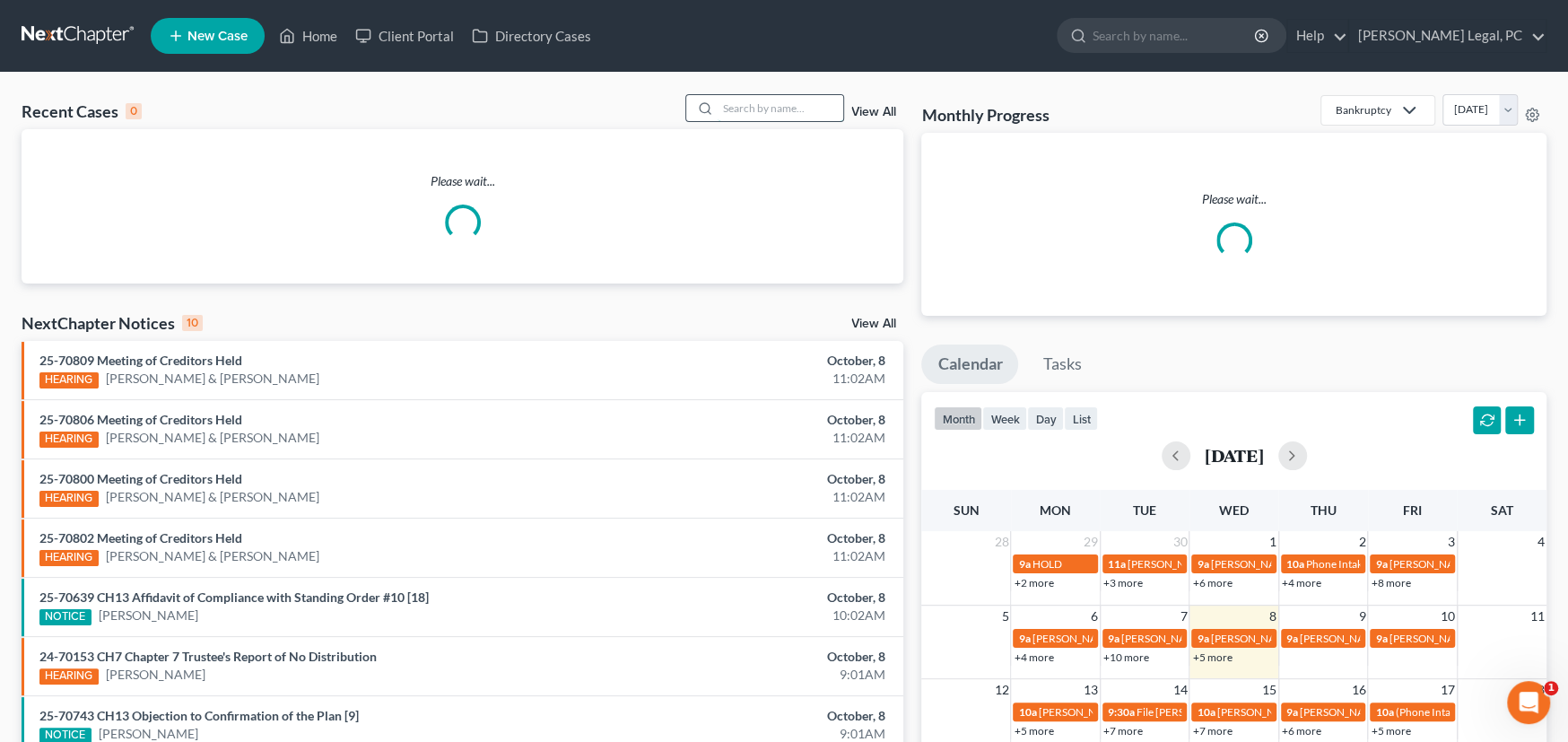
click at [752, 112] on input "search" at bounding box center [780, 107] width 126 height 26
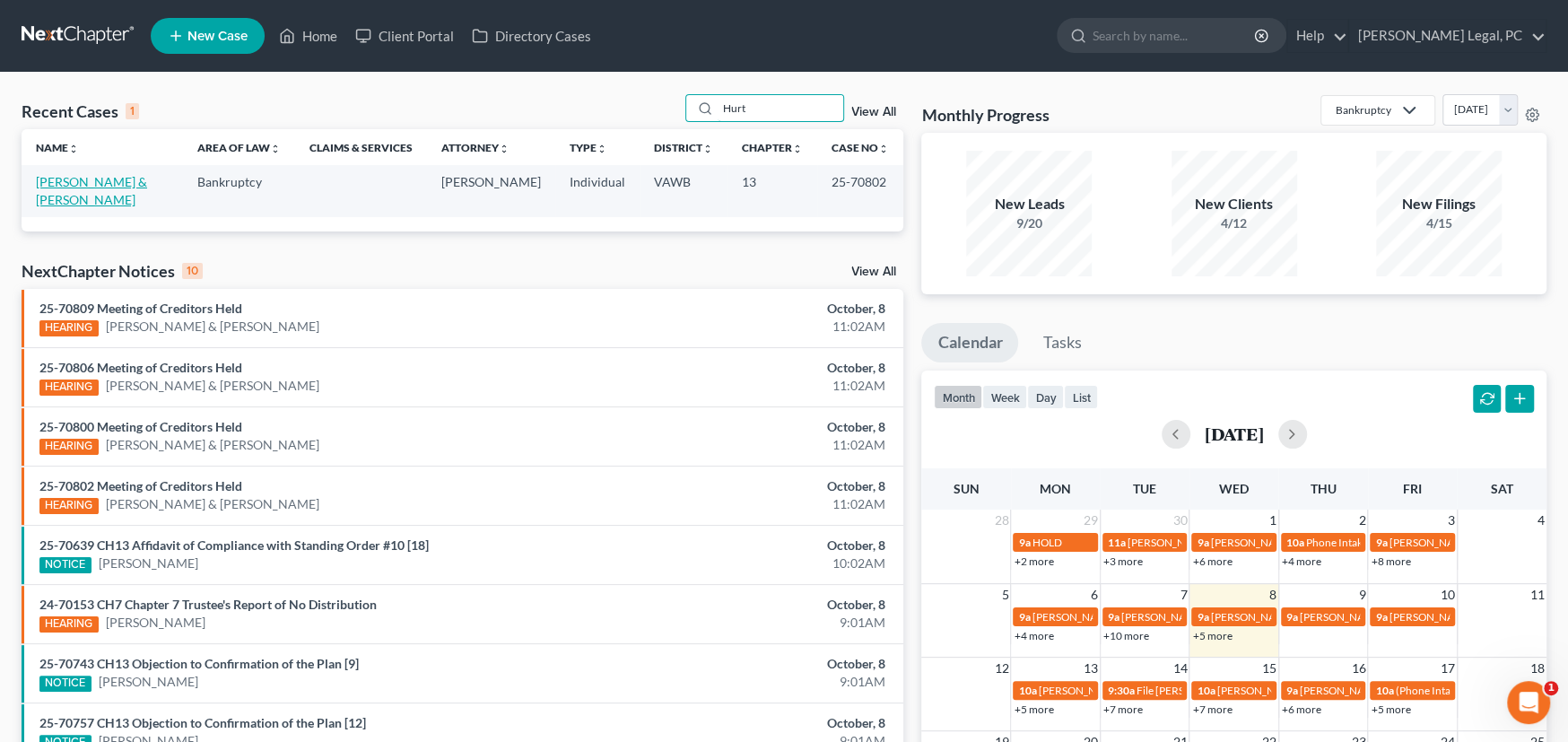
type input "Hurt"
click at [65, 183] on link "[PERSON_NAME] & [PERSON_NAME]" at bounding box center [91, 191] width 111 height 34
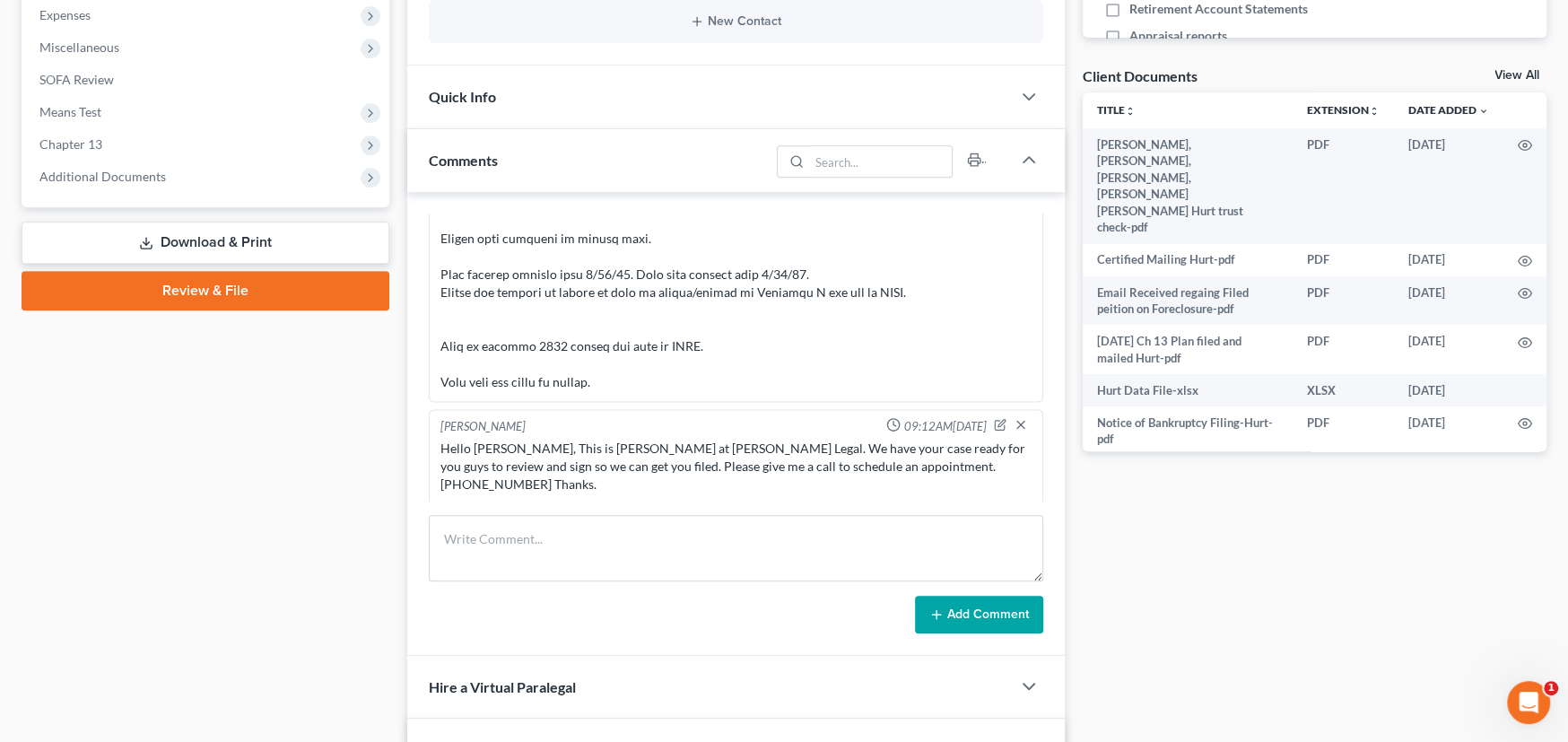
scroll to position [628, 0]
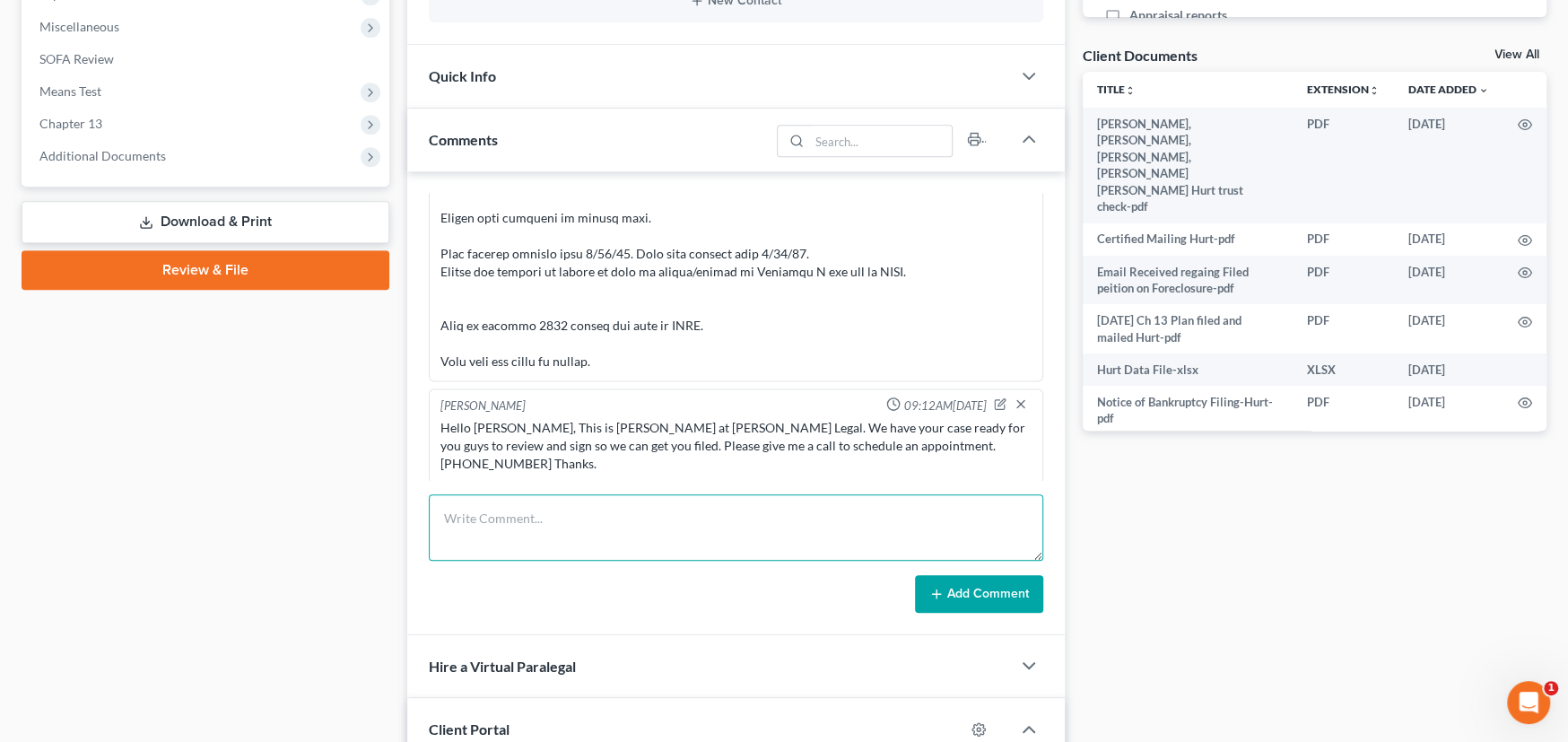
click at [476, 519] on textarea at bounding box center [735, 527] width 614 height 66
paste textarea "[PERSON_NAME] and [PERSON_NAME] (25-70802): meeting with [PERSON_NAME] went fin…"
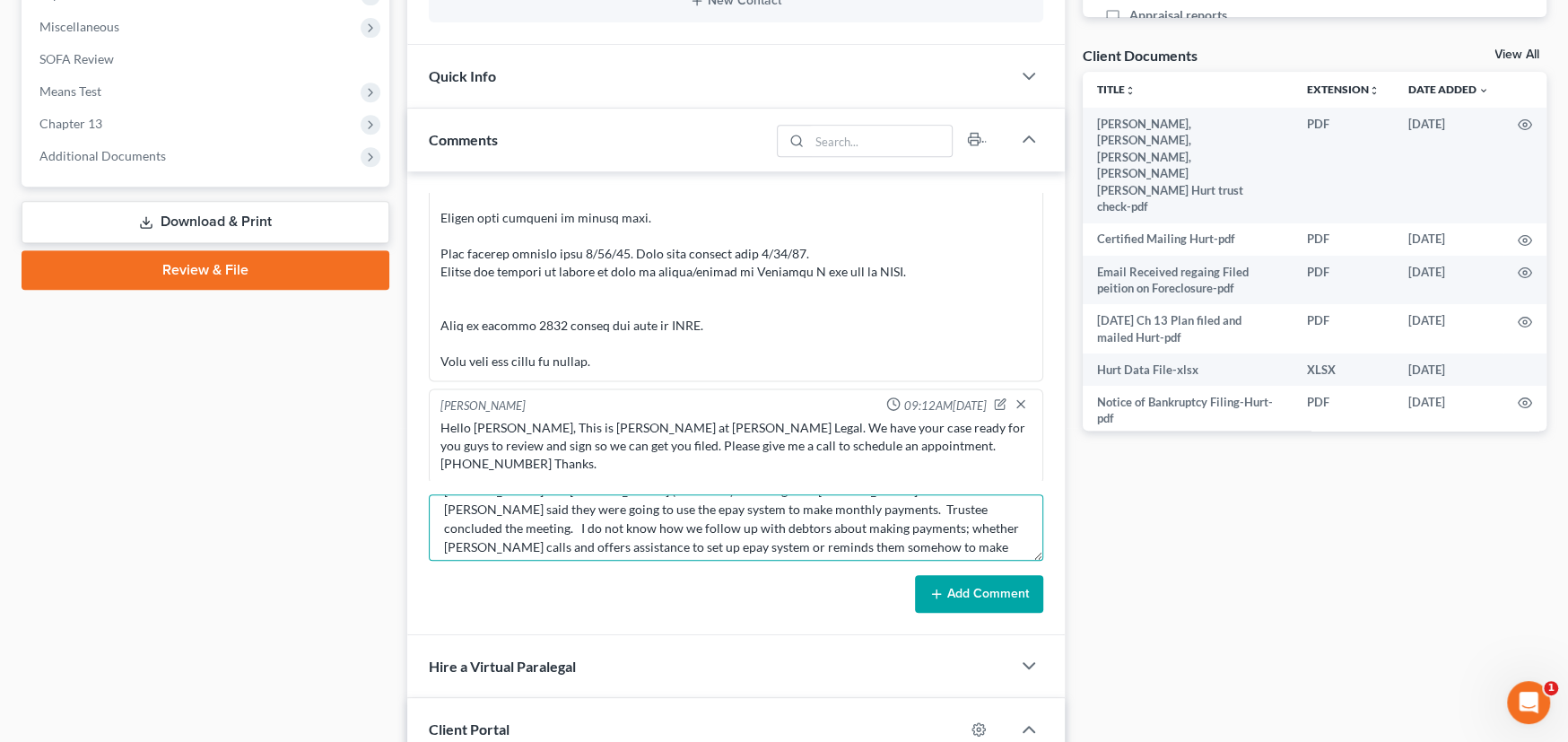
scroll to position [0, 0]
click at [441, 515] on textarea "[PERSON_NAME] and [PERSON_NAME] (25-70802): meeting with [PERSON_NAME] went fin…" at bounding box center [735, 527] width 614 height 66
type textarea "SCOTS NOTES: [PERSON_NAME] and [PERSON_NAME] (25-70802): meeting with Trustee w…"
click at [956, 591] on button "Add Comment" at bounding box center [980, 593] width 128 height 37
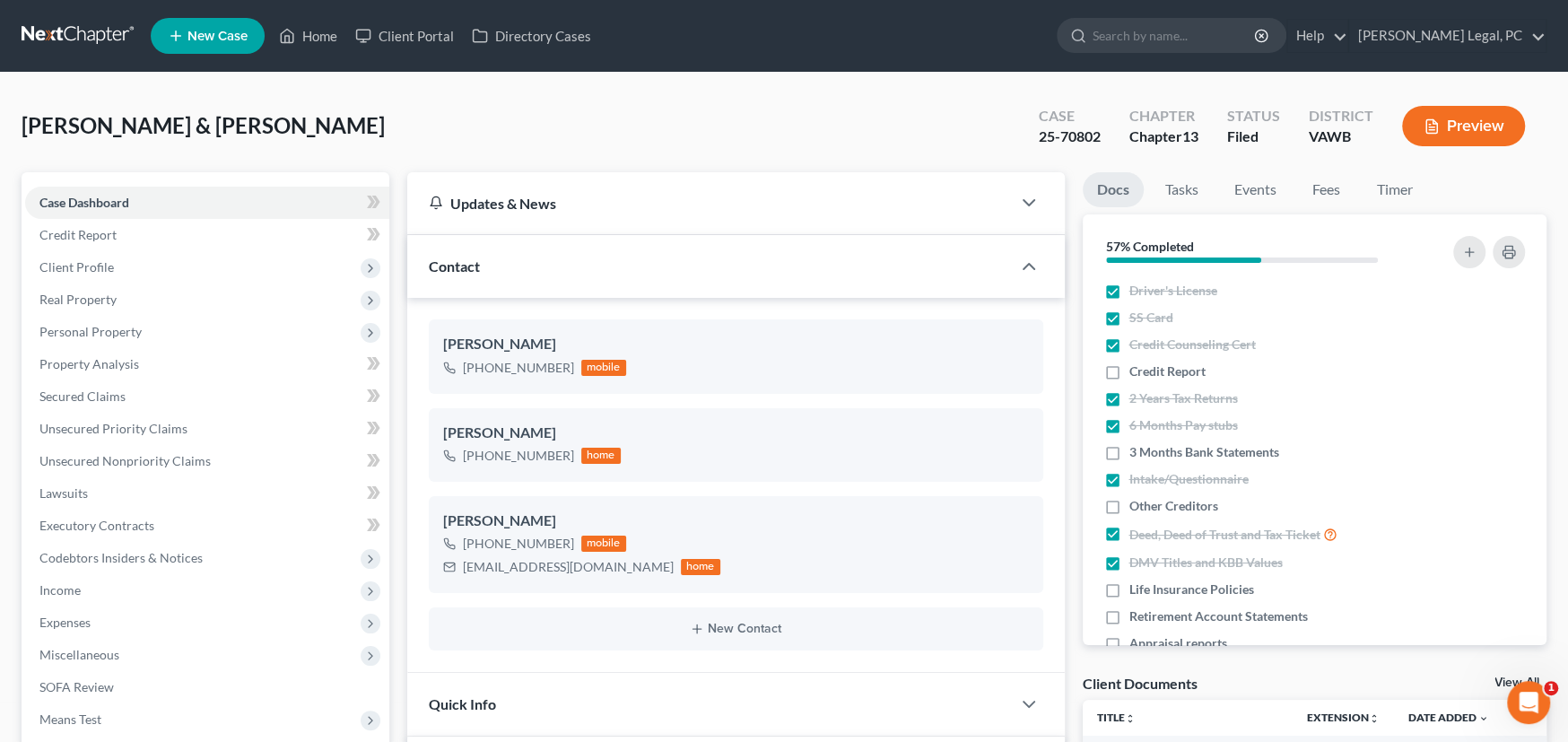
click at [68, 34] on link at bounding box center [79, 36] width 115 height 33
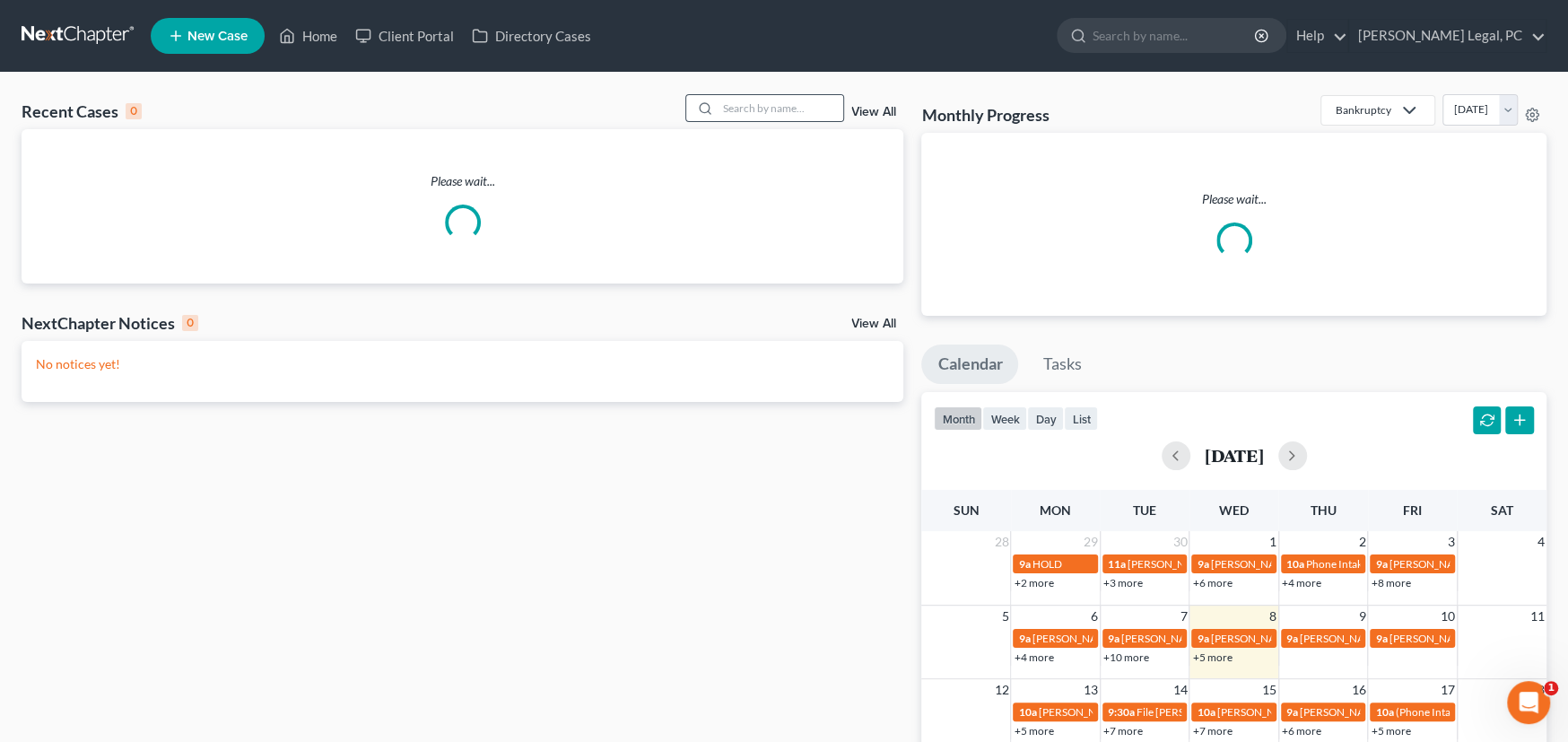
click at [704, 98] on div at bounding box center [703, 107] width 33 height 26
click at [708, 108] on div at bounding box center [703, 107] width 33 height 26
click at [727, 105] on input "search" at bounding box center [780, 107] width 126 height 26
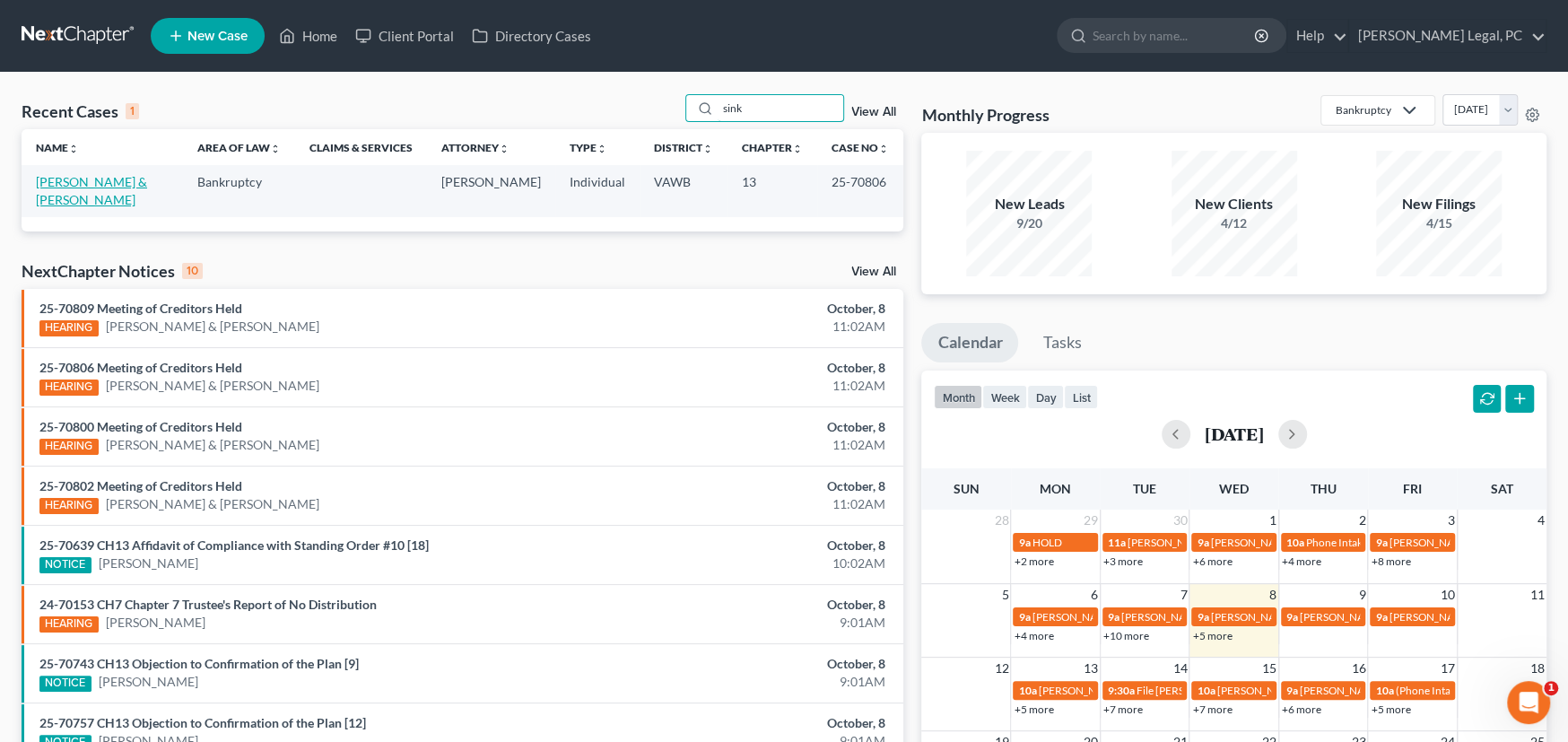
type input "sink"
click at [60, 182] on link "[PERSON_NAME] & [PERSON_NAME]" at bounding box center [91, 191] width 111 height 34
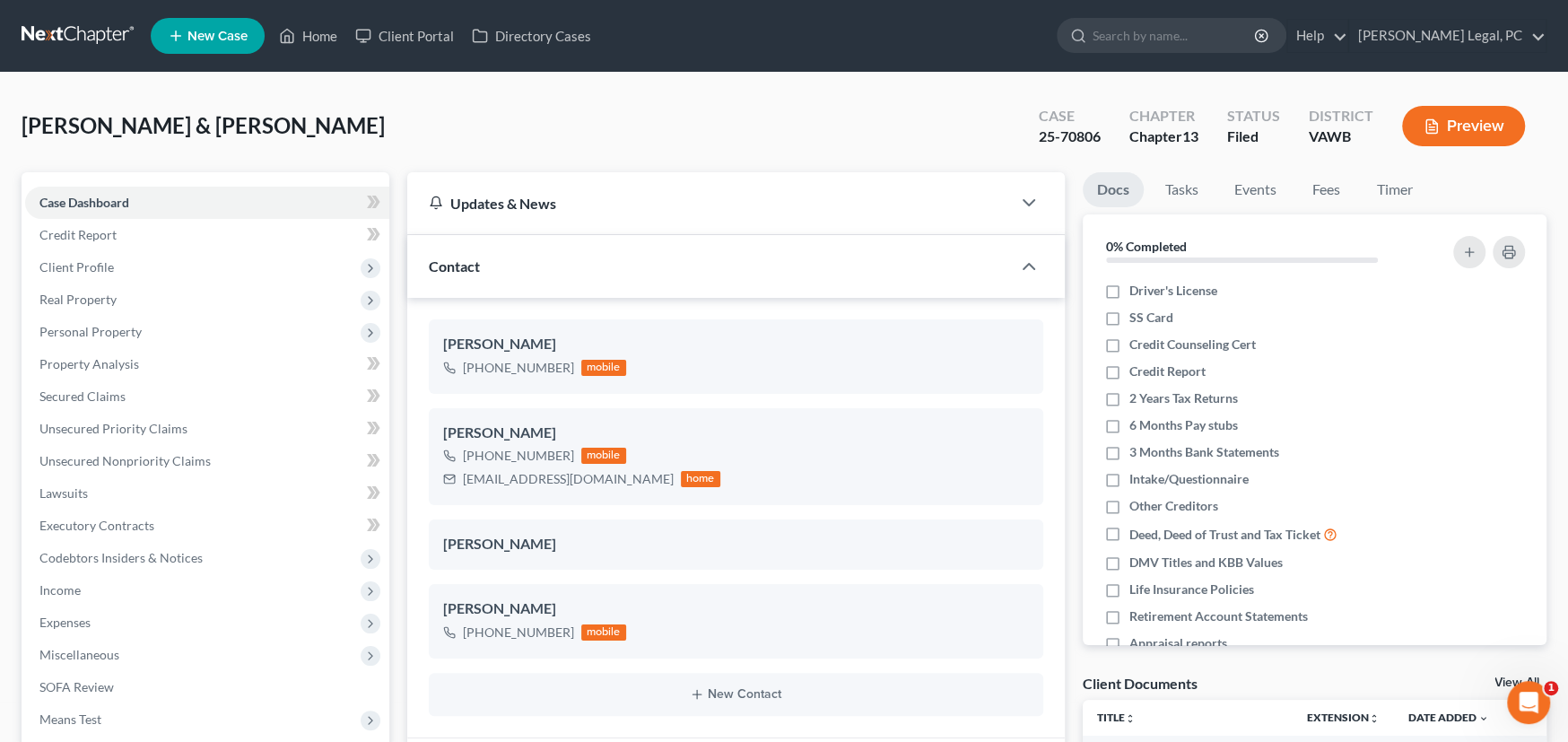
click at [90, 31] on link at bounding box center [79, 36] width 115 height 33
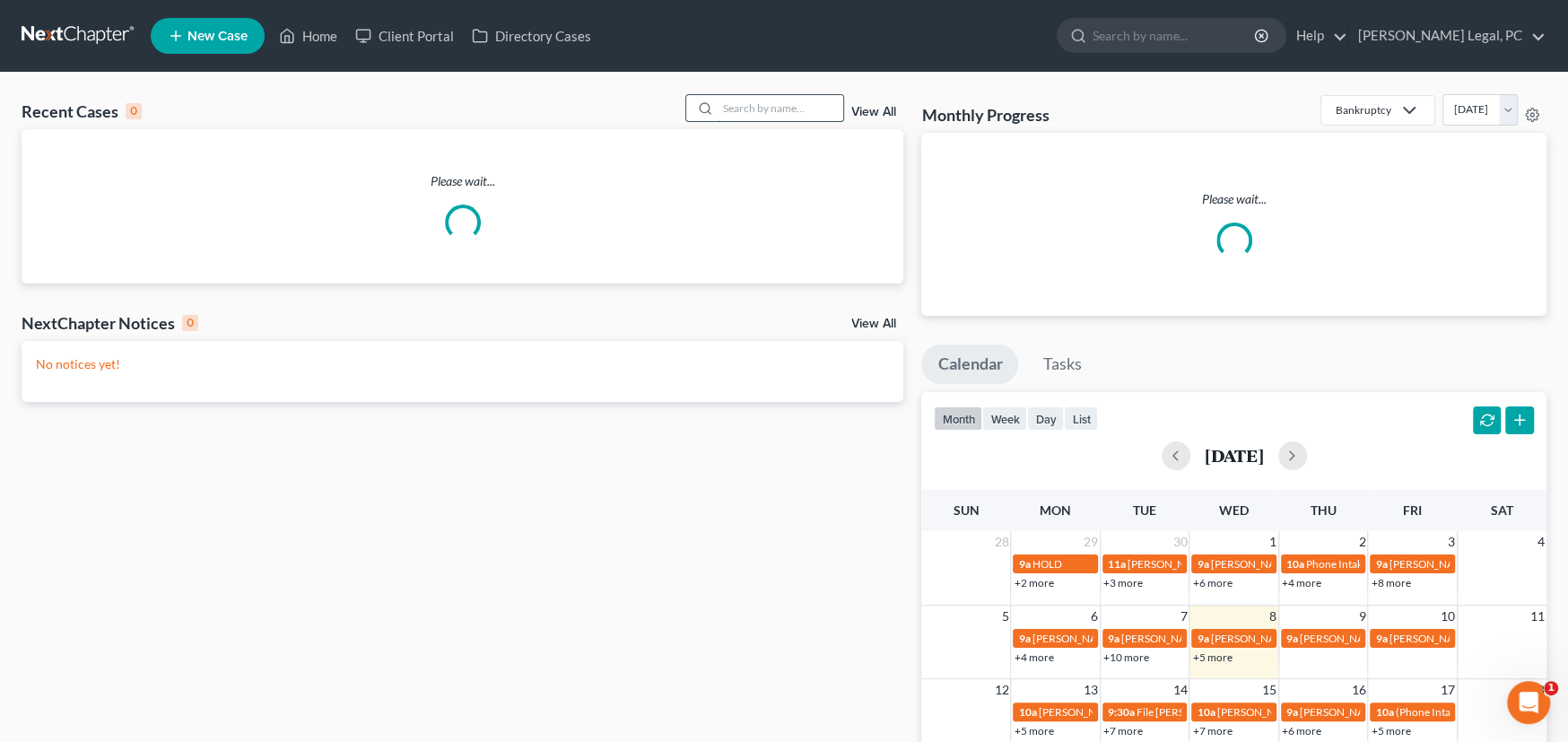
click at [777, 119] on input "search" at bounding box center [780, 107] width 126 height 26
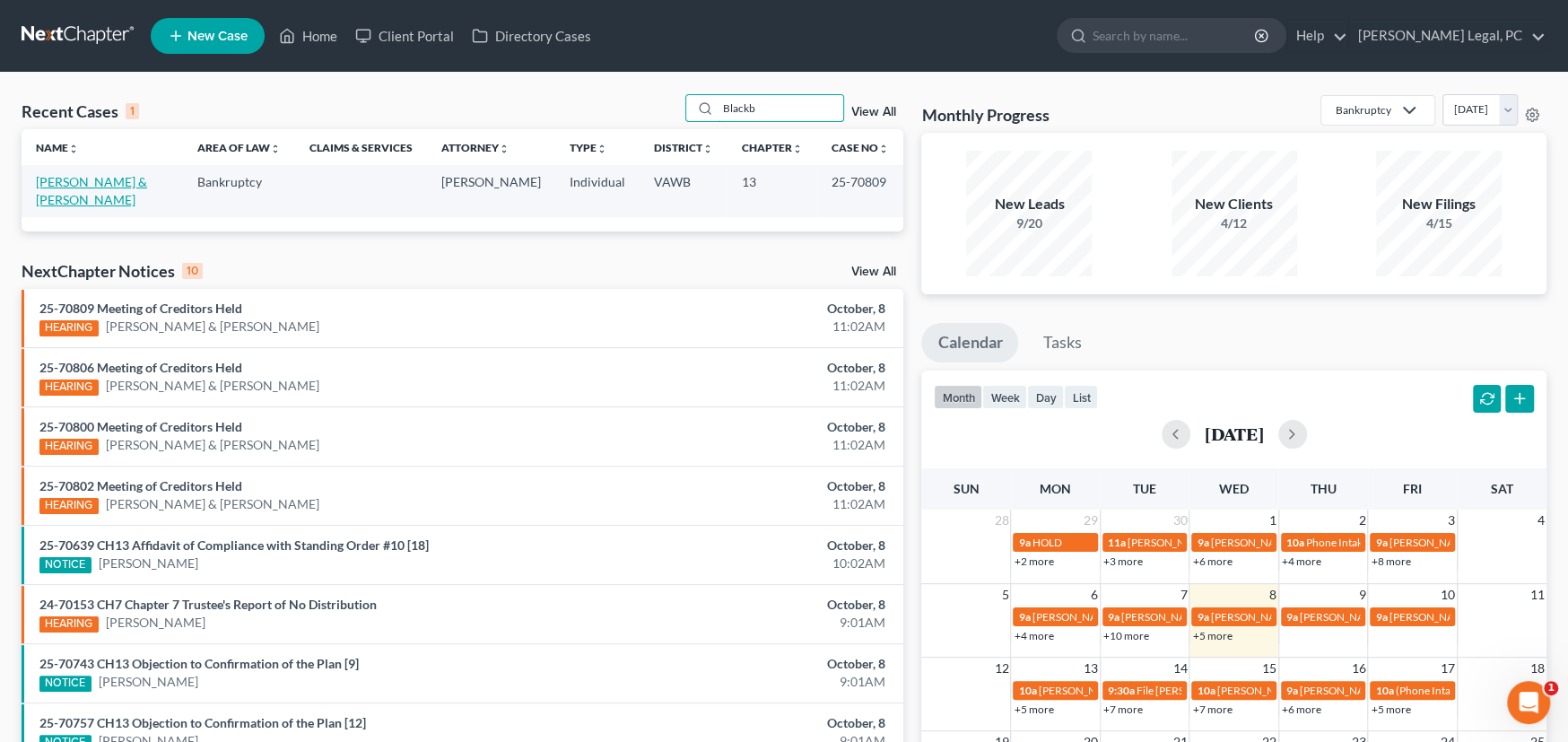
type input "Blackb"
click at [116, 175] on link "[PERSON_NAME] & [PERSON_NAME]" at bounding box center [91, 191] width 111 height 34
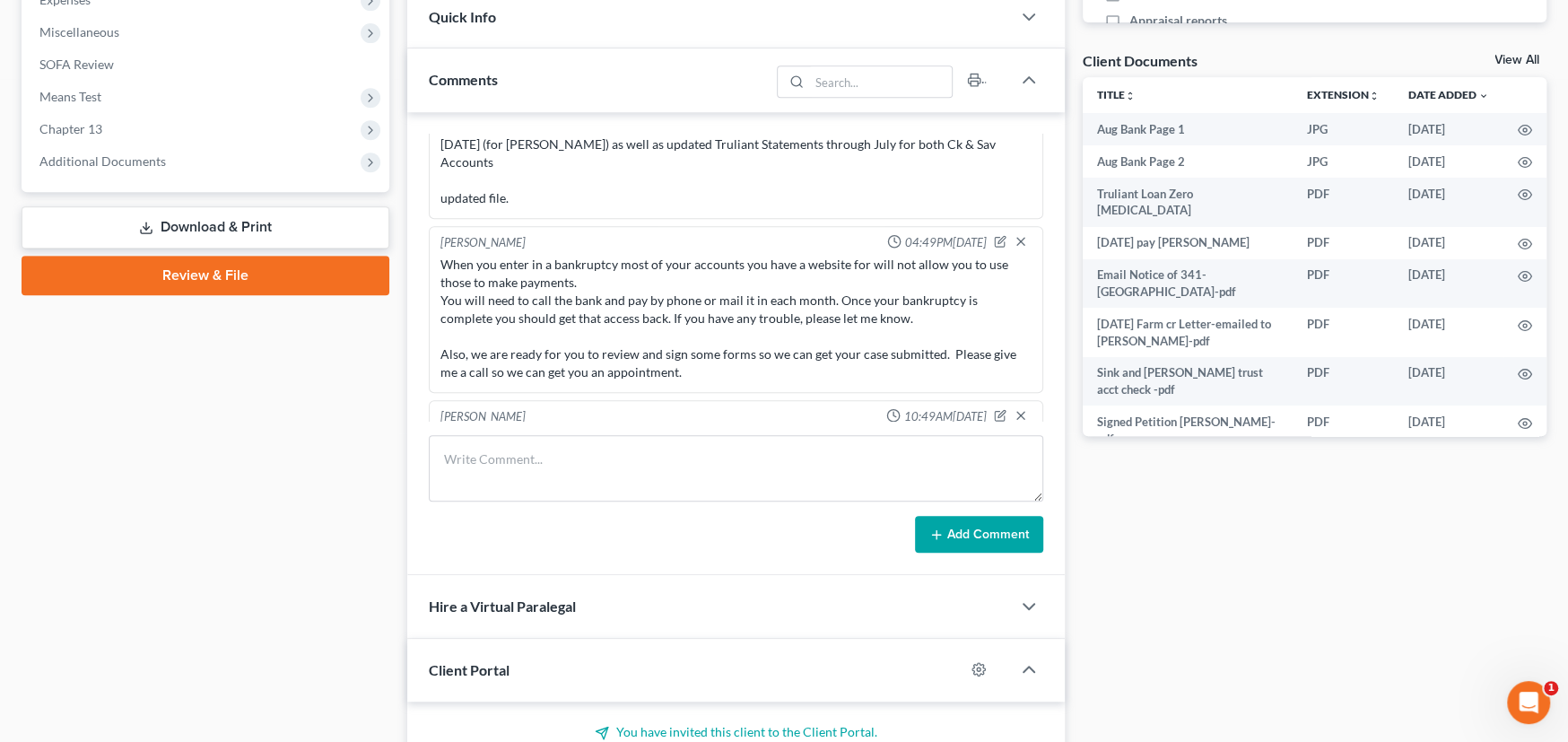
scroll to position [628, 0]
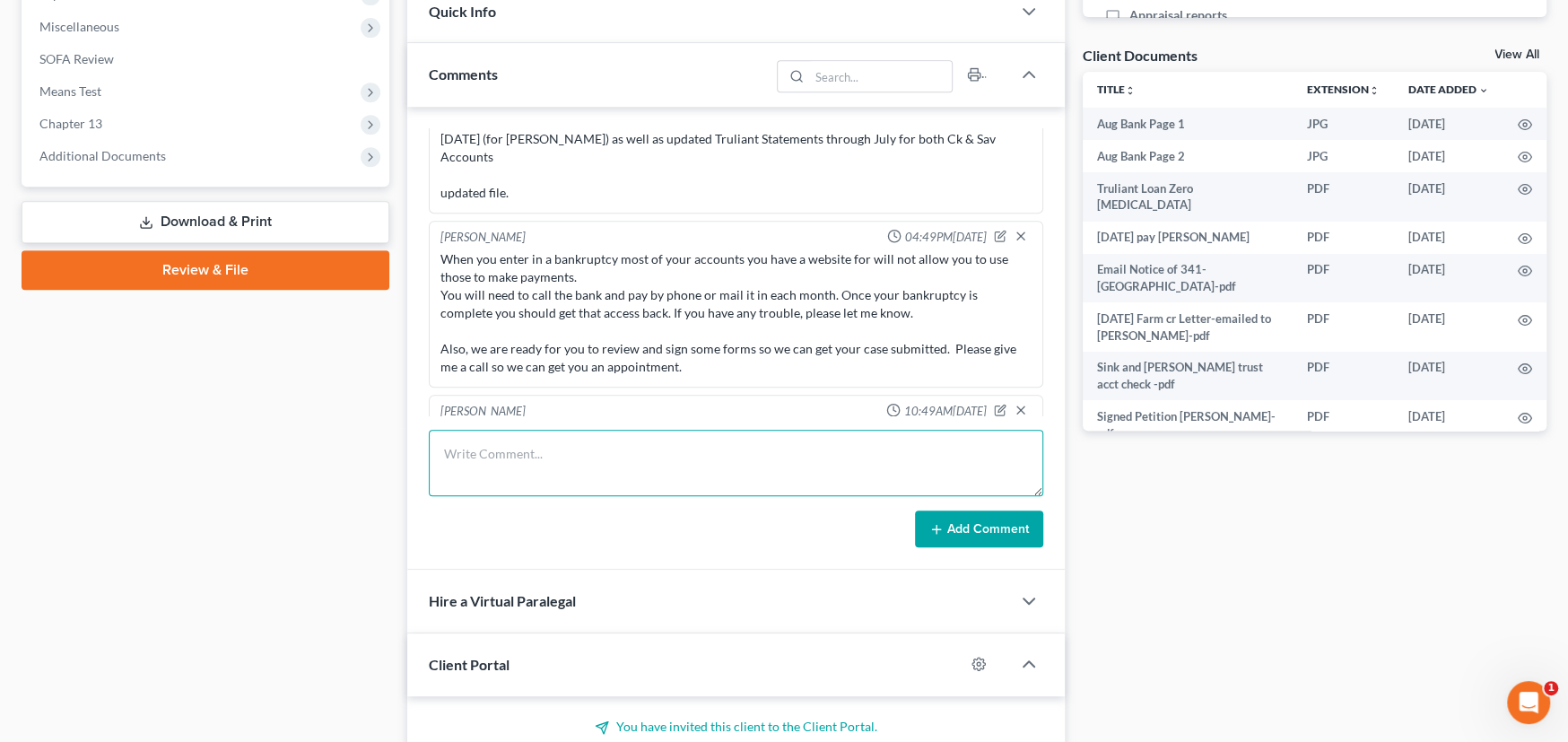
click at [488, 459] on textarea at bounding box center [735, 462] width 614 height 66
paste textarea "[PERSON_NAME] and [PERSON_NAME] (25-70809): Meeting with Trustee went fine. Deb…"
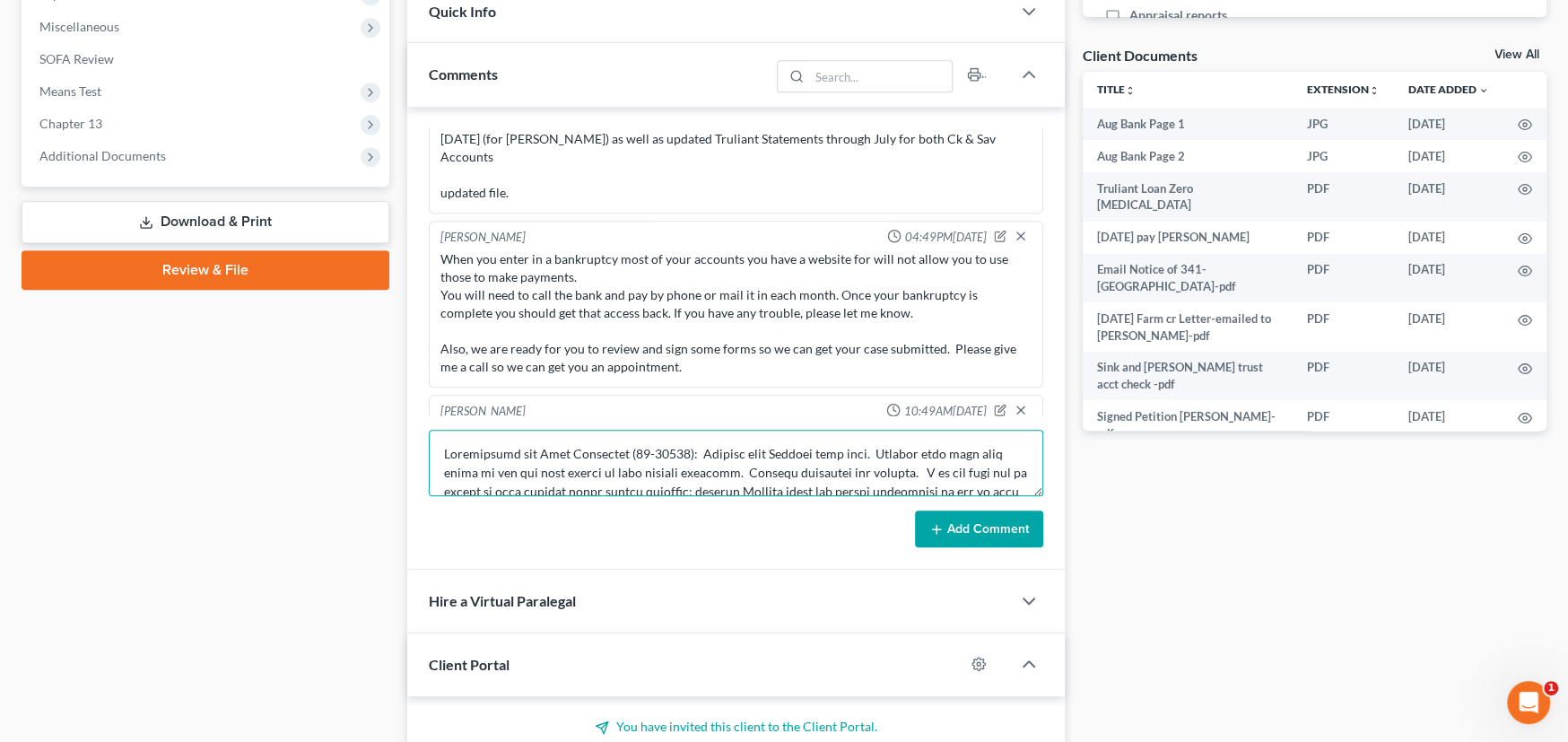
scroll to position [0, 0]
click at [453, 447] on textarea at bounding box center [735, 462] width 614 height 66
type textarea "SCOTS NOTES: [PERSON_NAME] and [PERSON_NAME] (25-70809): Meeting with Trustee w…"
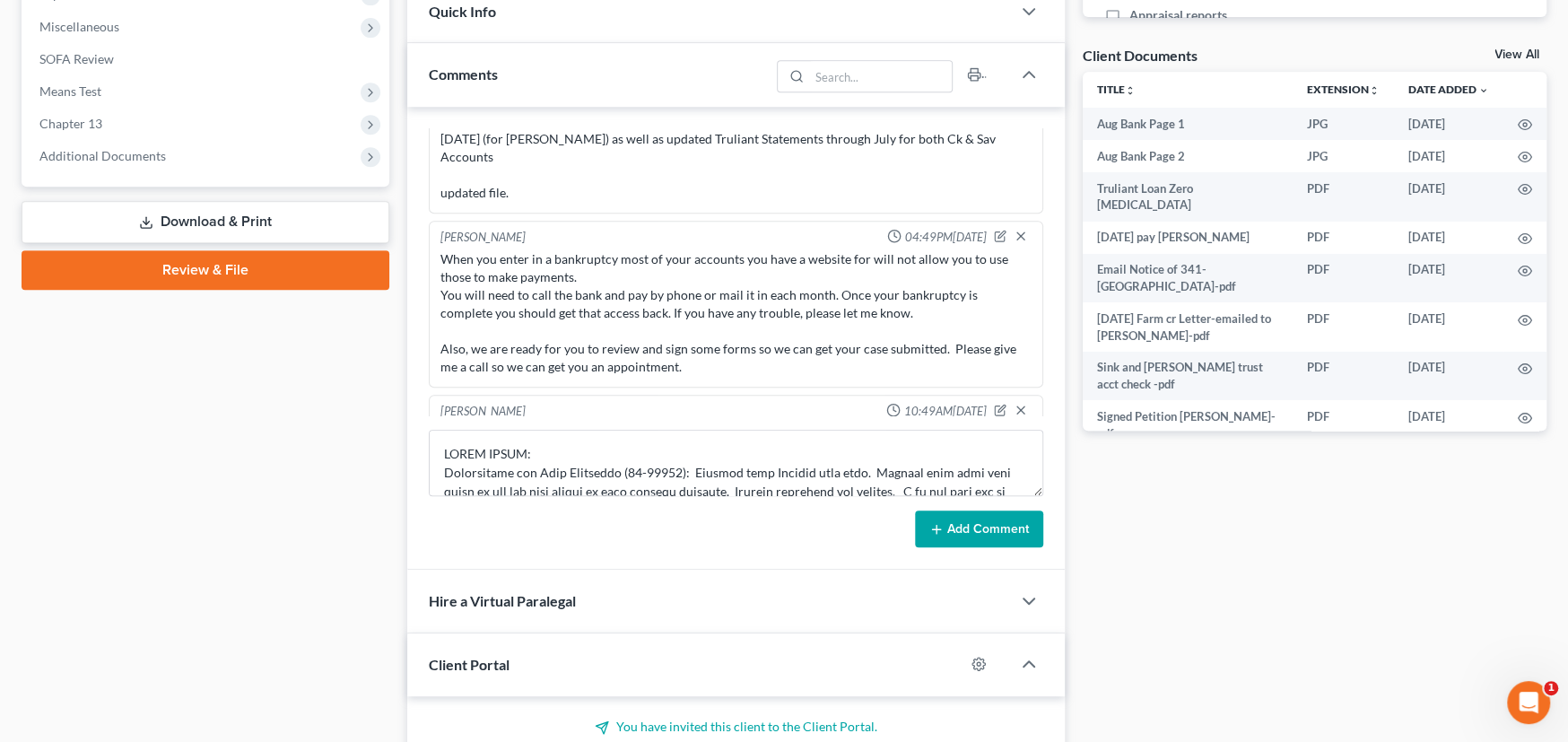
click at [941, 534] on button "Add Comment" at bounding box center [980, 528] width 128 height 37
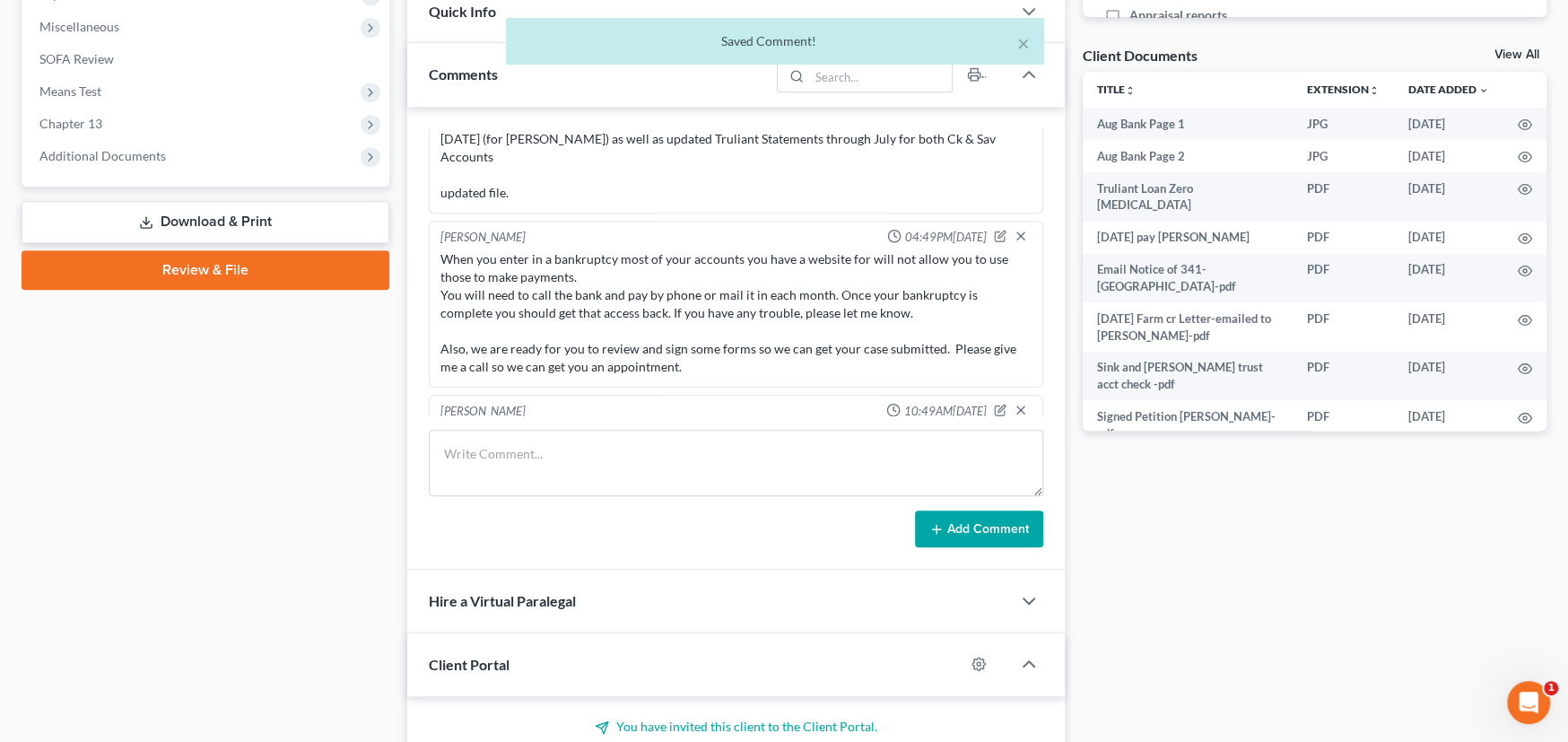
scroll to position [1466, 0]
